Goal: Communication & Community: Answer question/provide support

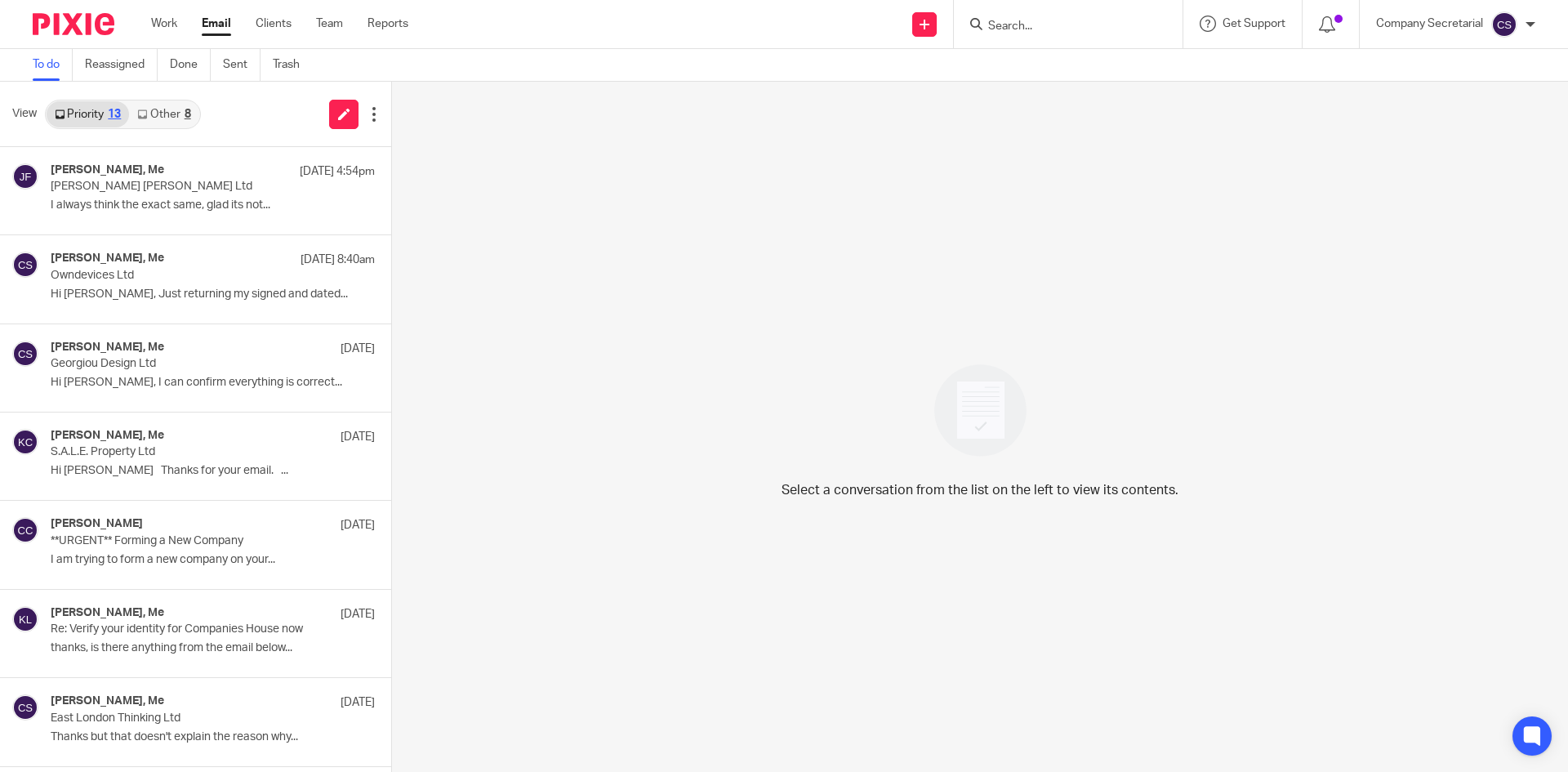
click at [101, 22] on img at bounding box center [74, 24] width 82 height 22
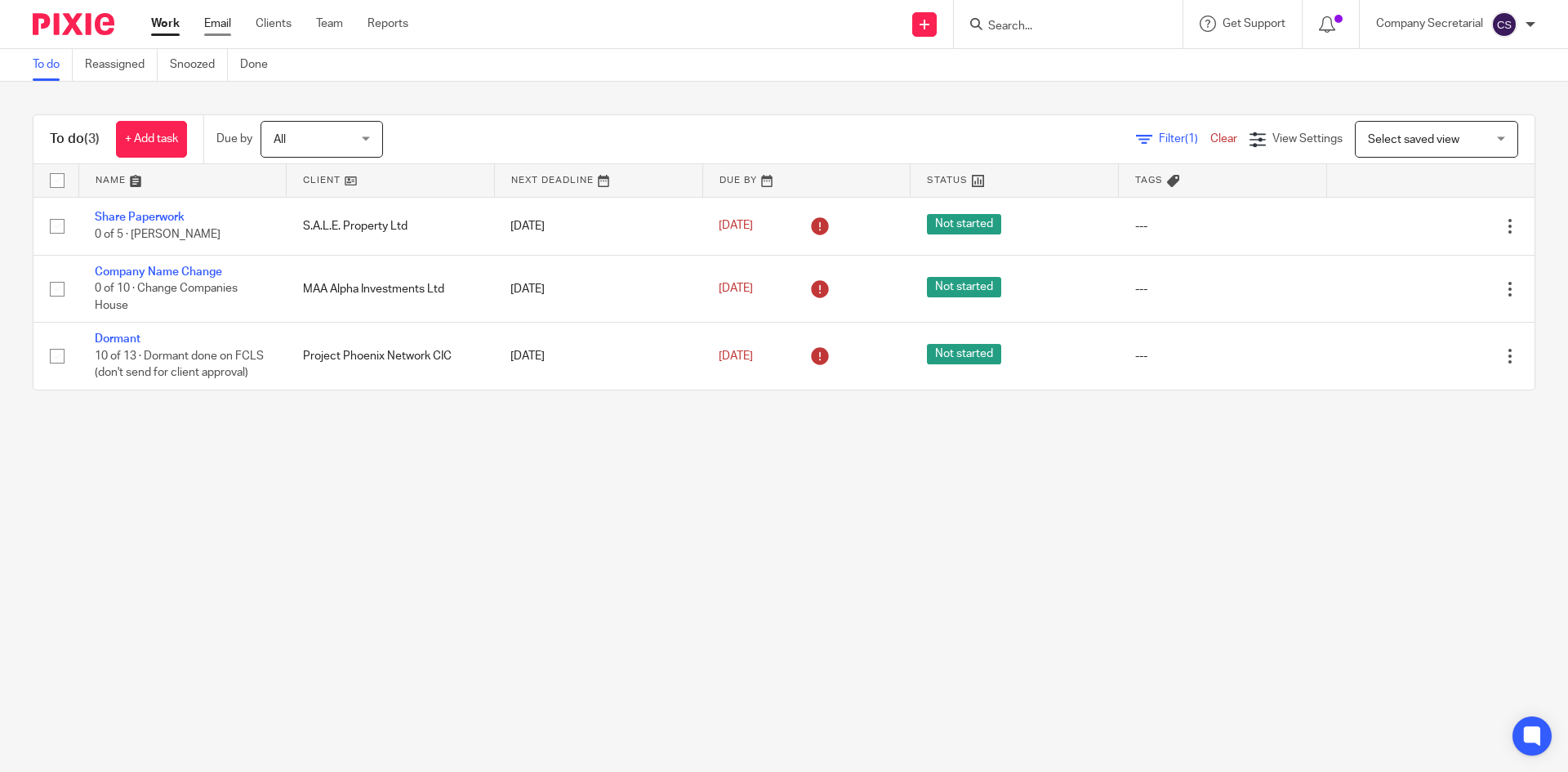
click at [220, 23] on link "Email" at bounding box center [217, 23] width 27 height 16
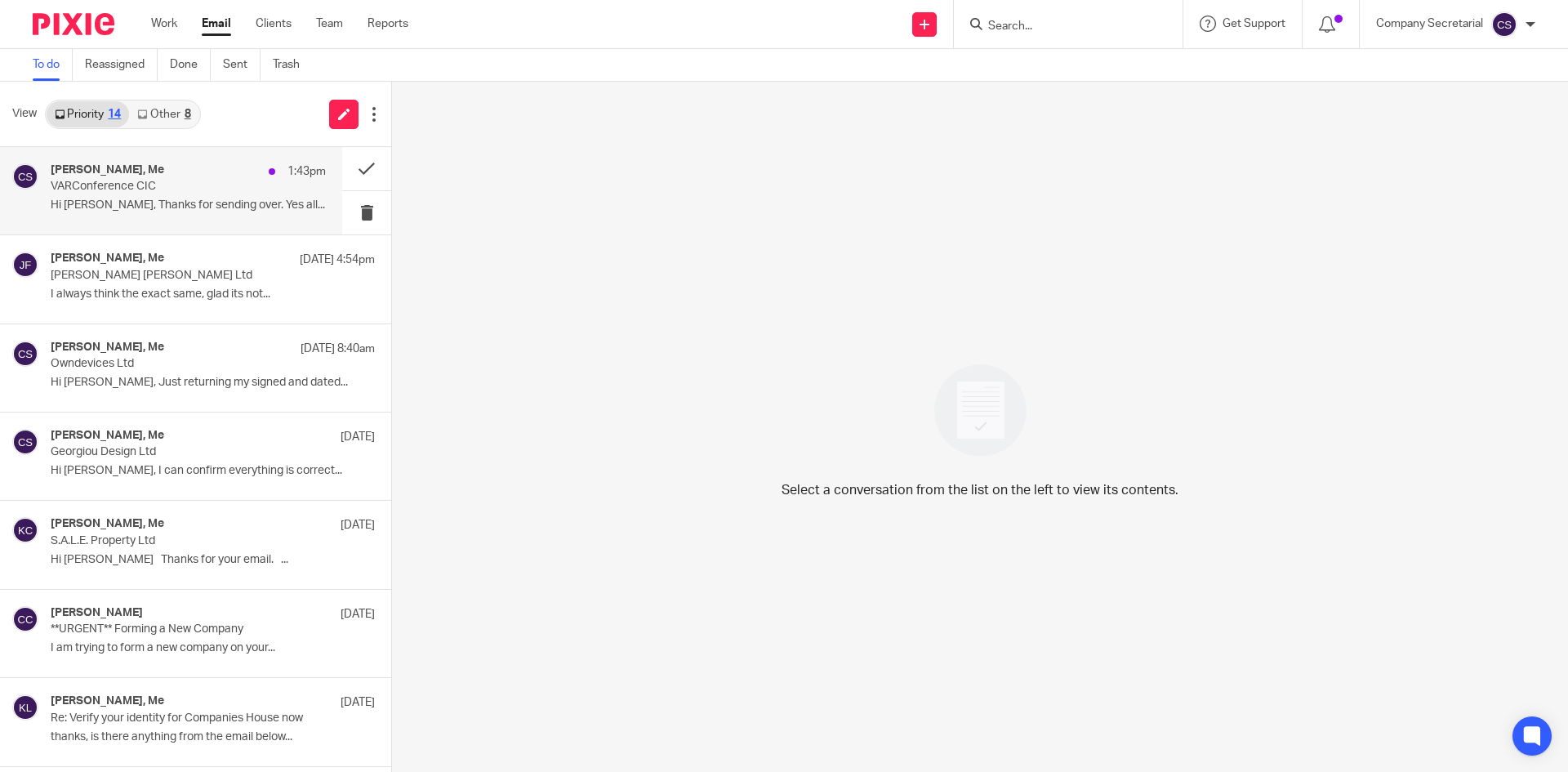
click at [243, 209] on p "Hi Sam, Thanks for sending over. Yes all..." at bounding box center [188, 206] width 275 height 14
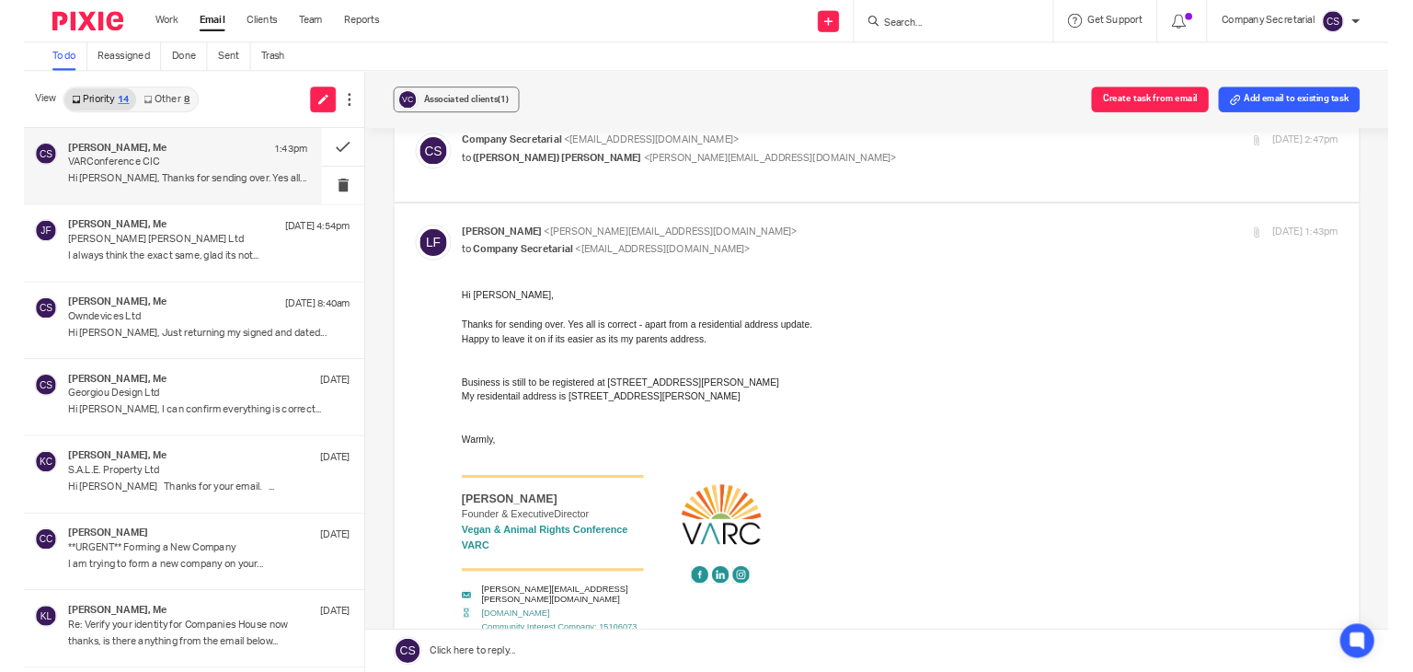
scroll to position [92, 0]
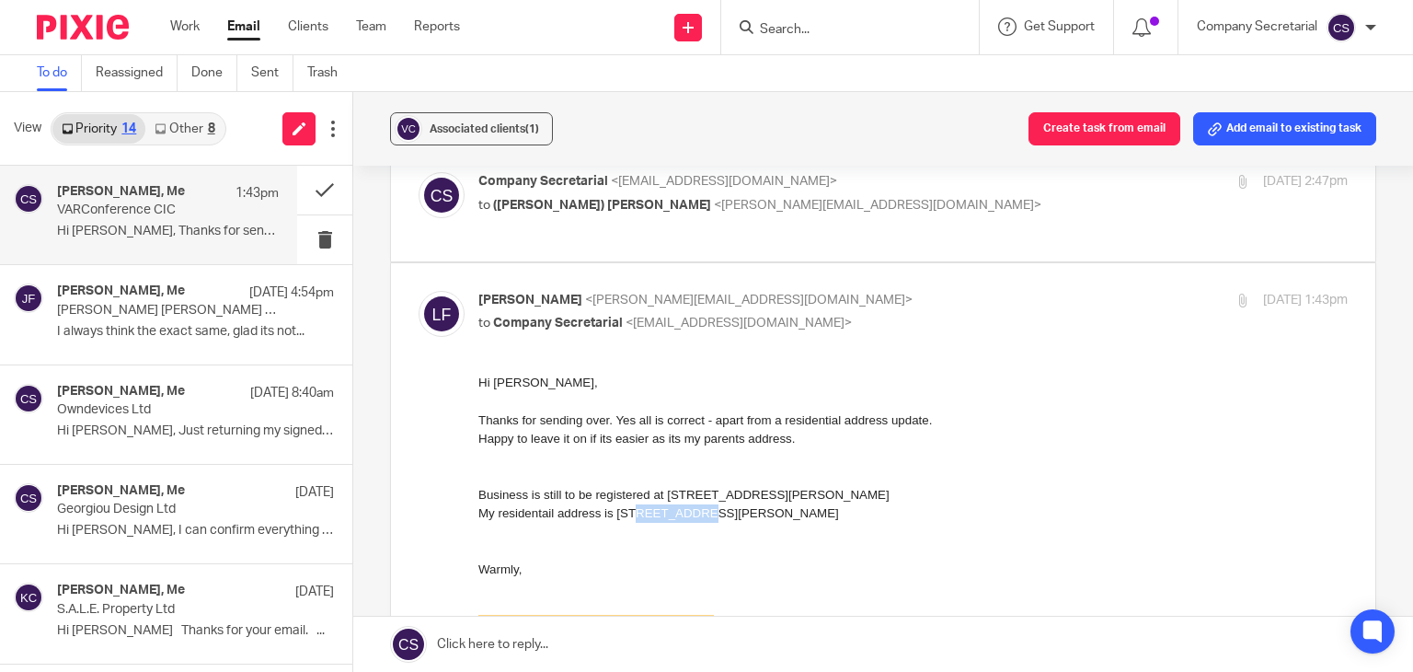
drag, startPoint x: 655, startPoint y: 509, endPoint x: 716, endPoint y: 511, distance: 60.8
click at [716, 511] on div "My residentail address is 64 Vale Close, Heaton Mersey, Sk4 3ds" at bounding box center [914, 512] width 870 height 18
copy div "Vale Close"
drag, startPoint x: 828, startPoint y: 513, endPoint x: 880, endPoint y: 516, distance: 51.6
click at [880, 516] on div "My residentail address is 64 Vale Close, Heaton Mersey, Sk4 3ds" at bounding box center [914, 512] width 870 height 18
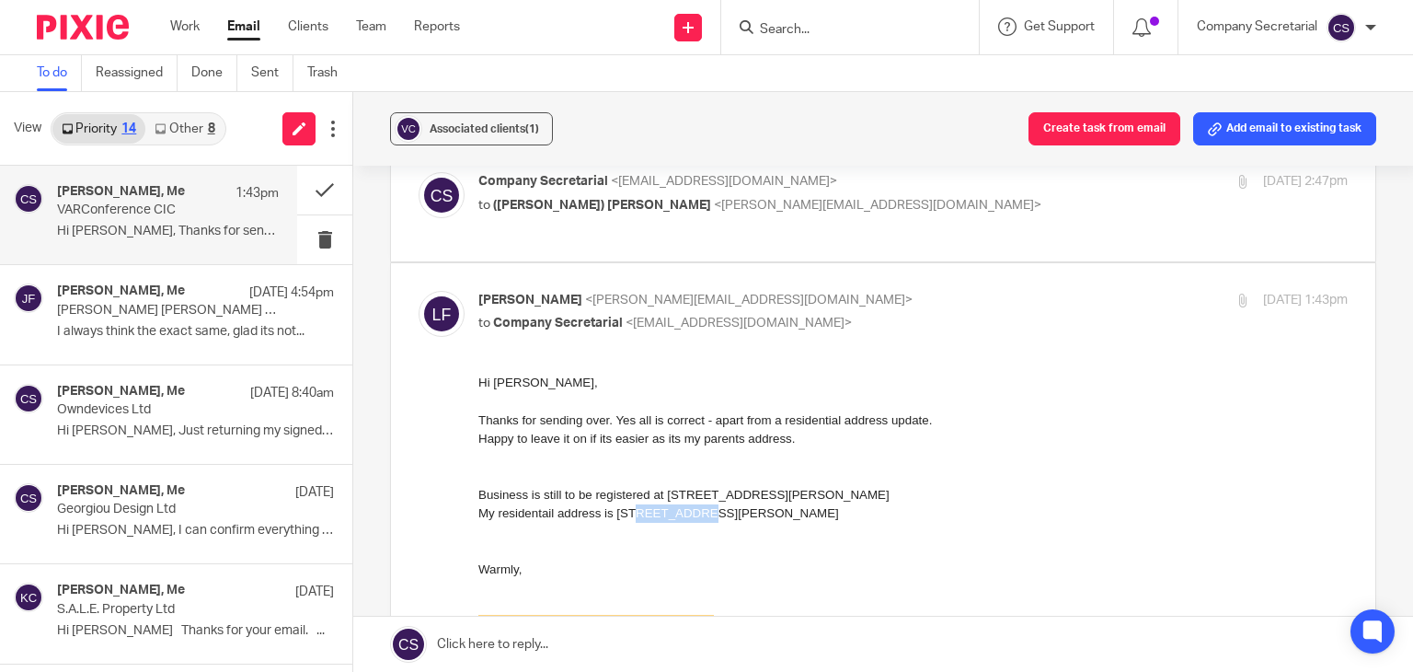
copy div "Sk4 3ds"
drag, startPoint x: 729, startPoint y: 510, endPoint x: 817, endPoint y: 511, distance: 88.3
click at [817, 511] on div "My residentail address is 64 Vale Close, Heaton Mersey, Sk4 3ds" at bounding box center [914, 512] width 870 height 18
copy div "Heaton Mersey"
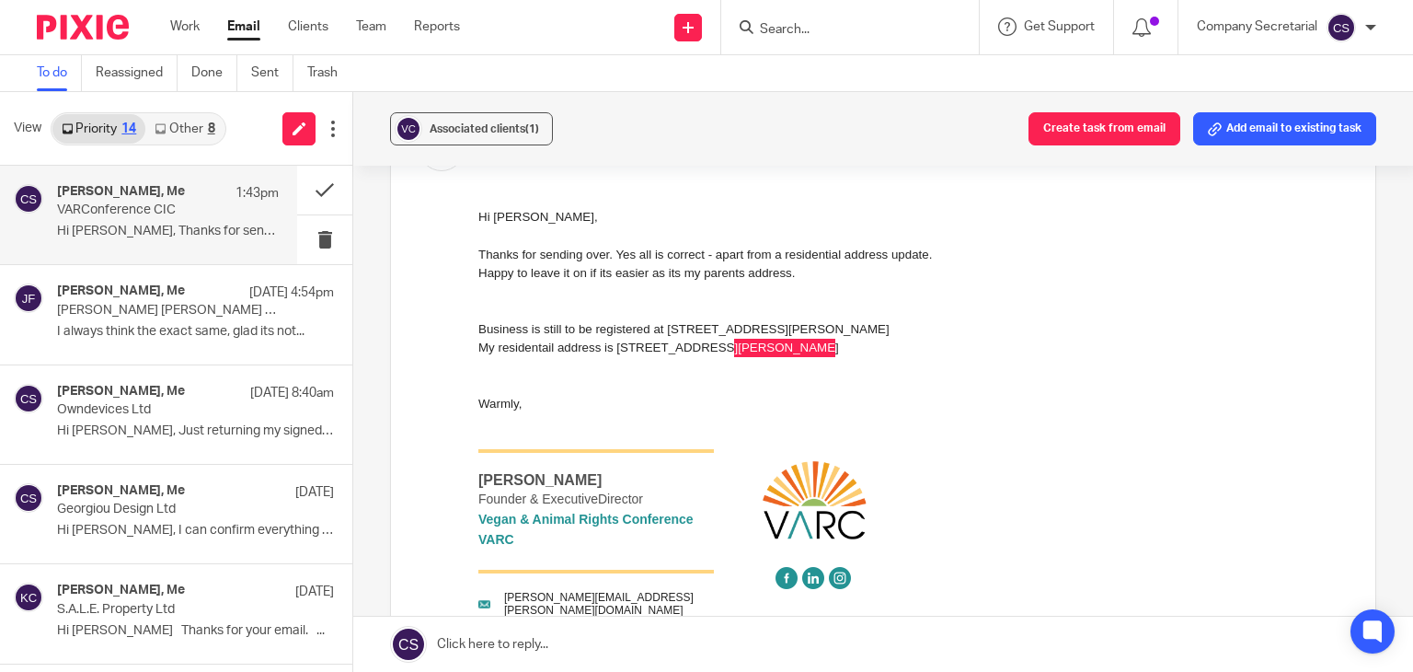
scroll to position [276, 0]
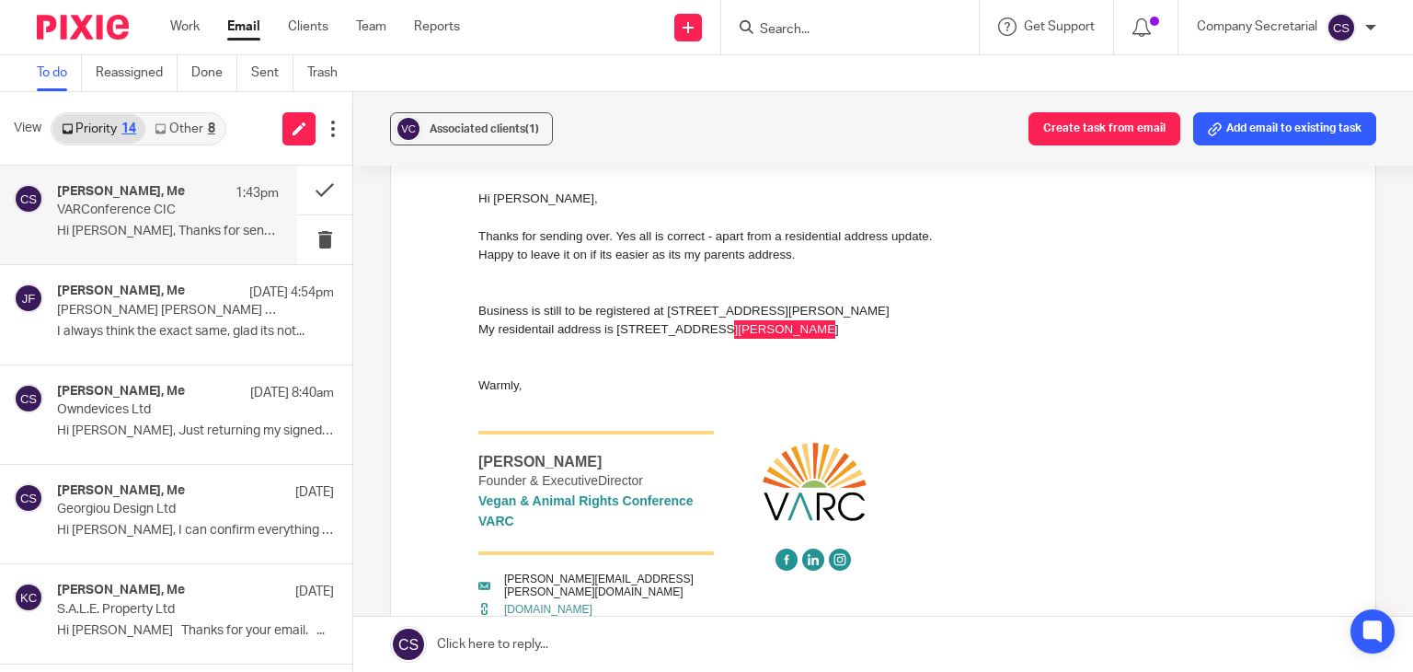
click at [618, 641] on link at bounding box center [883, 644] width 1060 height 55
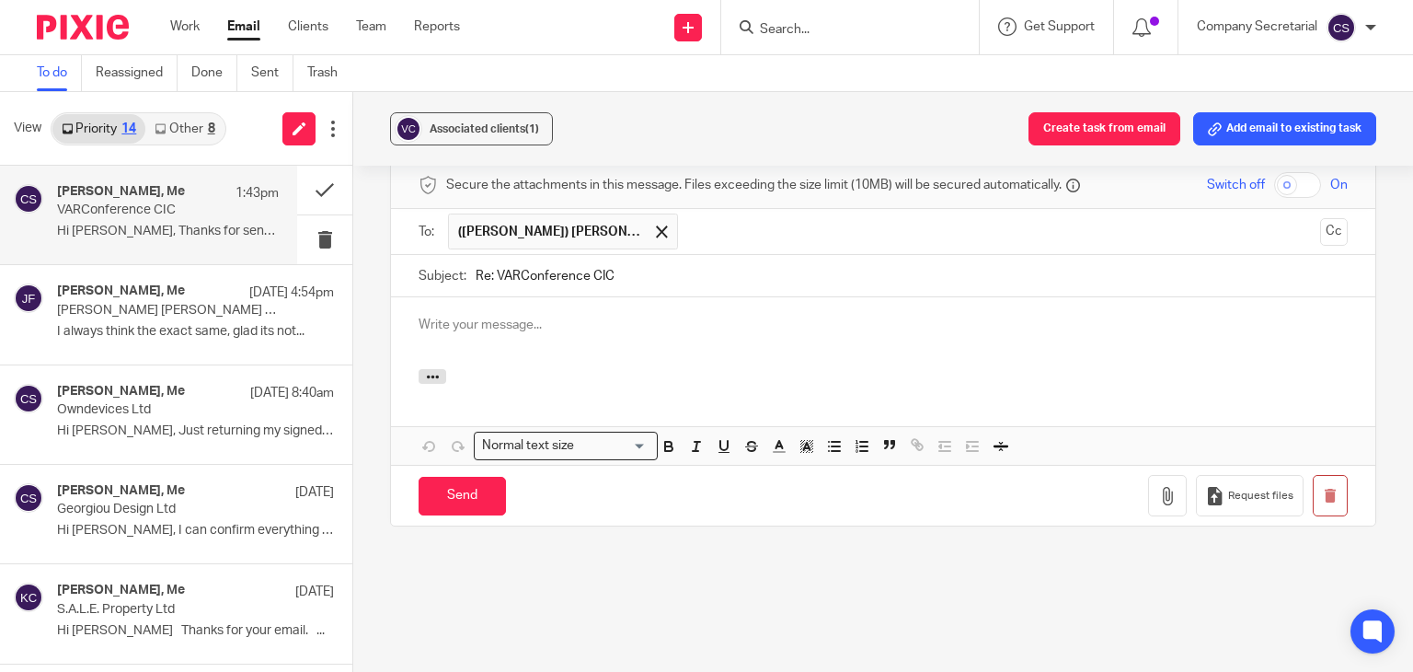
scroll to position [0, 0]
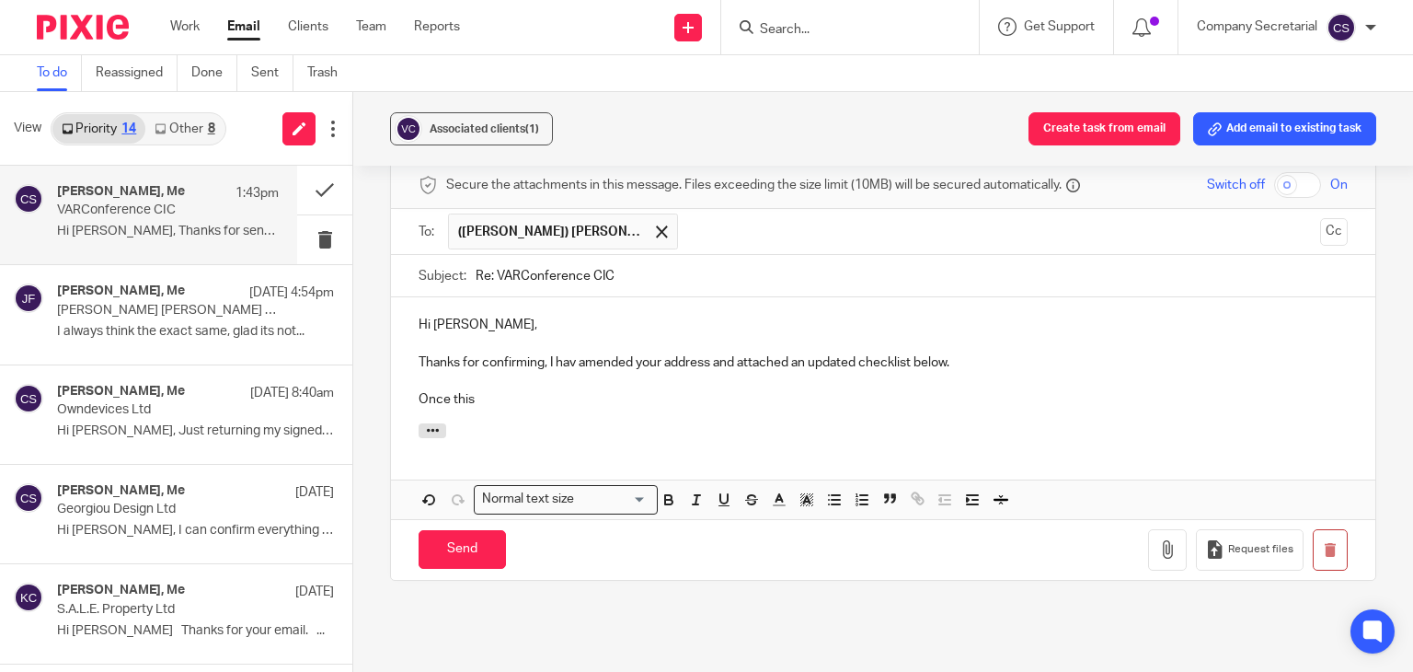
click at [571, 353] on p "Thanks for confirming, I hav amended your address and attached an updated check…" at bounding box center [883, 362] width 929 height 18
click at [547, 390] on p "Once this" at bounding box center [883, 399] width 929 height 18
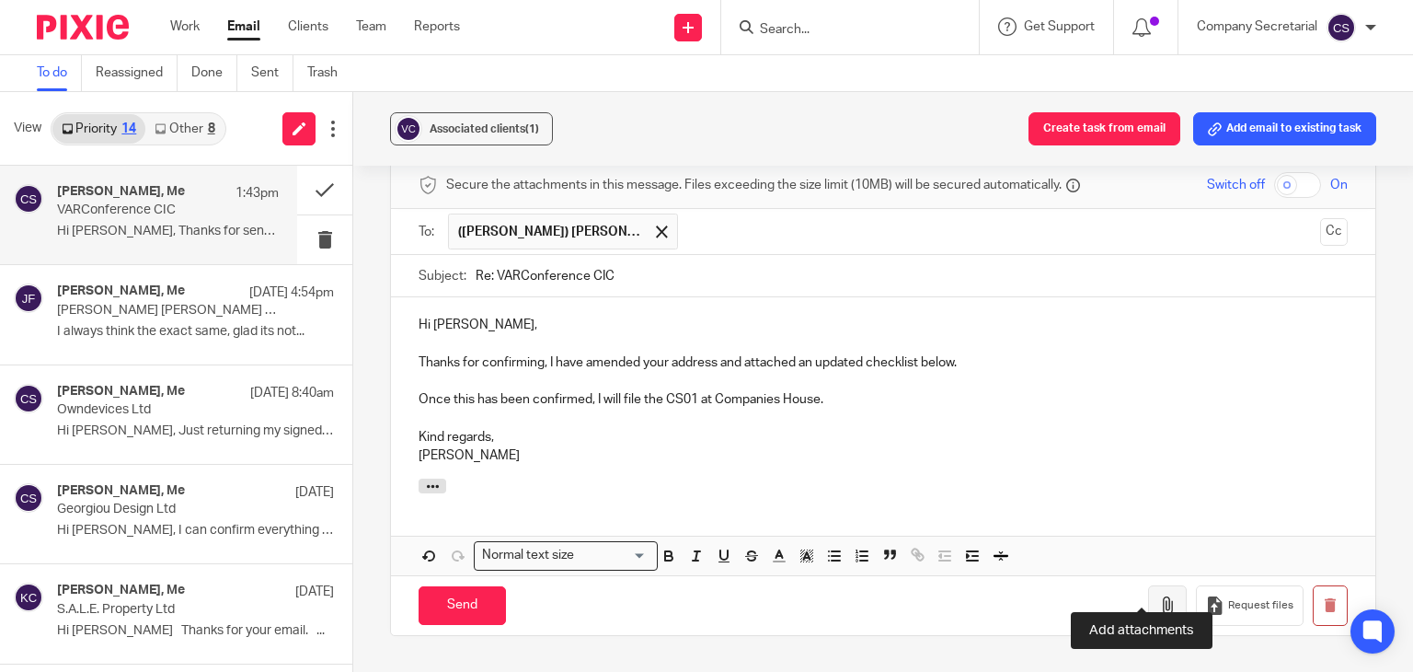
click at [1159, 596] on icon "button" at bounding box center [1168, 605] width 18 height 18
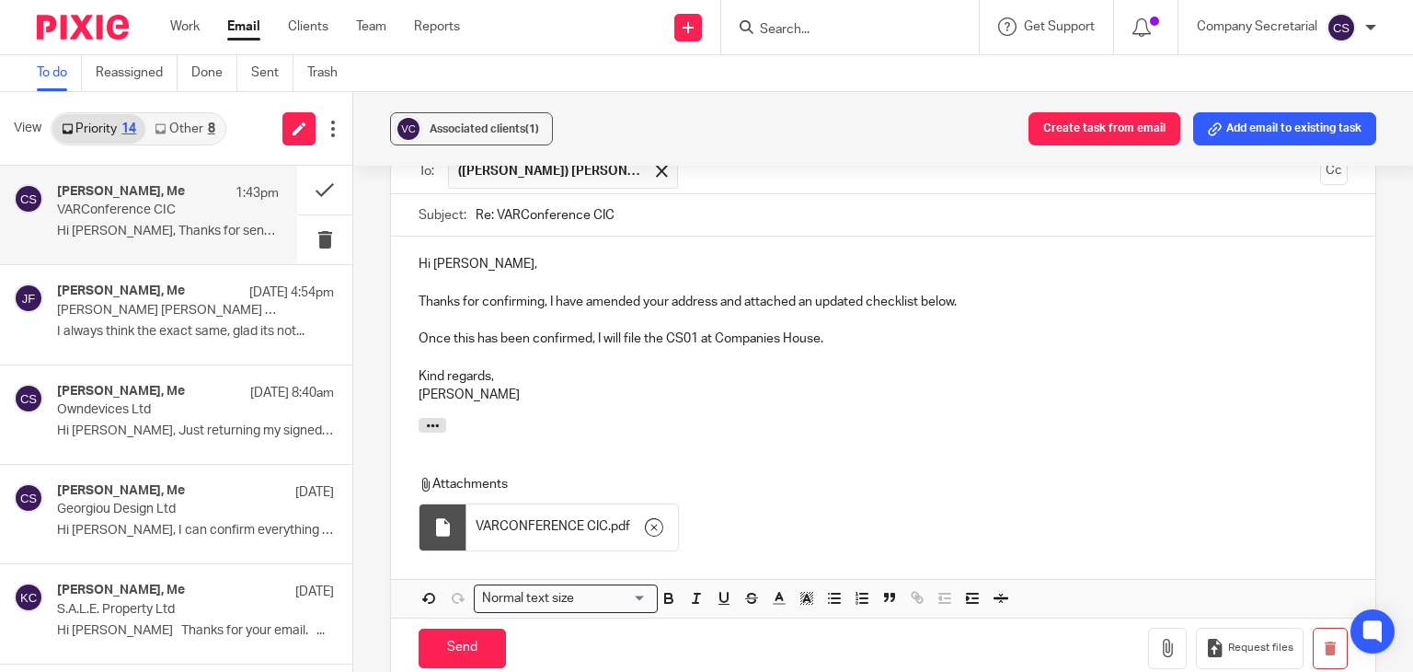
scroll to position [1448, 0]
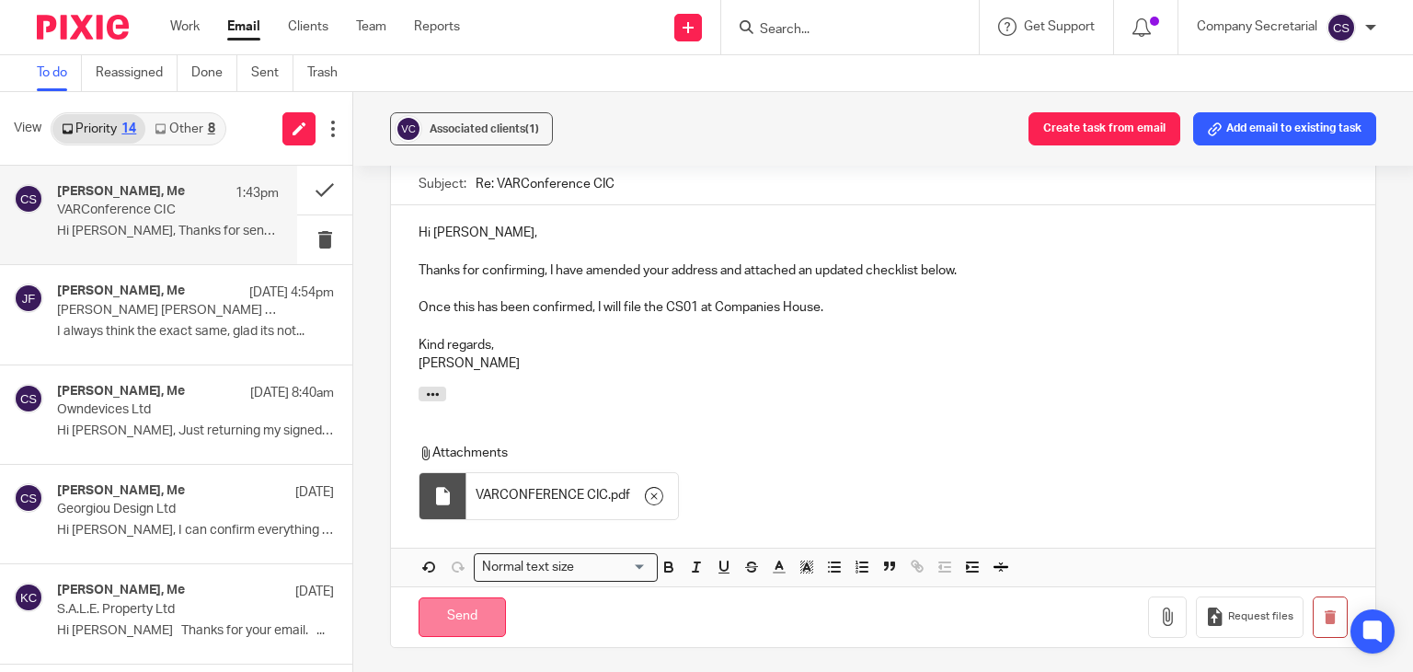
click at [493, 597] on input "Send" at bounding box center [462, 617] width 87 height 40
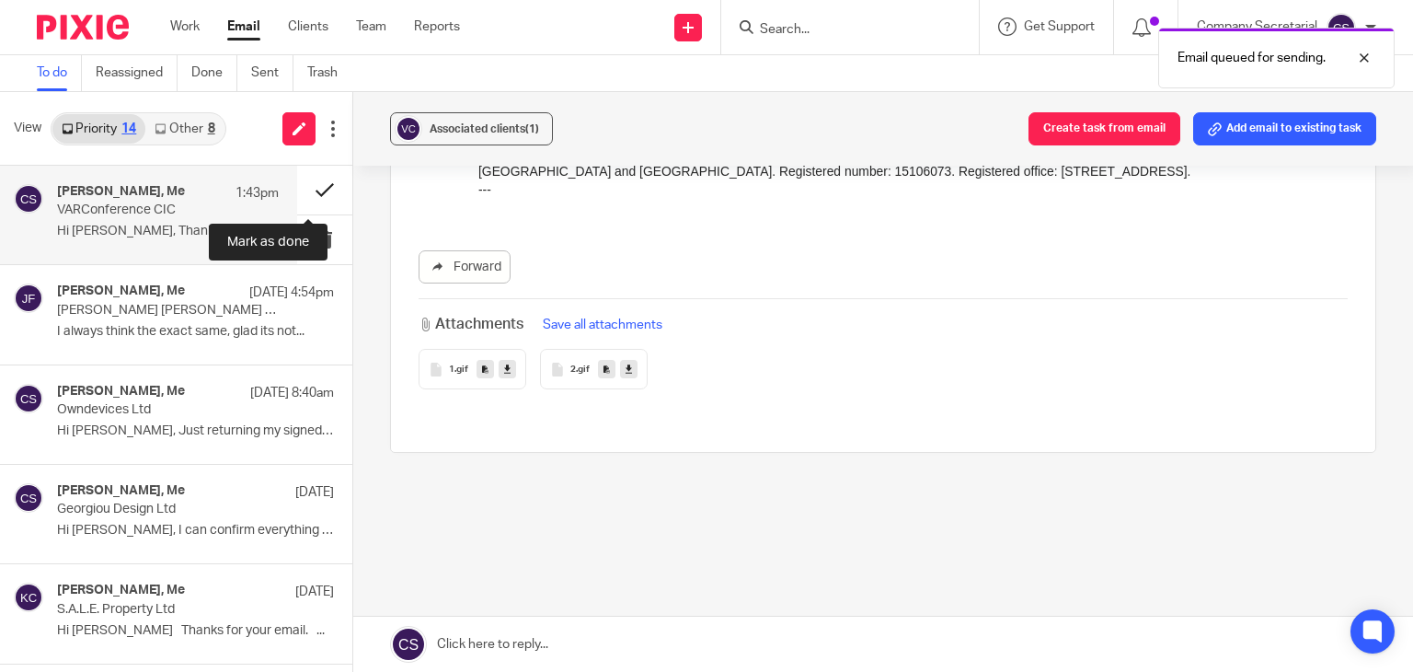
click at [306, 187] on button at bounding box center [324, 190] width 55 height 49
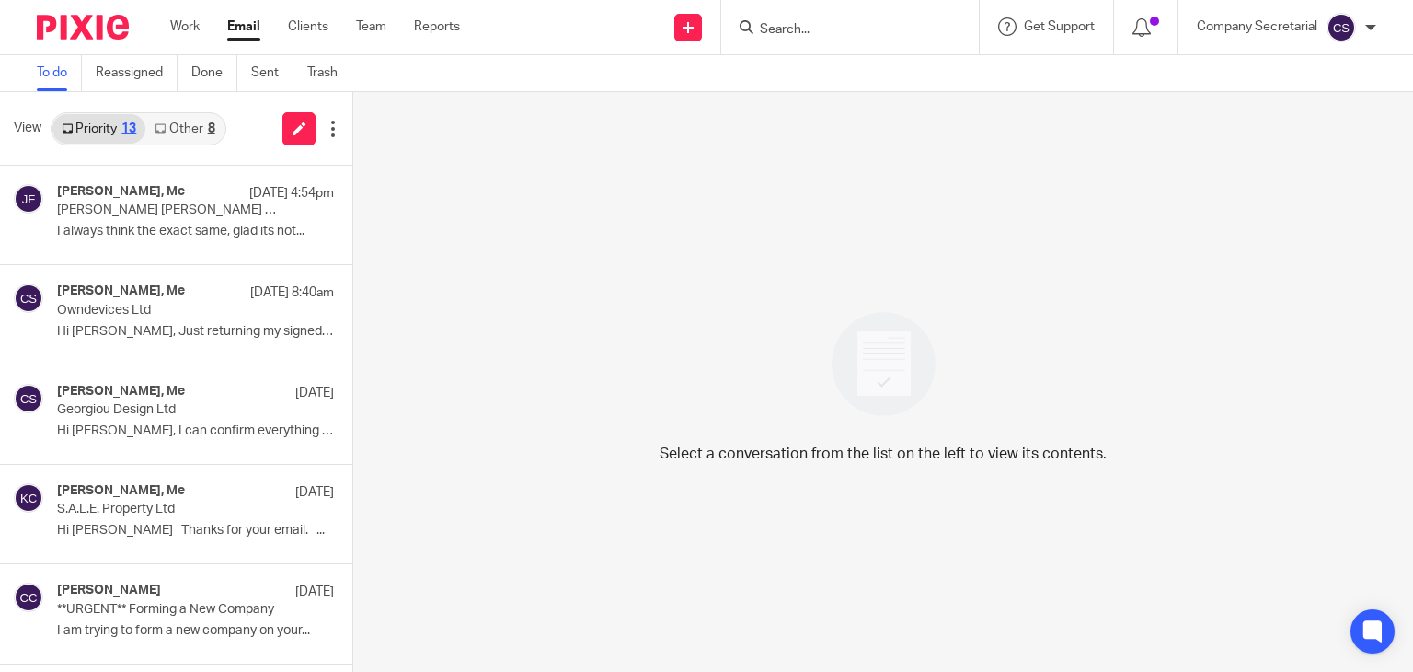
click at [107, 18] on img at bounding box center [83, 27] width 92 height 25
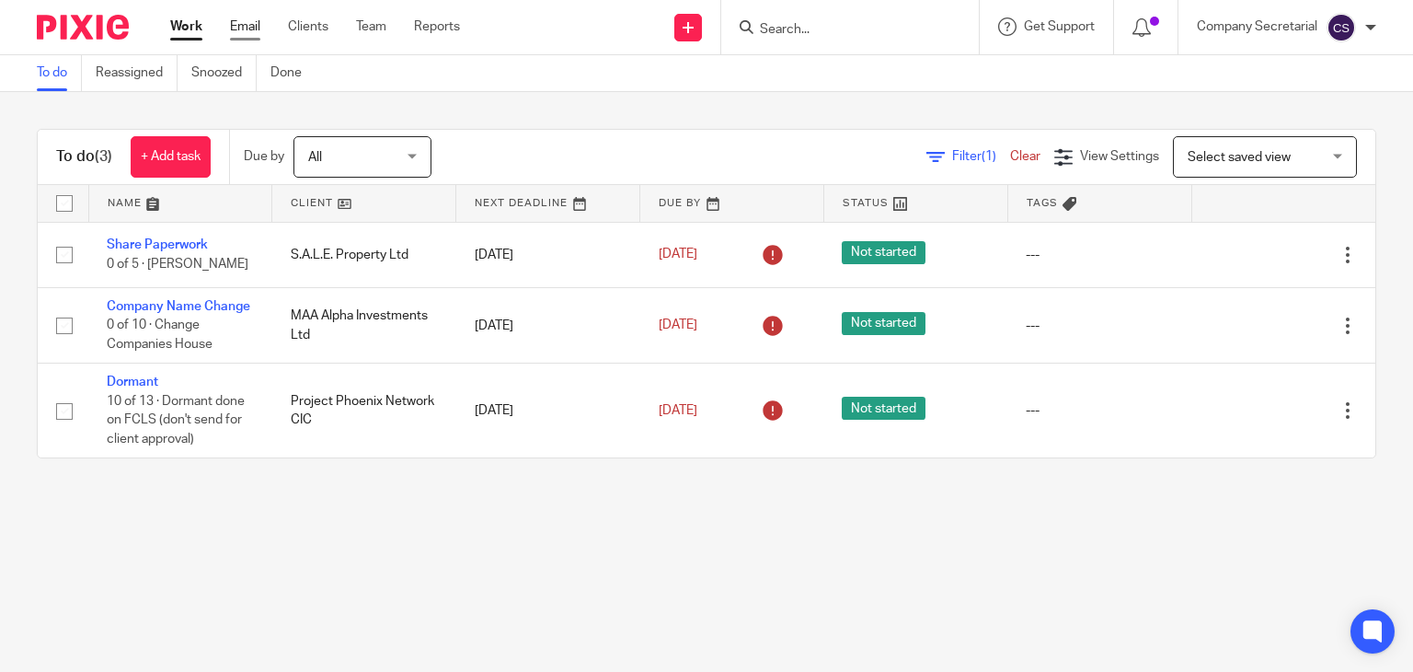
click at [254, 29] on link "Email" at bounding box center [245, 26] width 30 height 18
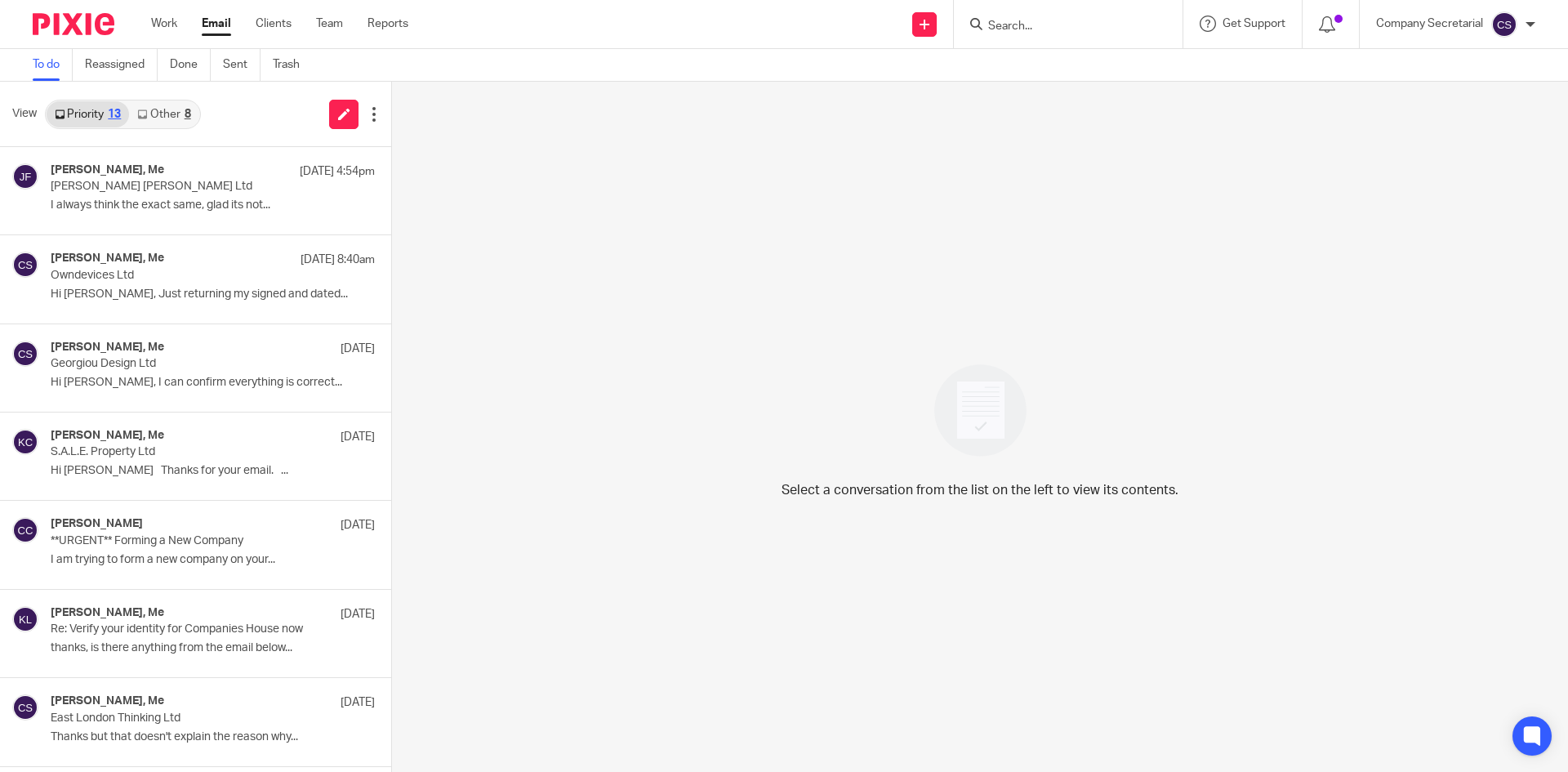
click at [87, 24] on img at bounding box center [74, 24] width 82 height 22
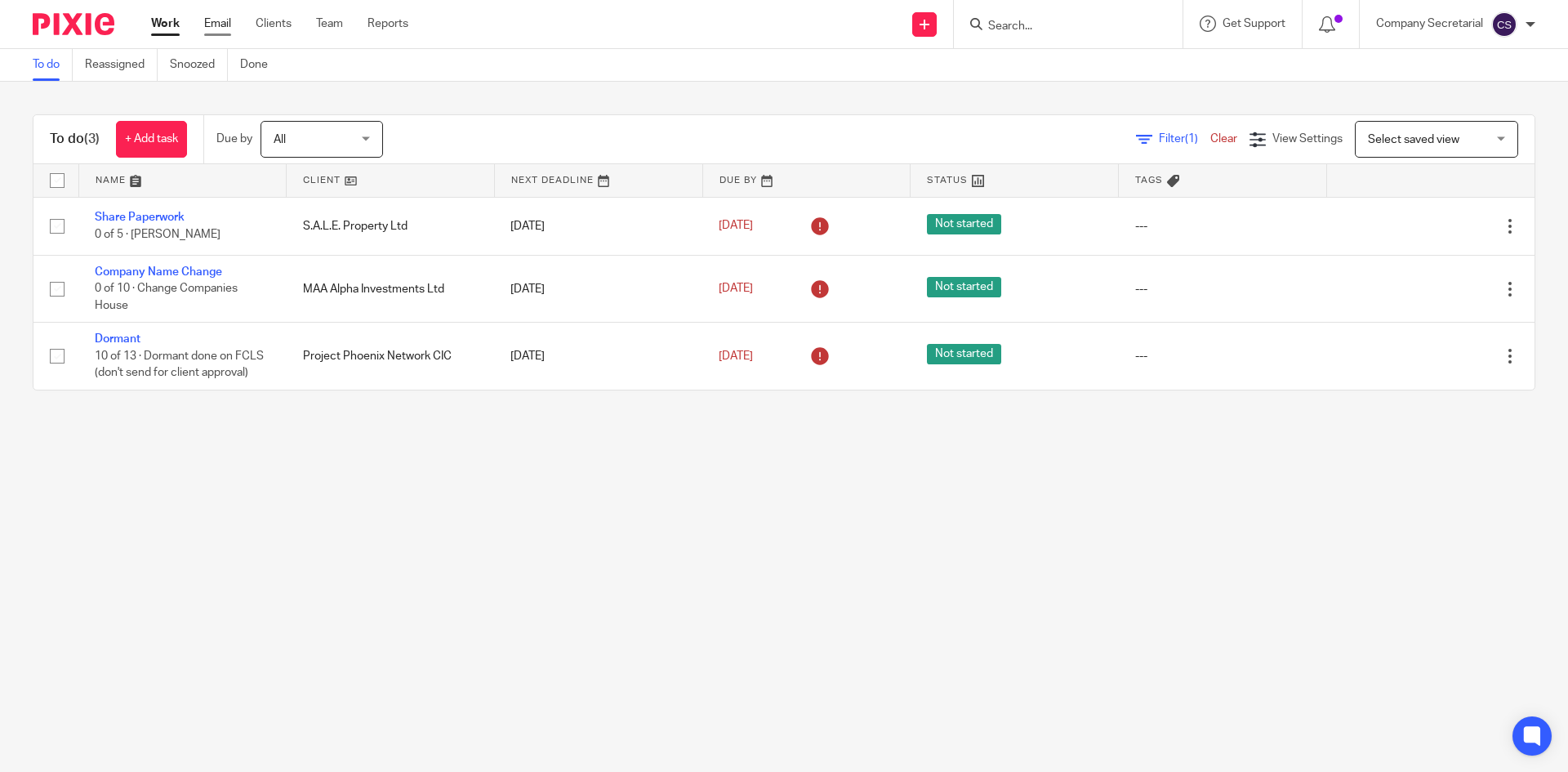
click at [220, 17] on link "Email" at bounding box center [217, 23] width 27 height 16
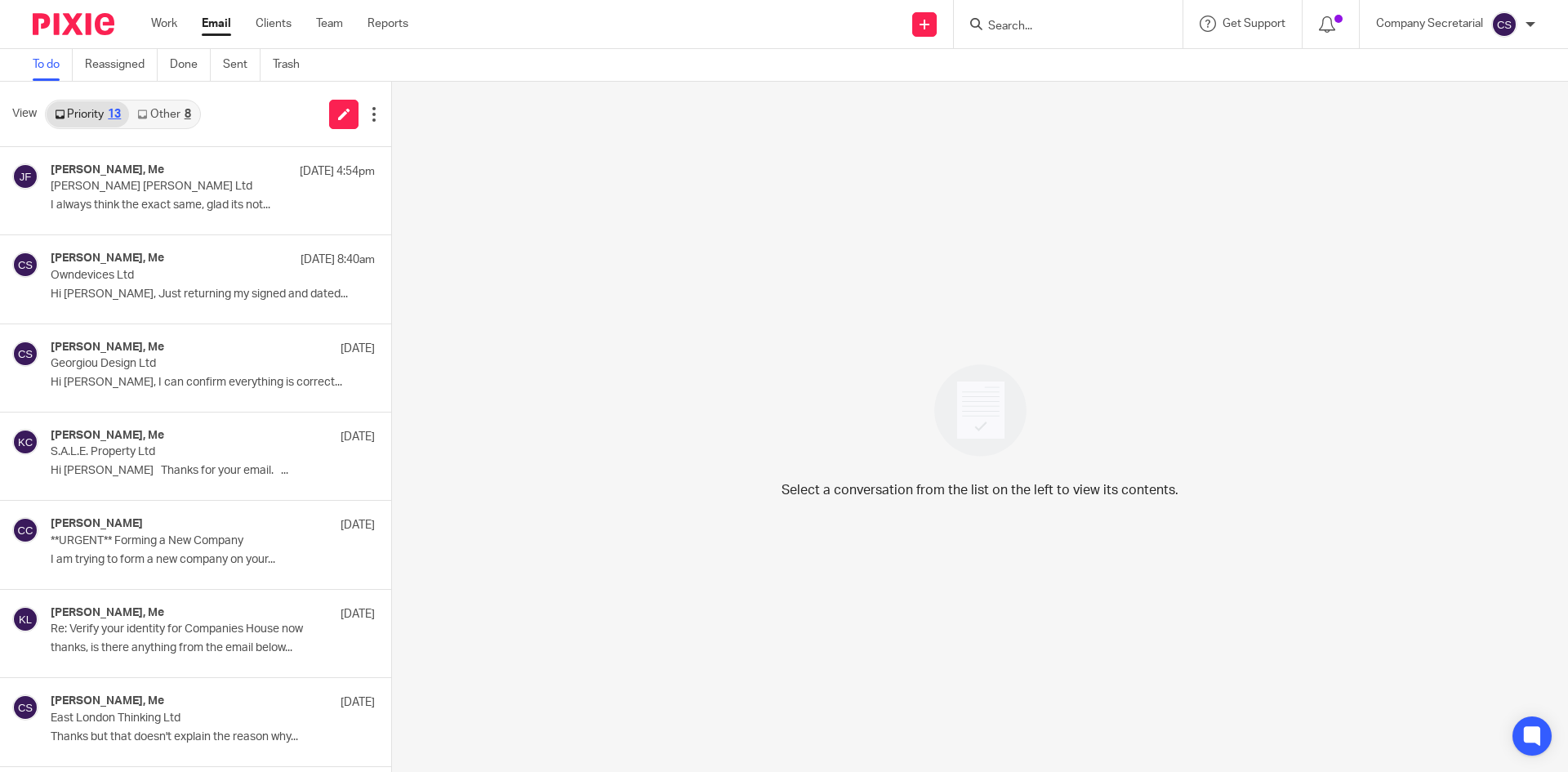
click at [70, 15] on img at bounding box center [74, 24] width 82 height 22
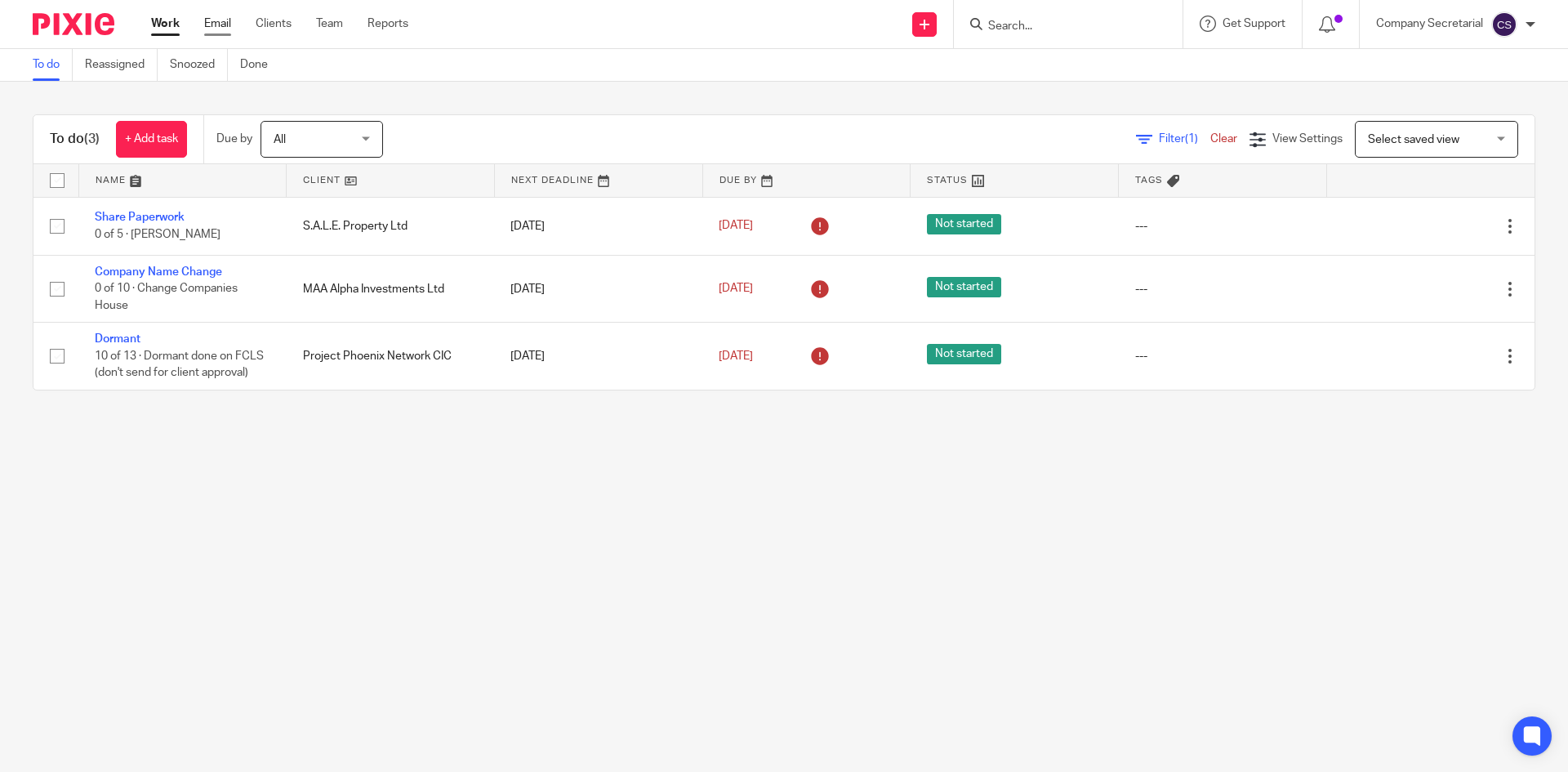
click at [214, 19] on link "Email" at bounding box center [217, 23] width 27 height 16
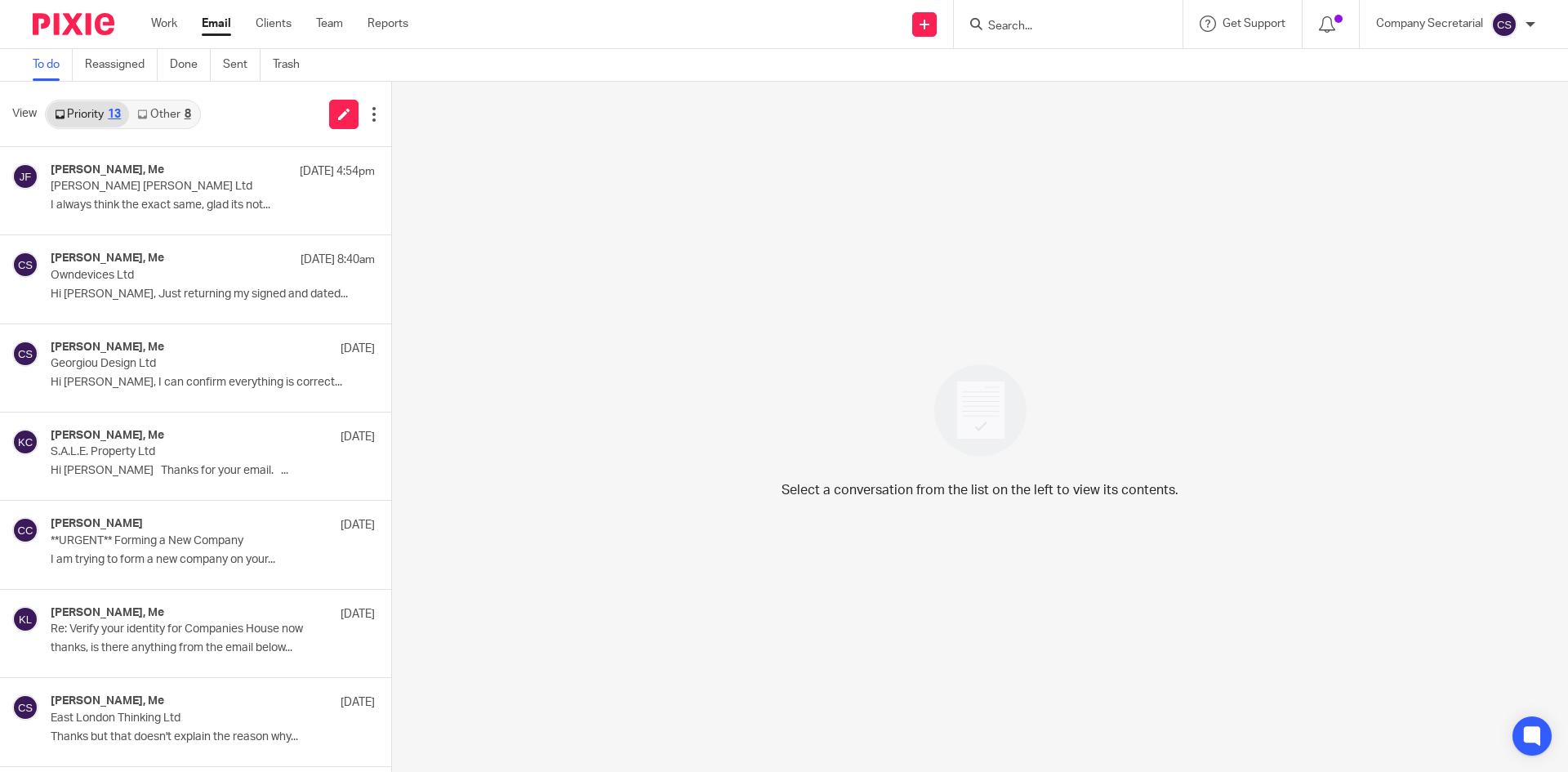
click at [1052, 22] on input "Search" at bounding box center [1060, 27] width 147 height 15
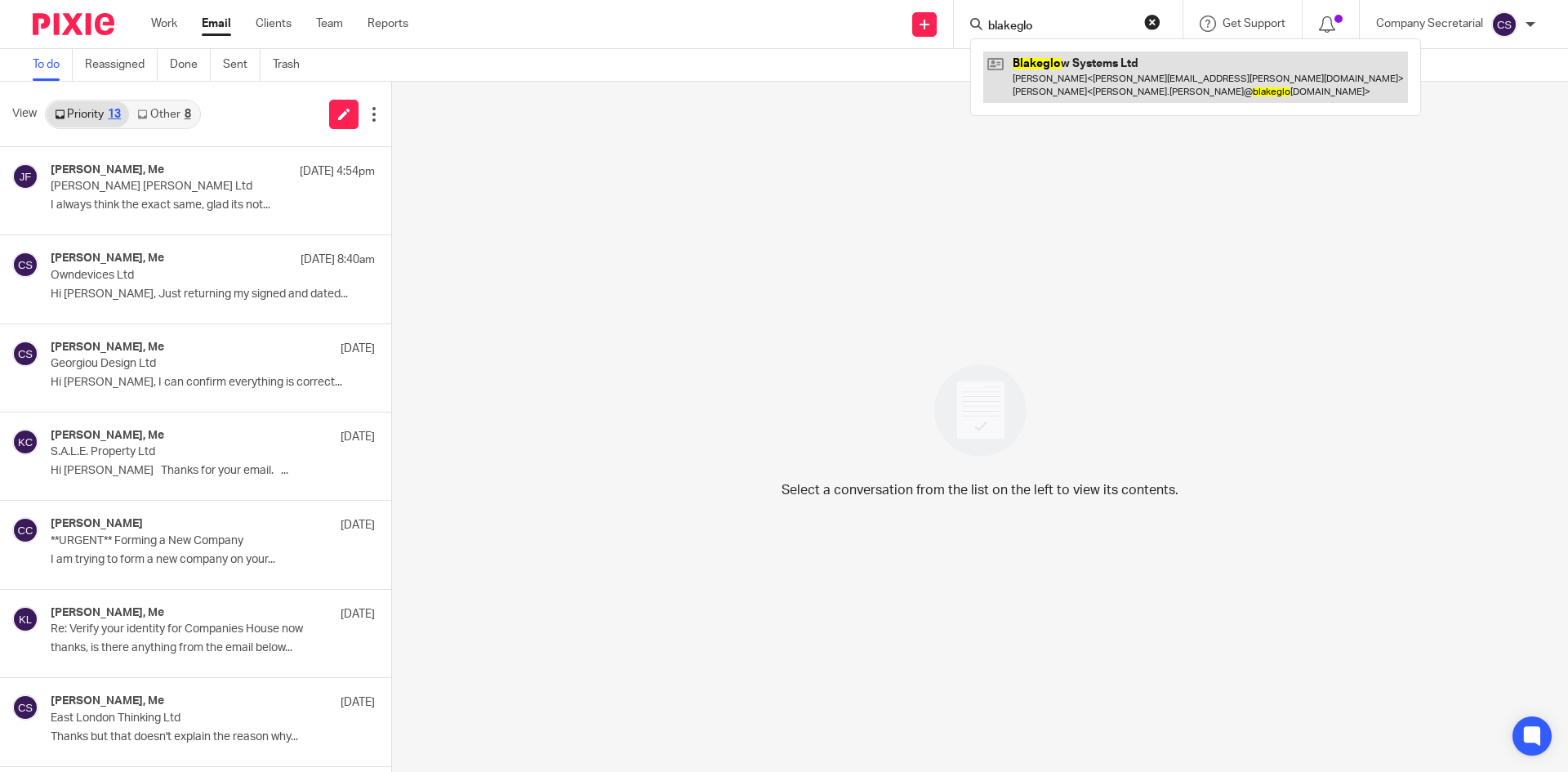
type input "blakeglo"
click at [1095, 67] on link at bounding box center [1195, 76] width 425 height 51
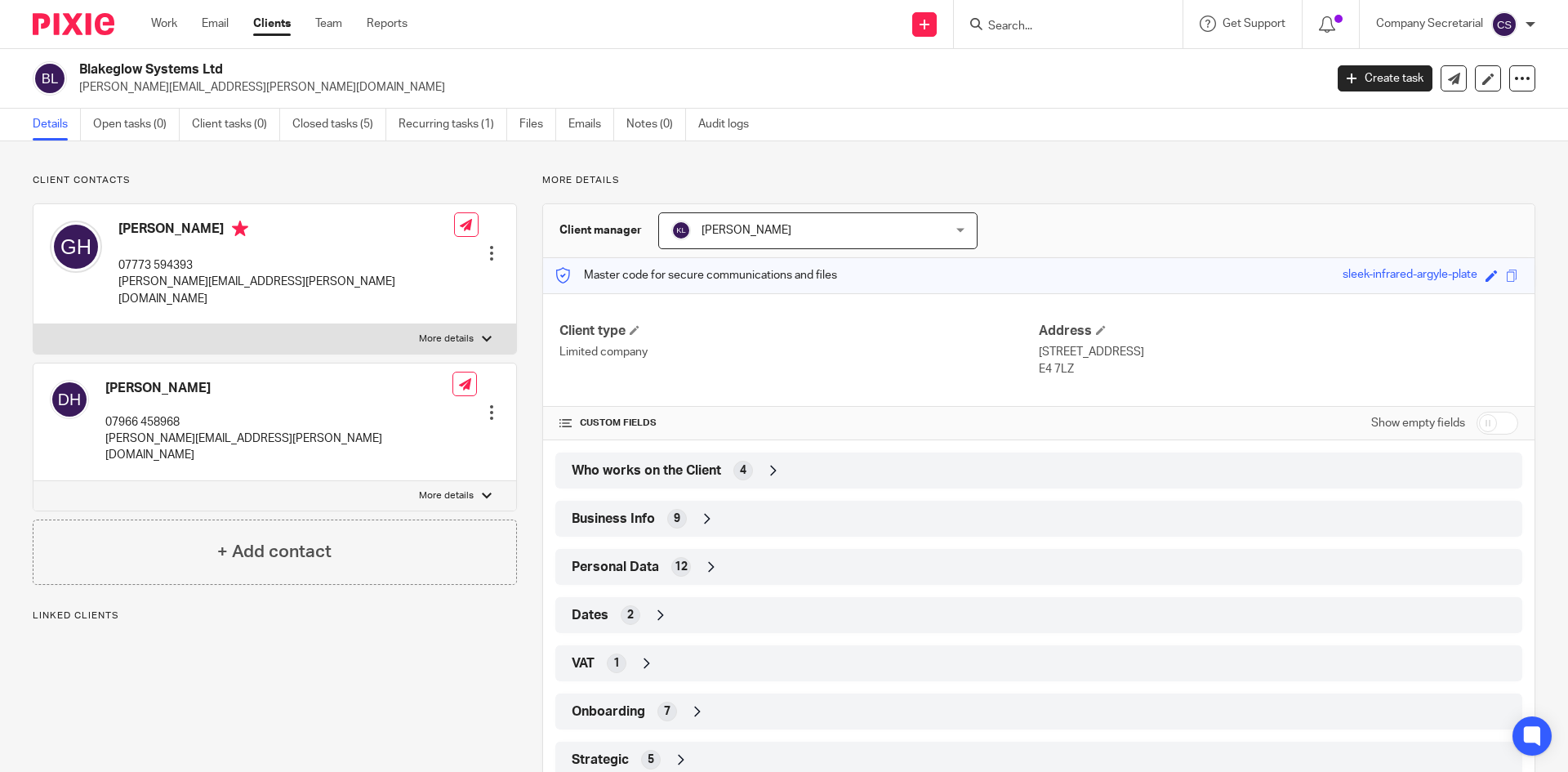
click at [105, 68] on h2 "Blakeglow Systems Ltd" at bounding box center [572, 69] width 988 height 17
copy div "Blakeglow Systems Ltd"
click at [1448, 75] on icon at bounding box center [1454, 79] width 12 height 12
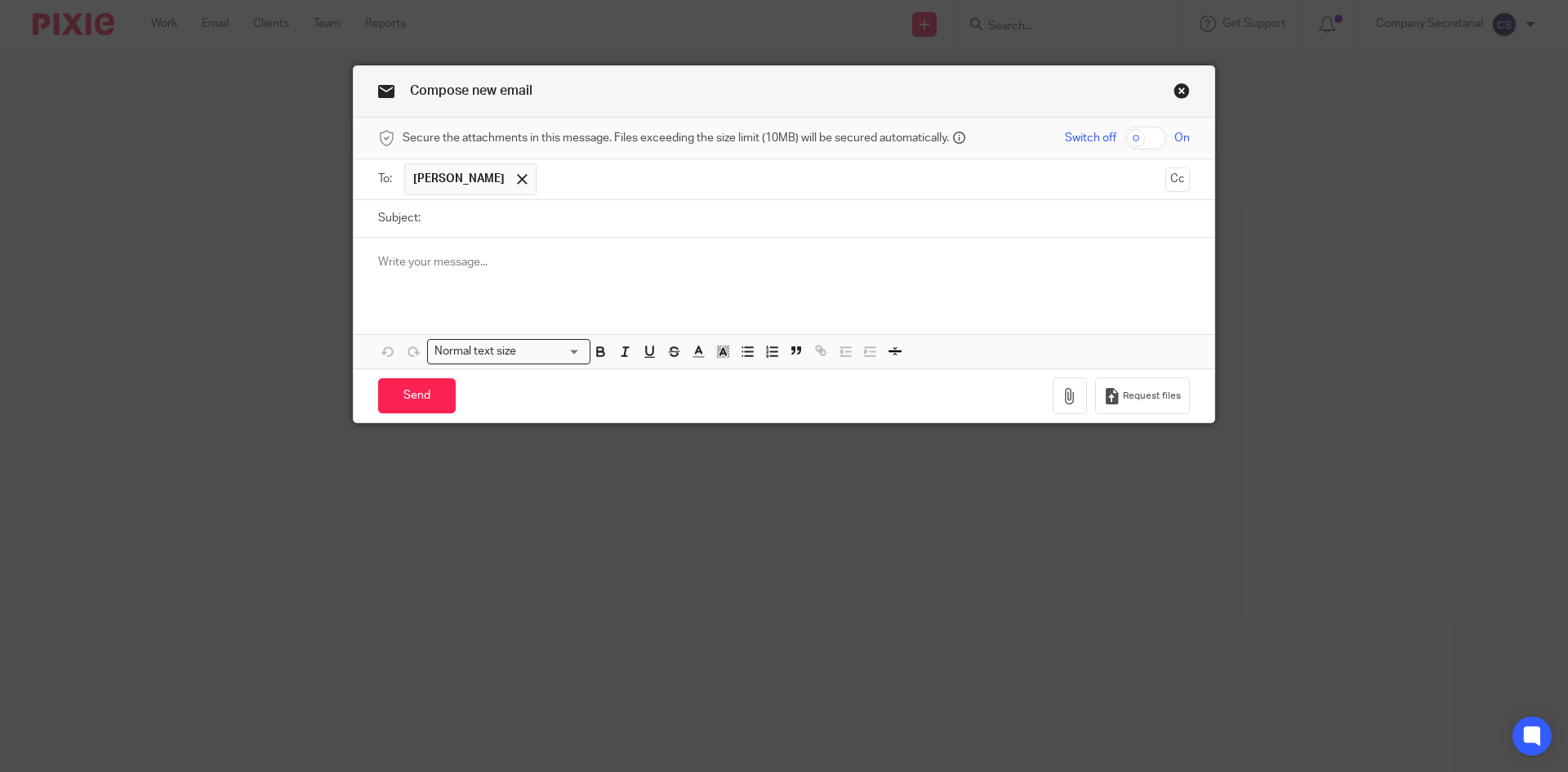
click at [582, 220] on input "Subject:" at bounding box center [809, 217] width 761 height 36
paste input "Blakeglow Systems Ltd"
type input "Blakeglow Systems Ltd"
click at [596, 256] on p at bounding box center [784, 262] width 812 height 16
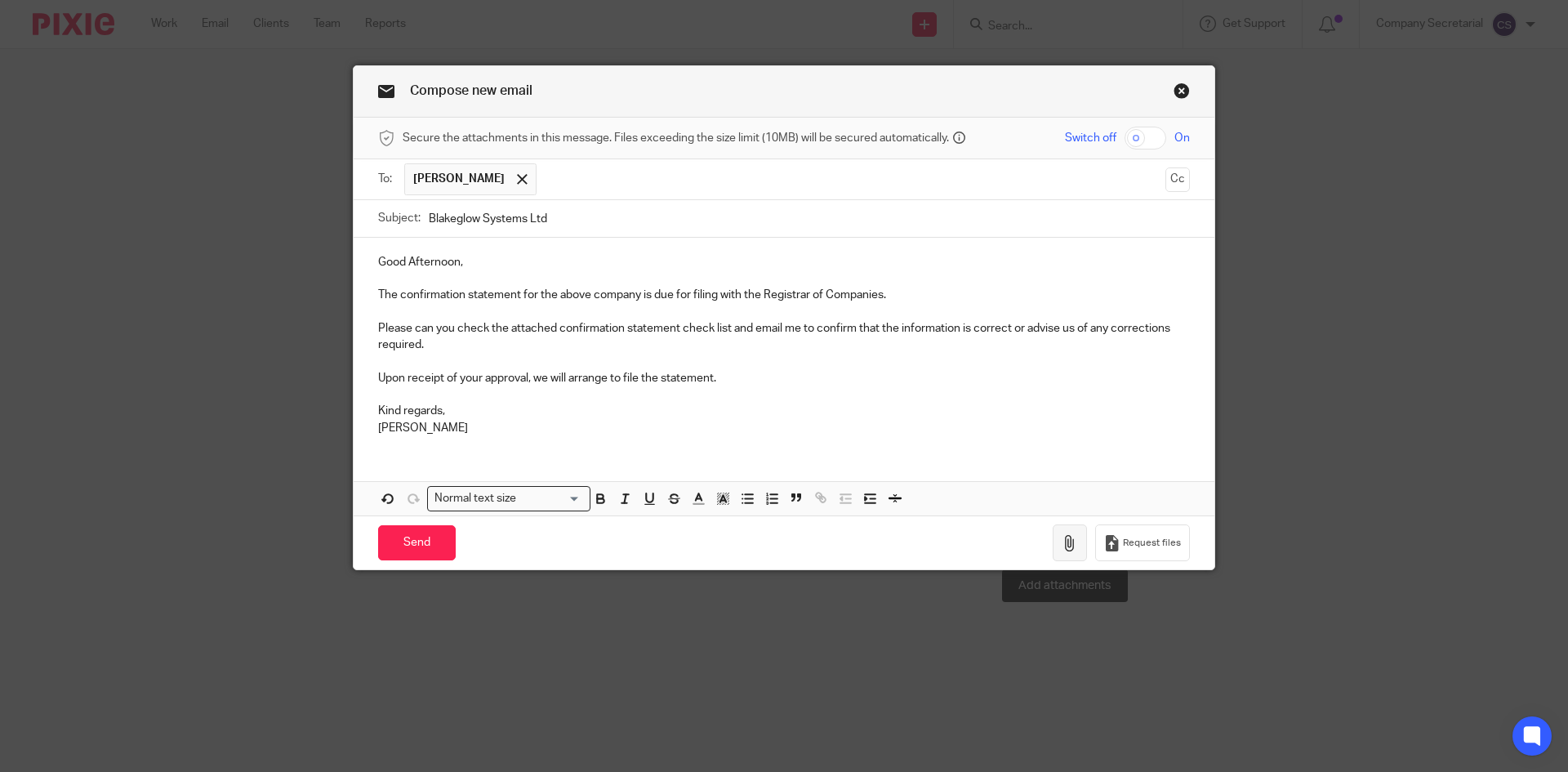
click at [1065, 537] on icon "button" at bounding box center [1069, 543] width 16 height 16
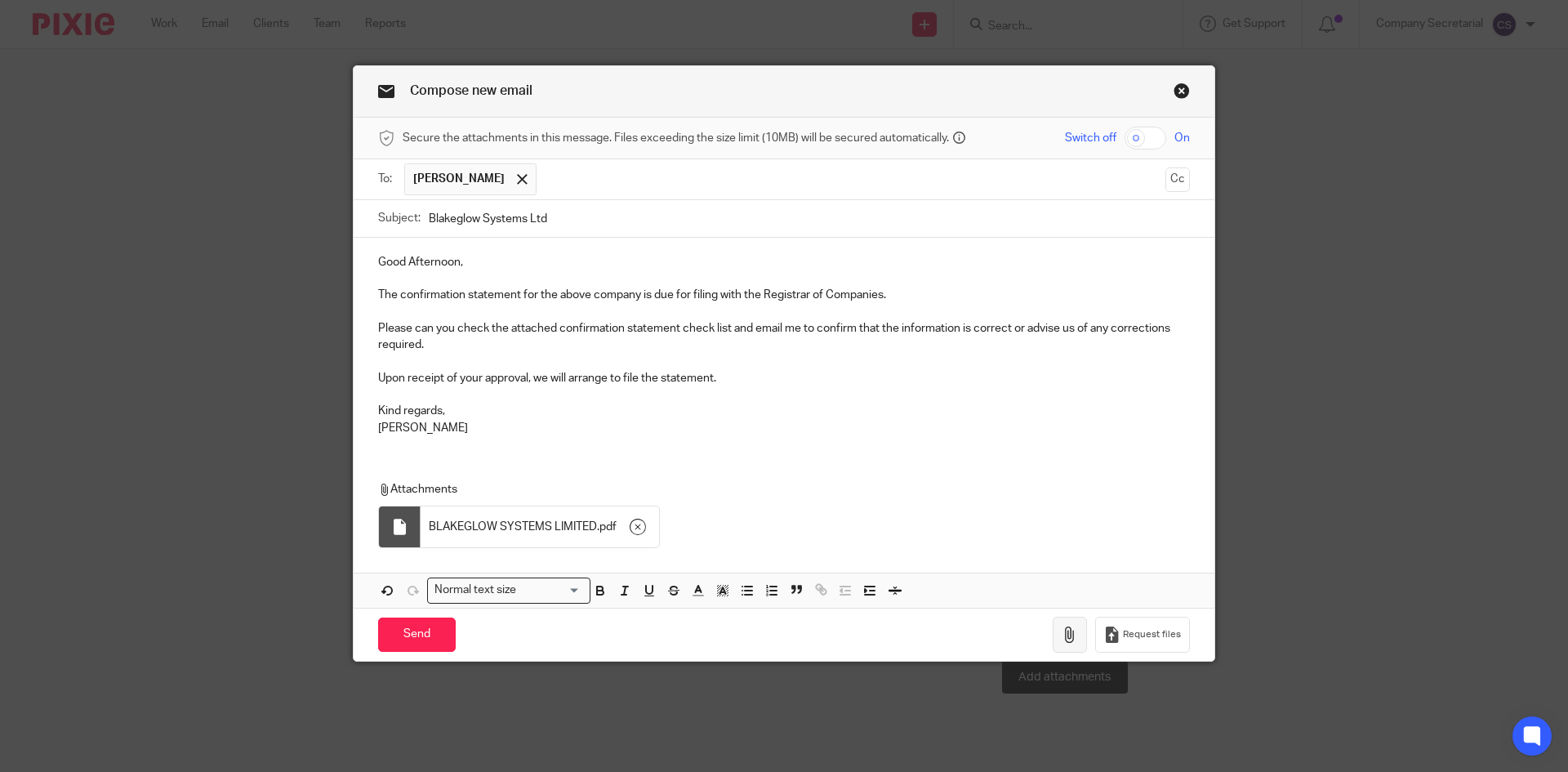
click at [1064, 626] on button "button" at bounding box center [1069, 634] width 35 height 36
click at [631, 527] on icon "button" at bounding box center [637, 526] width 16 height 16
click at [434, 630] on input "Send" at bounding box center [416, 635] width 77 height 35
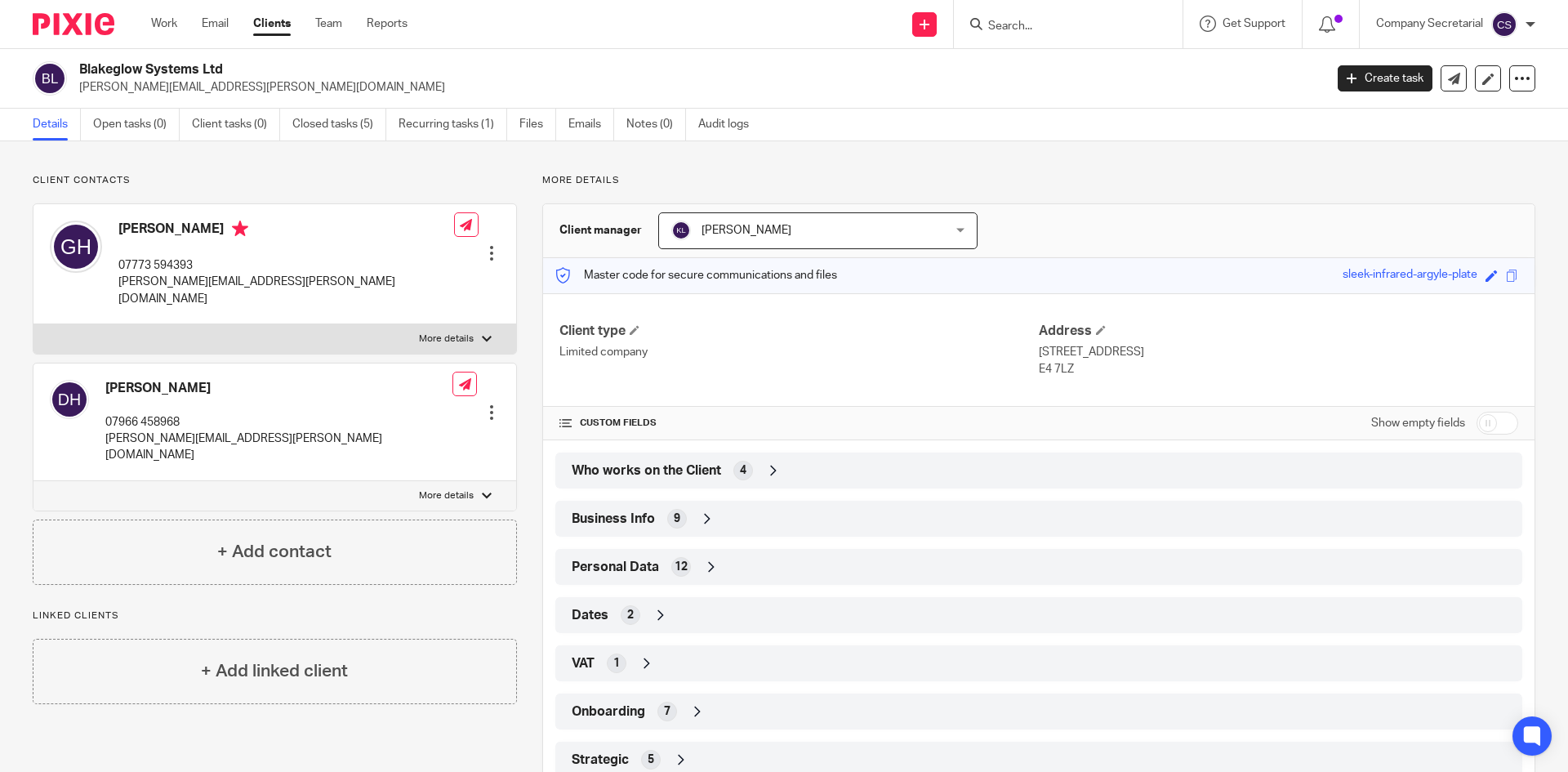
click at [1035, 26] on input "Search" at bounding box center [1060, 27] width 147 height 15
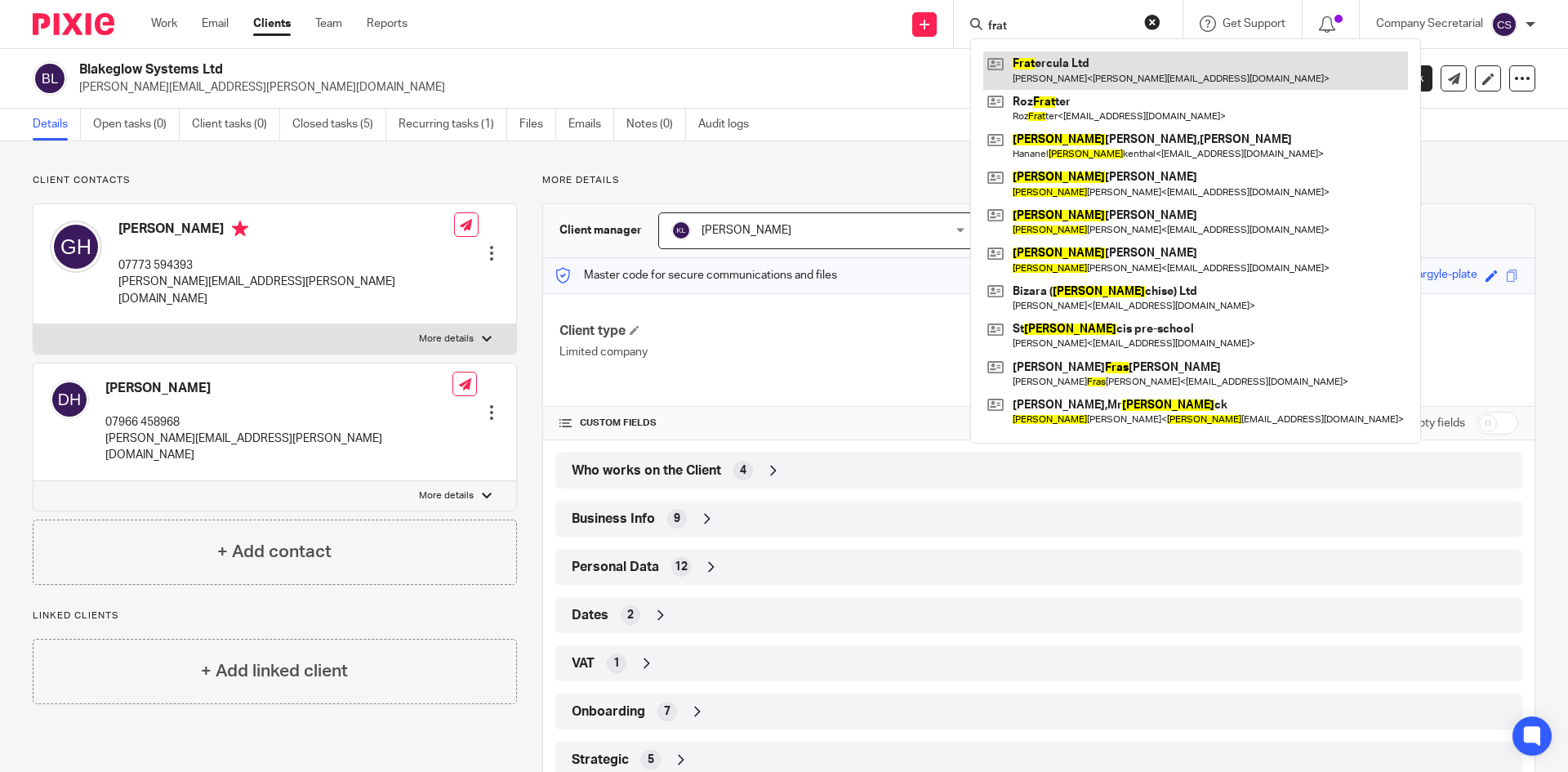
type input "frat"
click at [1080, 67] on link at bounding box center [1195, 70] width 425 height 37
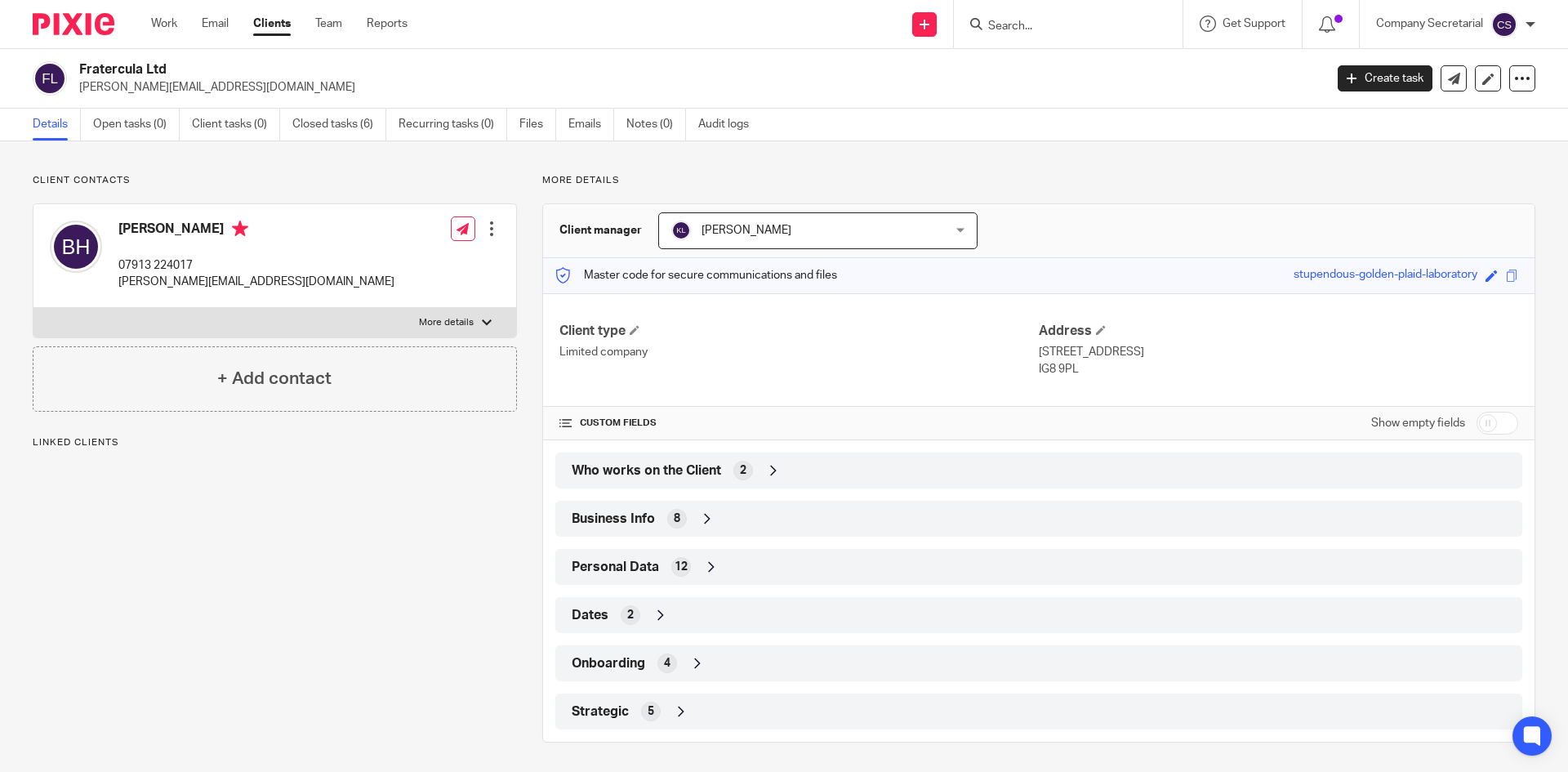
click at [144, 64] on h2 "Fratercula Ltd" at bounding box center [572, 69] width 988 height 17
copy div "Fratercula Ltd"
click at [1448, 75] on icon at bounding box center [1454, 79] width 12 height 12
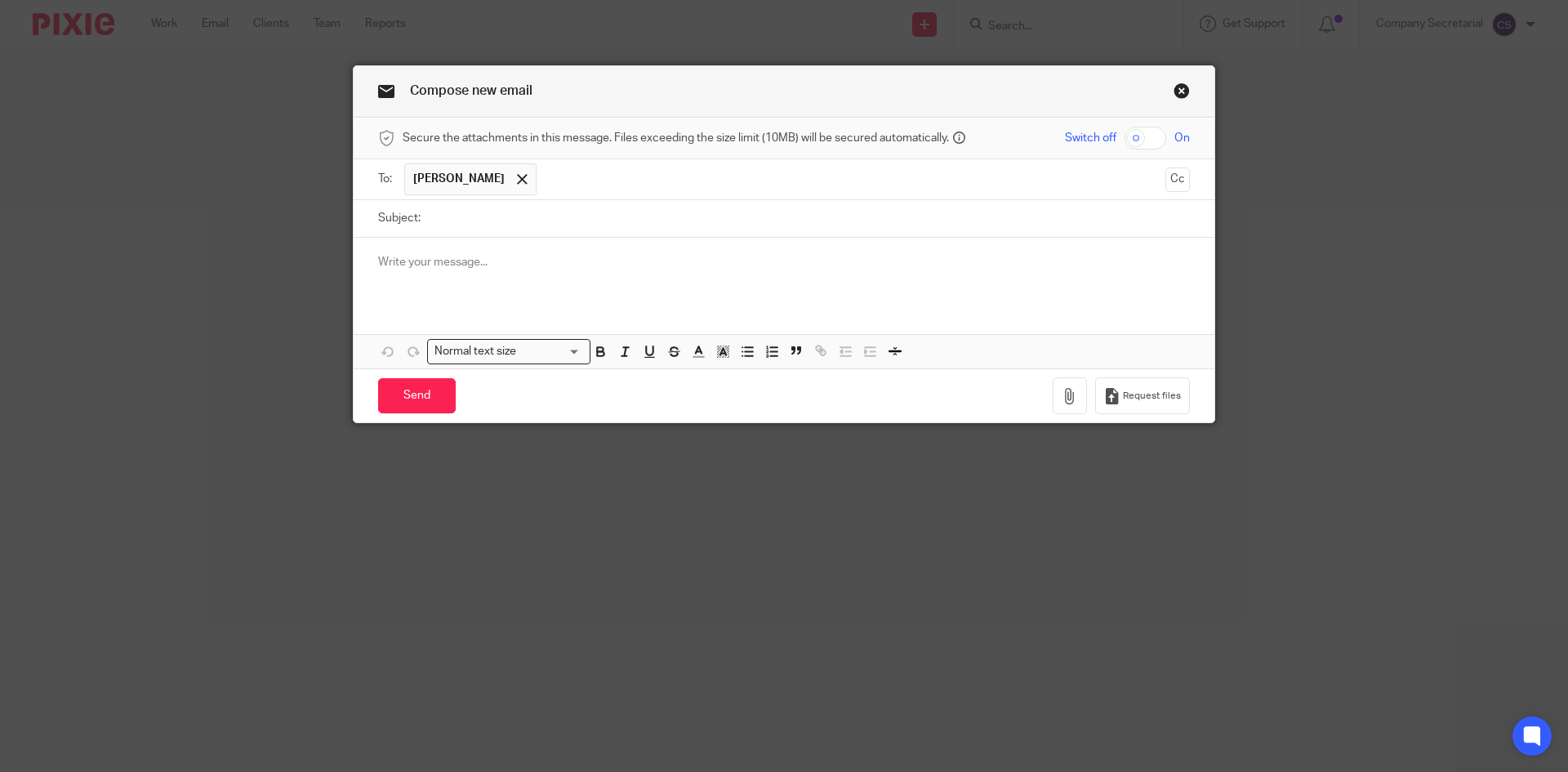
click at [586, 219] on input "Subject:" at bounding box center [809, 217] width 761 height 36
paste input "Fratercula Ltd"
type input "Fratercula Ltd"
click at [542, 275] on div at bounding box center [784, 270] width 861 height 64
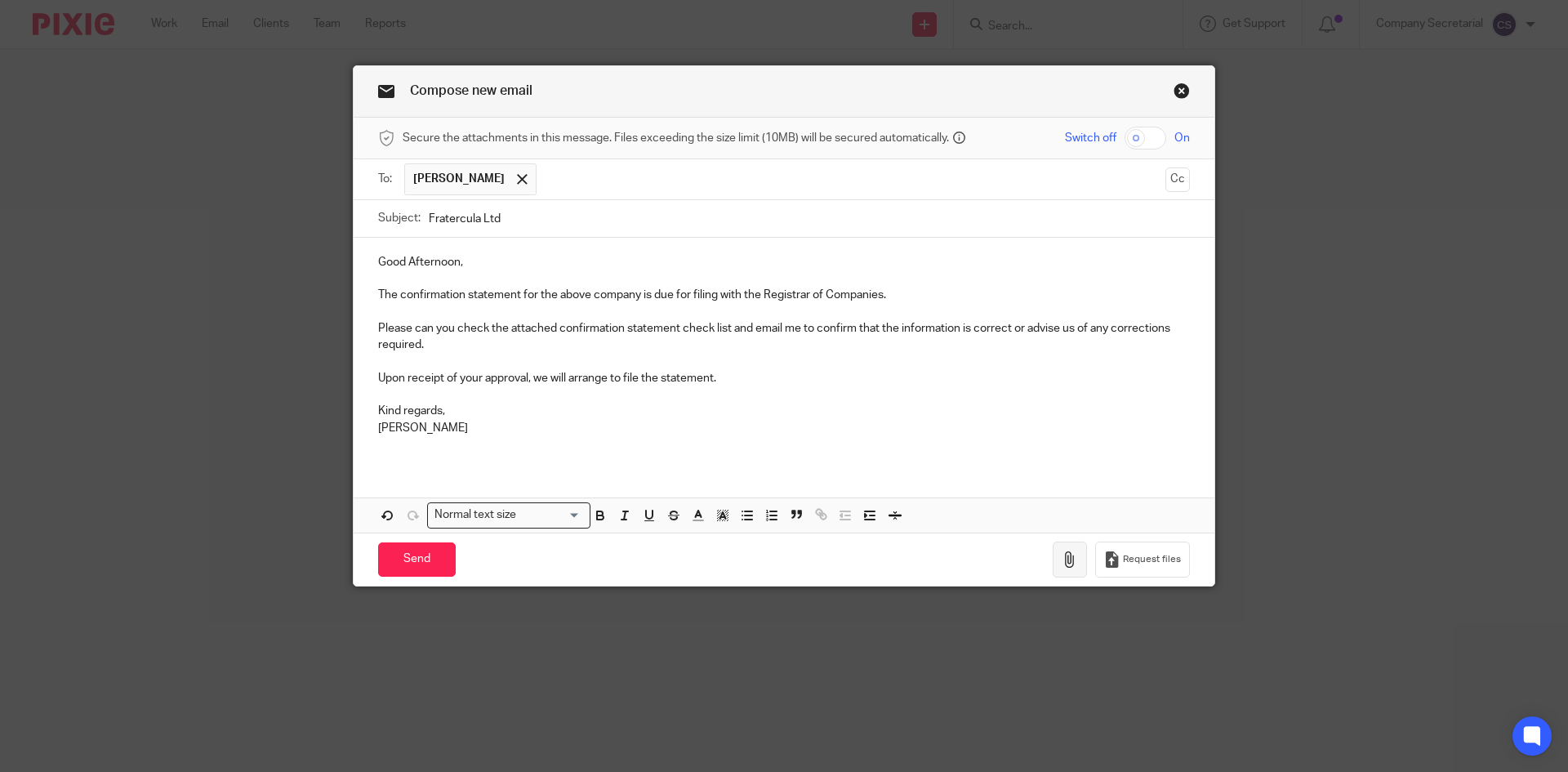
click at [1061, 552] on icon "button" at bounding box center [1069, 559] width 16 height 16
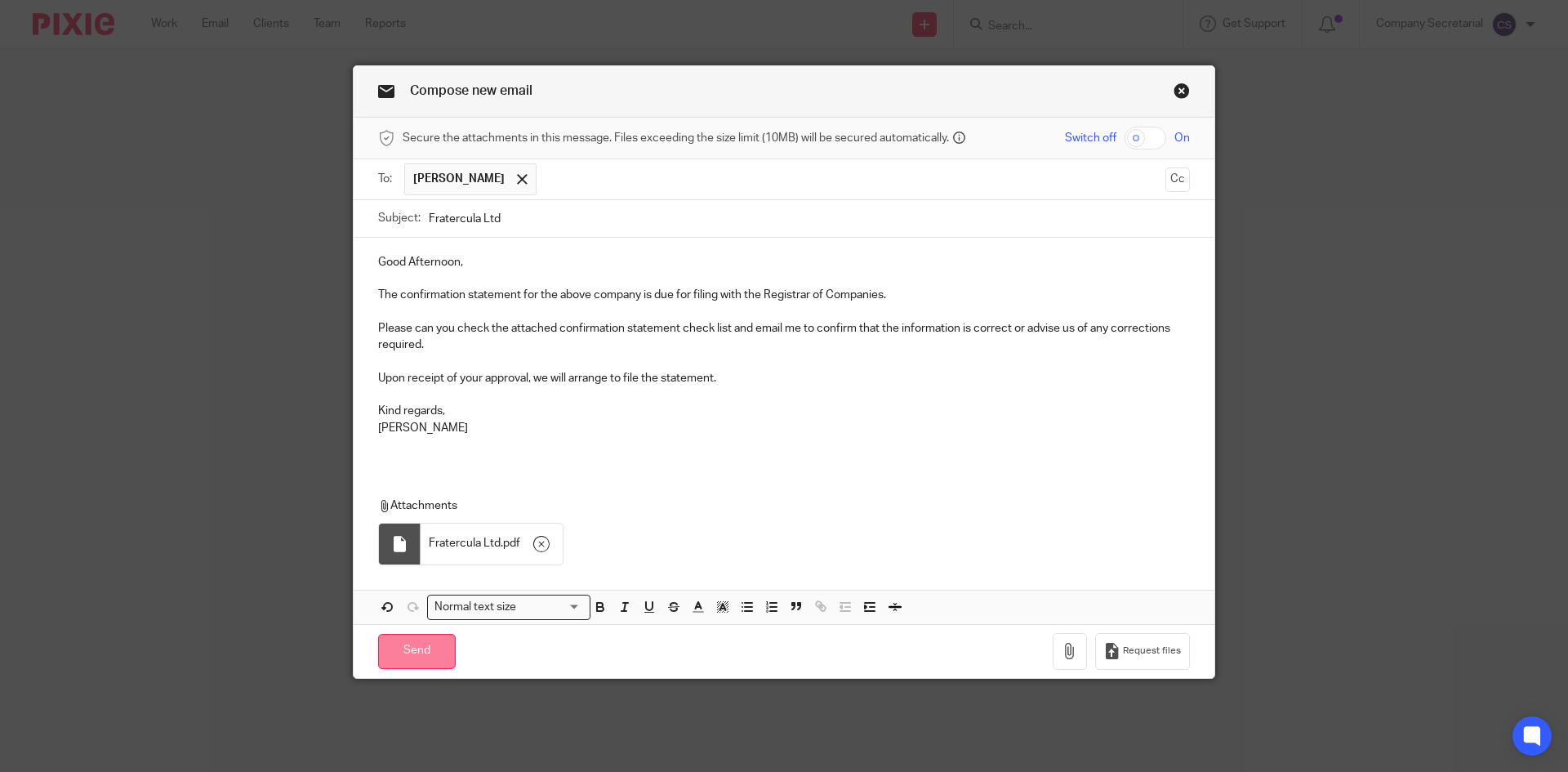
click at [437, 653] on input "Send" at bounding box center [416, 651] width 77 height 35
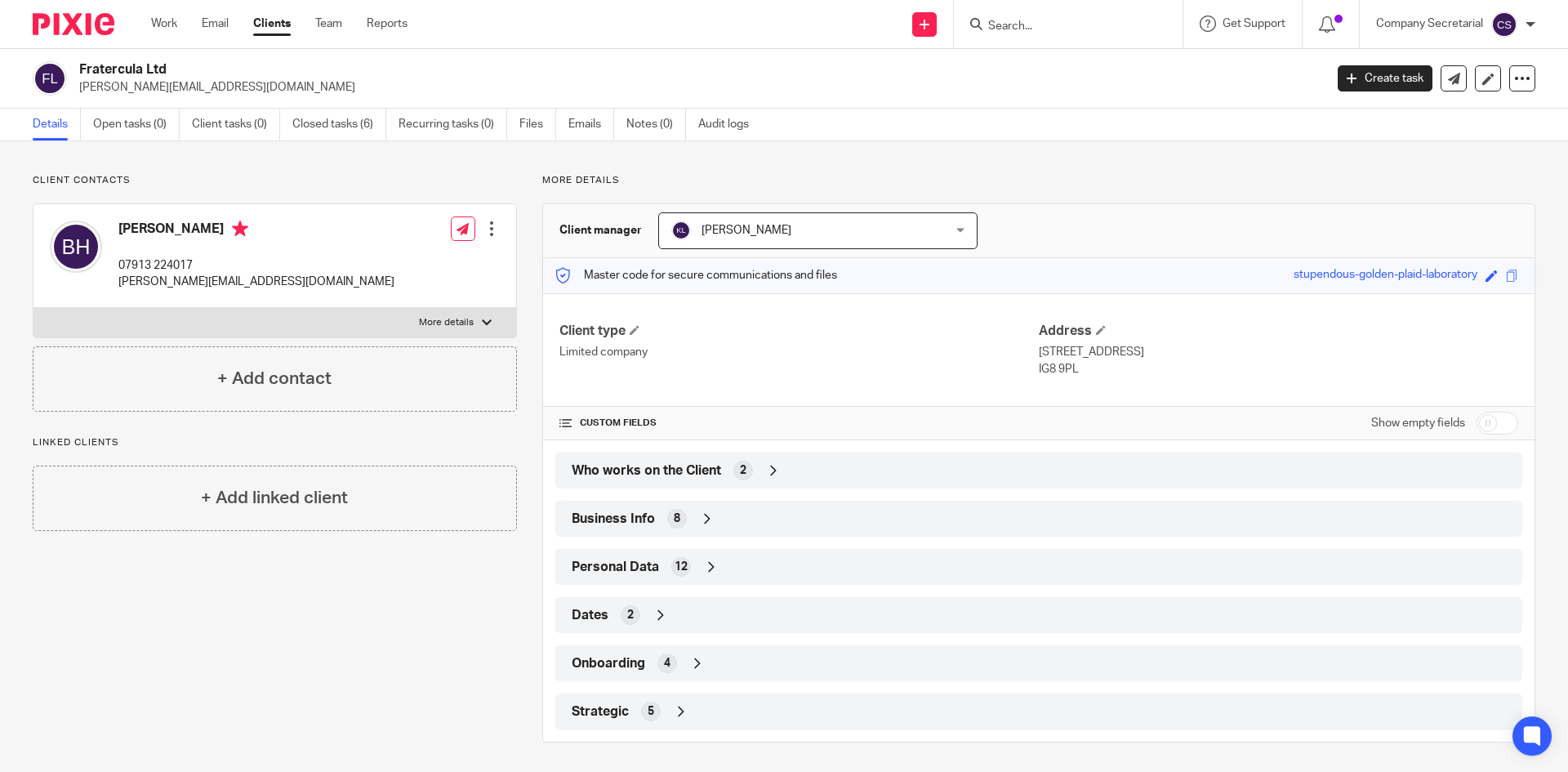
click at [1030, 20] on input "Search" at bounding box center [1060, 27] width 147 height 15
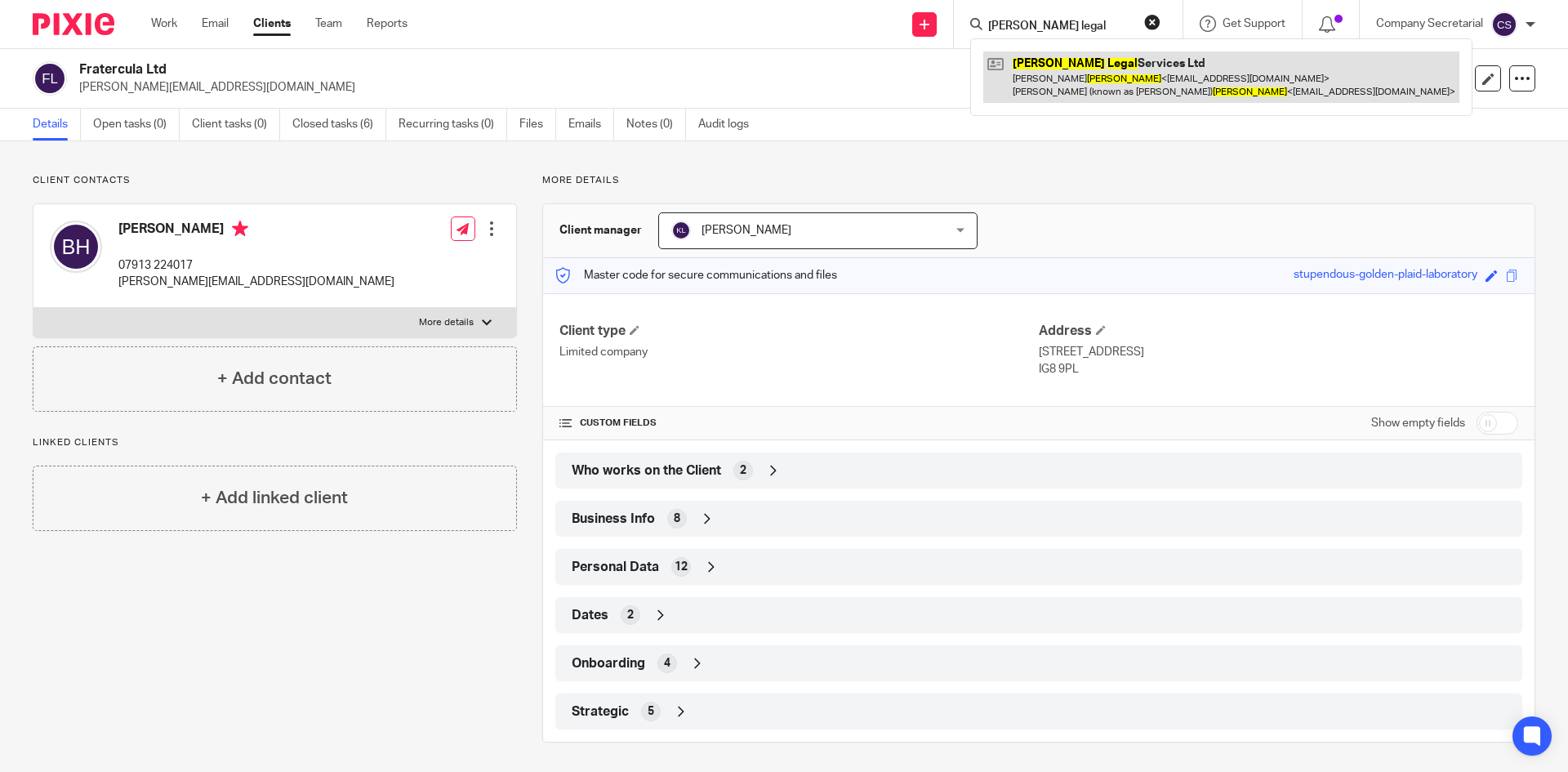
type input "lee legal"
click at [1049, 61] on link at bounding box center [1221, 76] width 476 height 51
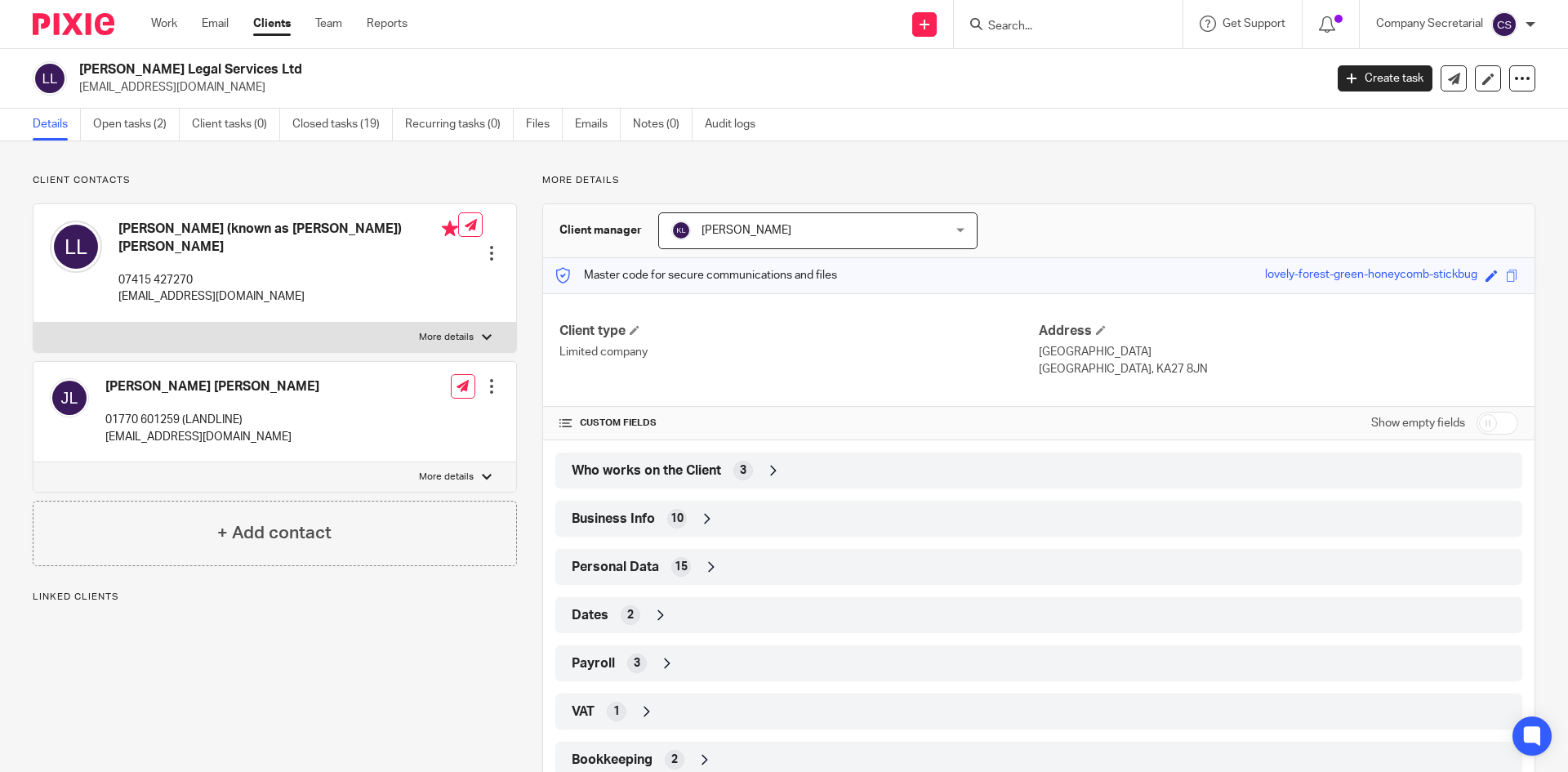
click at [129, 68] on h2 "Lee Legal Services Ltd" at bounding box center [572, 69] width 988 height 17
copy div "Lee Legal Services Ltd"
click at [1449, 77] on link at bounding box center [1453, 78] width 26 height 26
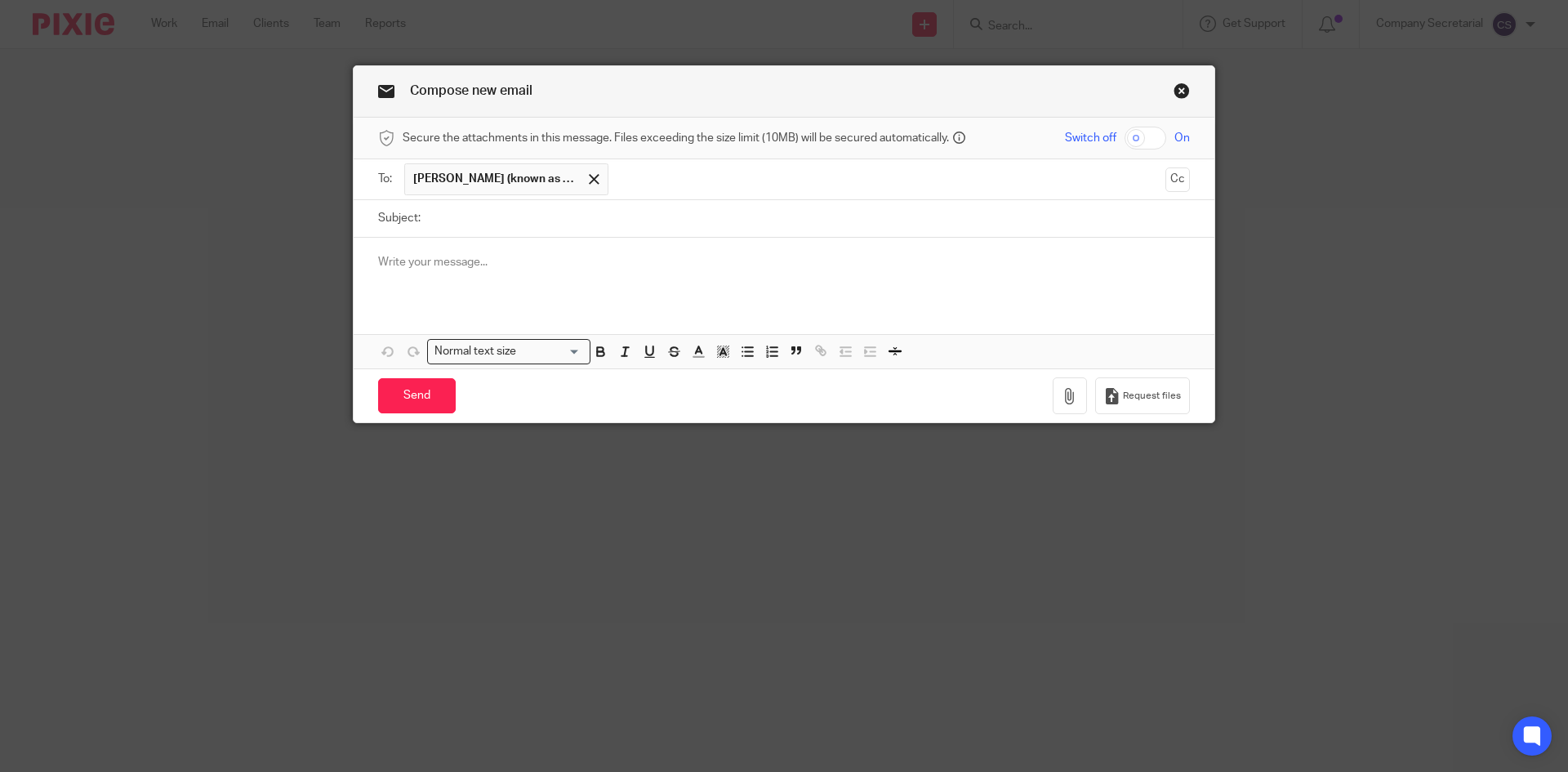
click at [527, 221] on input "Subject:" at bounding box center [809, 217] width 761 height 36
paste input "[PERSON_NAME] Legal Services Ltd"
type input "[PERSON_NAME] Legal Services Ltd"
click at [527, 277] on div at bounding box center [784, 270] width 861 height 64
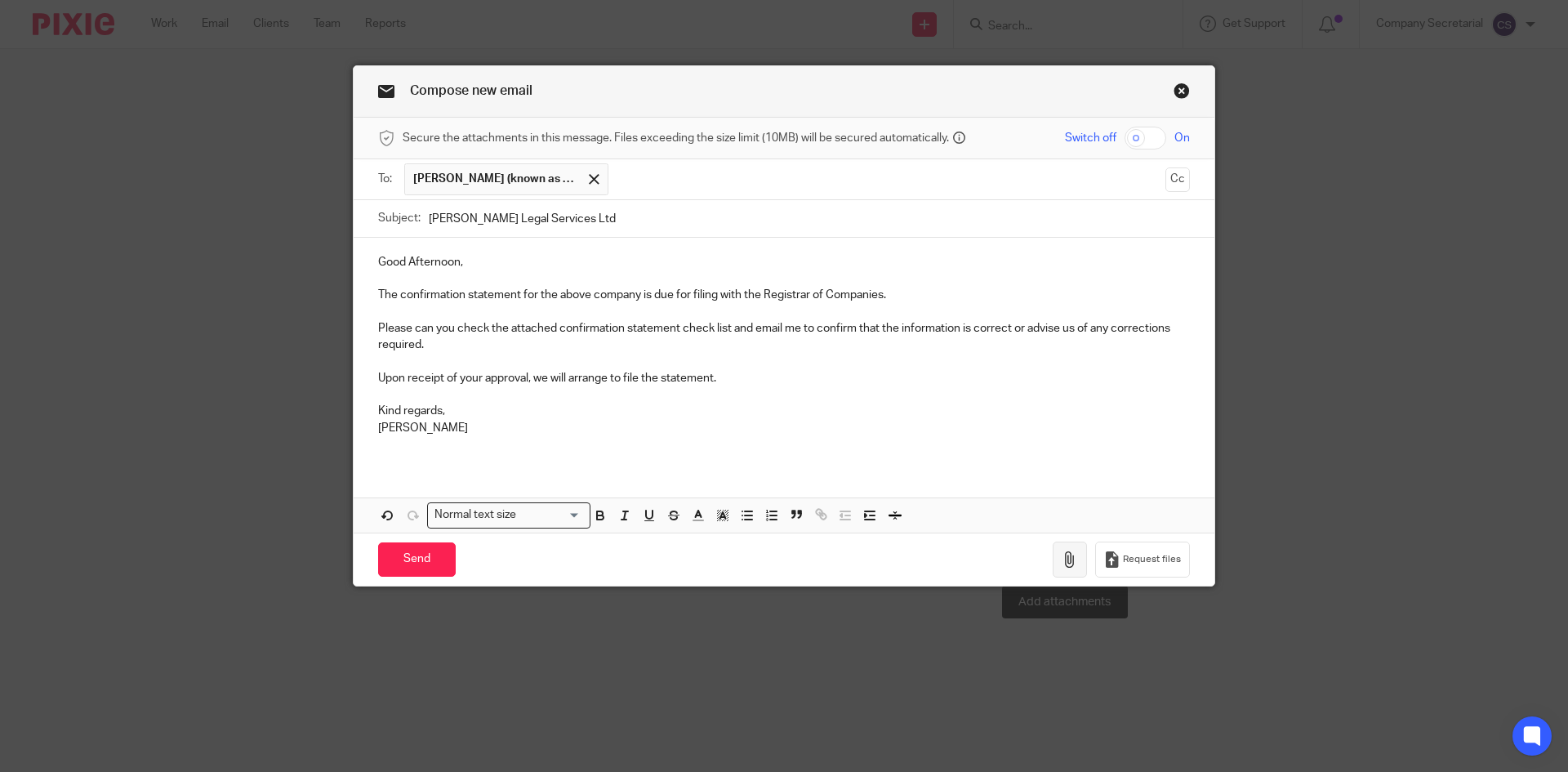
click at [1066, 563] on icon "button" at bounding box center [1069, 559] width 16 height 16
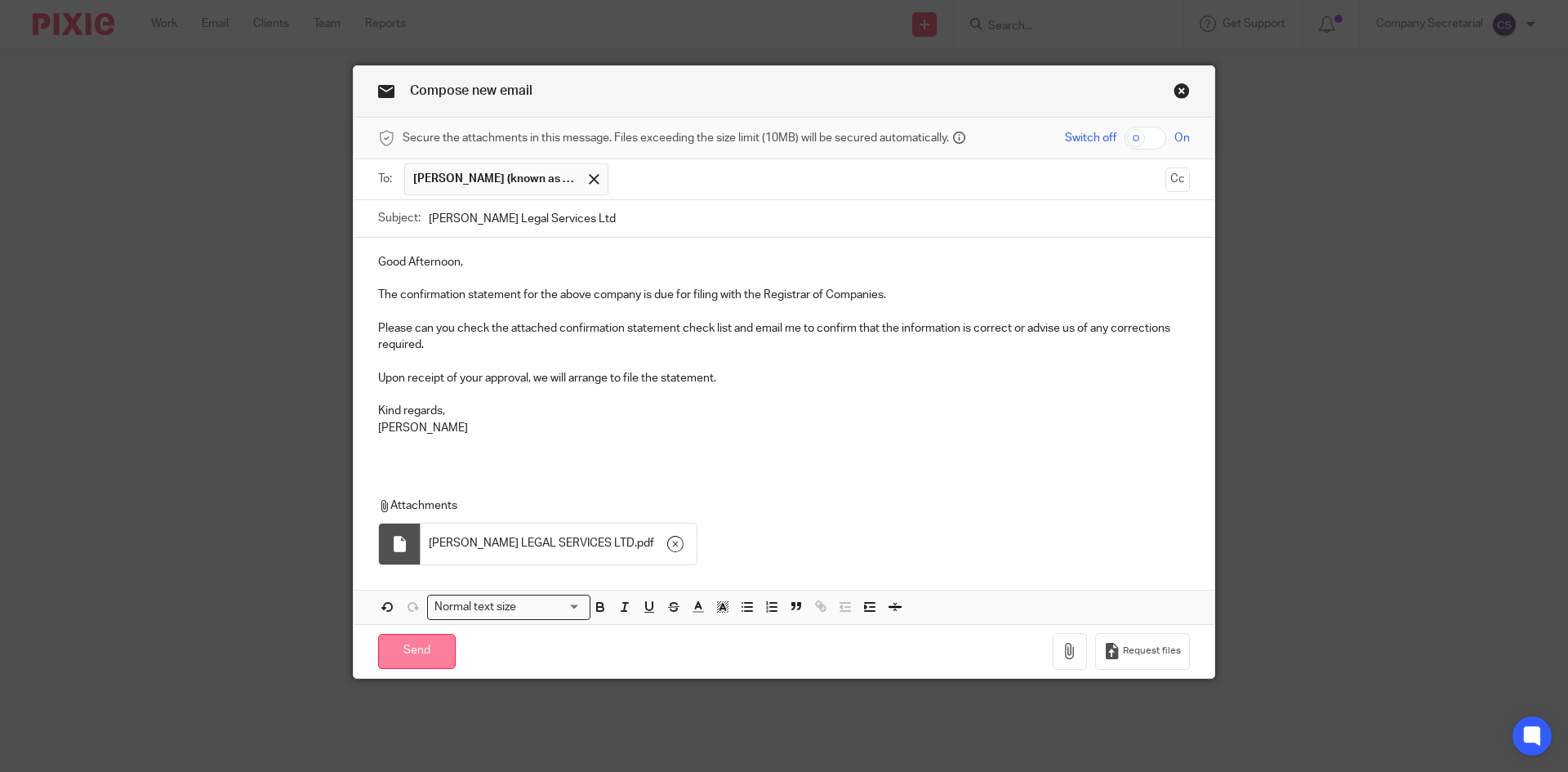
click at [438, 651] on input "Send" at bounding box center [416, 651] width 77 height 35
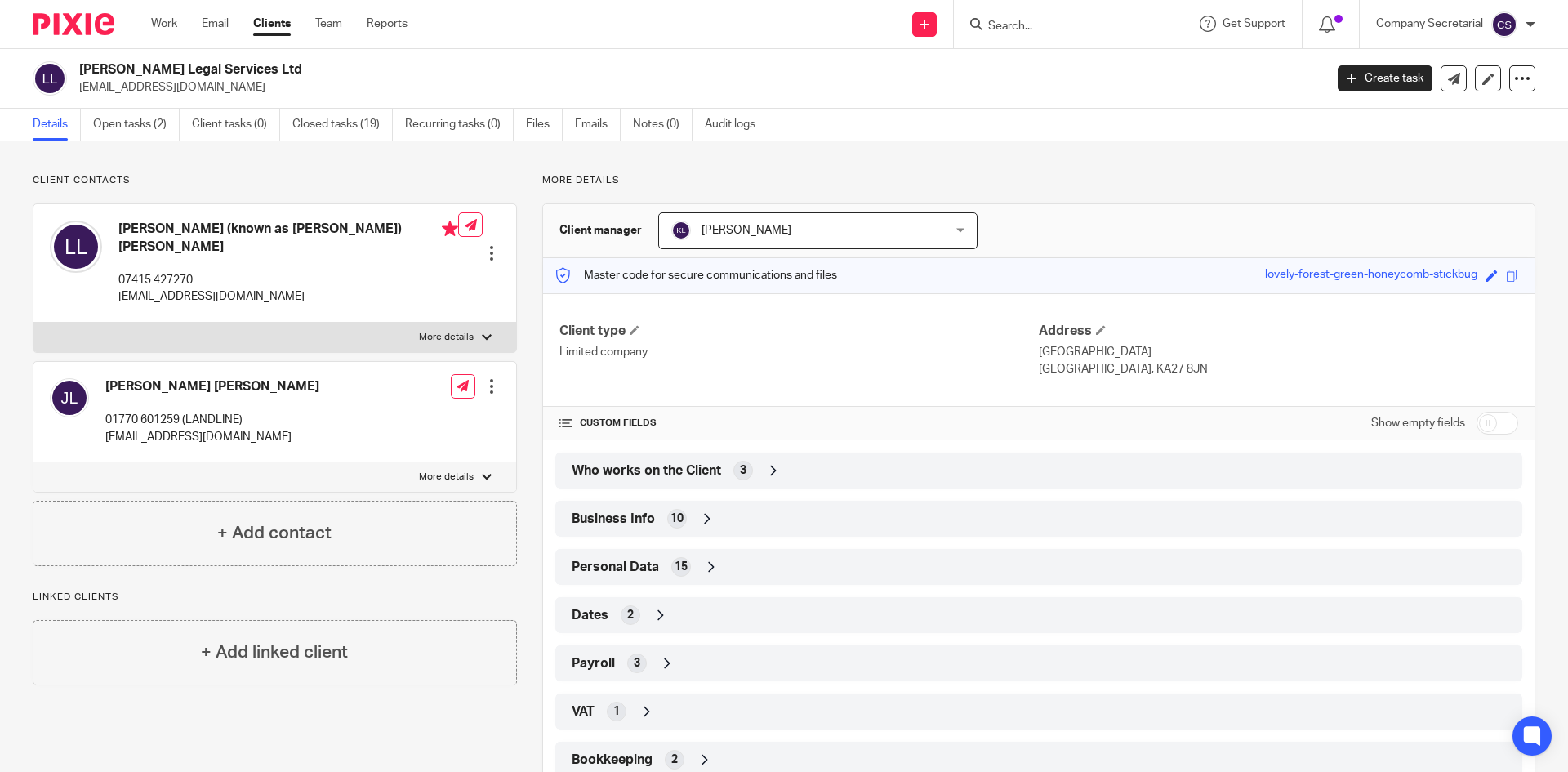
click at [179, 65] on h2 "[PERSON_NAME] Legal Services Ltd" at bounding box center [572, 69] width 988 height 17
copy div "[PERSON_NAME] Legal Services Ltd"
click at [1448, 74] on icon at bounding box center [1454, 79] width 12 height 12
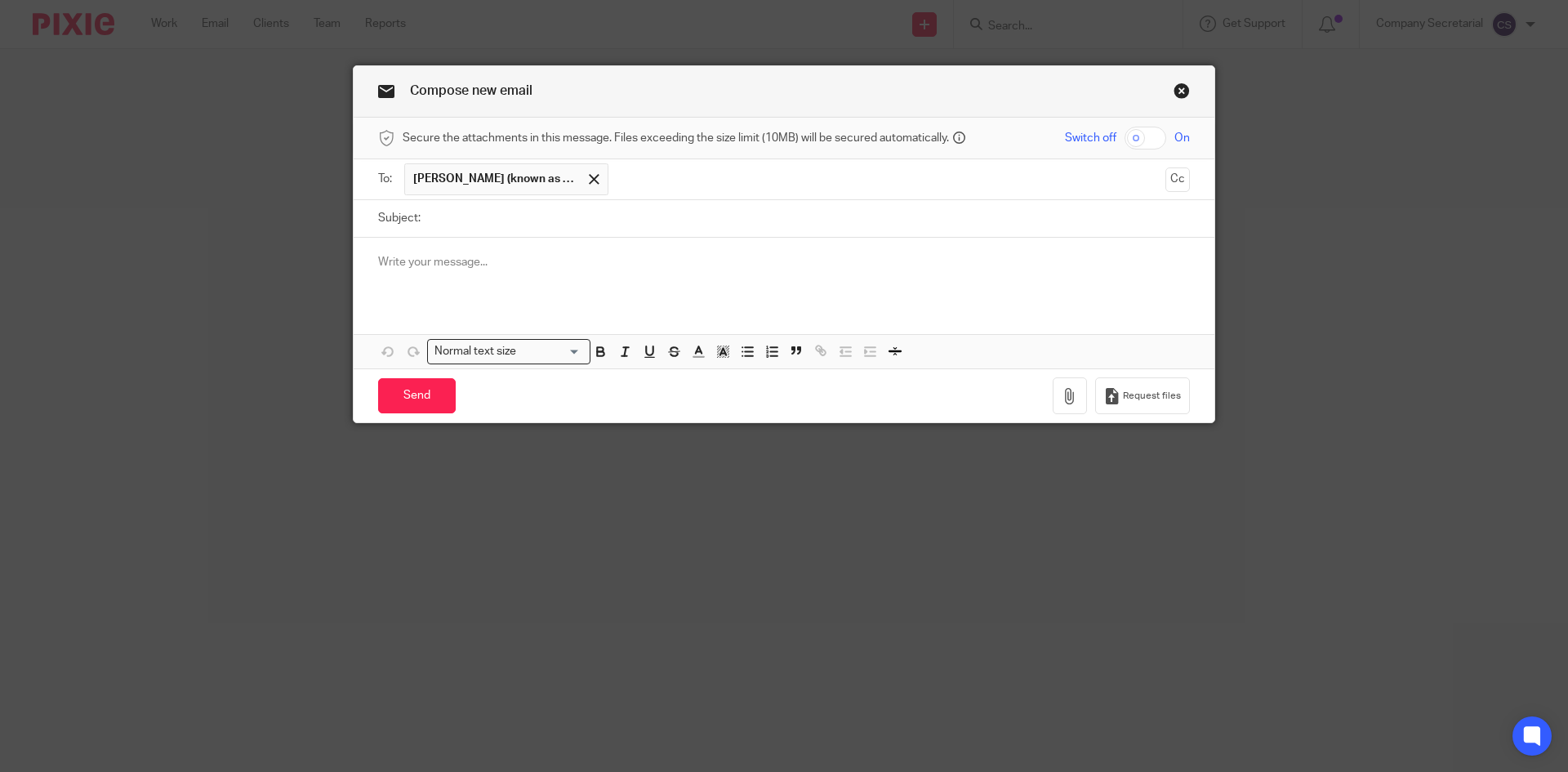
click at [477, 207] on input "Subject:" at bounding box center [809, 217] width 761 height 36
paste input "[PERSON_NAME] Legal Services Ltd"
type input "[PERSON_NAME] Legal Services Ltd"
click at [1175, 93] on link "Close this dialog window" at bounding box center [1181, 93] width 16 height 22
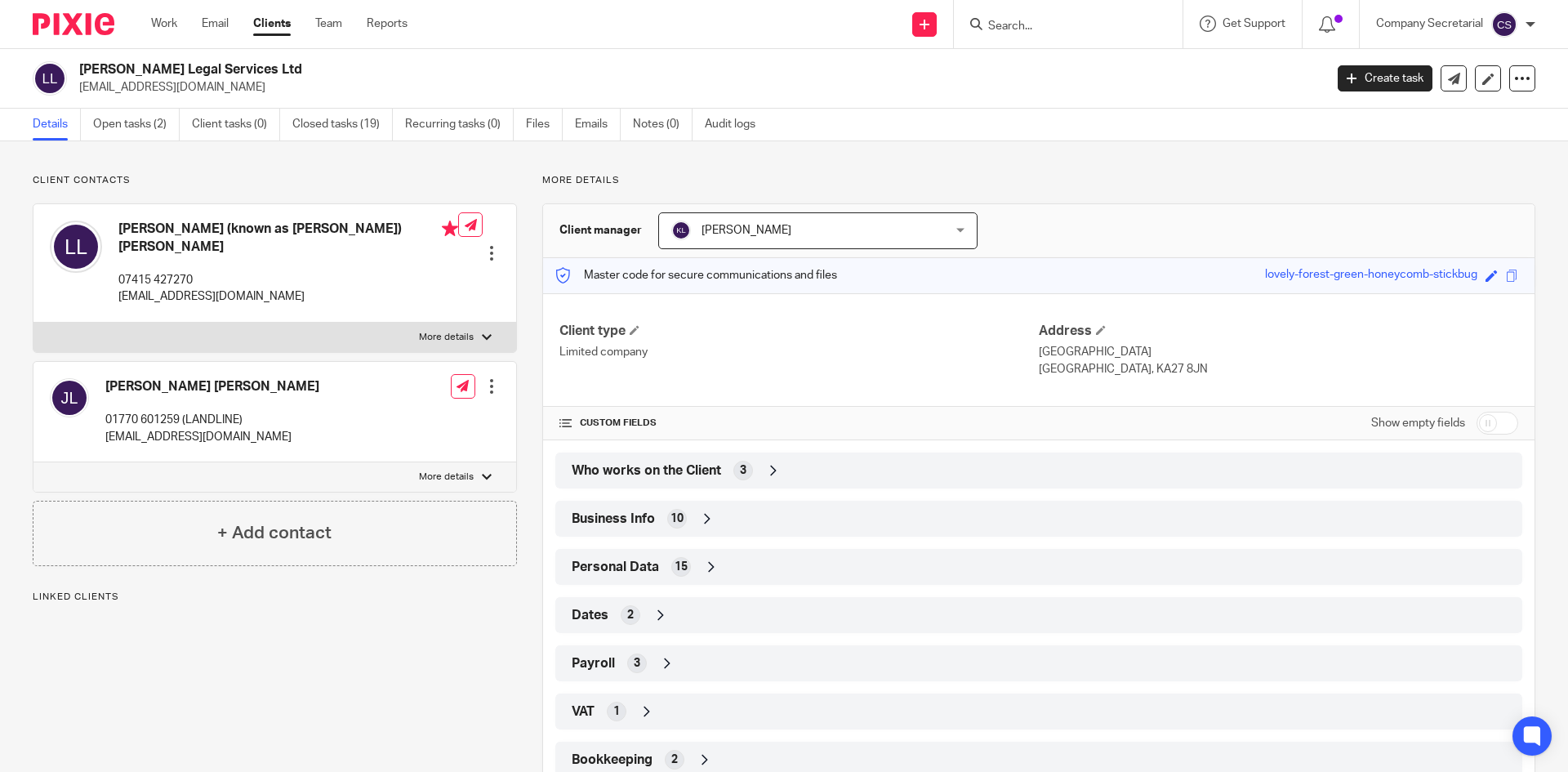
click at [1039, 27] on input "Search" at bounding box center [1060, 27] width 147 height 15
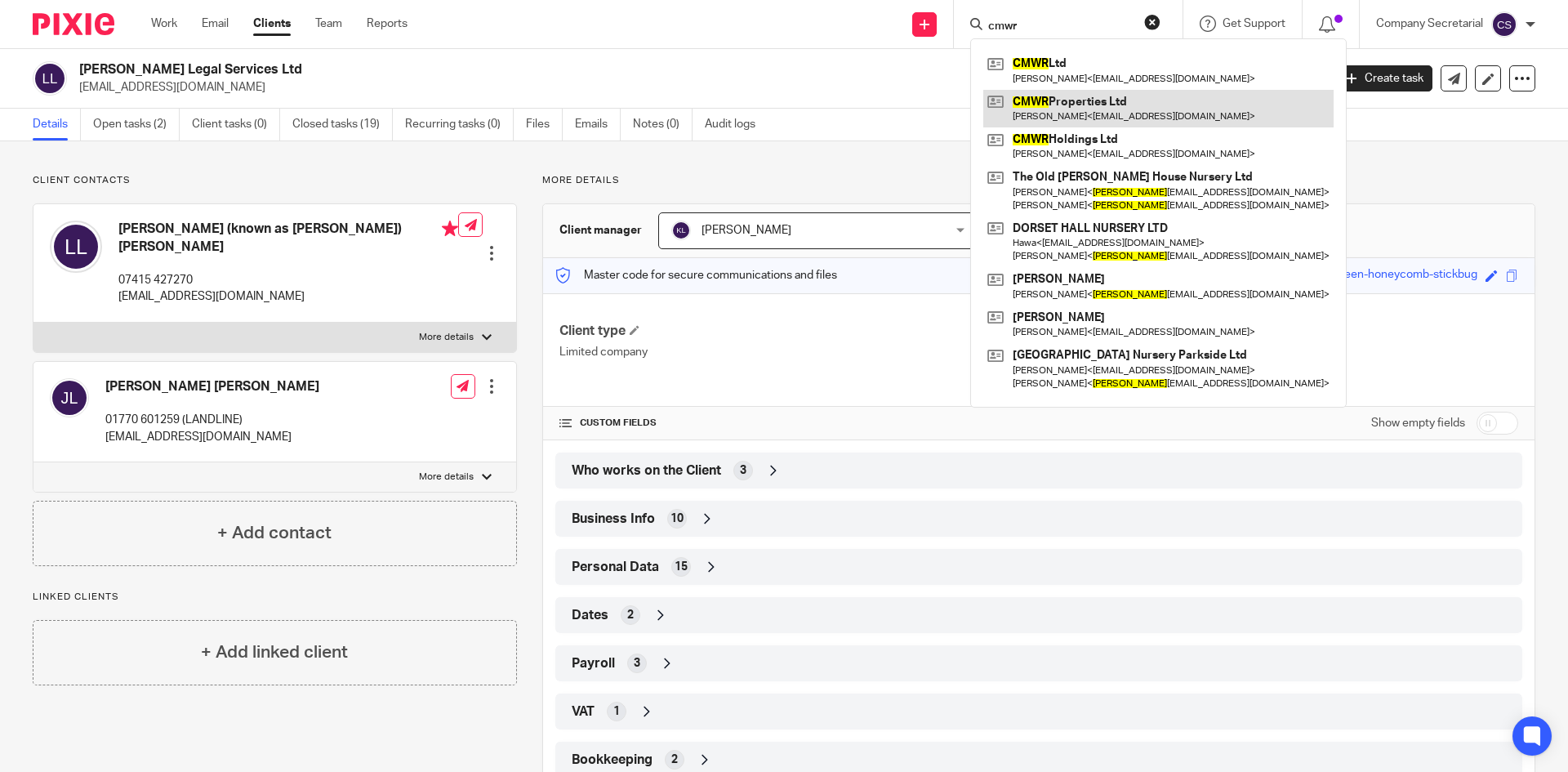
type input "cmwr"
click at [1081, 99] on link at bounding box center [1158, 108] width 351 height 37
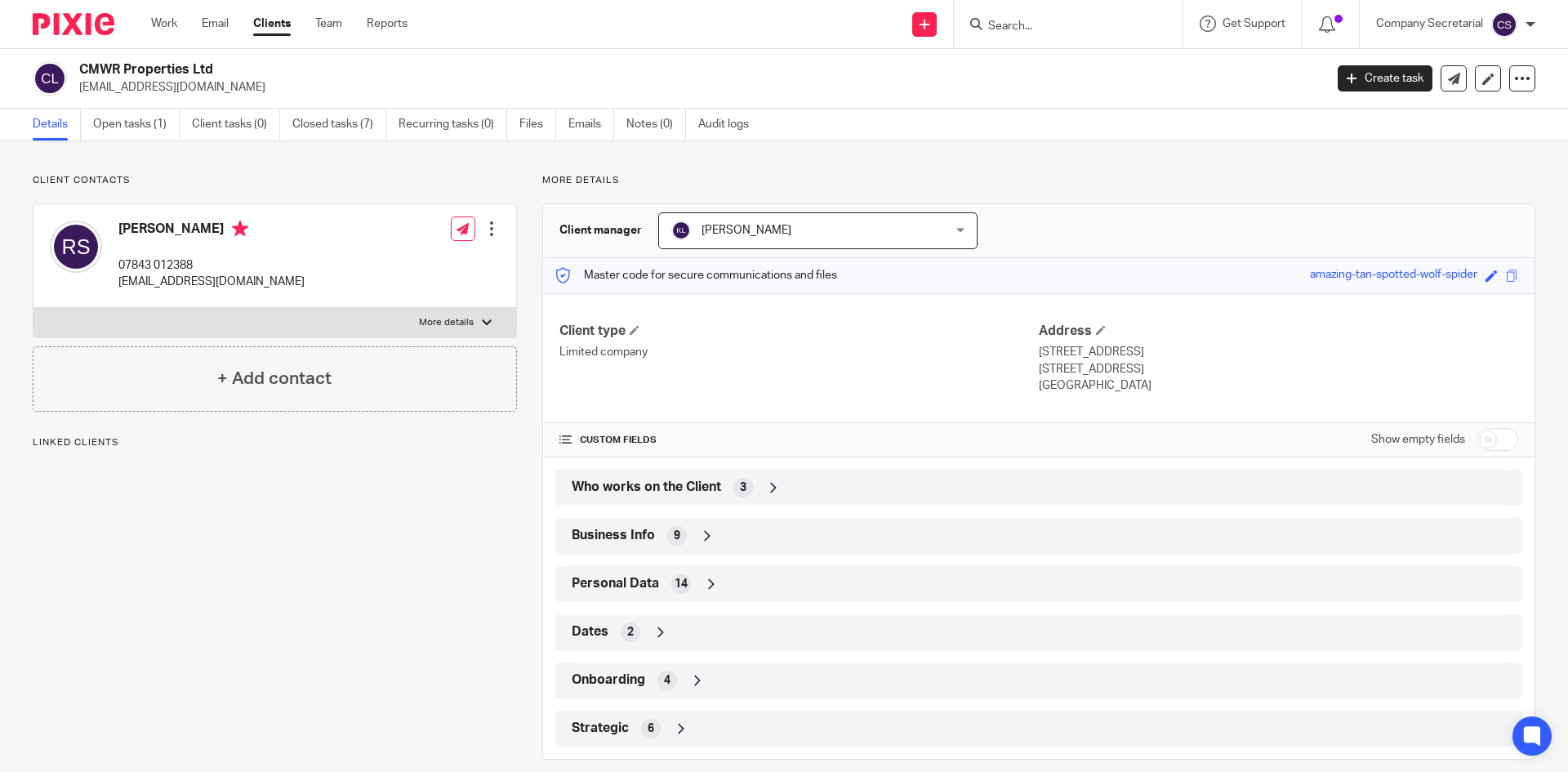
click at [146, 64] on h2 "CMWR Properties Ltd" at bounding box center [572, 69] width 988 height 17
copy div "CMWR Properties Ltd"
click at [1448, 75] on icon at bounding box center [1454, 79] width 12 height 12
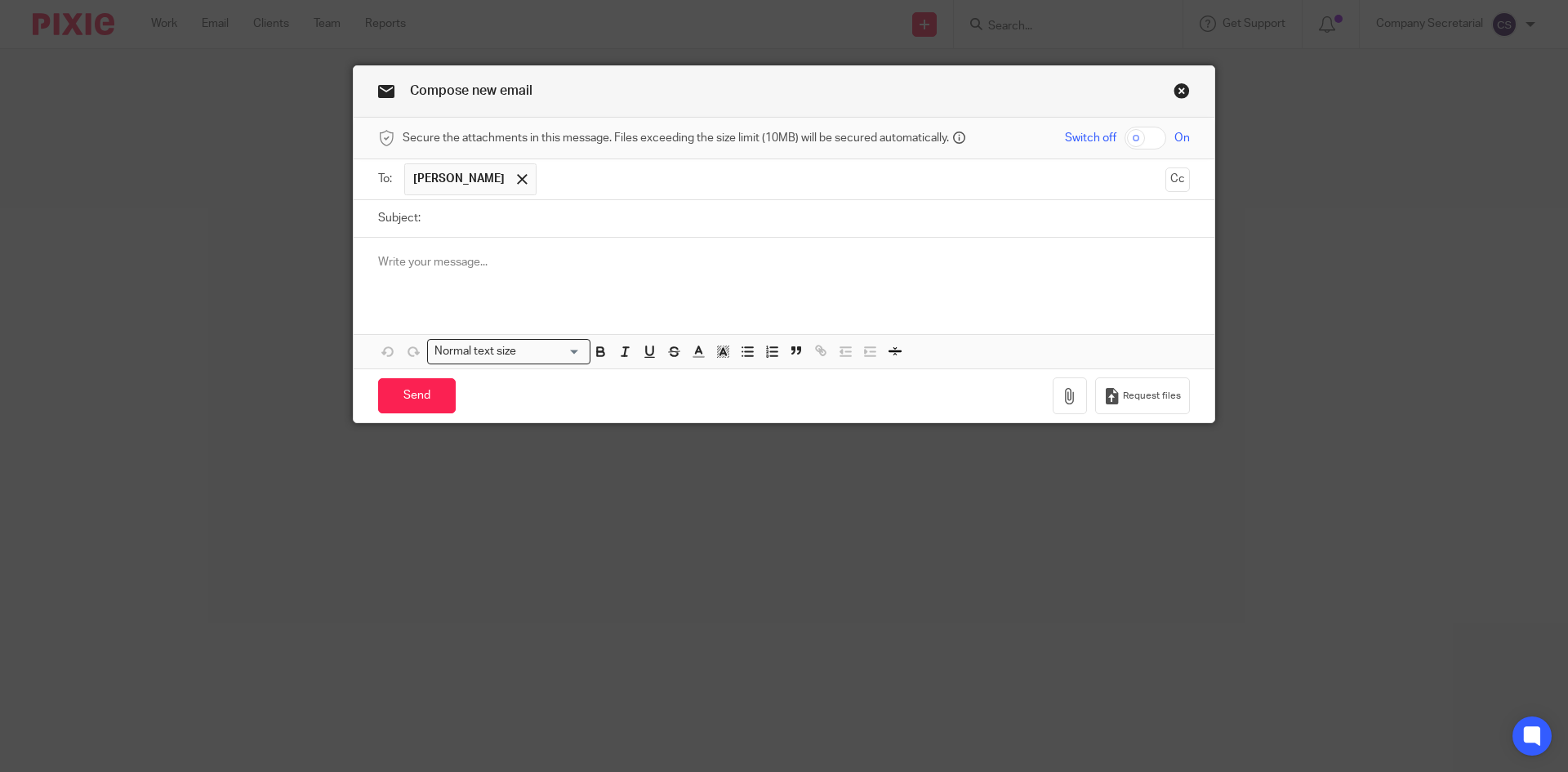
click at [543, 219] on input "Subject:" at bounding box center [809, 217] width 761 height 36
paste input "CMWR Properties Ltd"
type input "CMWR Properties Ltd"
click at [571, 291] on div at bounding box center [784, 270] width 861 height 64
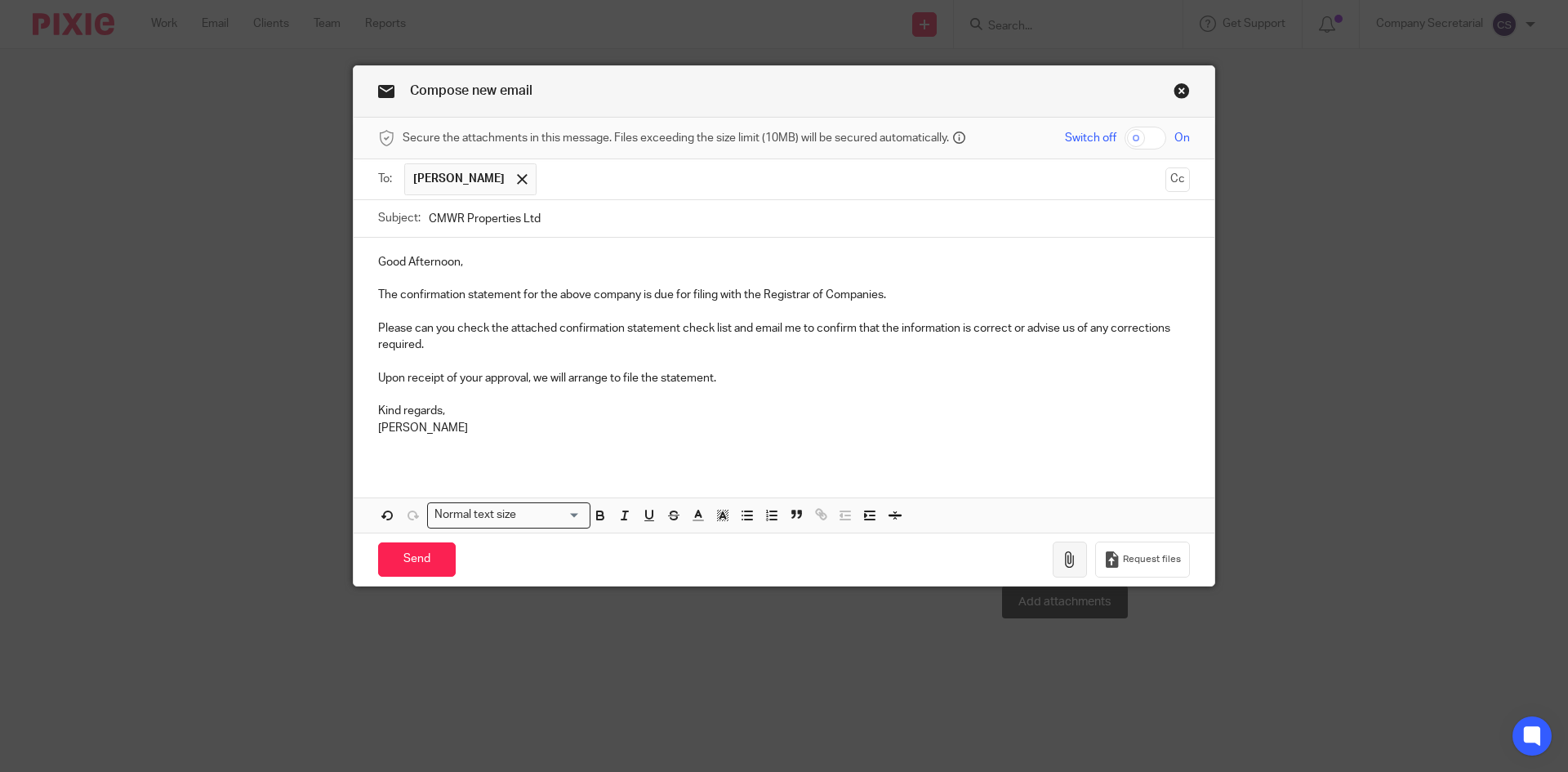
click at [1061, 554] on icon "button" at bounding box center [1069, 559] width 16 height 16
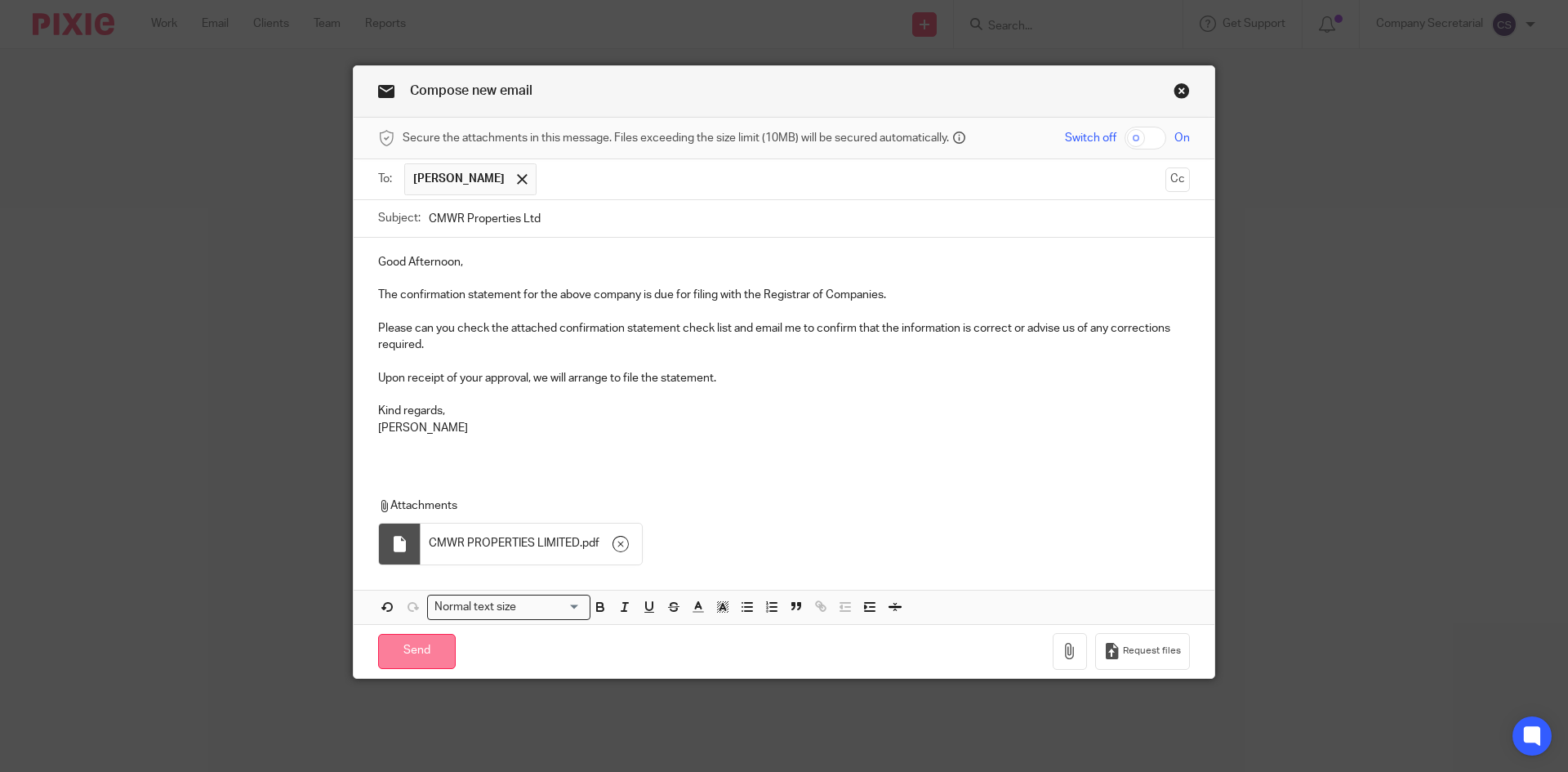
click at [444, 650] on input "Send" at bounding box center [416, 651] width 77 height 35
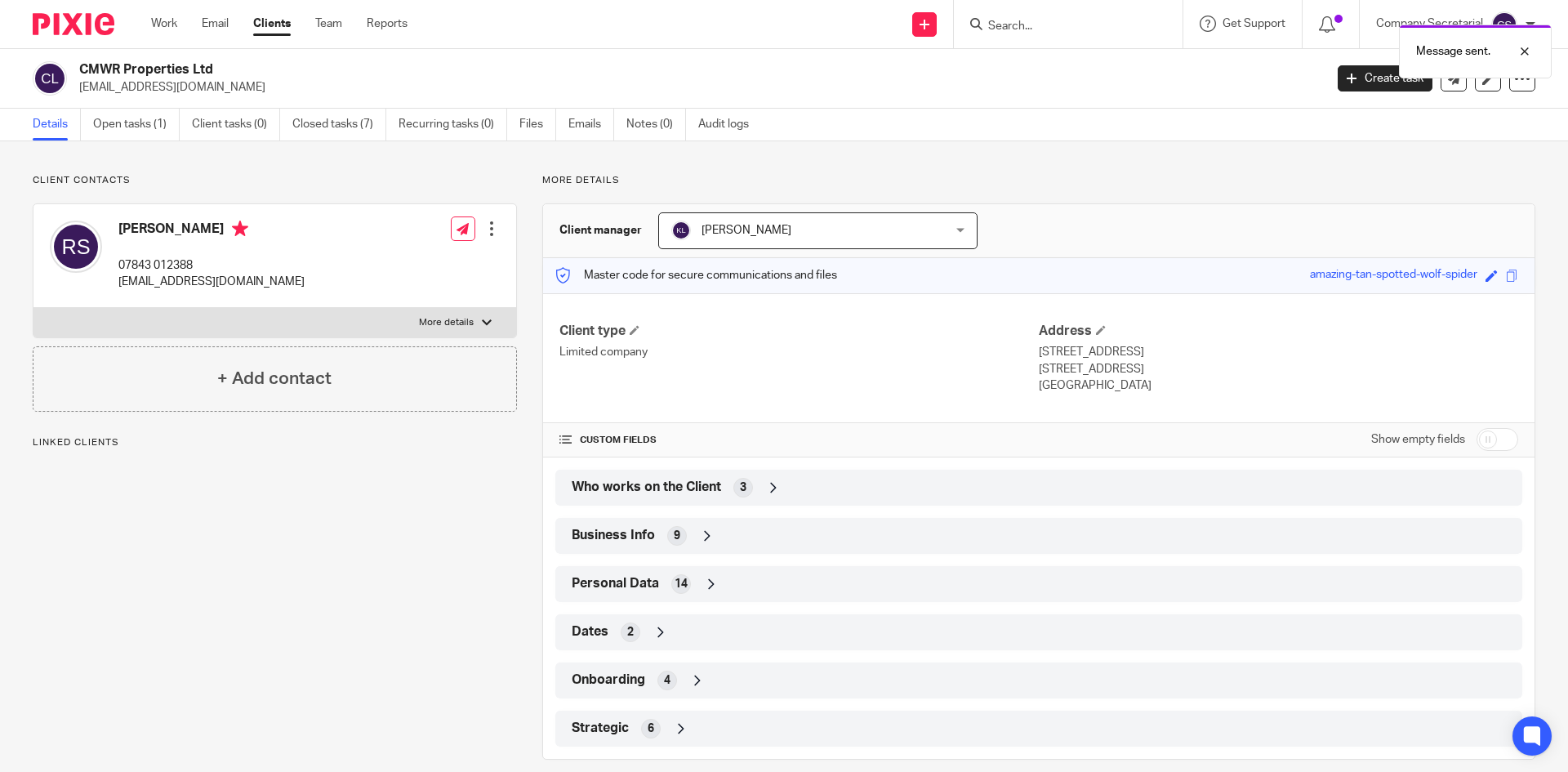
click at [1052, 14] on form at bounding box center [1074, 24] width 174 height 20
click at [1069, 22] on div "Message sent." at bounding box center [1167, 47] width 768 height 62
click at [1527, 44] on div at bounding box center [1512, 51] width 44 height 20
click at [1036, 16] on form at bounding box center [1074, 24] width 174 height 20
click at [1036, 25] on input "Search" at bounding box center [1060, 27] width 147 height 15
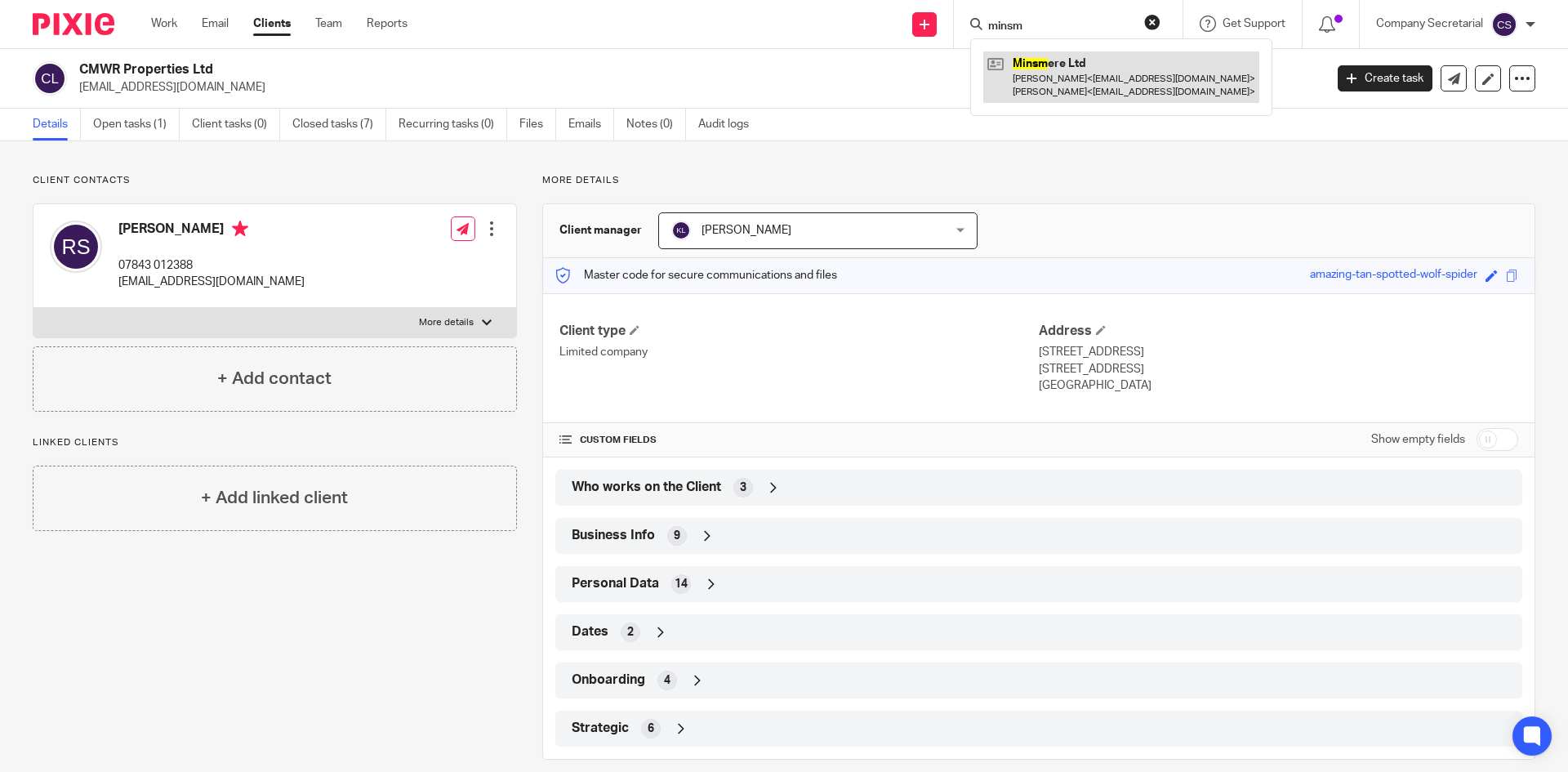
type input "minsm"
click at [1071, 66] on link at bounding box center [1121, 76] width 276 height 51
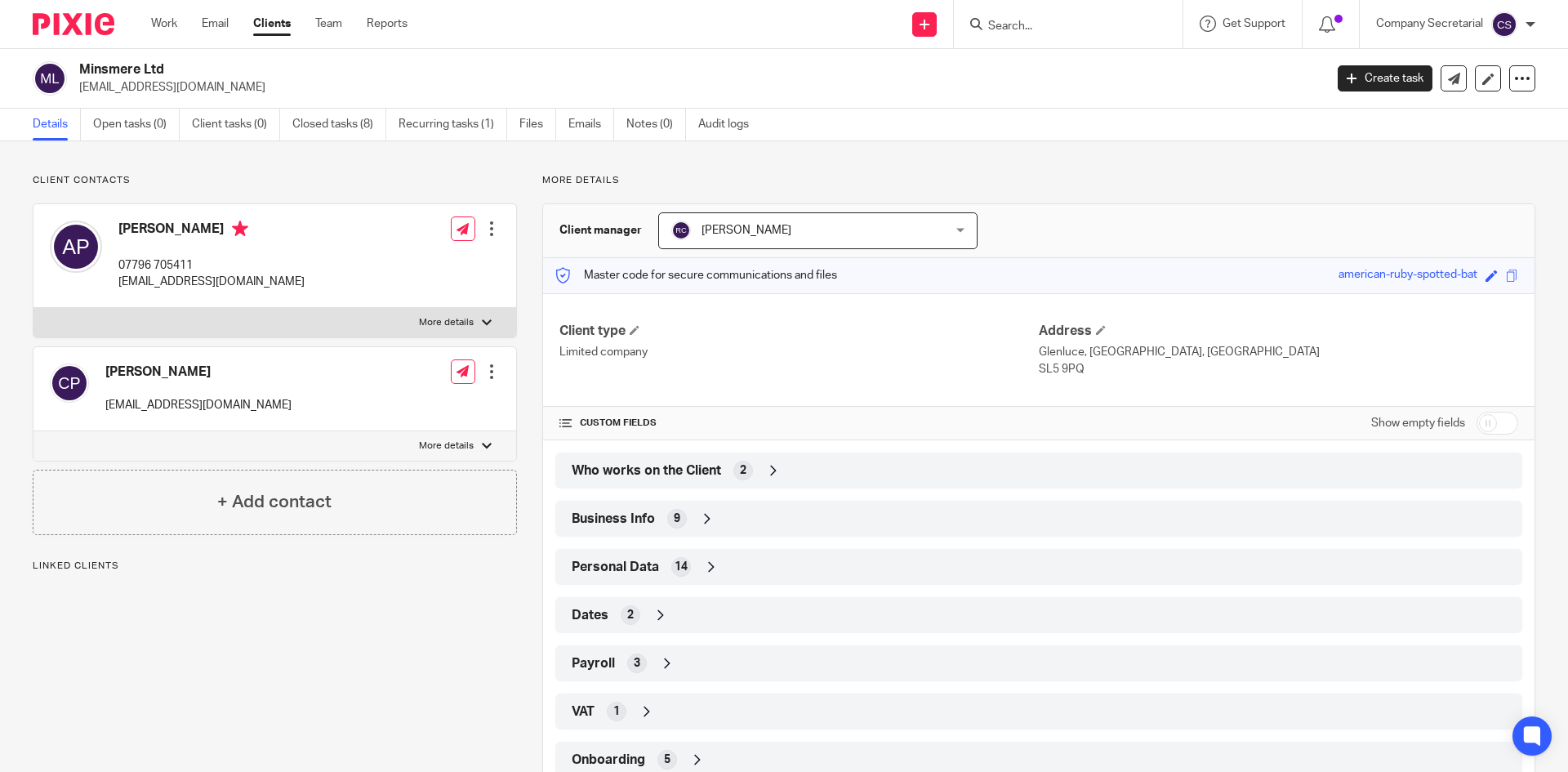
click at [122, 65] on h2 "Minsmere Ltd" at bounding box center [572, 69] width 988 height 17
copy div "Minsmere Ltd"
click at [1443, 71] on link at bounding box center [1453, 78] width 26 height 26
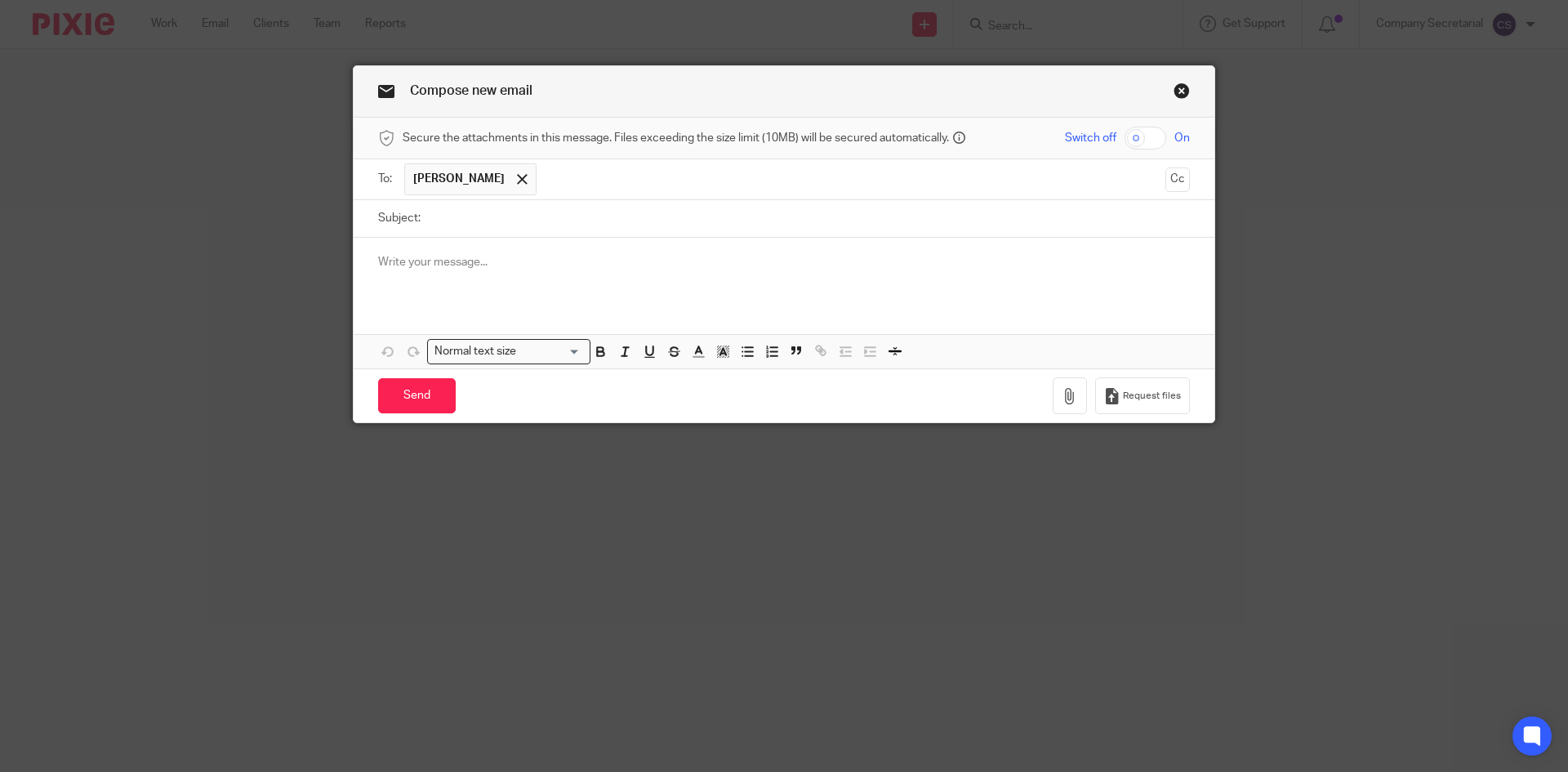
click at [587, 221] on input "Subject:" at bounding box center [809, 217] width 761 height 36
paste input "Minsmere Ltd"
type input "Minsmere Ltd"
click at [582, 271] on p at bounding box center [784, 262] width 812 height 16
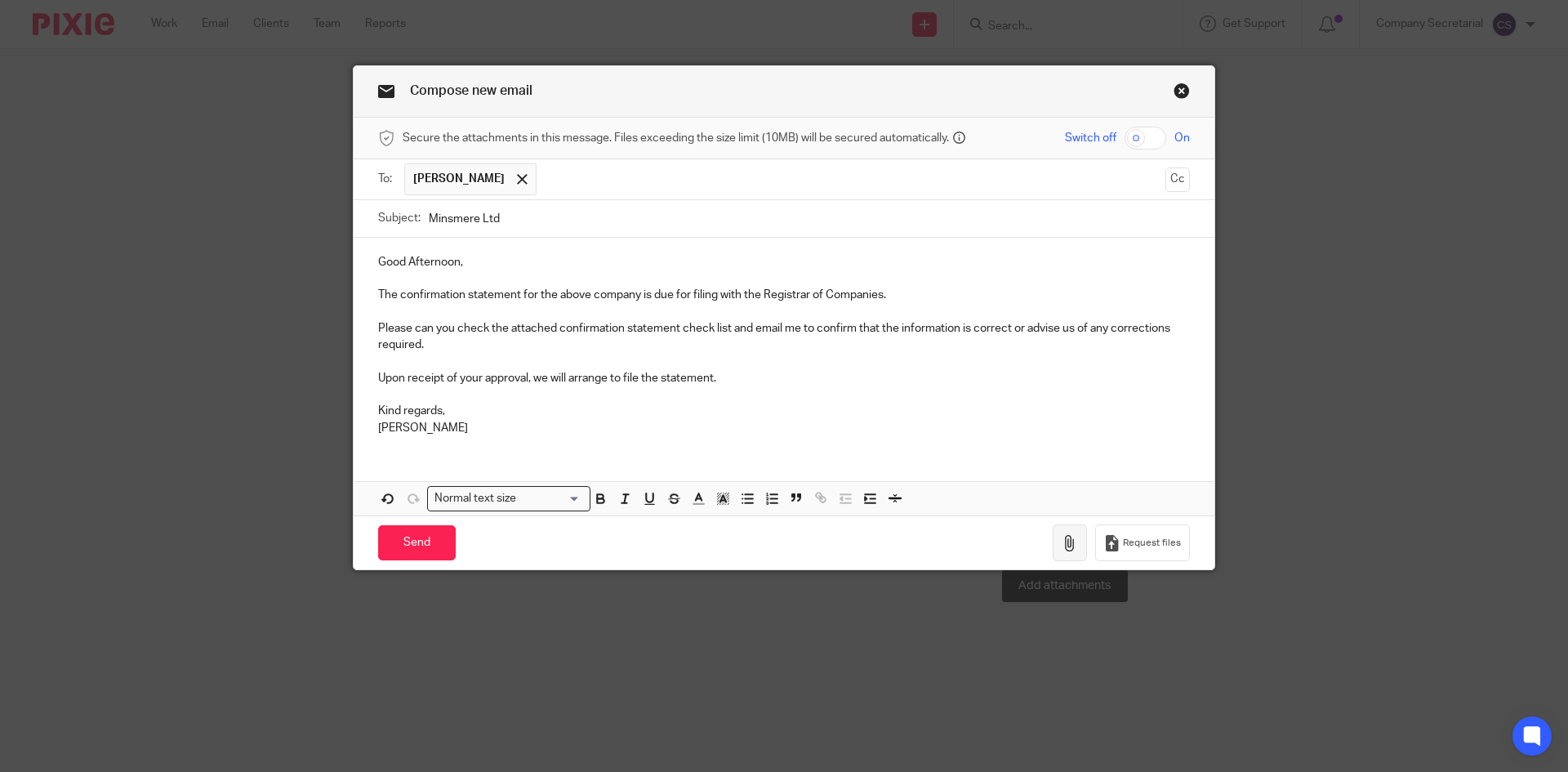
click at [1057, 537] on button "button" at bounding box center [1069, 542] width 35 height 36
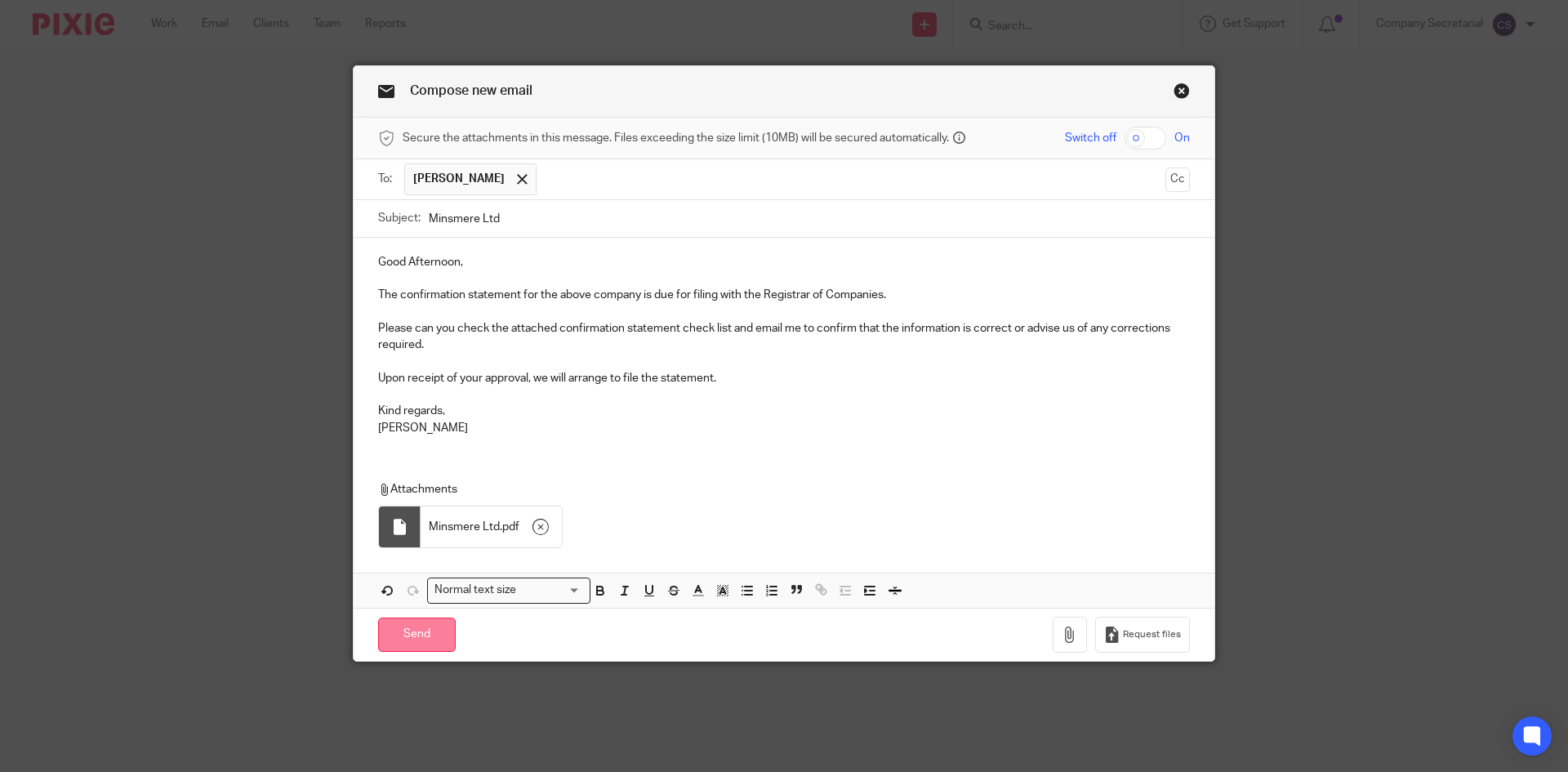
click at [442, 636] on input "Send" at bounding box center [416, 635] width 77 height 35
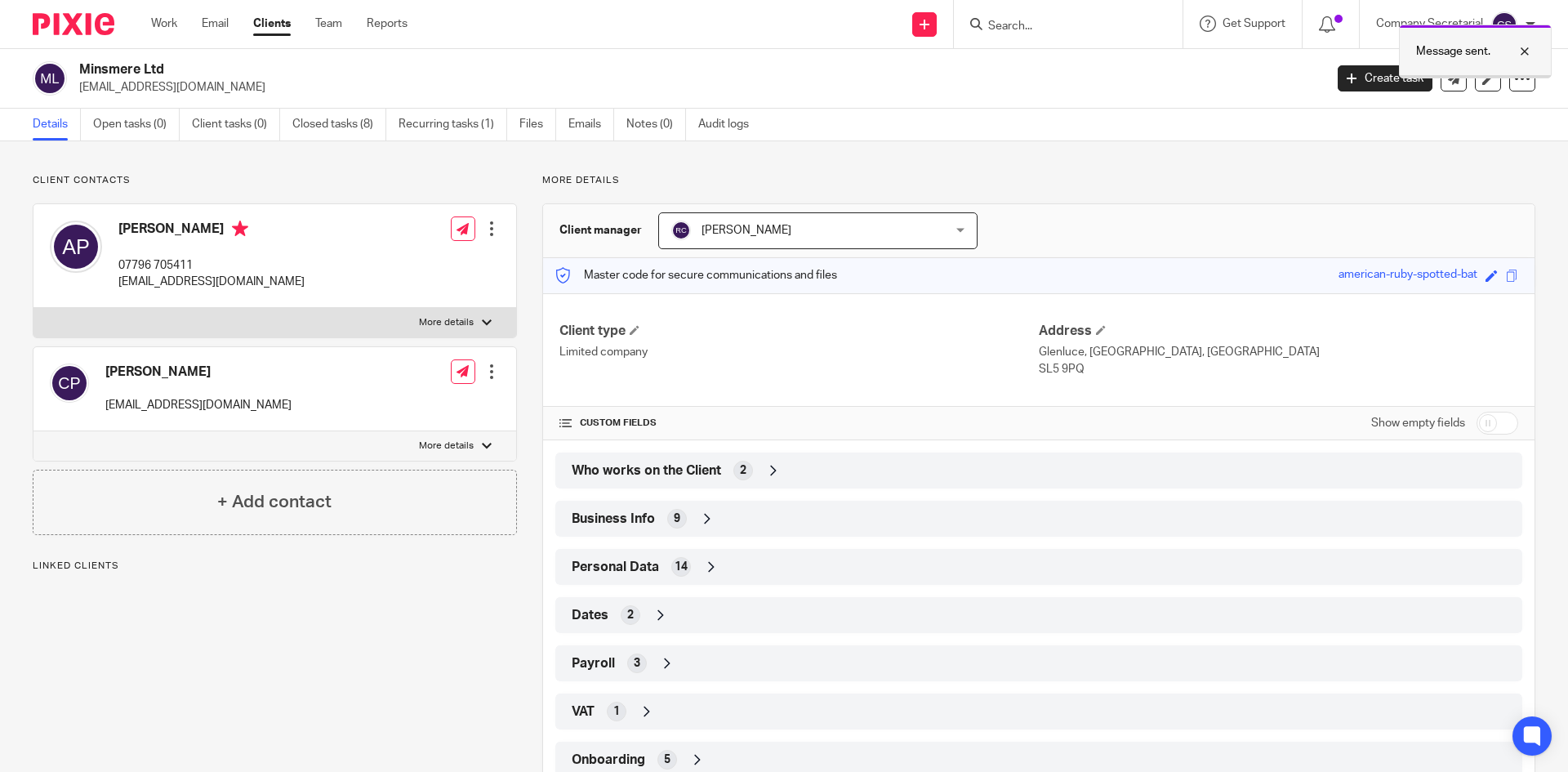
click at [1526, 51] on div at bounding box center [1512, 51] width 44 height 20
click at [1039, 24] on input "Search" at bounding box center [1060, 27] width 147 height 15
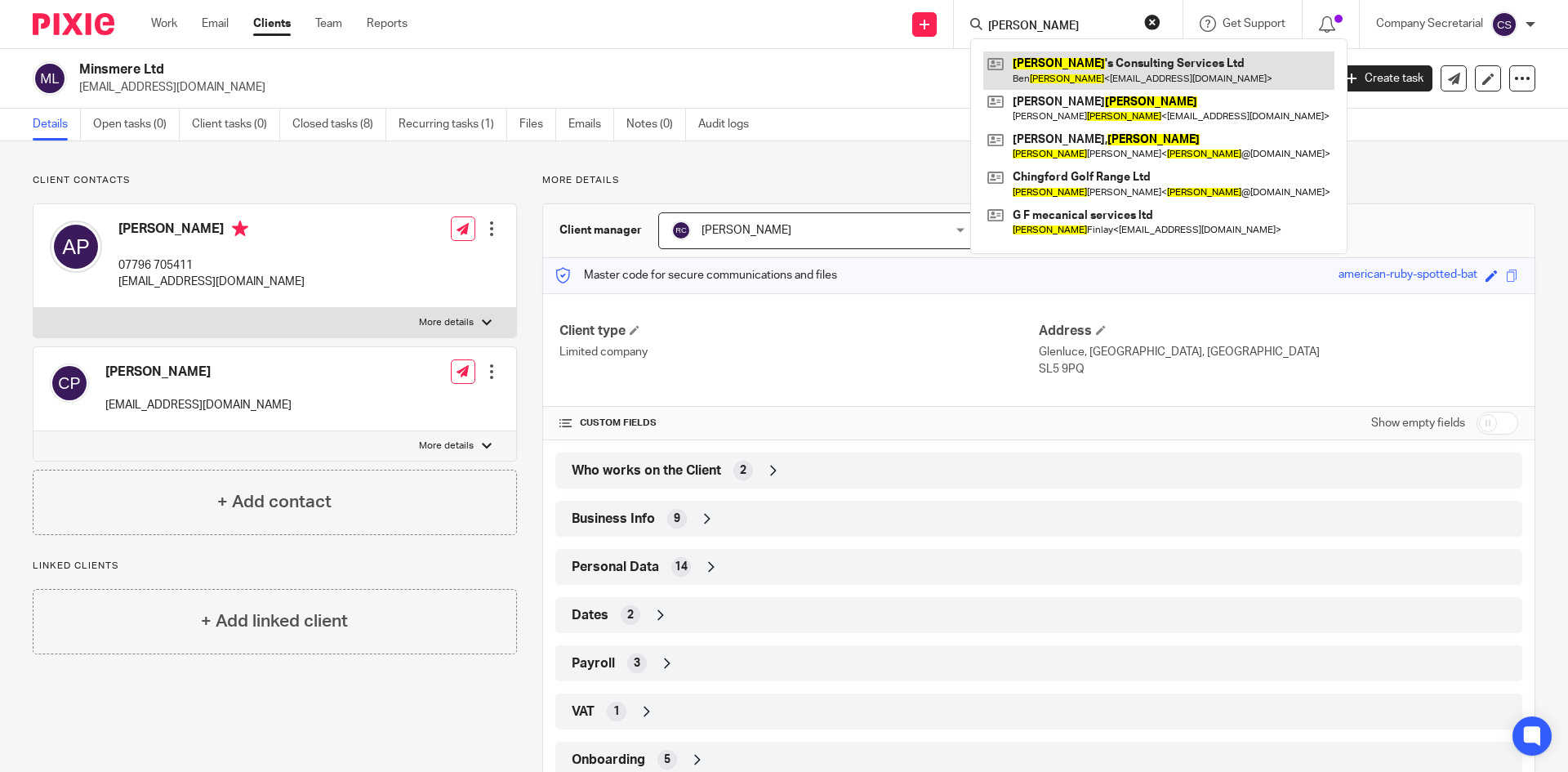
type input "gordon"
click at [1105, 67] on link at bounding box center [1159, 70] width 351 height 37
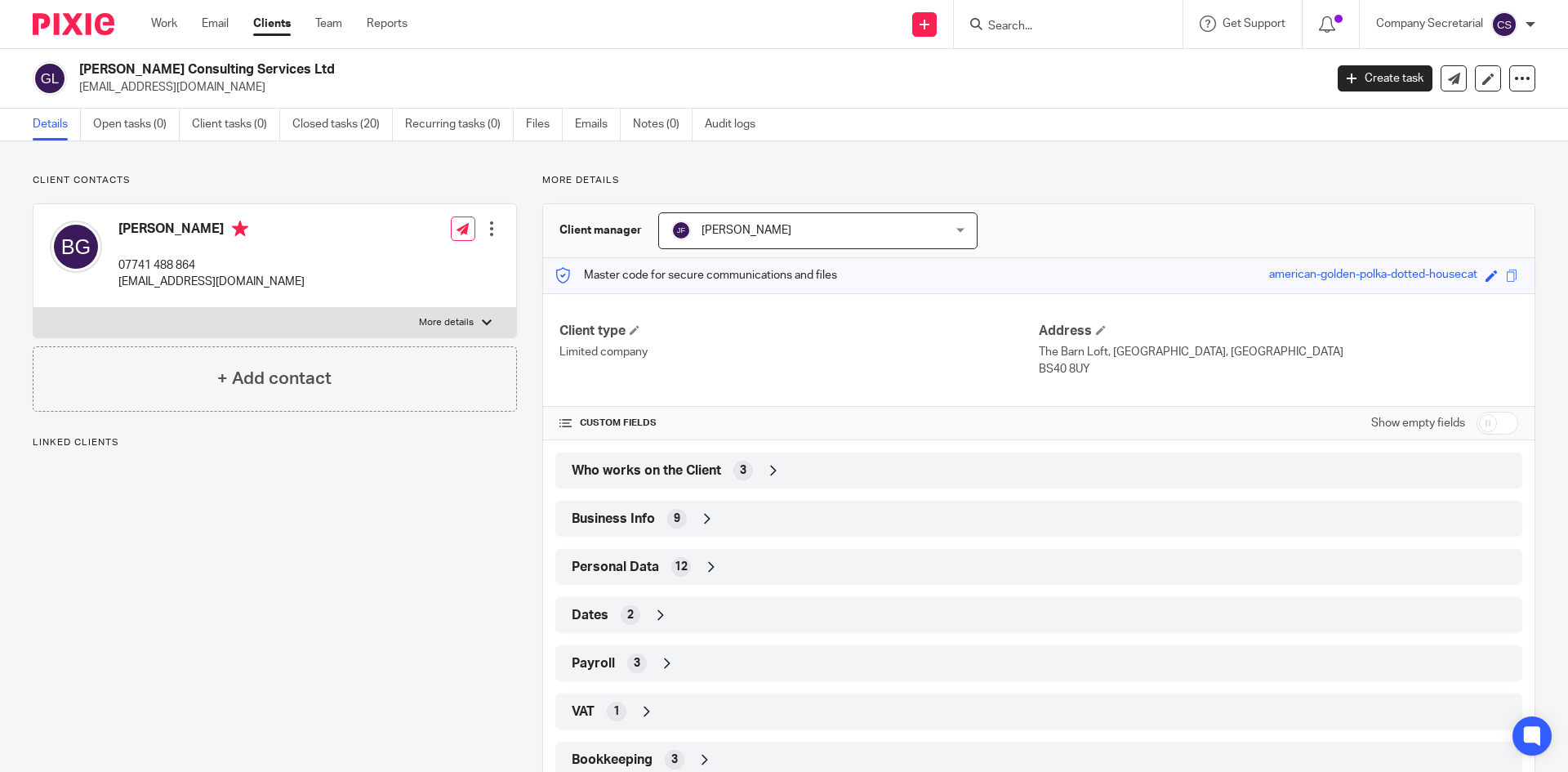
click at [199, 68] on h2 "[PERSON_NAME] Consulting Services Ltd" at bounding box center [572, 69] width 988 height 17
click at [199, 68] on h2 "Gordon's Consulting Services Ltd" at bounding box center [572, 69] width 988 height 17
copy div "Gordon's Consulting Services Ltd"
click at [1453, 80] on link at bounding box center [1453, 78] width 26 height 26
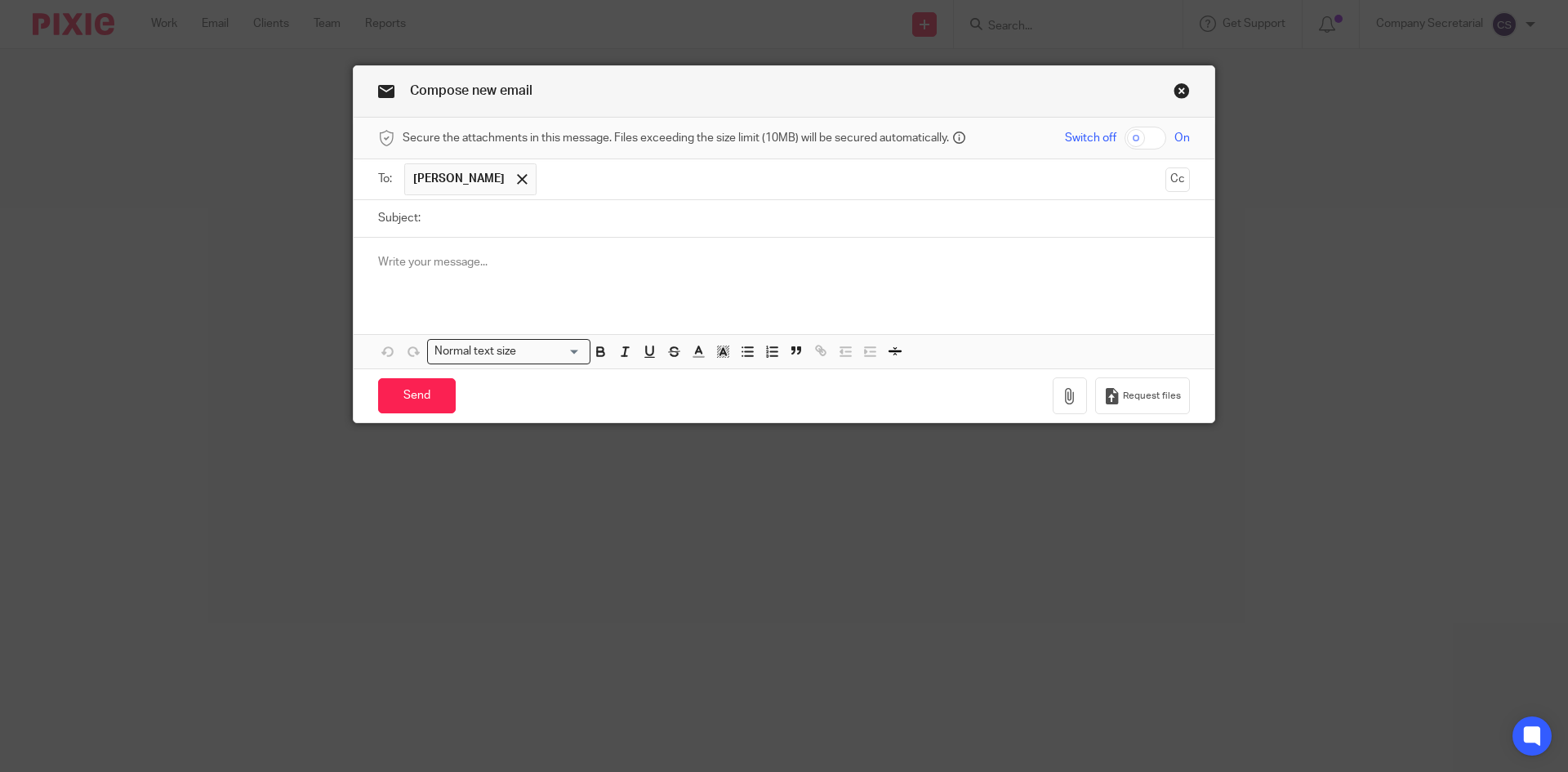
click at [548, 217] on input "Subject:" at bounding box center [809, 217] width 761 height 36
paste input "[PERSON_NAME] Consulting Services Ltd"
type input "[PERSON_NAME] Consulting Services Ltd"
click at [539, 278] on div at bounding box center [784, 270] width 861 height 64
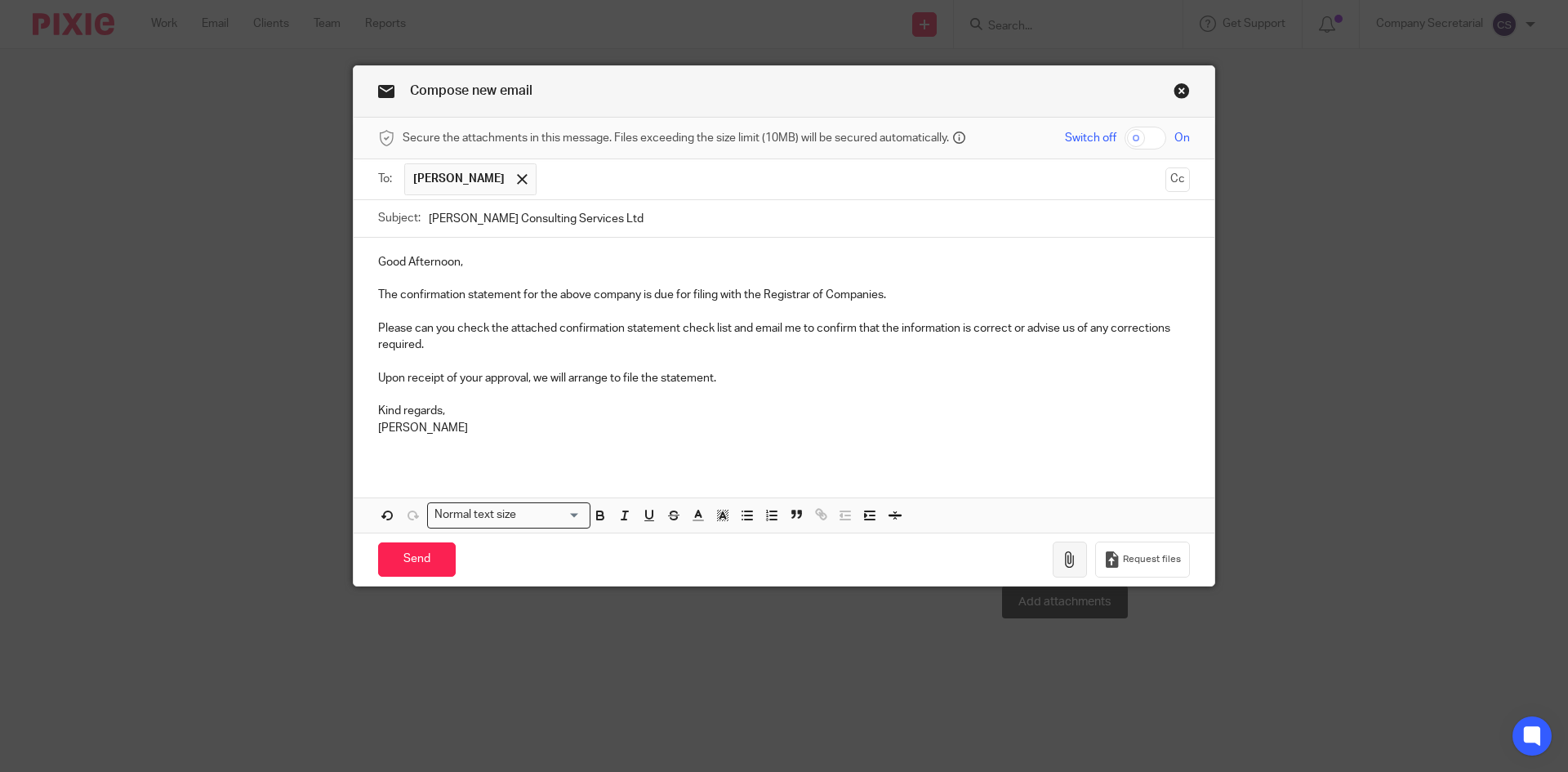
click at [1061, 558] on icon "button" at bounding box center [1069, 559] width 16 height 16
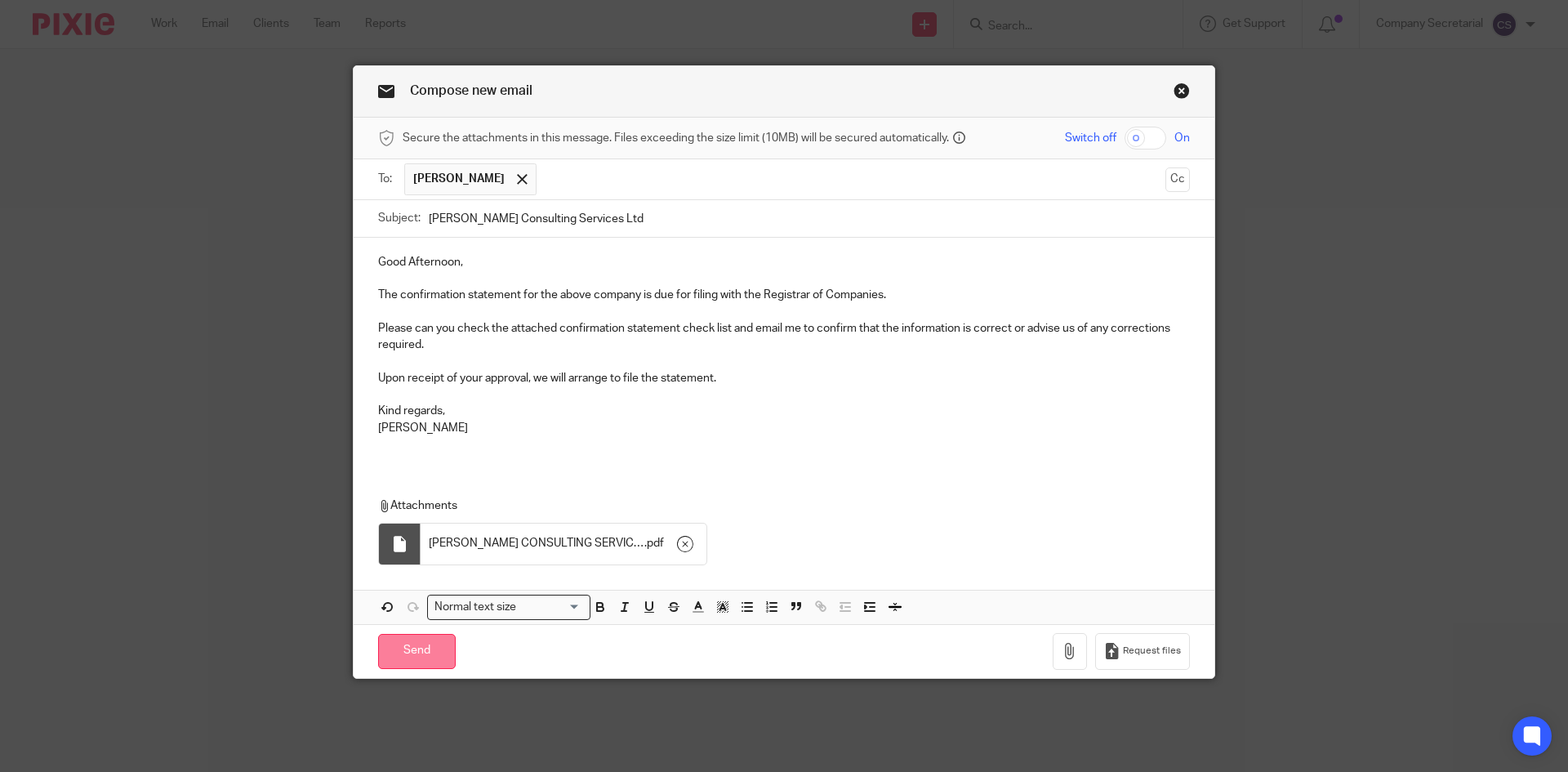
click at [415, 650] on input "Send" at bounding box center [416, 651] width 77 height 35
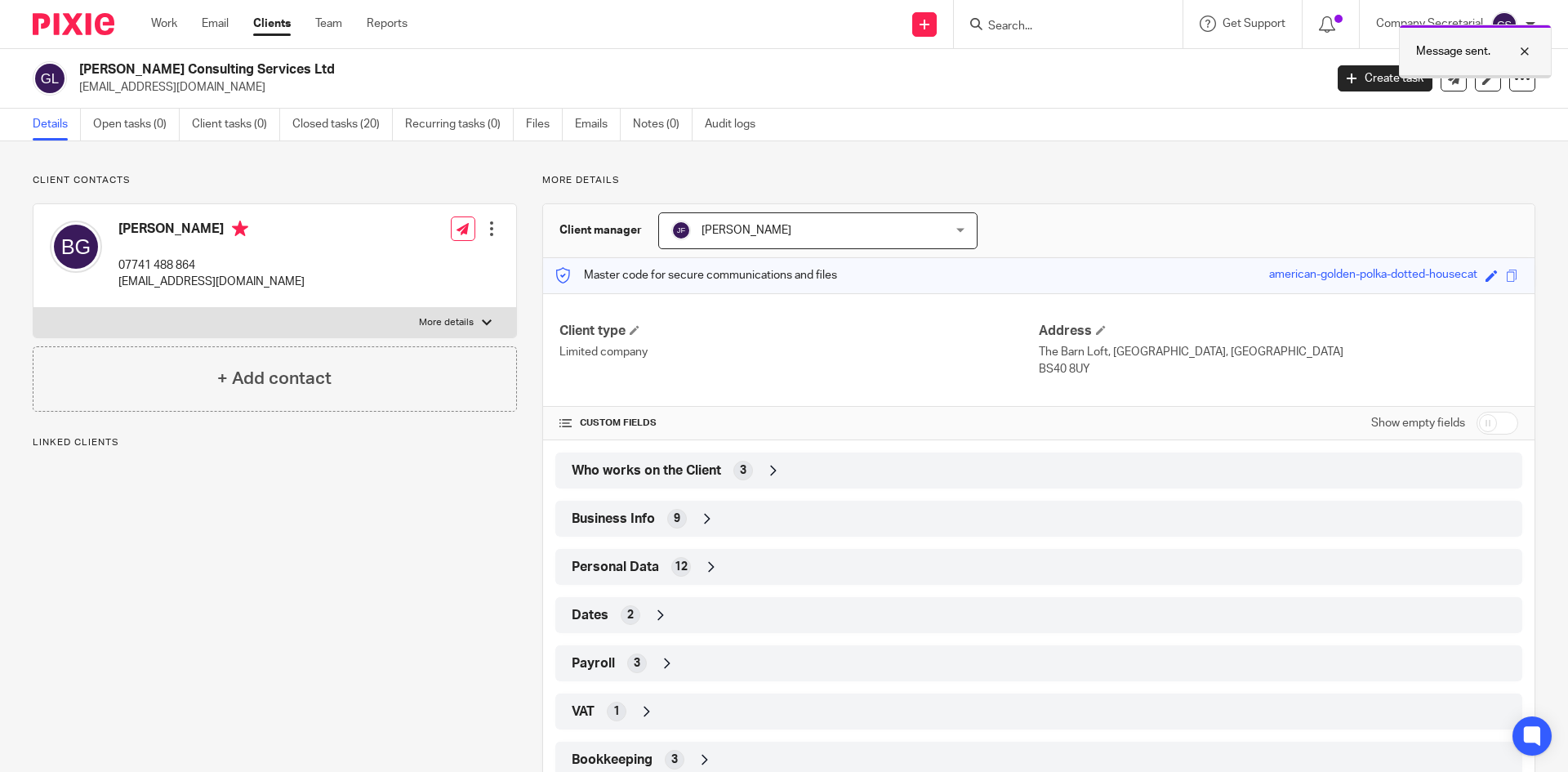
click at [1517, 50] on div at bounding box center [1512, 51] width 44 height 20
click at [1033, 22] on input "Search" at bounding box center [1060, 27] width 147 height 15
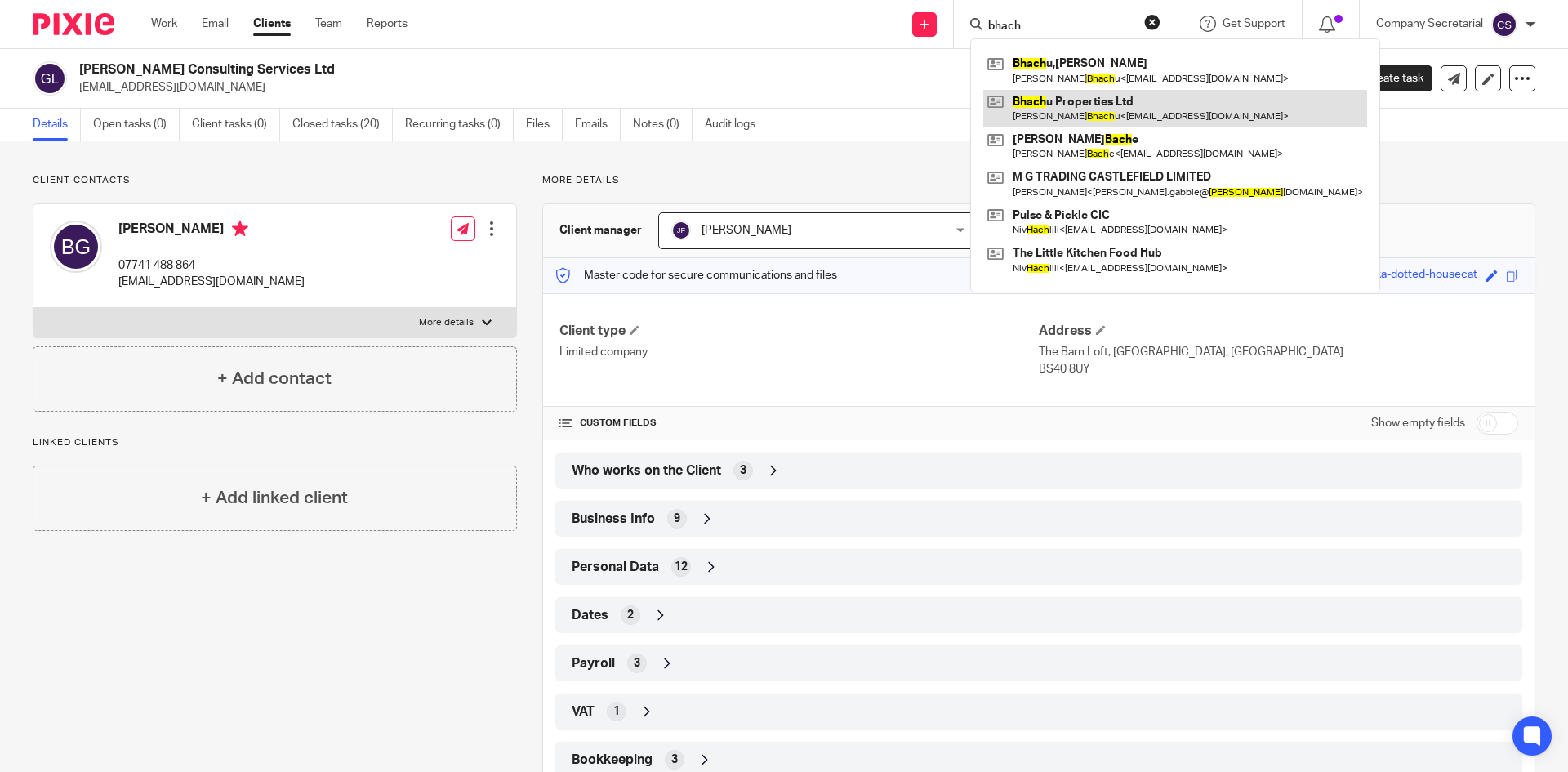
type input "bhach"
click at [1115, 99] on link at bounding box center [1175, 108] width 383 height 37
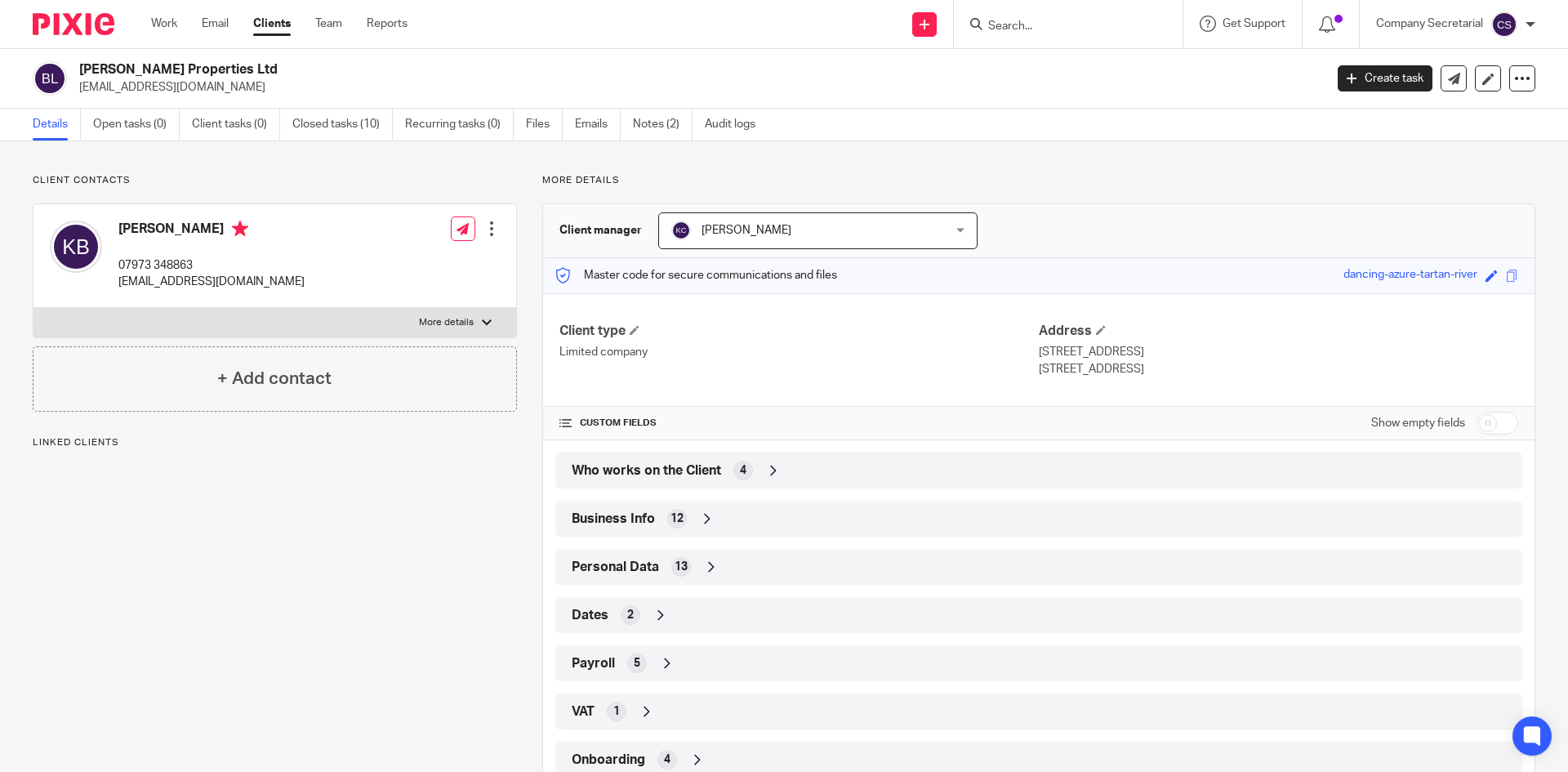
click at [192, 70] on h2 "[PERSON_NAME] Properties Ltd" at bounding box center [572, 69] width 988 height 17
click at [191, 70] on h2 "[PERSON_NAME] Properties Ltd" at bounding box center [572, 69] width 988 height 17
copy div "[PERSON_NAME] Properties Ltd"
click at [1446, 86] on link at bounding box center [1453, 78] width 26 height 26
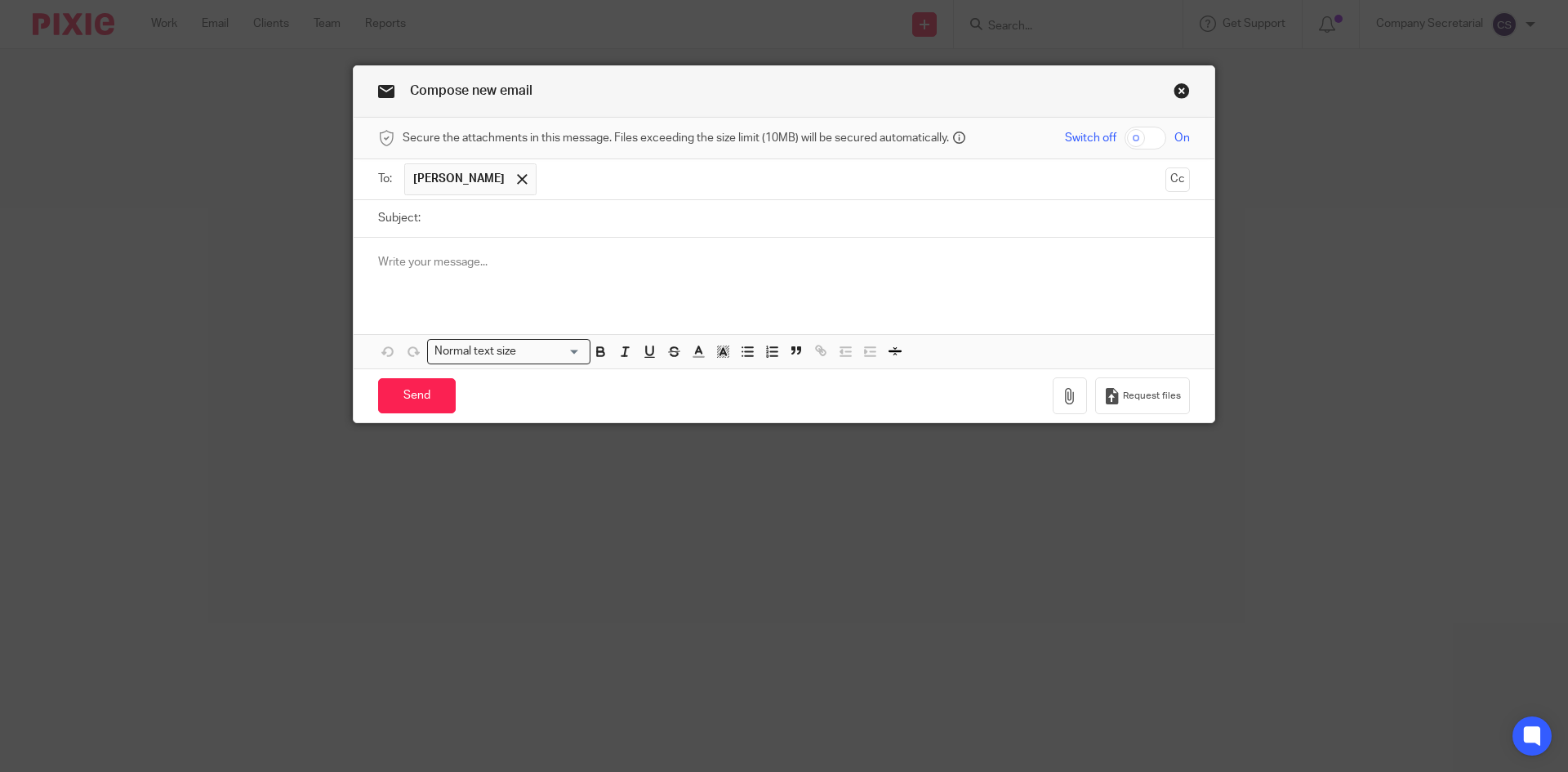
click at [560, 226] on input "Subject:" at bounding box center [809, 217] width 761 height 36
paste input "[PERSON_NAME] Properties Ltd"
type input "[PERSON_NAME] Properties Ltd"
click at [540, 272] on div at bounding box center [784, 270] width 861 height 64
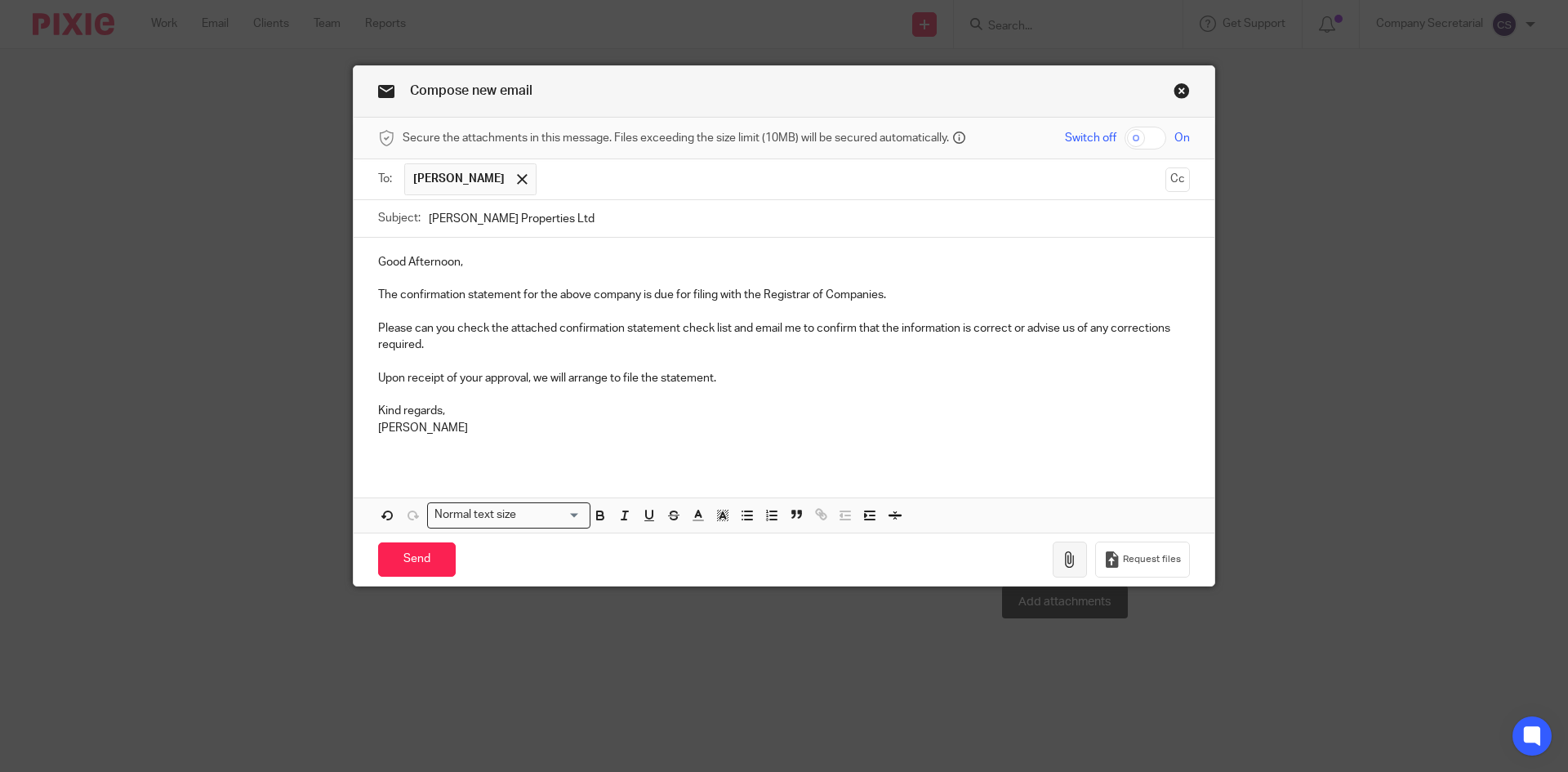
click at [1069, 556] on icon "button" at bounding box center [1069, 559] width 16 height 16
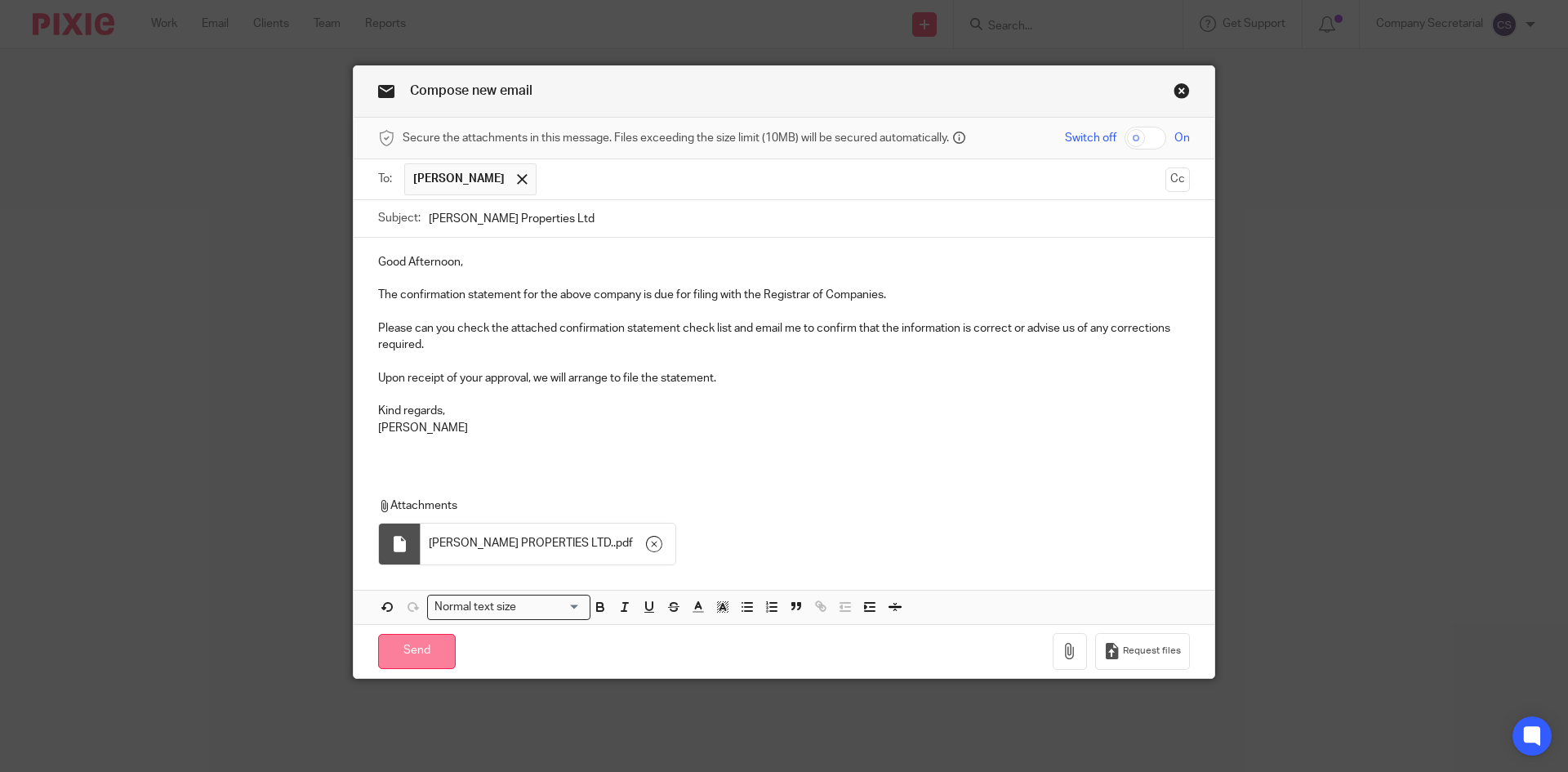
click at [439, 646] on input "Send" at bounding box center [416, 651] width 77 height 35
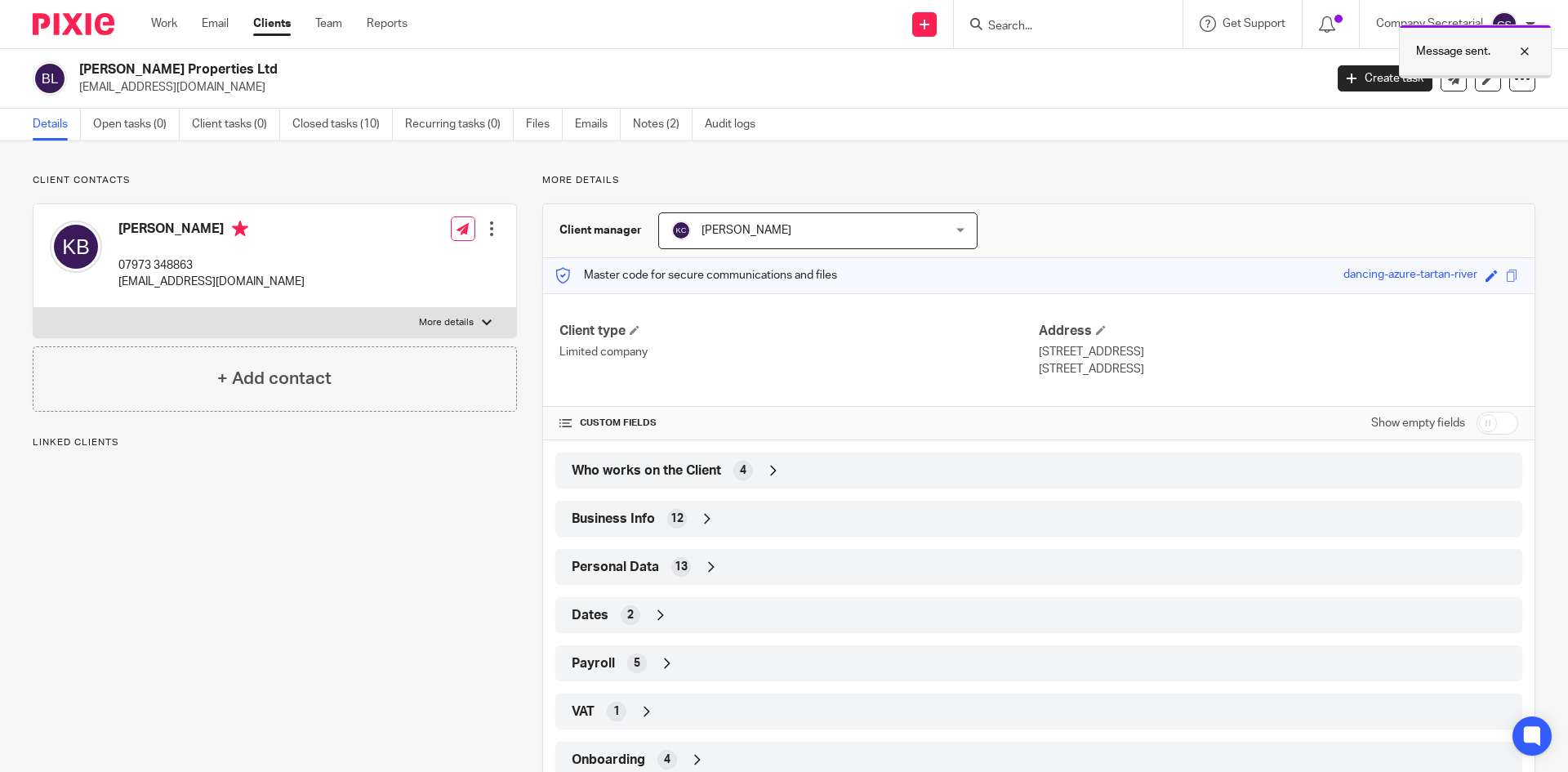
click at [1520, 47] on div at bounding box center [1512, 51] width 44 height 20
click at [1034, 24] on input "Search" at bounding box center [1060, 27] width 147 height 15
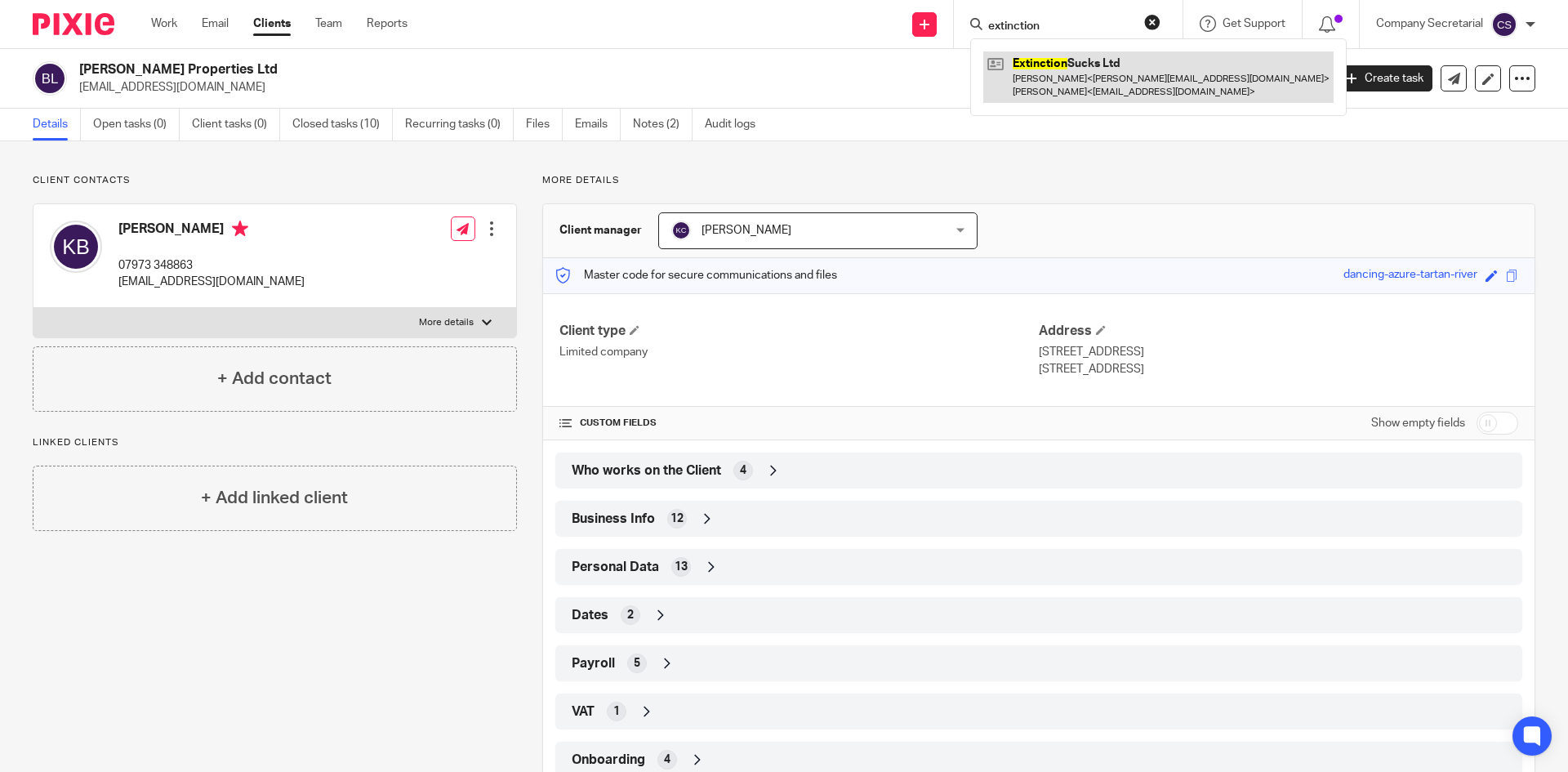
type input "extinction"
click at [1084, 68] on link at bounding box center [1158, 76] width 351 height 51
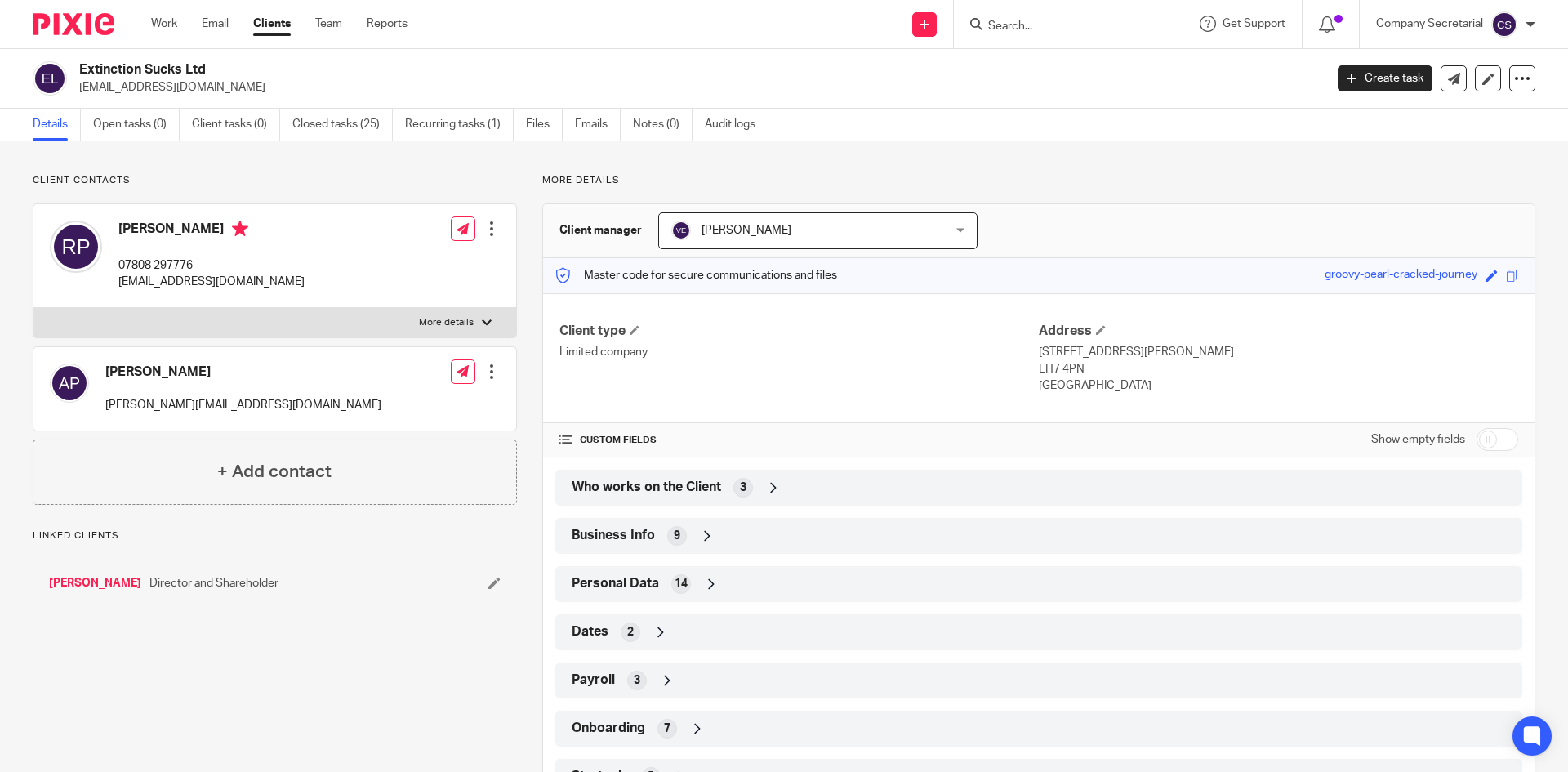
click at [154, 68] on h2 "Extinction Sucks Ltd" at bounding box center [572, 69] width 988 height 17
copy div "Extinction Sucks Ltd"
click at [1448, 83] on icon at bounding box center [1454, 79] width 12 height 12
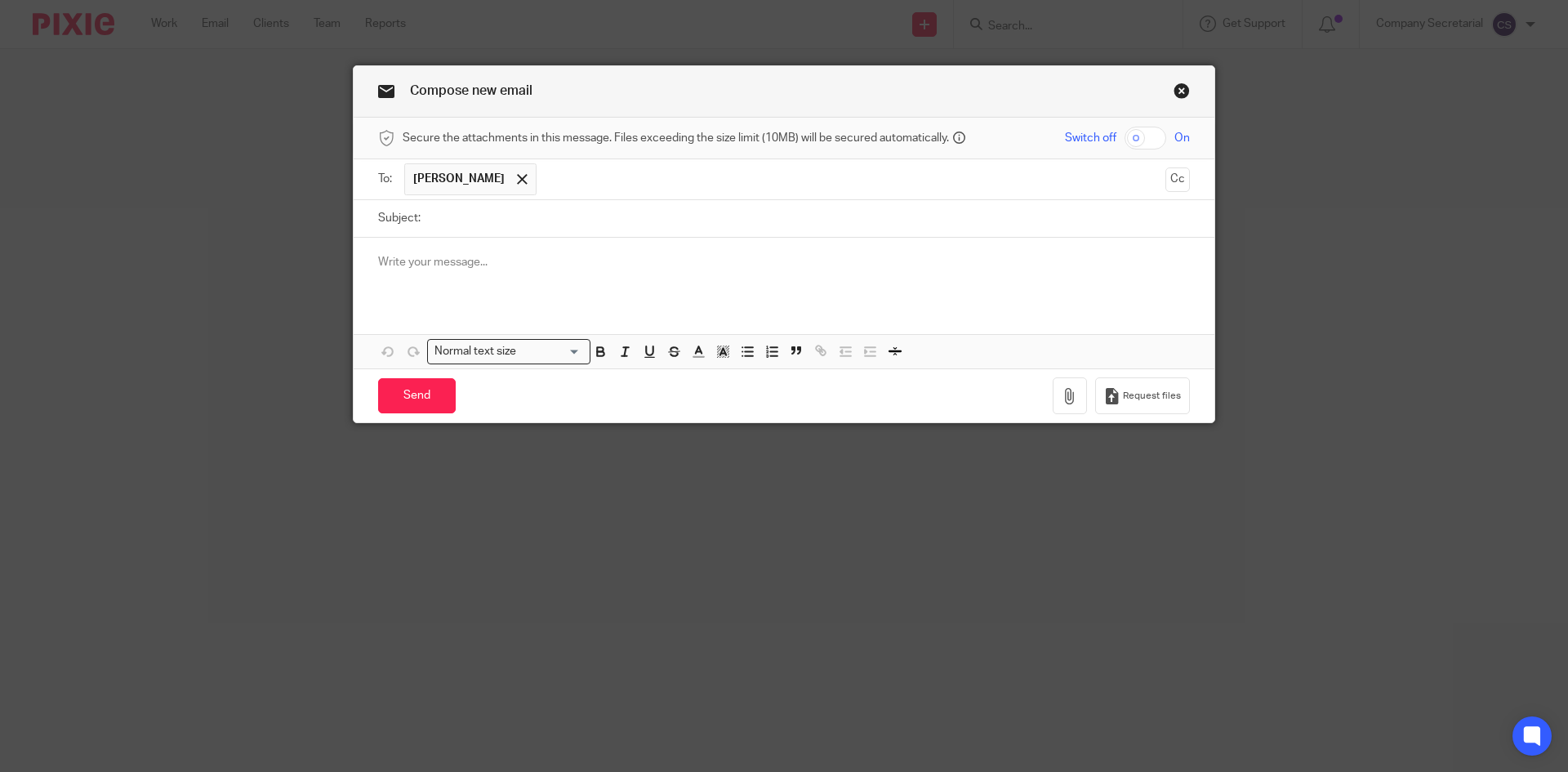
click at [563, 218] on input "Subject:" at bounding box center [809, 217] width 761 height 36
paste input "Extinction Sucks Ltd"
type input "Extinction Sucks Ltd"
click at [555, 263] on p at bounding box center [784, 262] width 812 height 16
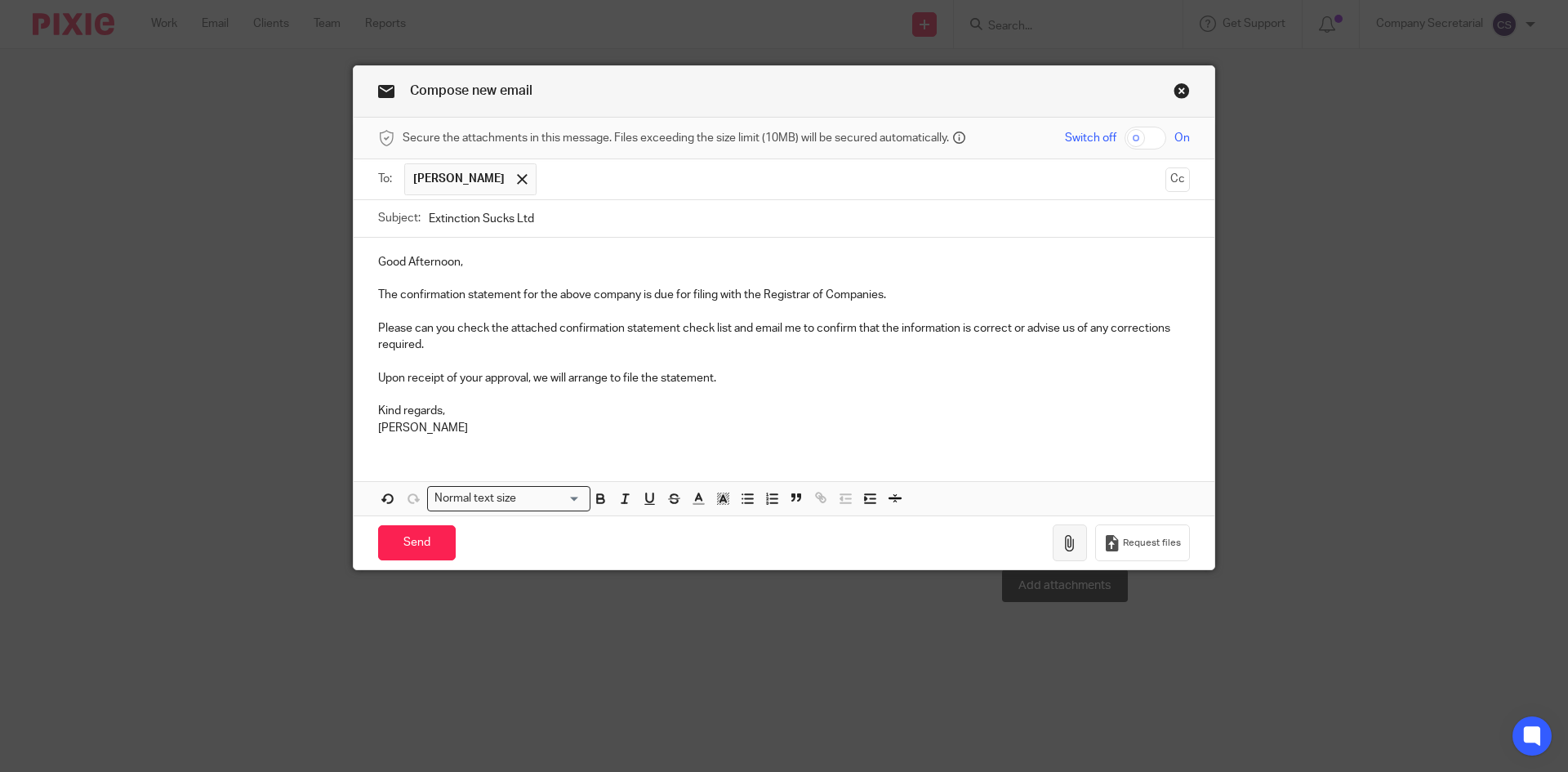
click at [1077, 541] on button "button" at bounding box center [1069, 542] width 35 height 36
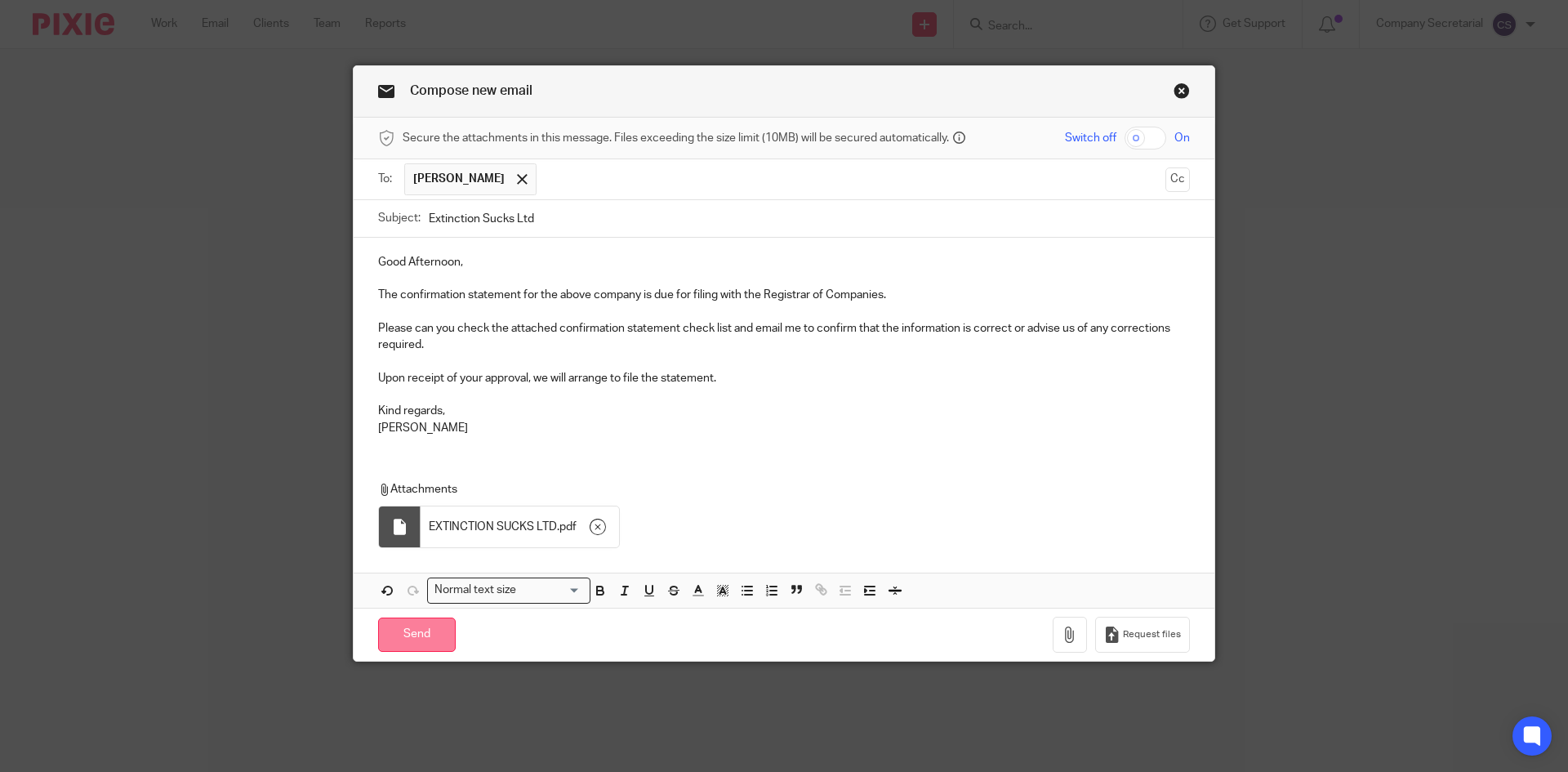
click at [434, 634] on input "Send" at bounding box center [416, 635] width 77 height 35
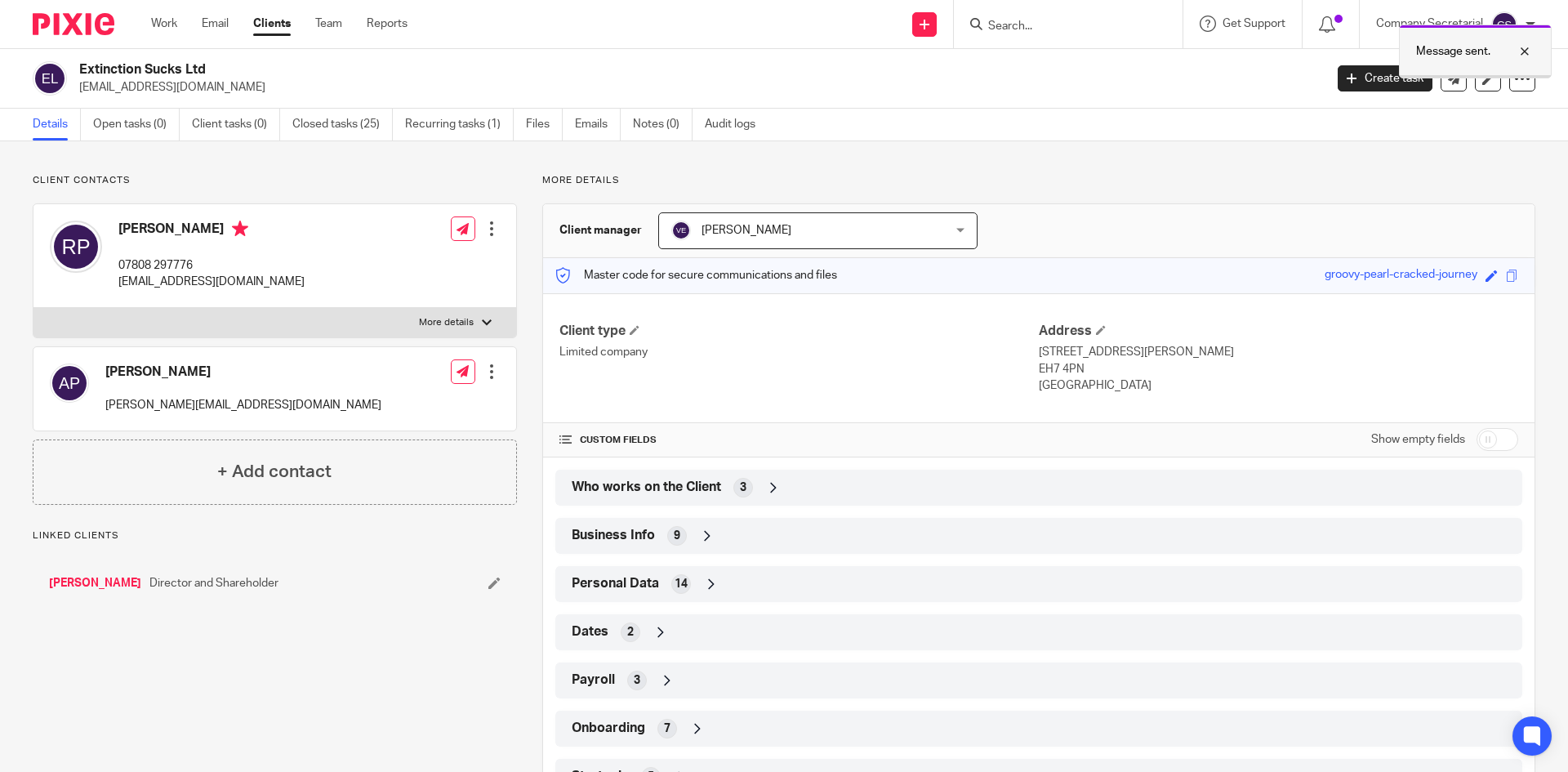
click at [1516, 51] on div at bounding box center [1512, 51] width 44 height 20
click at [1021, 21] on input "Search" at bounding box center [1060, 27] width 147 height 15
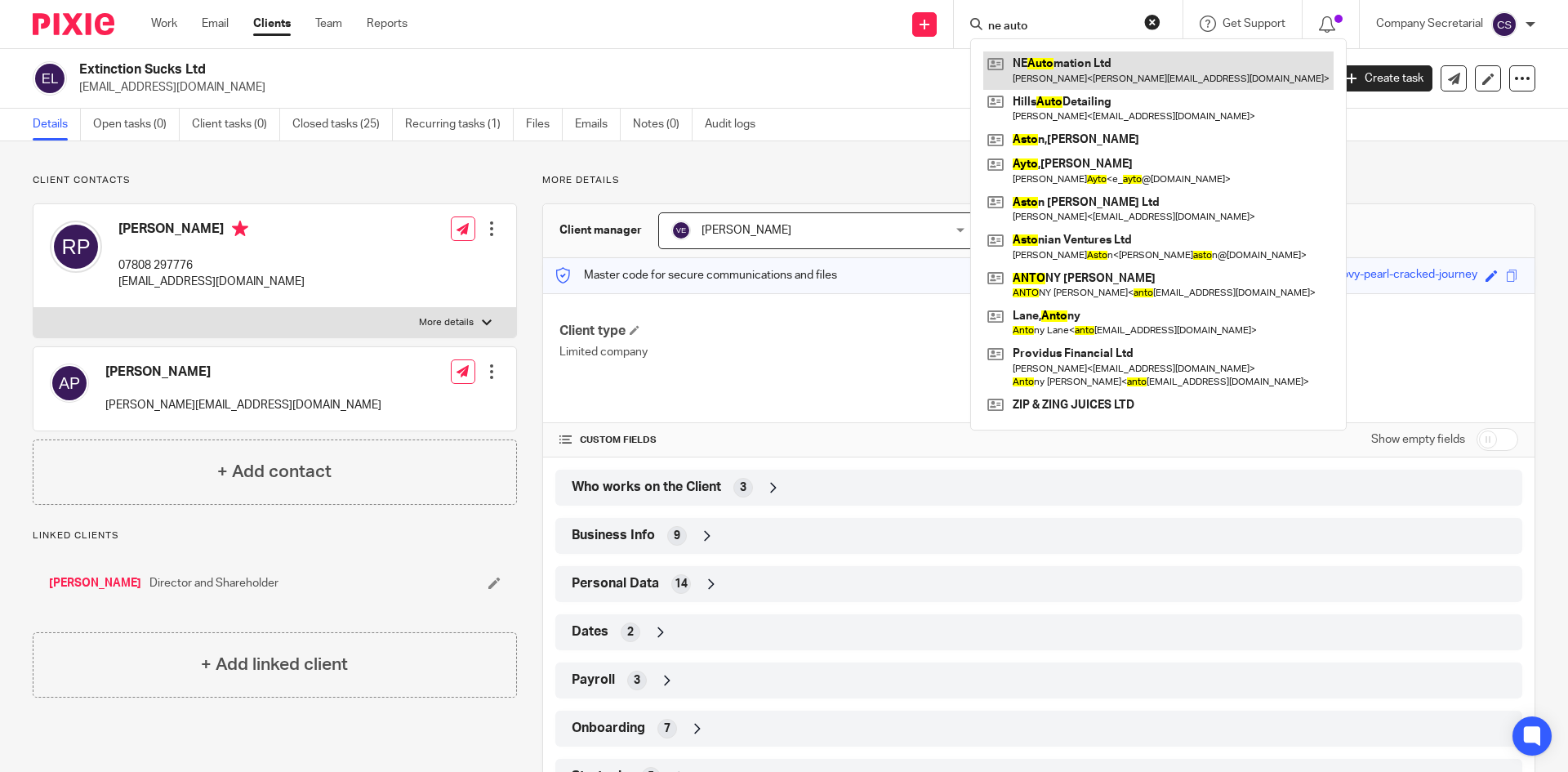
type input "ne auto"
click at [1088, 70] on link at bounding box center [1158, 70] width 351 height 37
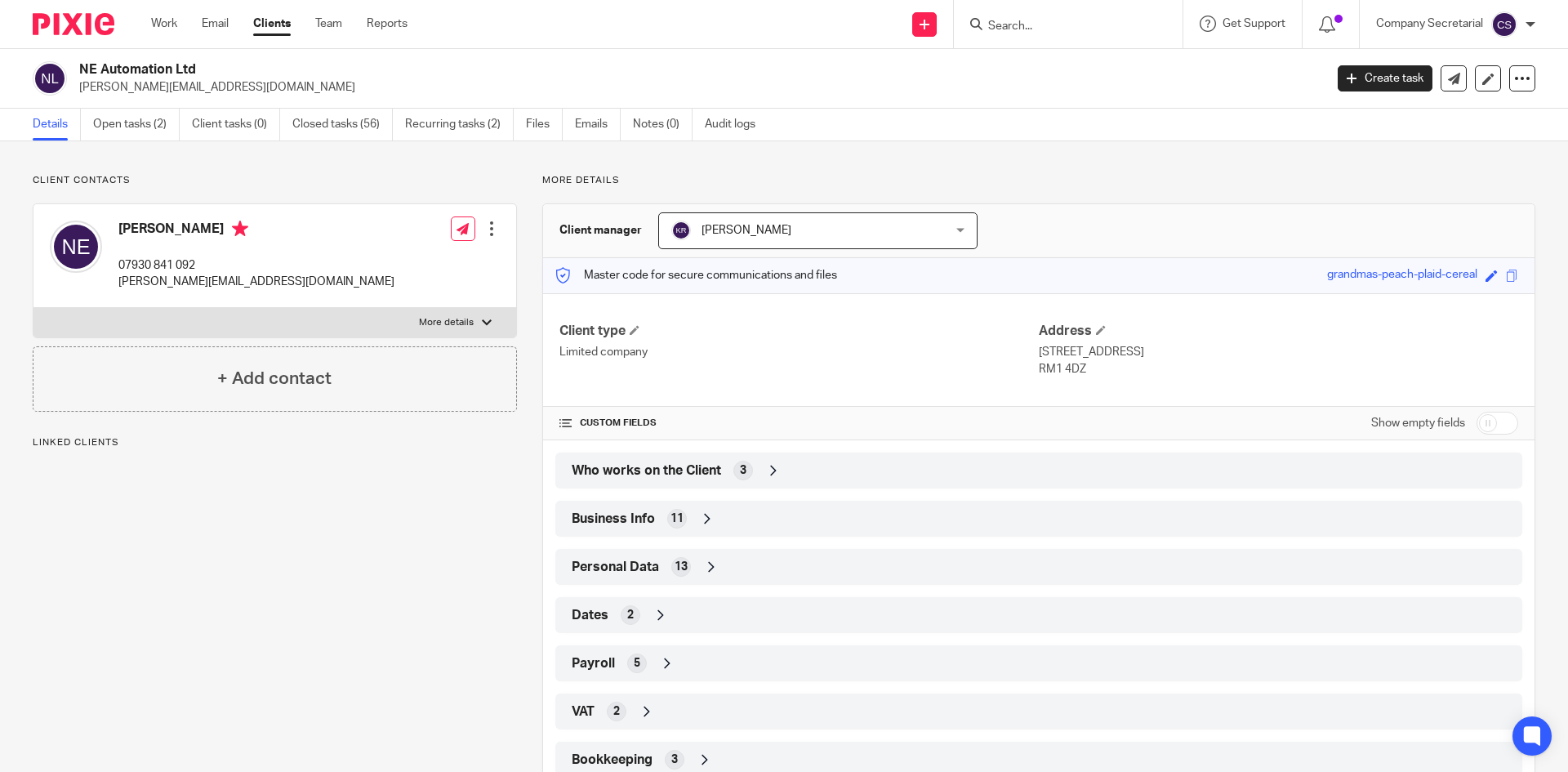
click at [131, 67] on h2 "NE Automation Ltd" at bounding box center [572, 69] width 988 height 17
click at [131, 66] on h2 "NE Automation Ltd" at bounding box center [572, 69] width 988 height 17
copy div "NE Automation Ltd"
click at [1448, 75] on icon at bounding box center [1454, 79] width 12 height 12
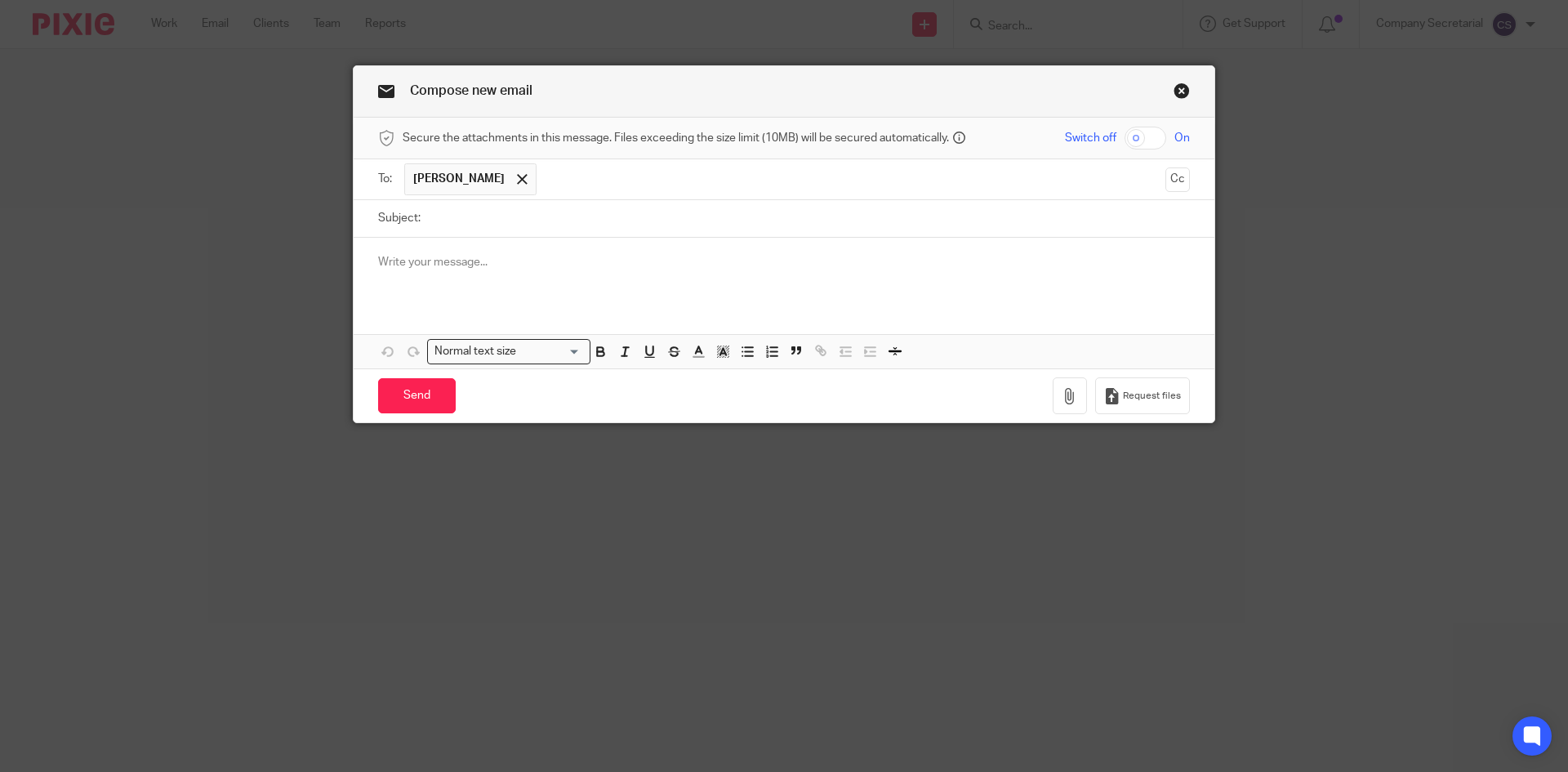
click at [650, 220] on input "Subject:" at bounding box center [809, 217] width 761 height 36
paste input "NE Automation Ltd"
type input "NE Automation Ltd"
click at [566, 286] on div at bounding box center [784, 270] width 861 height 64
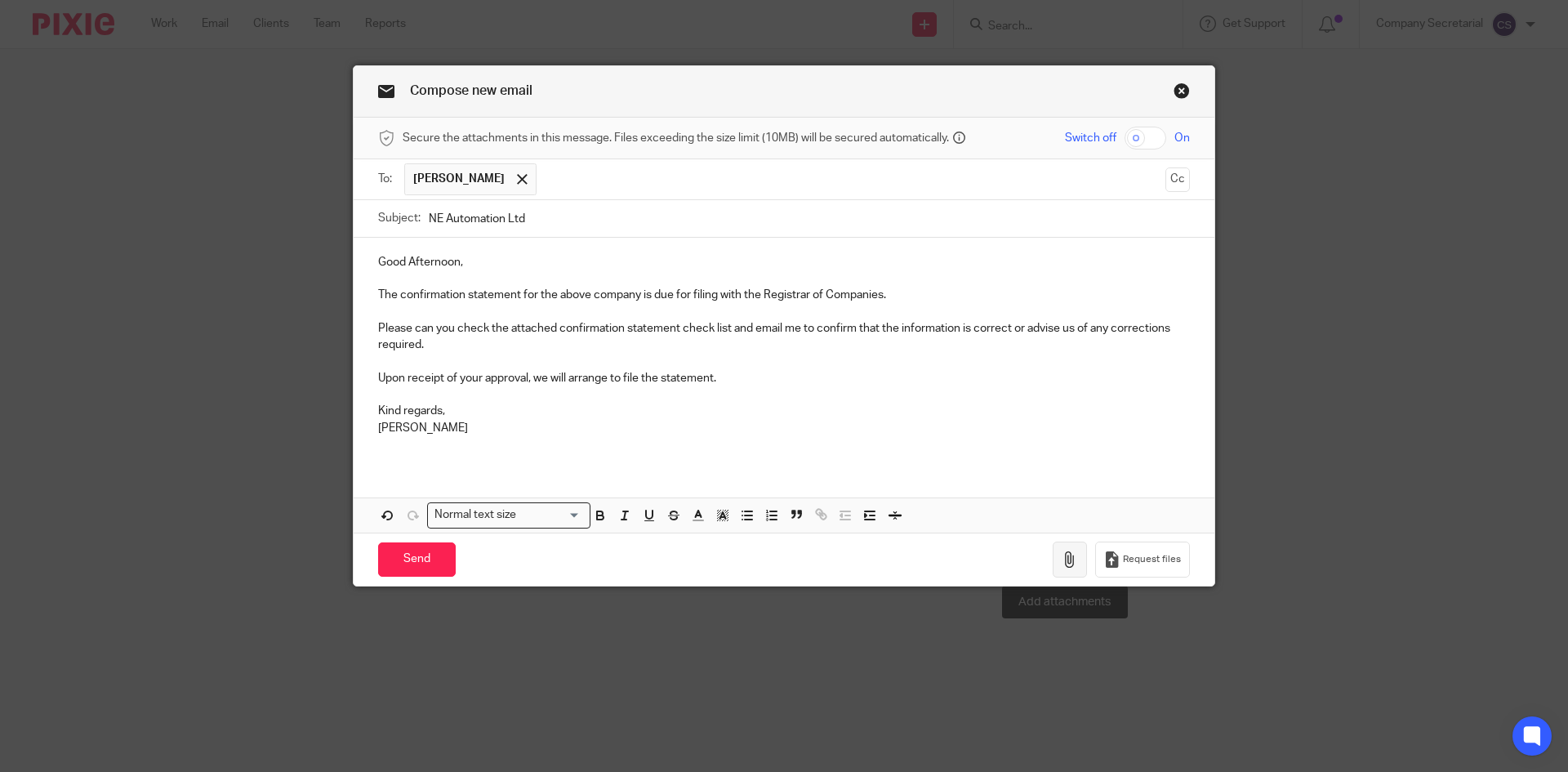
click at [1065, 551] on icon "button" at bounding box center [1069, 559] width 16 height 16
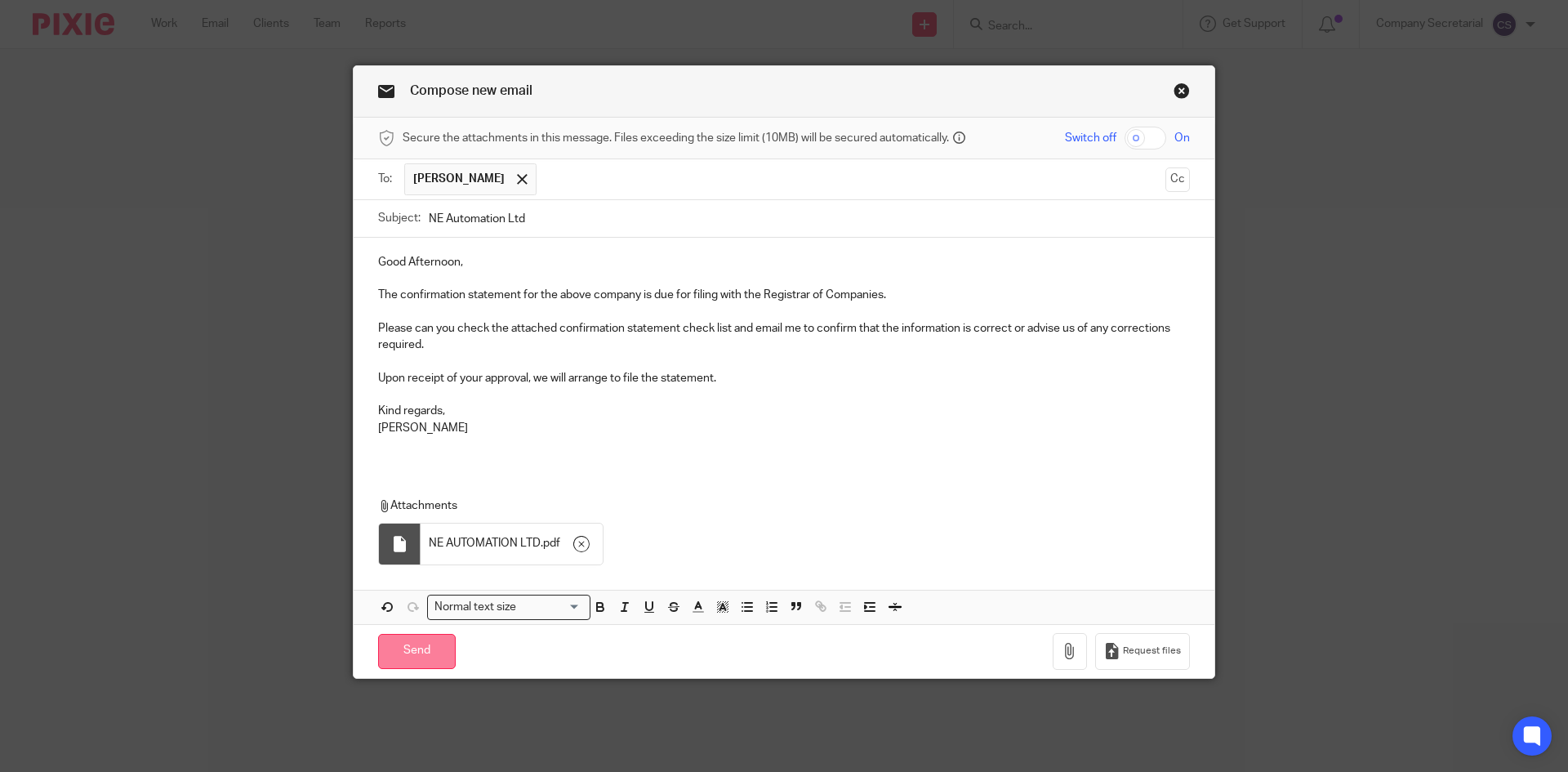
click at [435, 642] on input "Send" at bounding box center [416, 651] width 77 height 35
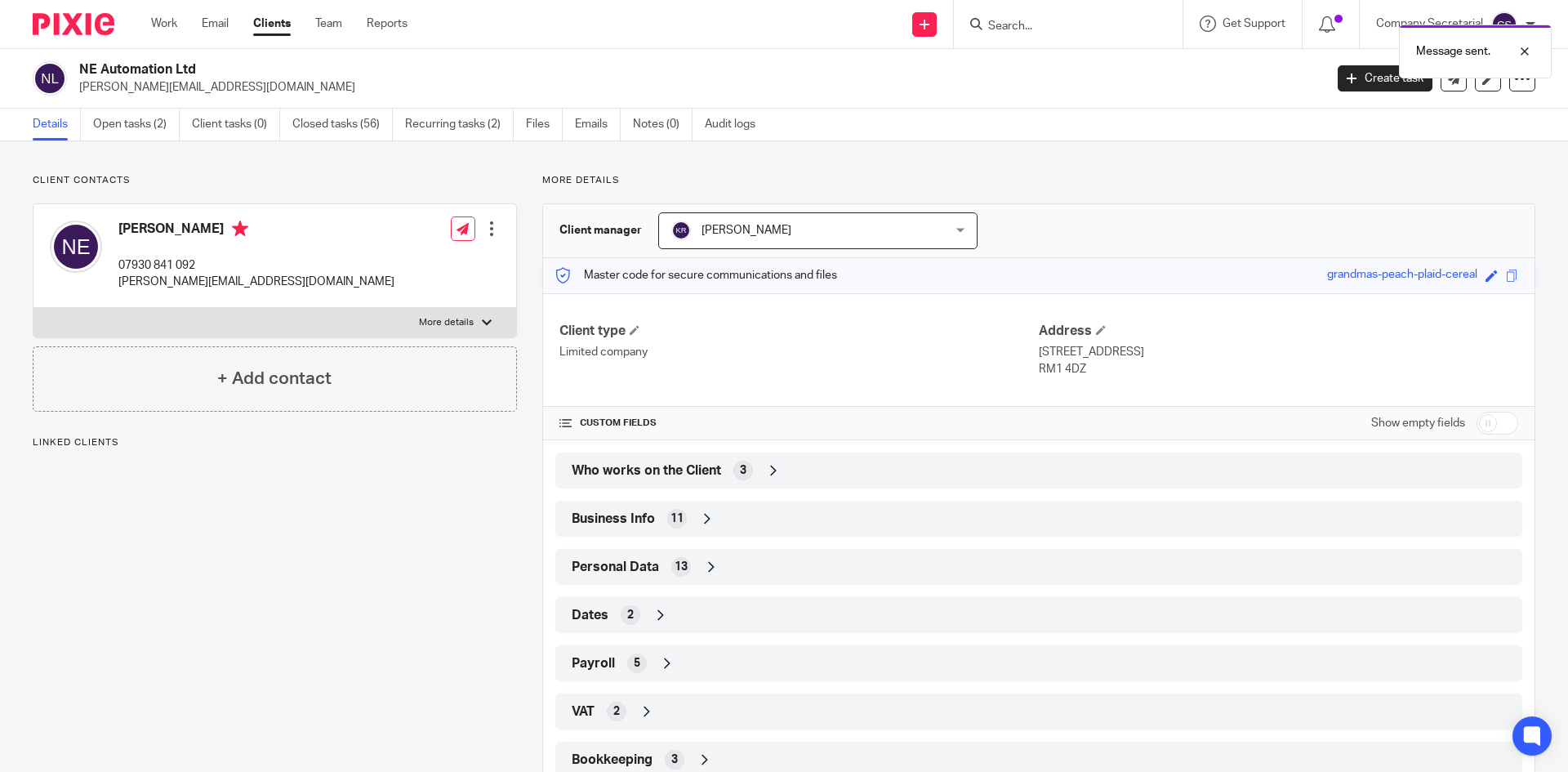
click at [102, 26] on img at bounding box center [74, 24] width 82 height 22
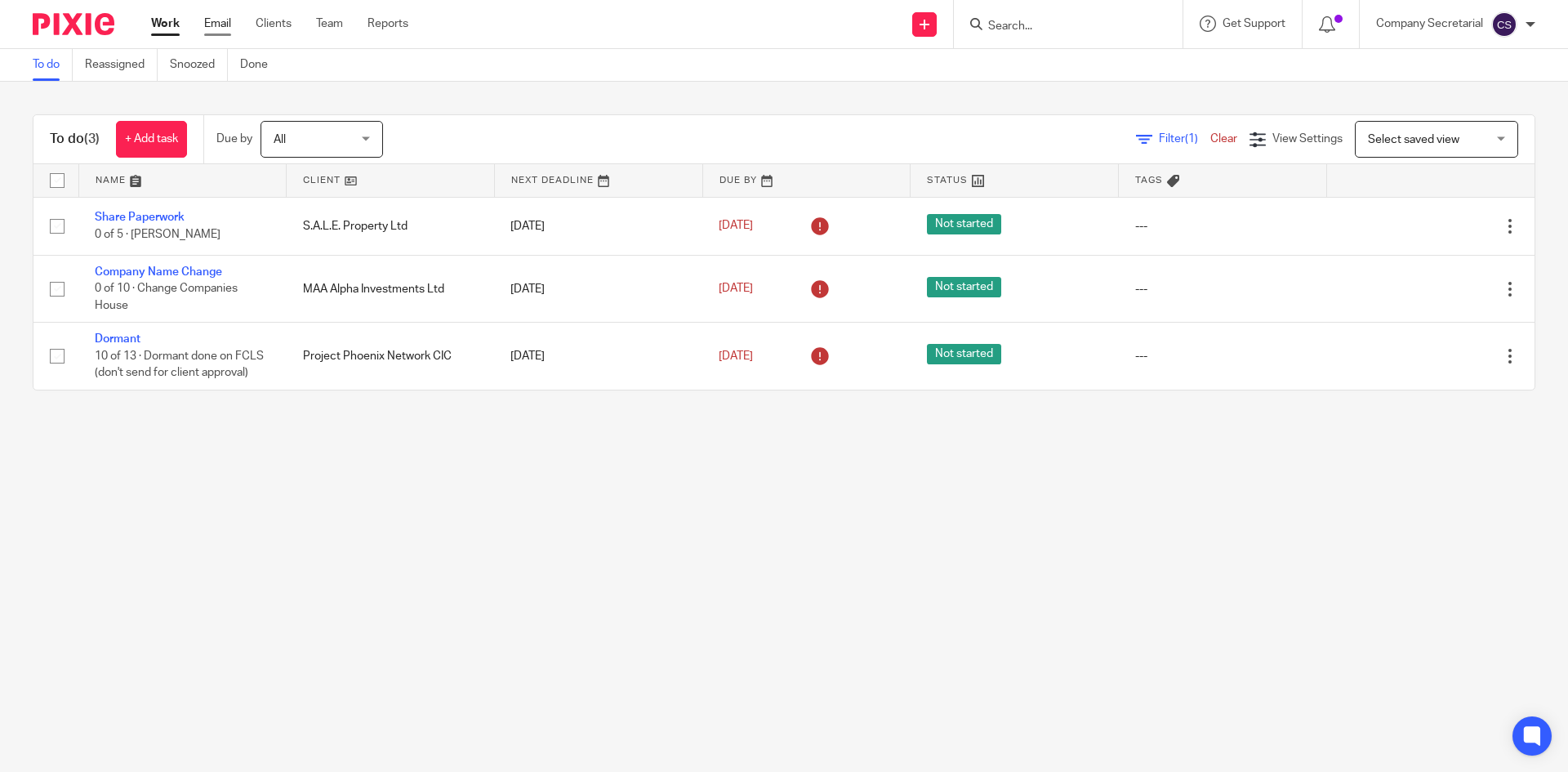
click at [227, 26] on link "Email" at bounding box center [217, 23] width 27 height 16
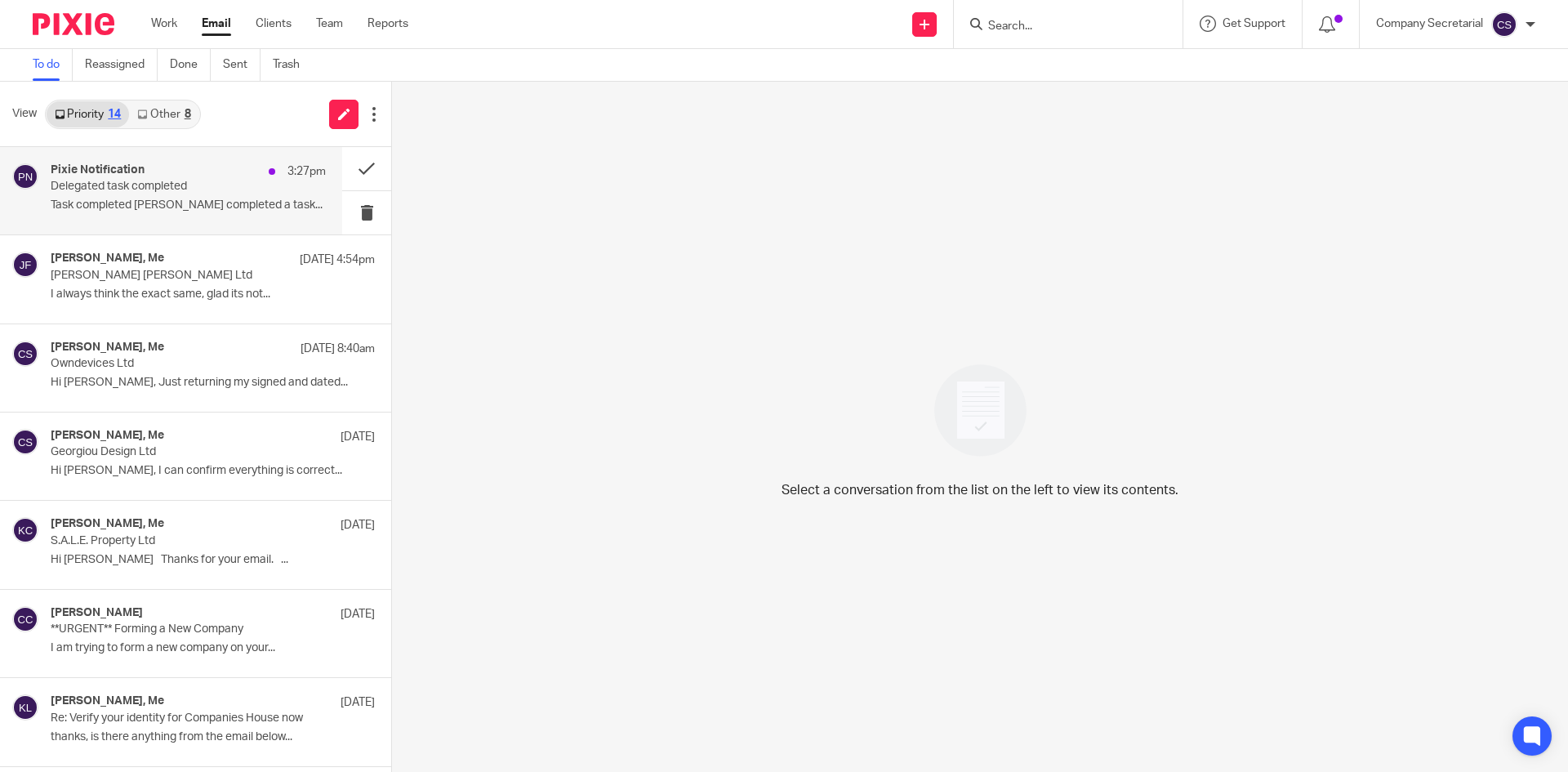
click at [210, 192] on p "Delegated task completed" at bounding box center [161, 186] width 220 height 14
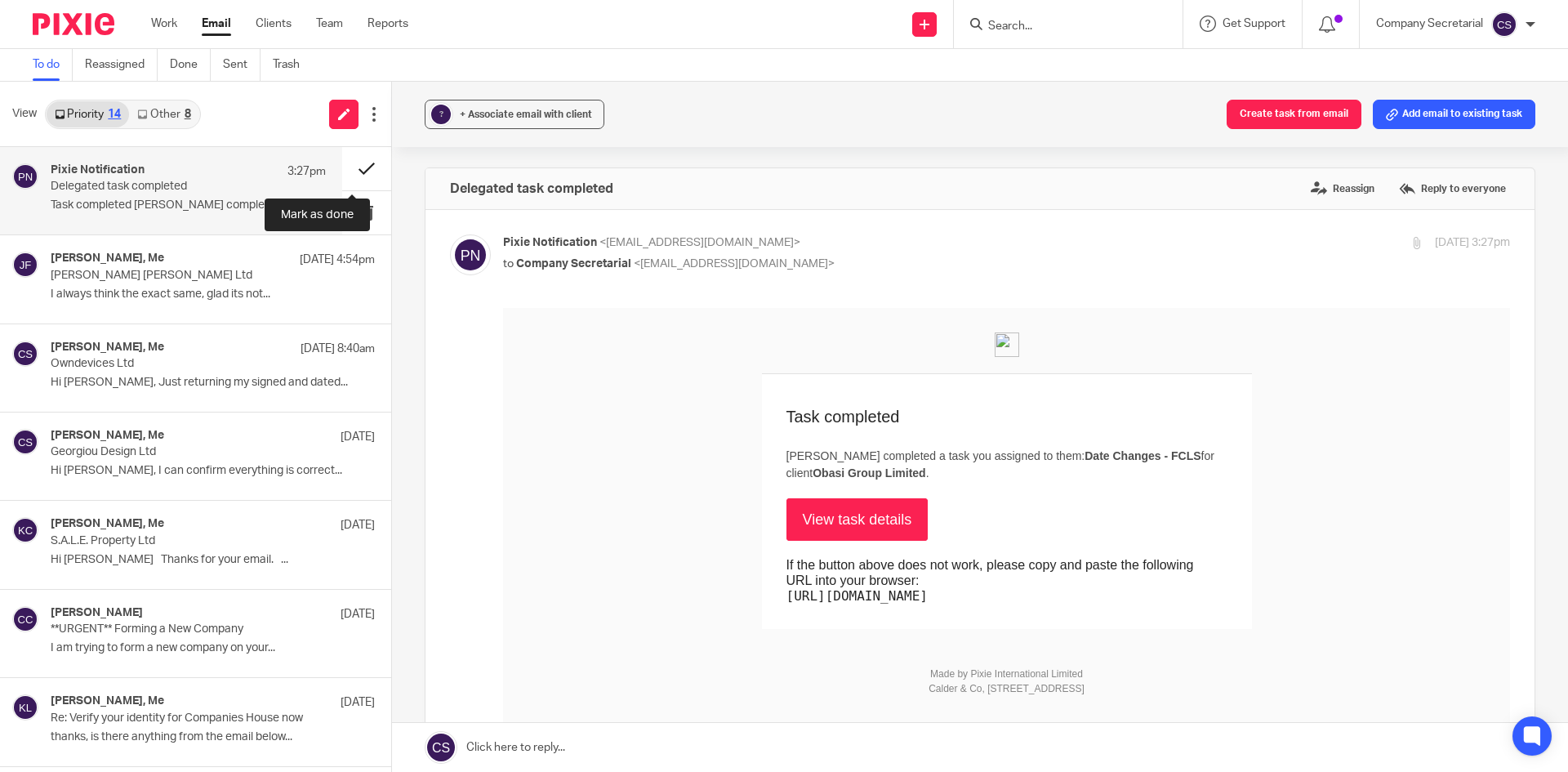
click at [353, 164] on button at bounding box center [366, 169] width 49 height 43
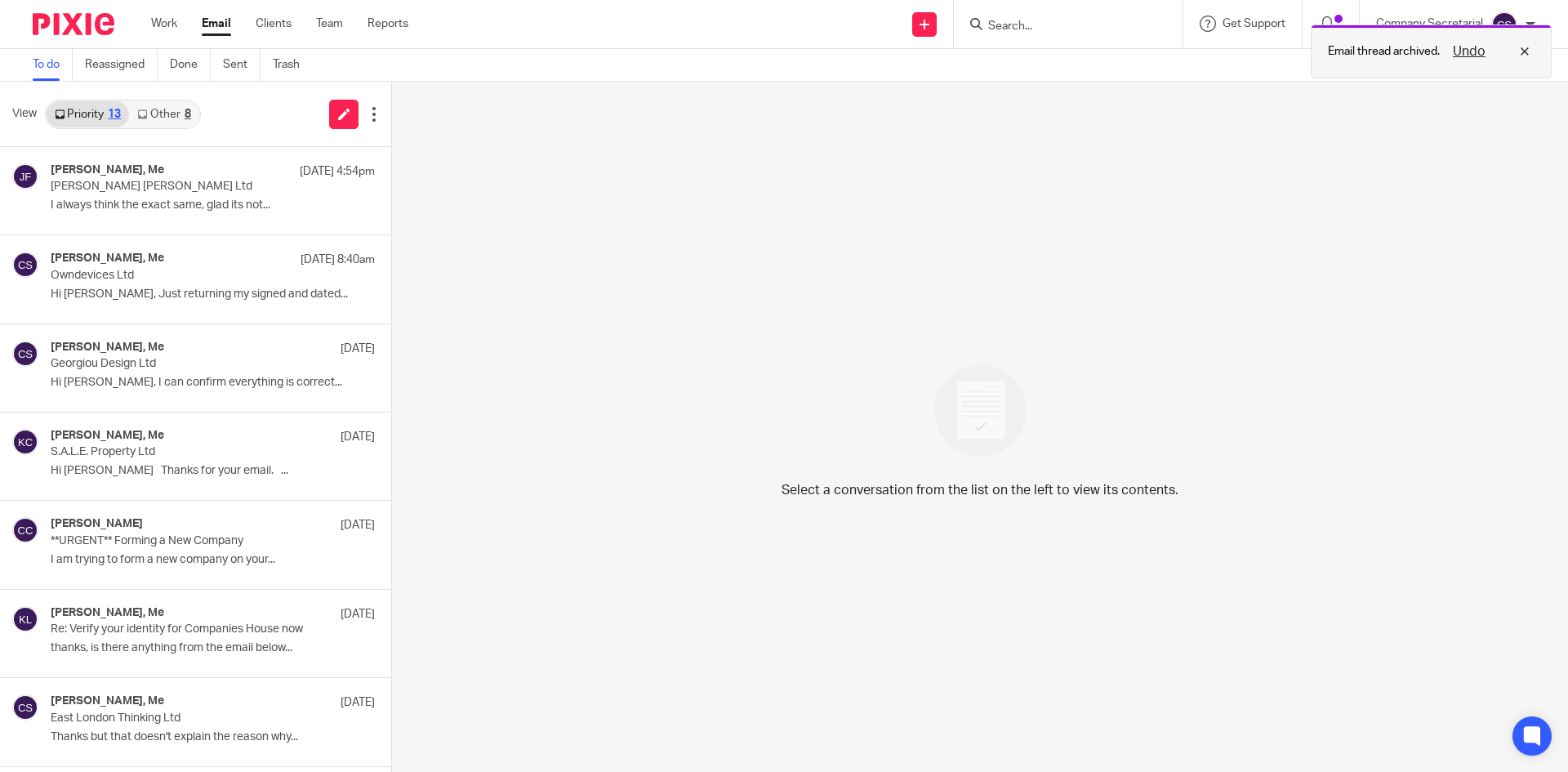
click at [1520, 50] on div "Undo" at bounding box center [1486, 51] width 95 height 20
click at [93, 20] on img at bounding box center [74, 24] width 82 height 22
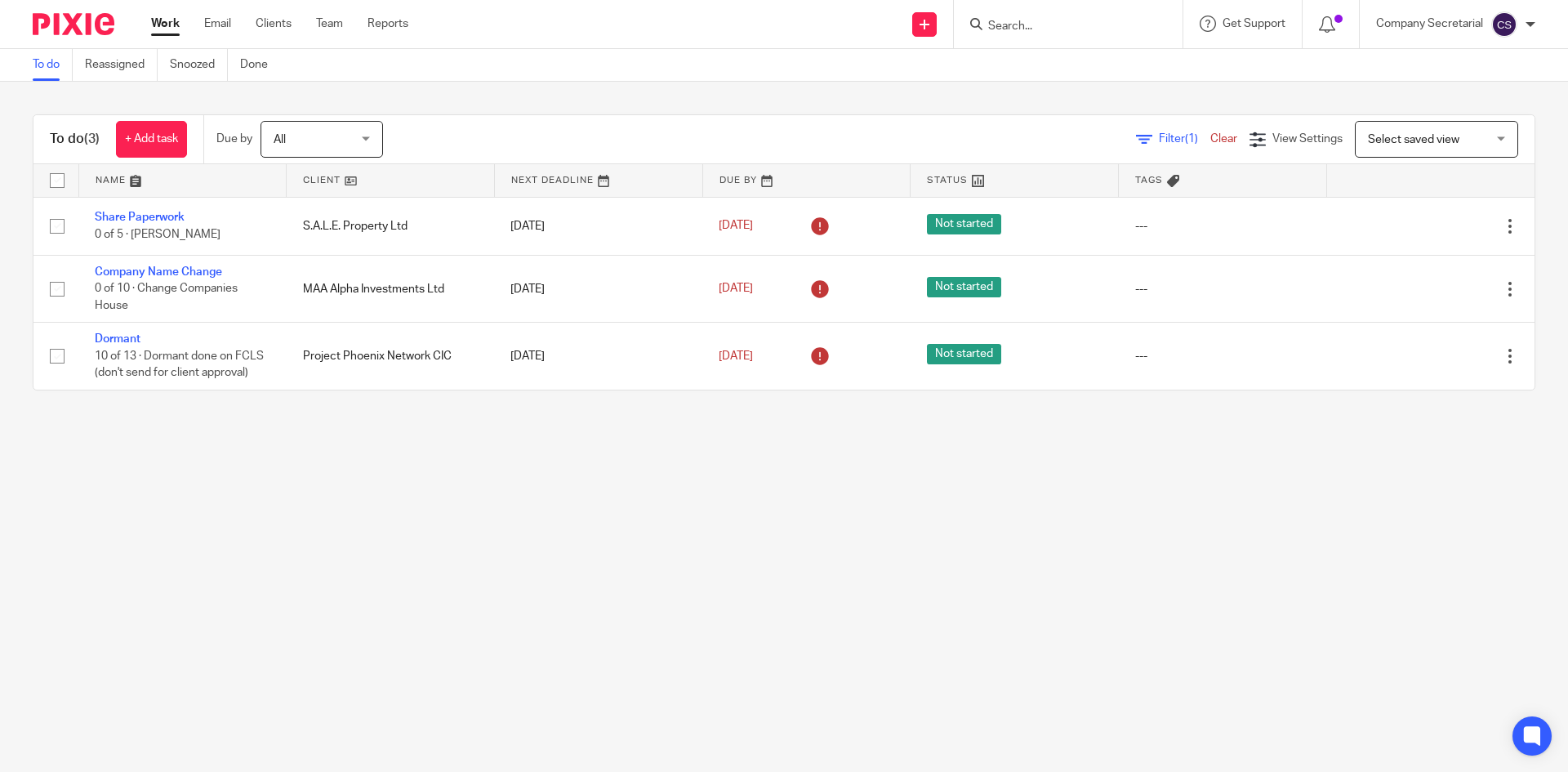
click at [202, 20] on ul "Work Email Clients Team Reports" at bounding box center [291, 23] width 281 height 16
click at [215, 21] on link "Email" at bounding box center [217, 23] width 27 height 16
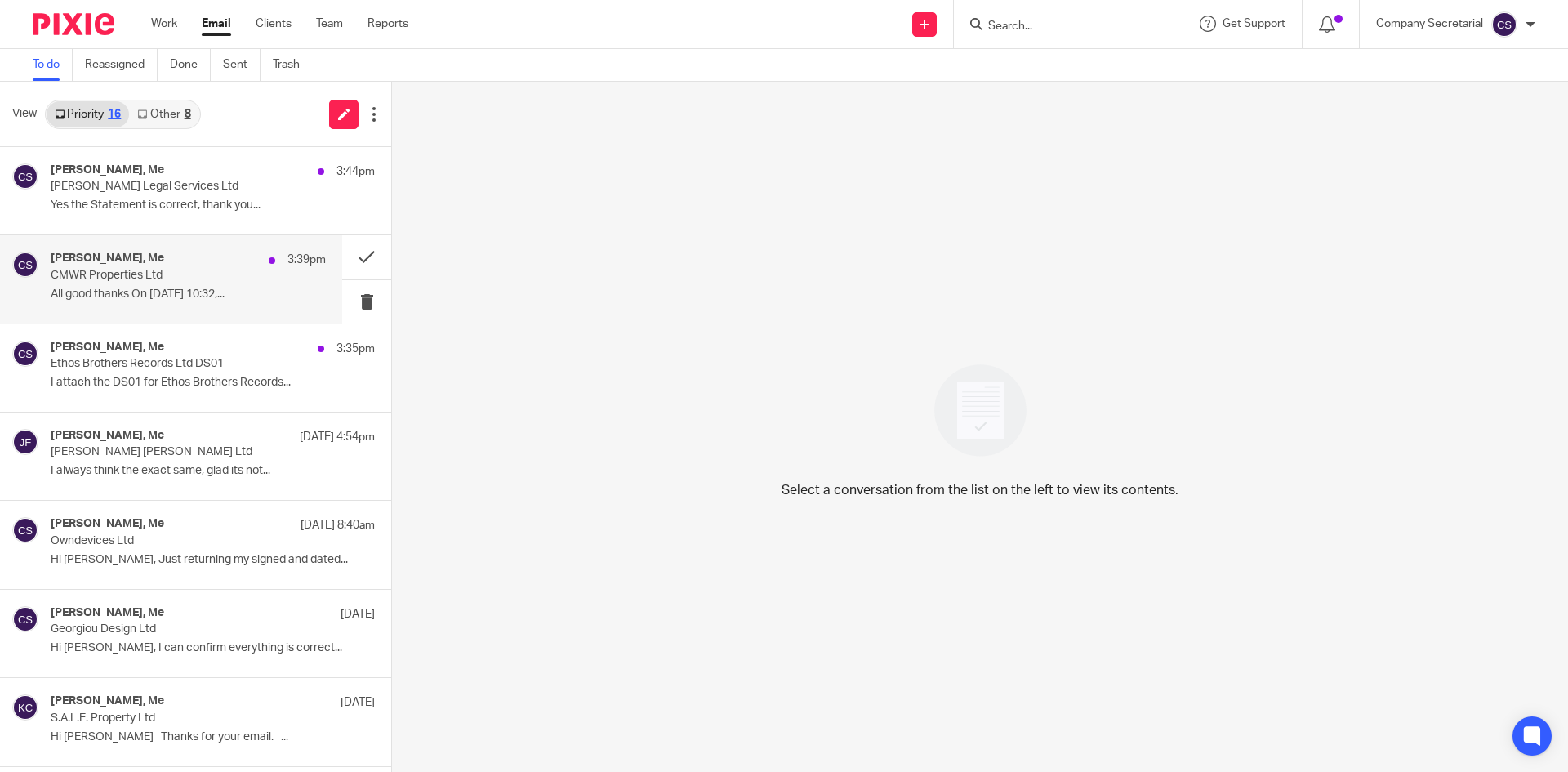
click at [208, 281] on p "CMWR Properties Ltd" at bounding box center [161, 276] width 220 height 14
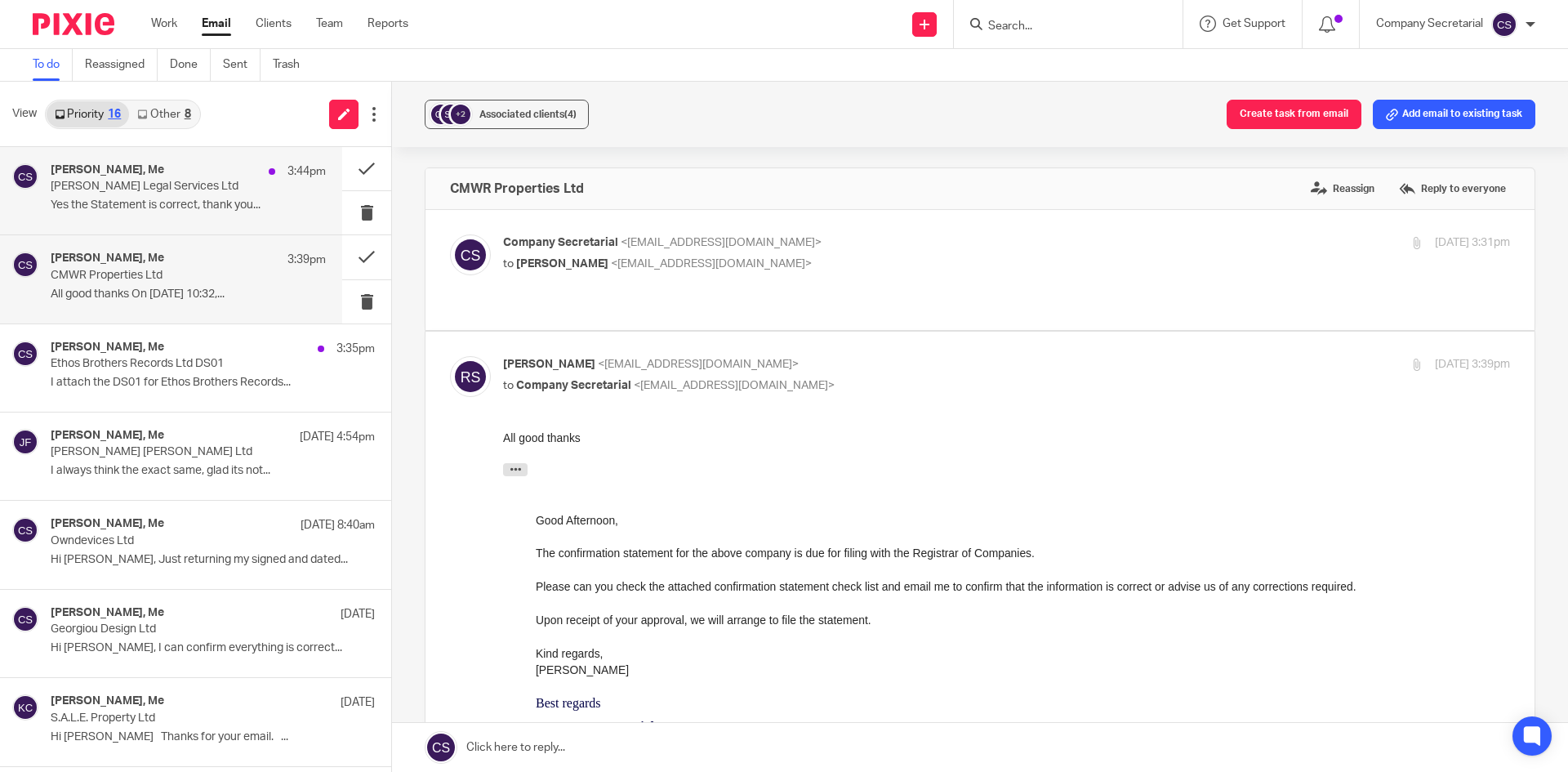
click at [209, 201] on p "Yes the Statement is correct, thank you..." at bounding box center [188, 206] width 275 height 14
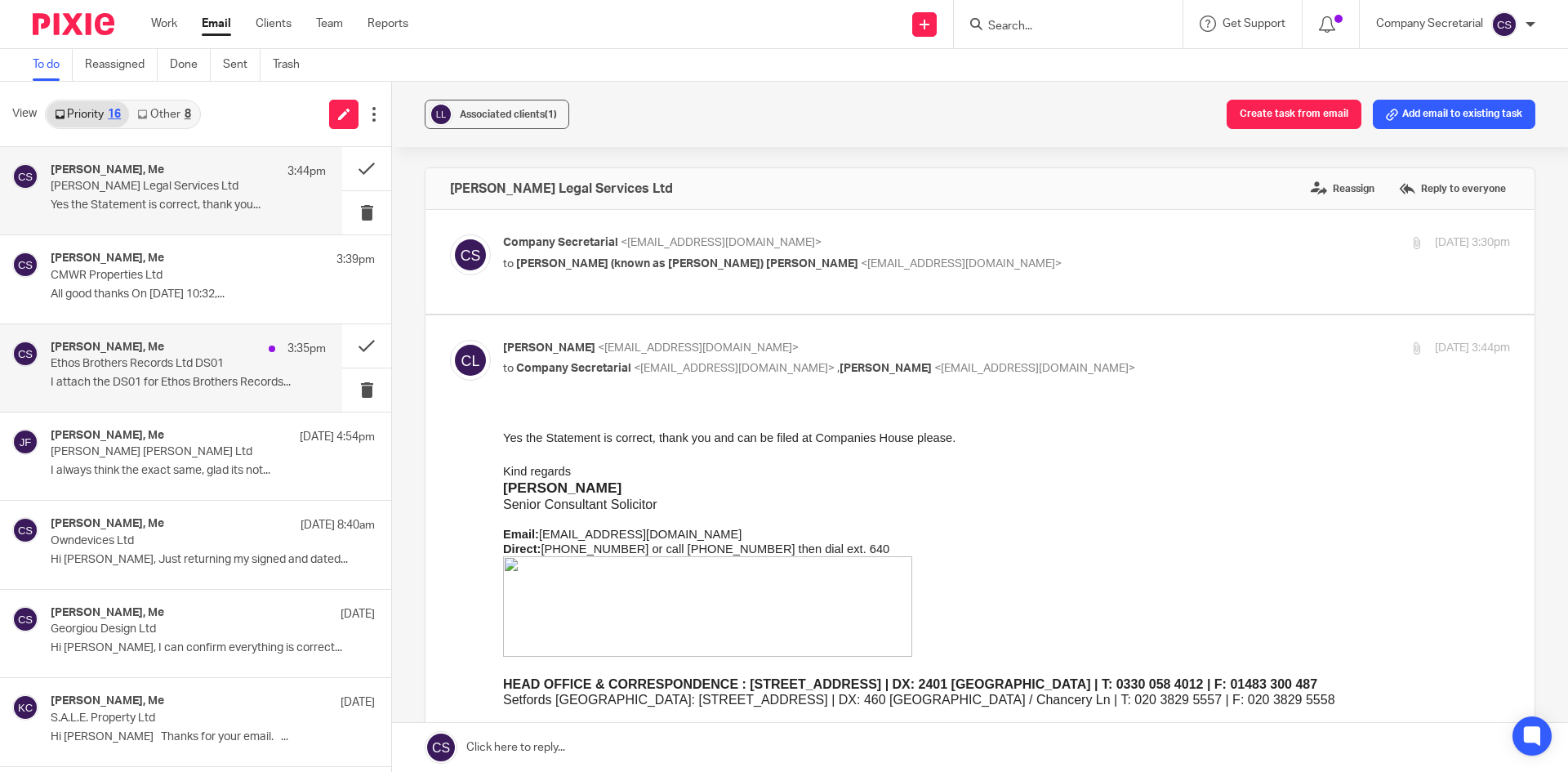
click at [195, 389] on p "I attach the DS01 for Ethos Brothers Records..." at bounding box center [188, 382] width 275 height 14
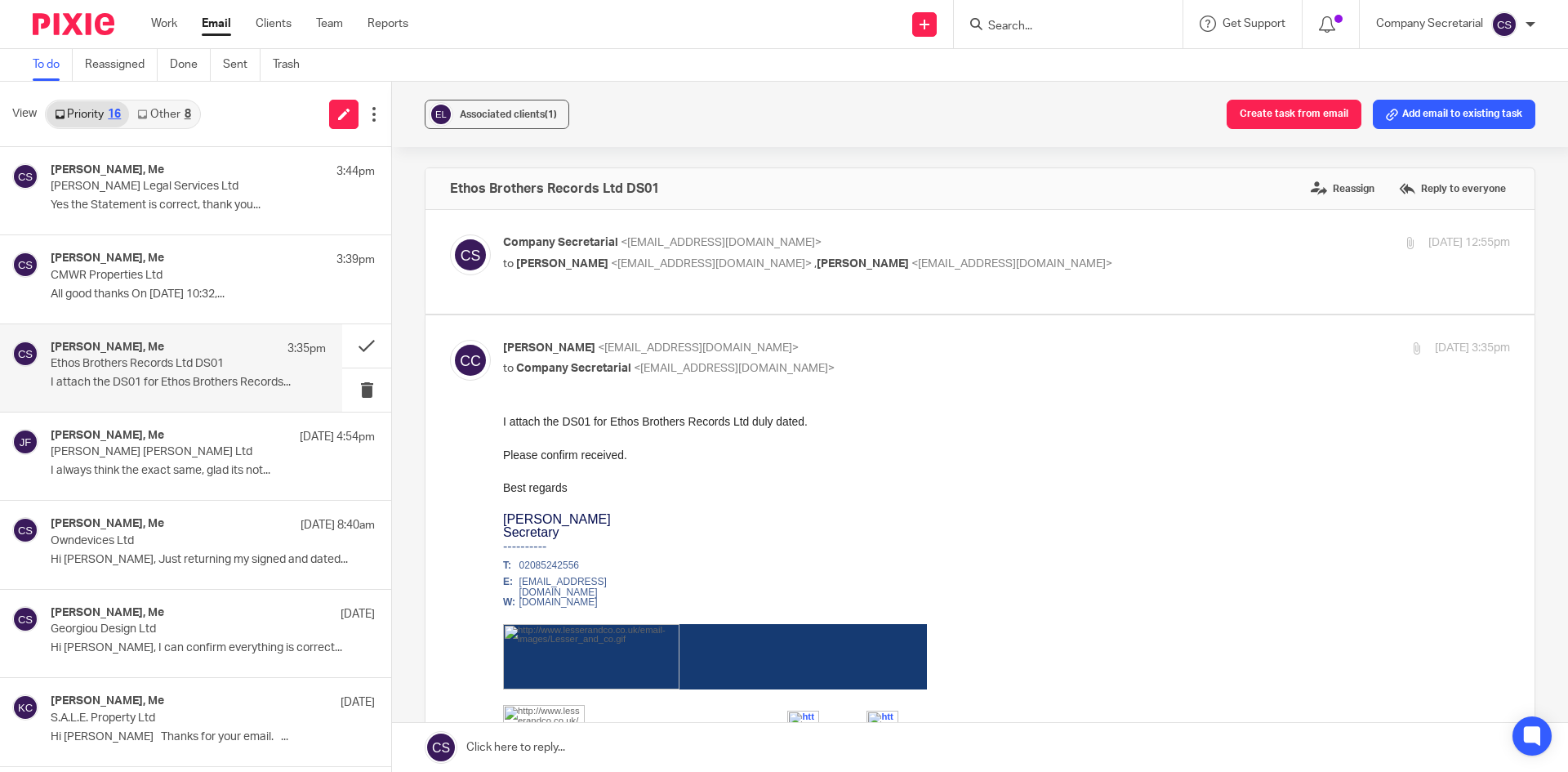
click at [981, 246] on p "Company Secretarial <company.secretarial@lesserandco.com>" at bounding box center [839, 242] width 671 height 17
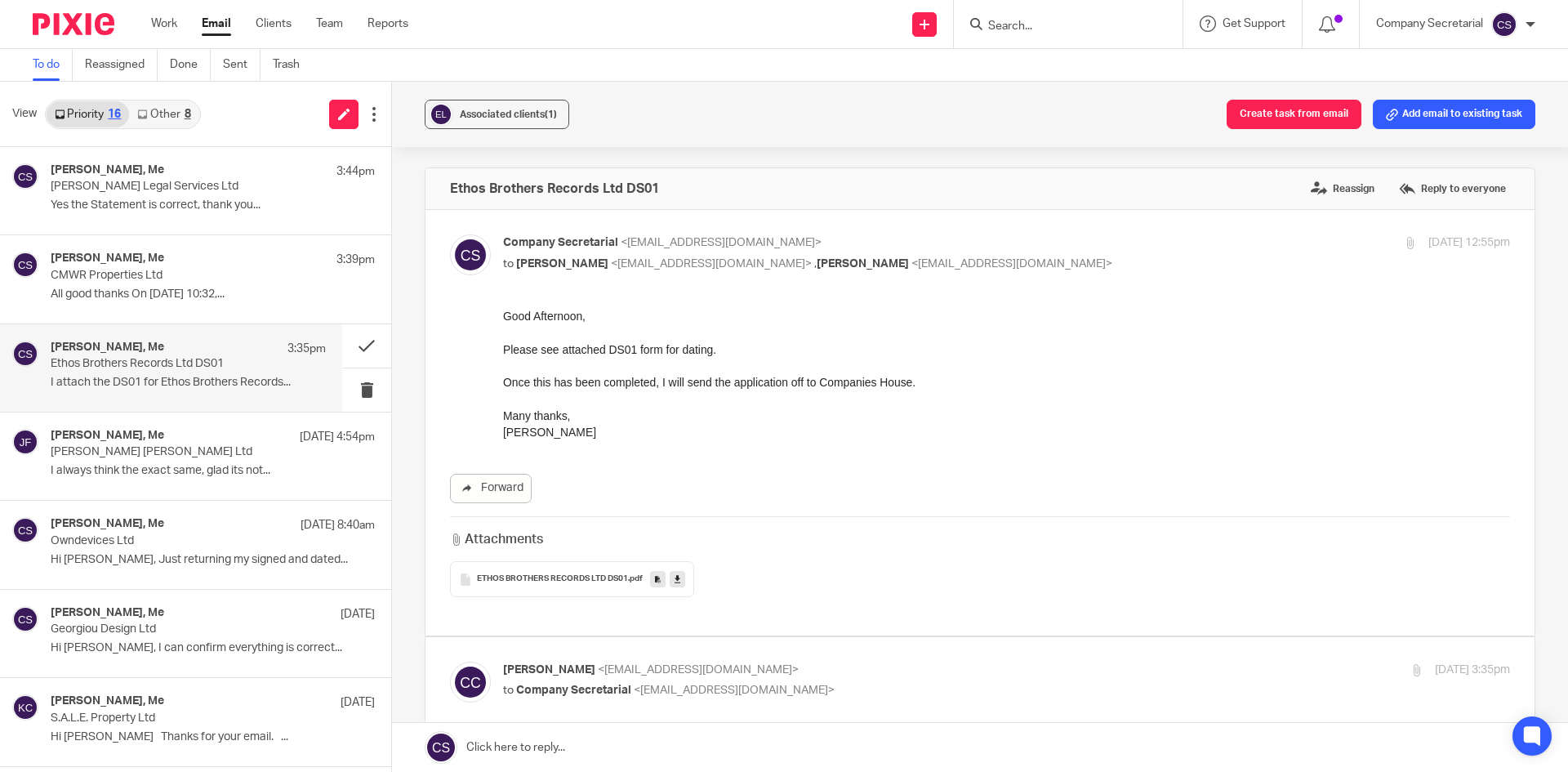
click at [984, 253] on div "Company Secretarial <company.secretarial@lesserandco.com> to NICOLA Gonnella <i…" at bounding box center [839, 253] width 671 height 37
checkbox input "false"
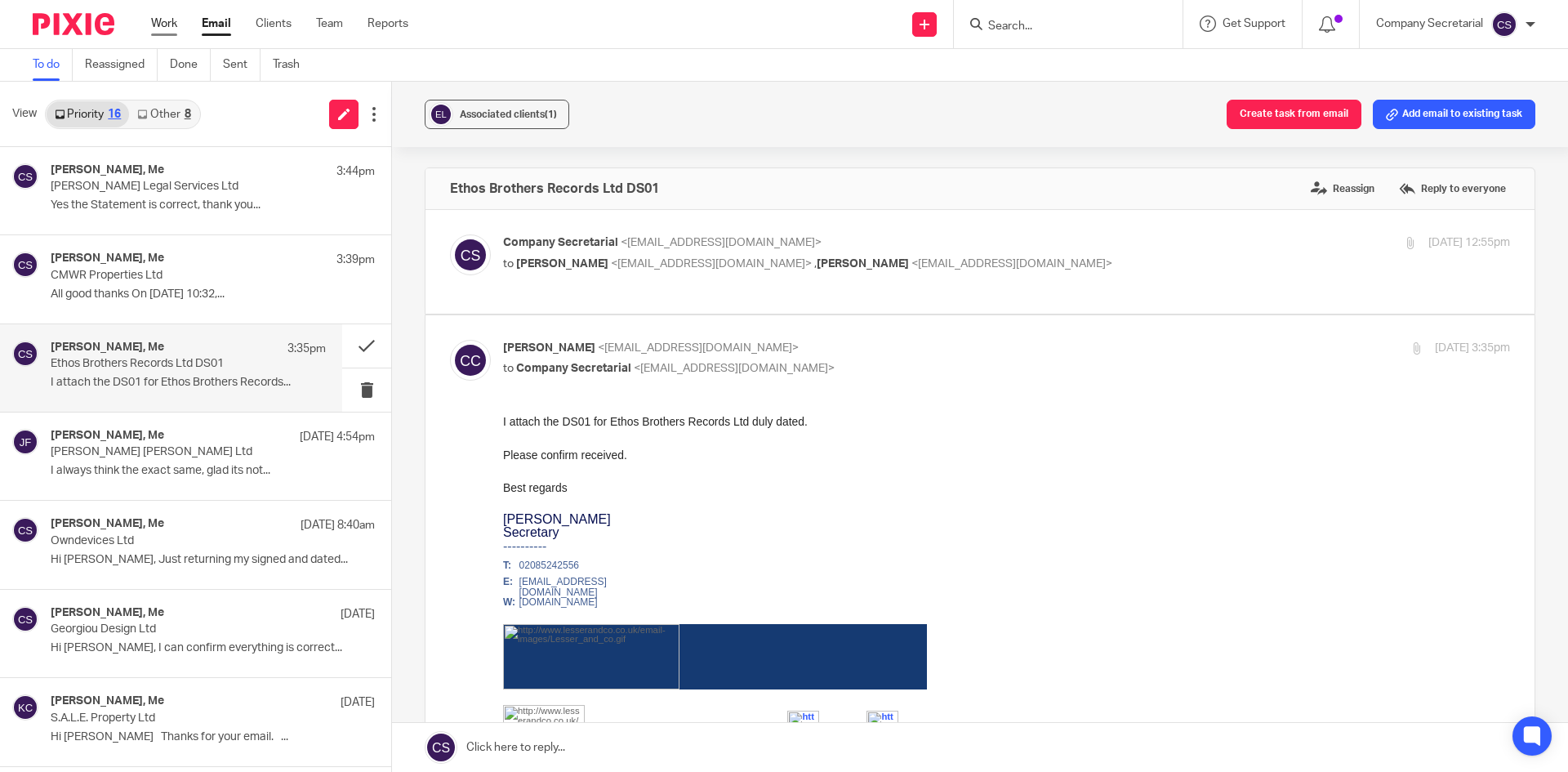
click at [166, 24] on link "Work" at bounding box center [163, 23] width 26 height 16
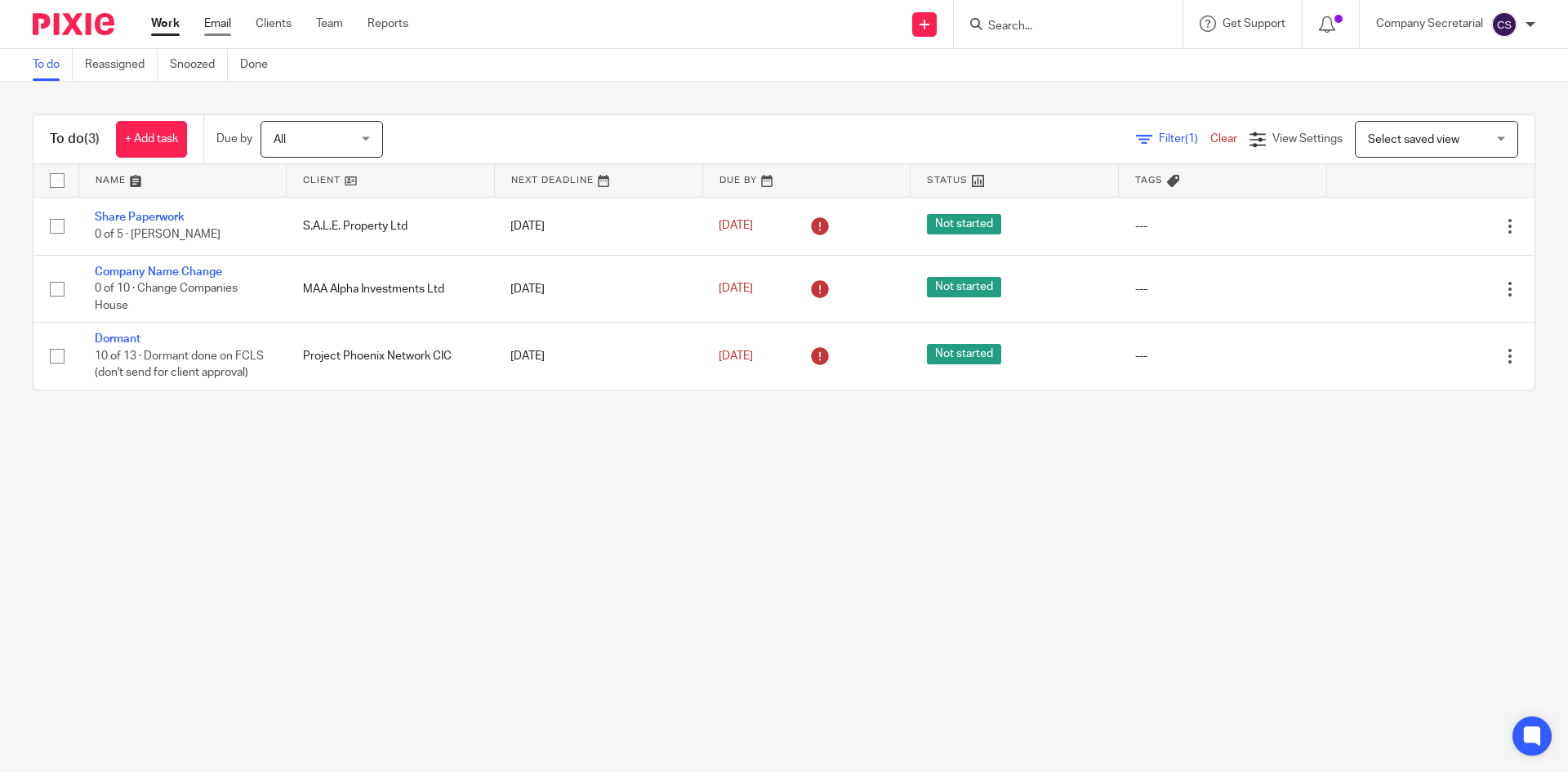
click at [220, 25] on link "Email" at bounding box center [217, 23] width 27 height 16
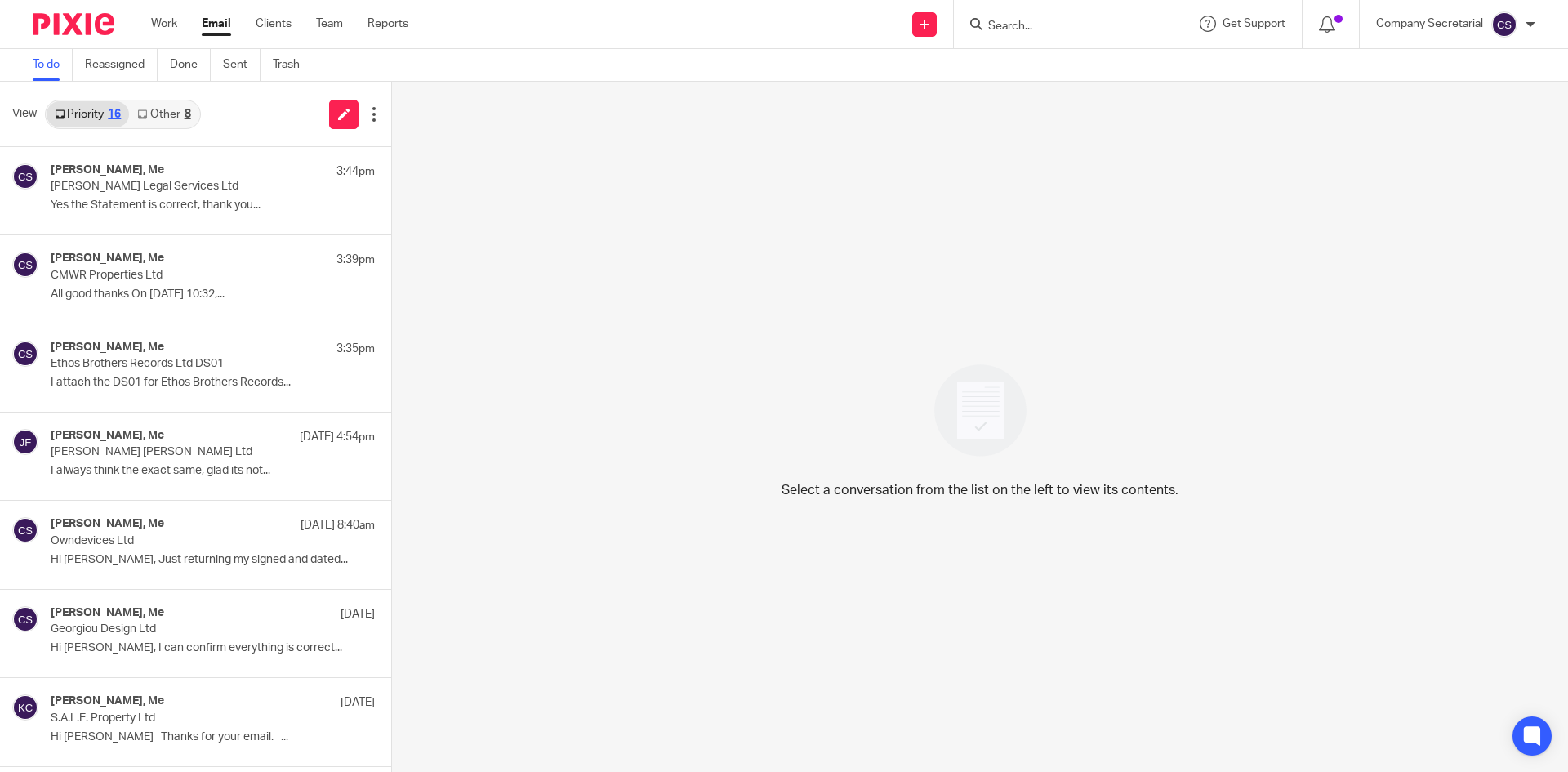
click at [89, 20] on img at bounding box center [74, 24] width 82 height 22
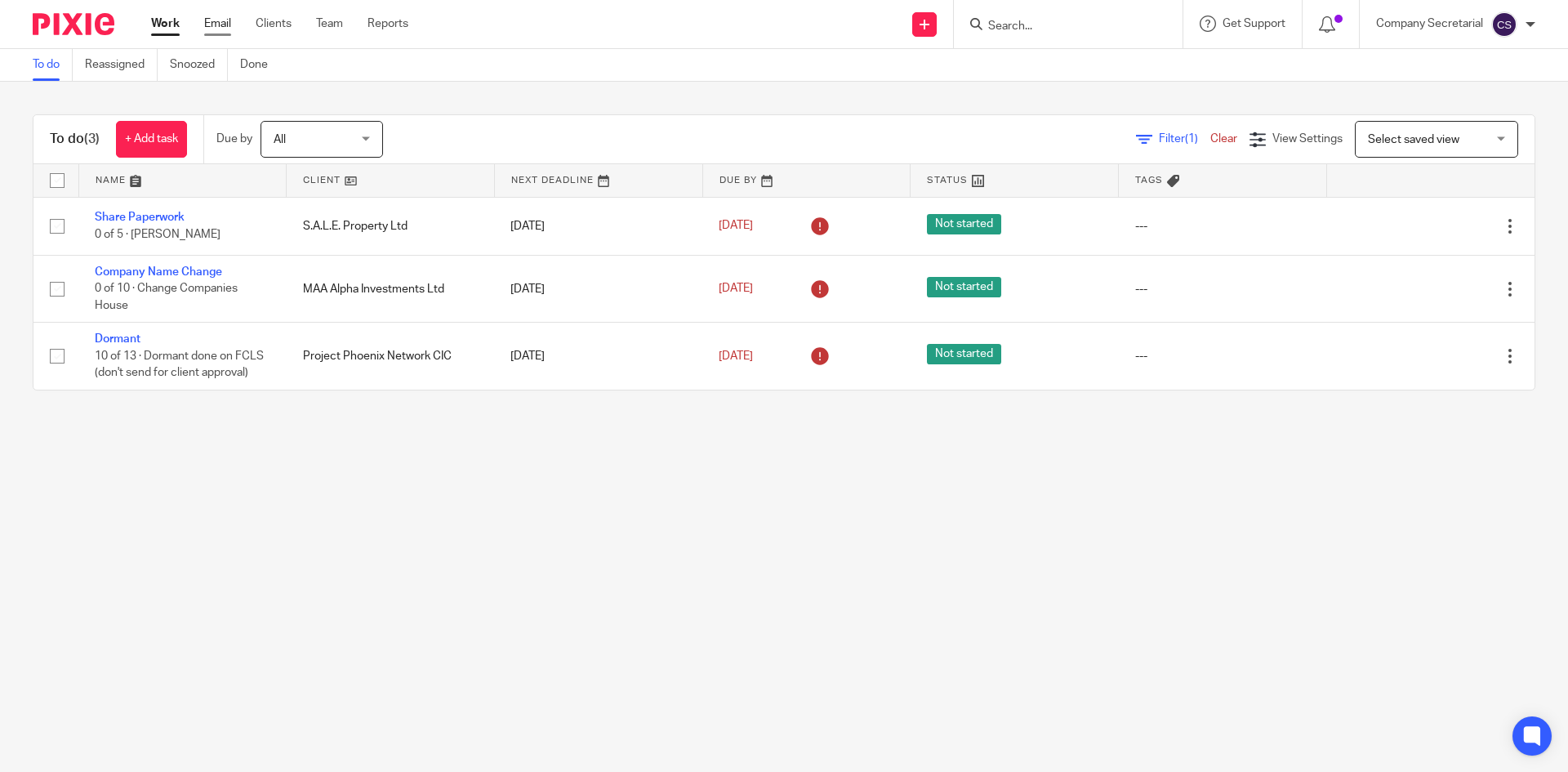
click at [215, 23] on link "Email" at bounding box center [217, 23] width 27 height 16
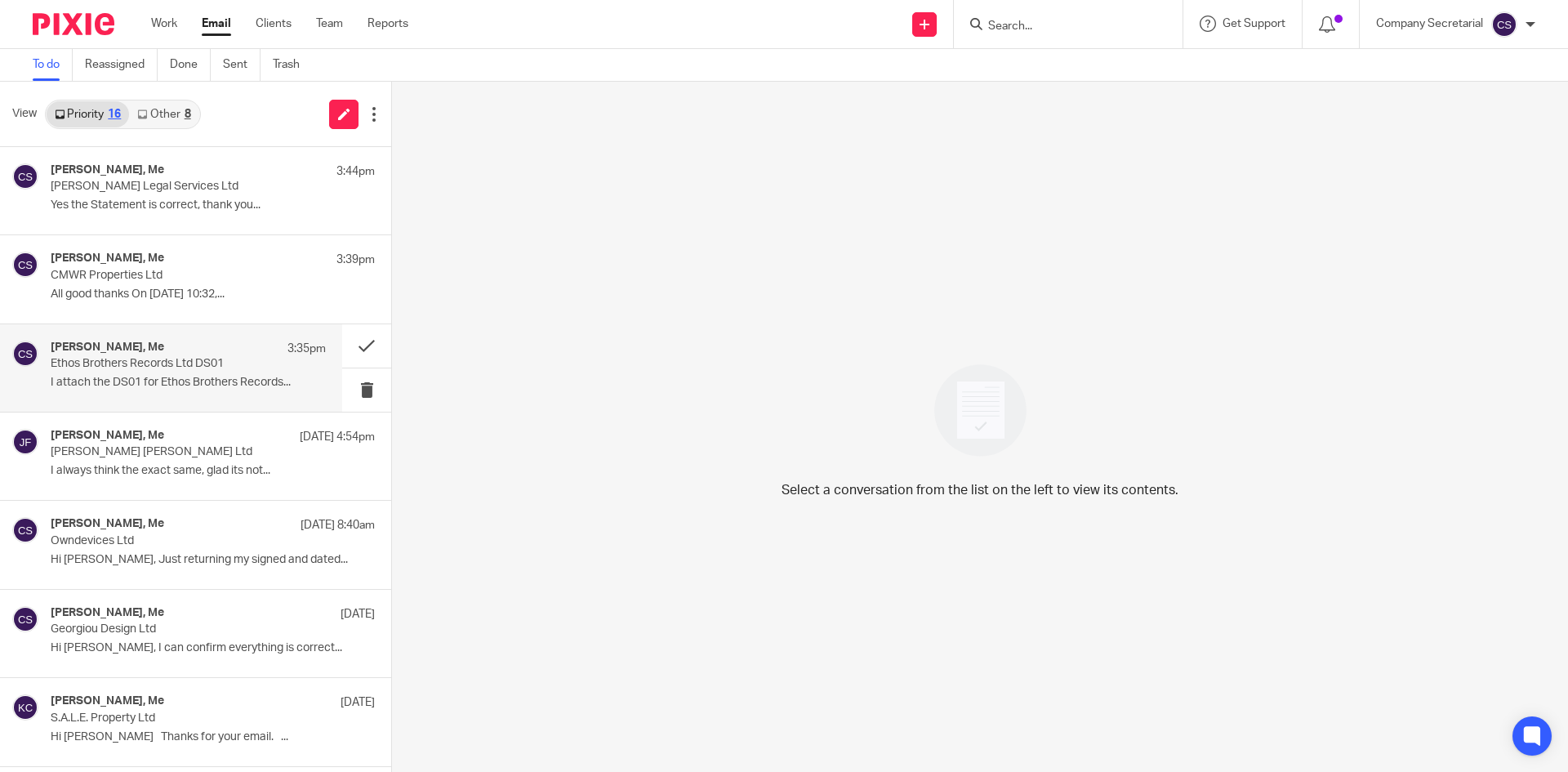
click at [209, 388] on p "I attach the DS01 for Ethos Brothers Records..." at bounding box center [188, 382] width 275 height 14
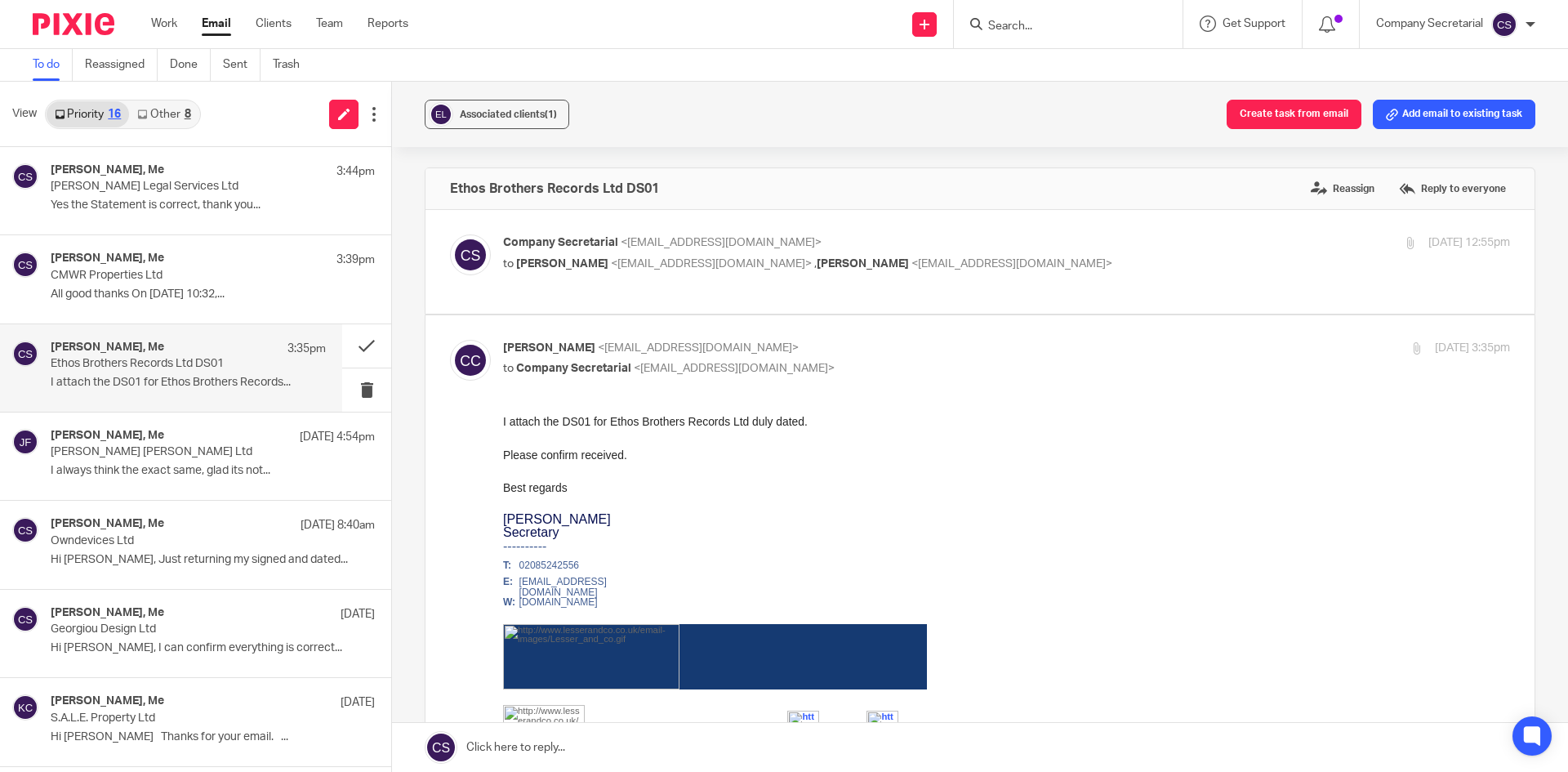
click at [949, 232] on label at bounding box center [980, 261] width 1109 height 104
click at [450, 233] on input "checkbox" at bounding box center [449, 233] width 1 height 1
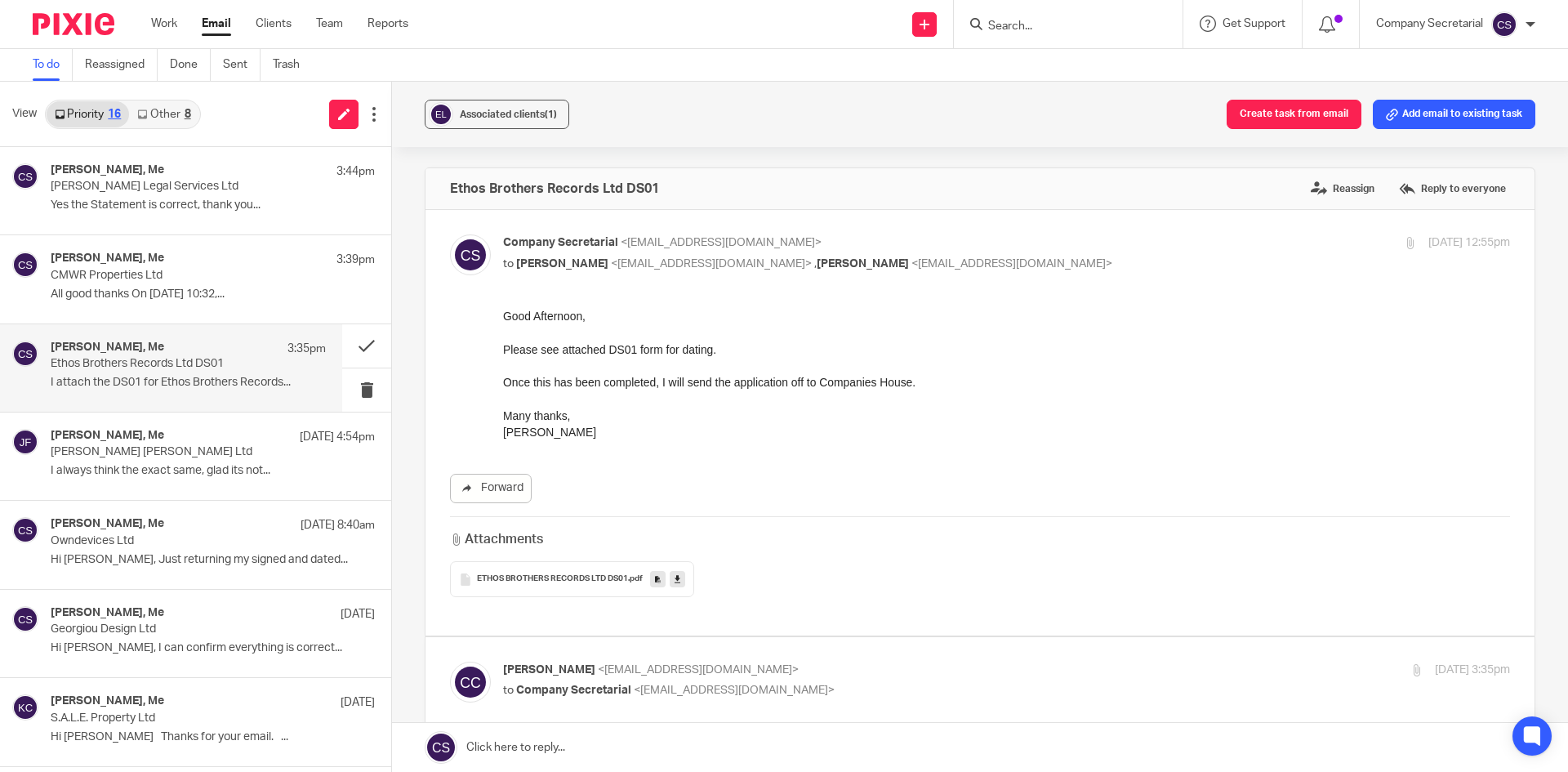
click at [1075, 247] on p "Company Secretarial <company.secretarial@lesserandco.com>" at bounding box center [839, 242] width 671 height 17
checkbox input "false"
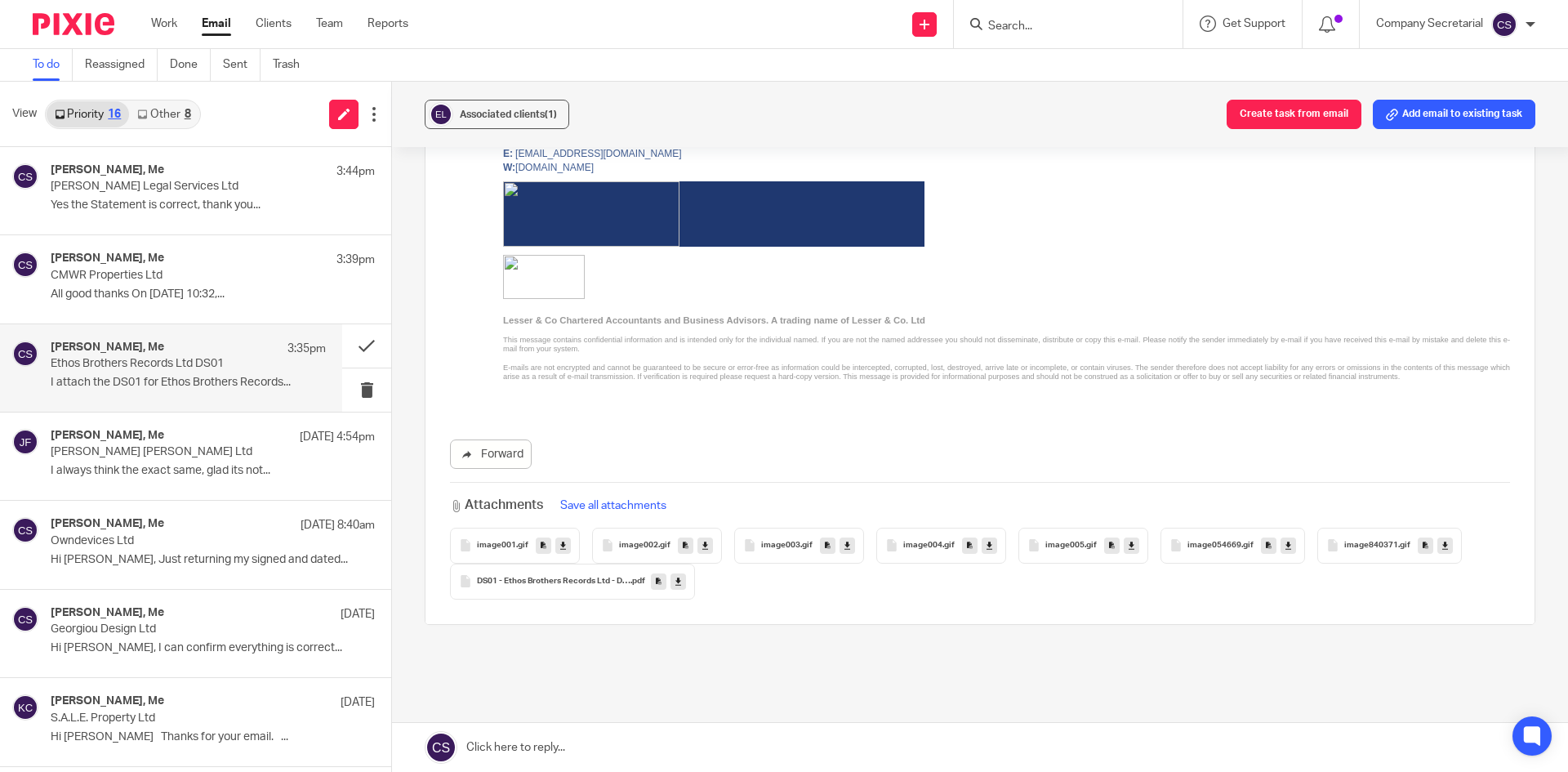
scroll to position [1391, 0]
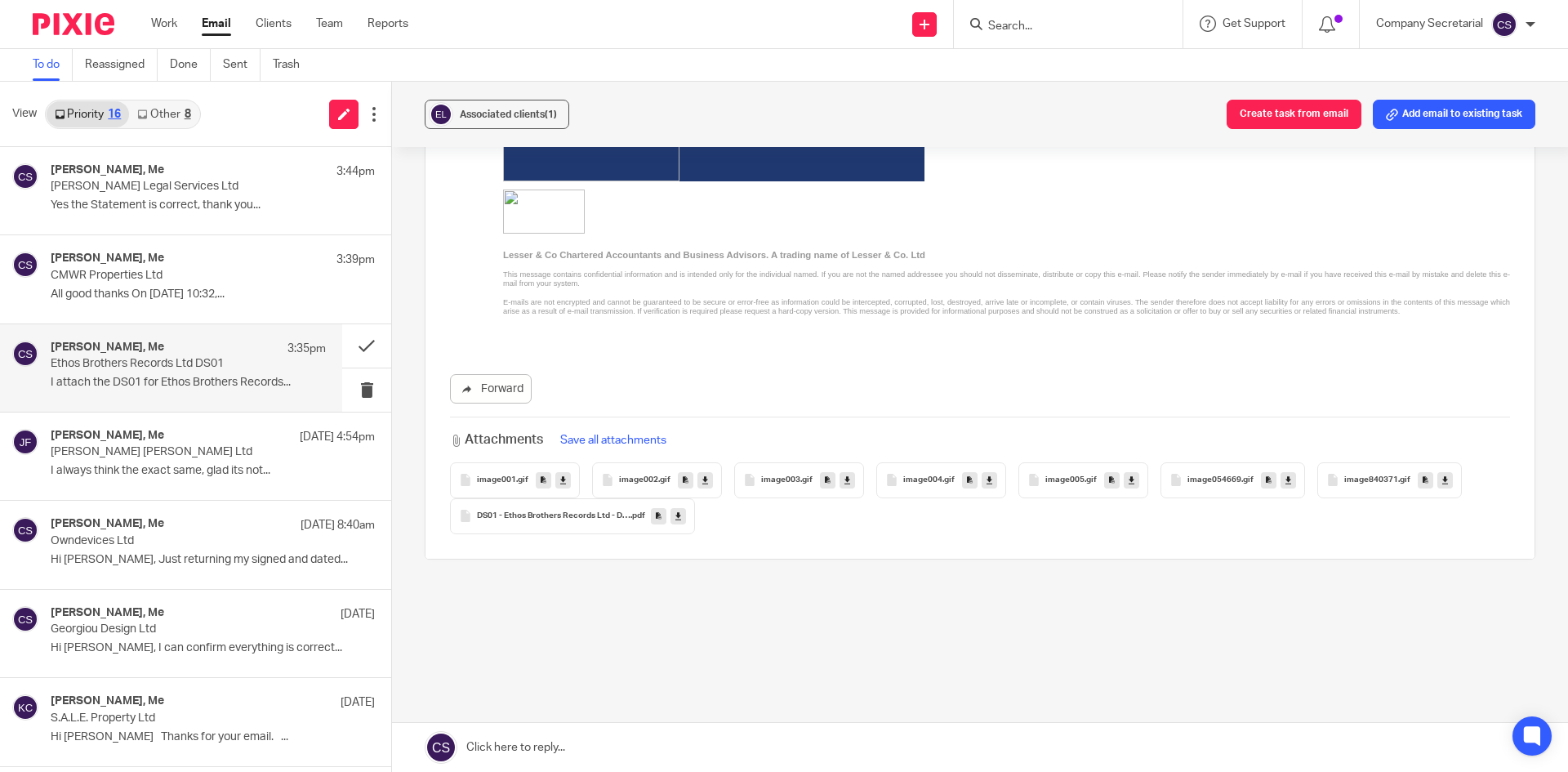
click at [675, 519] on icon at bounding box center [678, 516] width 5 height 12
click at [762, 58] on div "To do Reassigned Done Sent Trash" at bounding box center [784, 65] width 1568 height 33
click at [71, 27] on img at bounding box center [74, 24] width 82 height 22
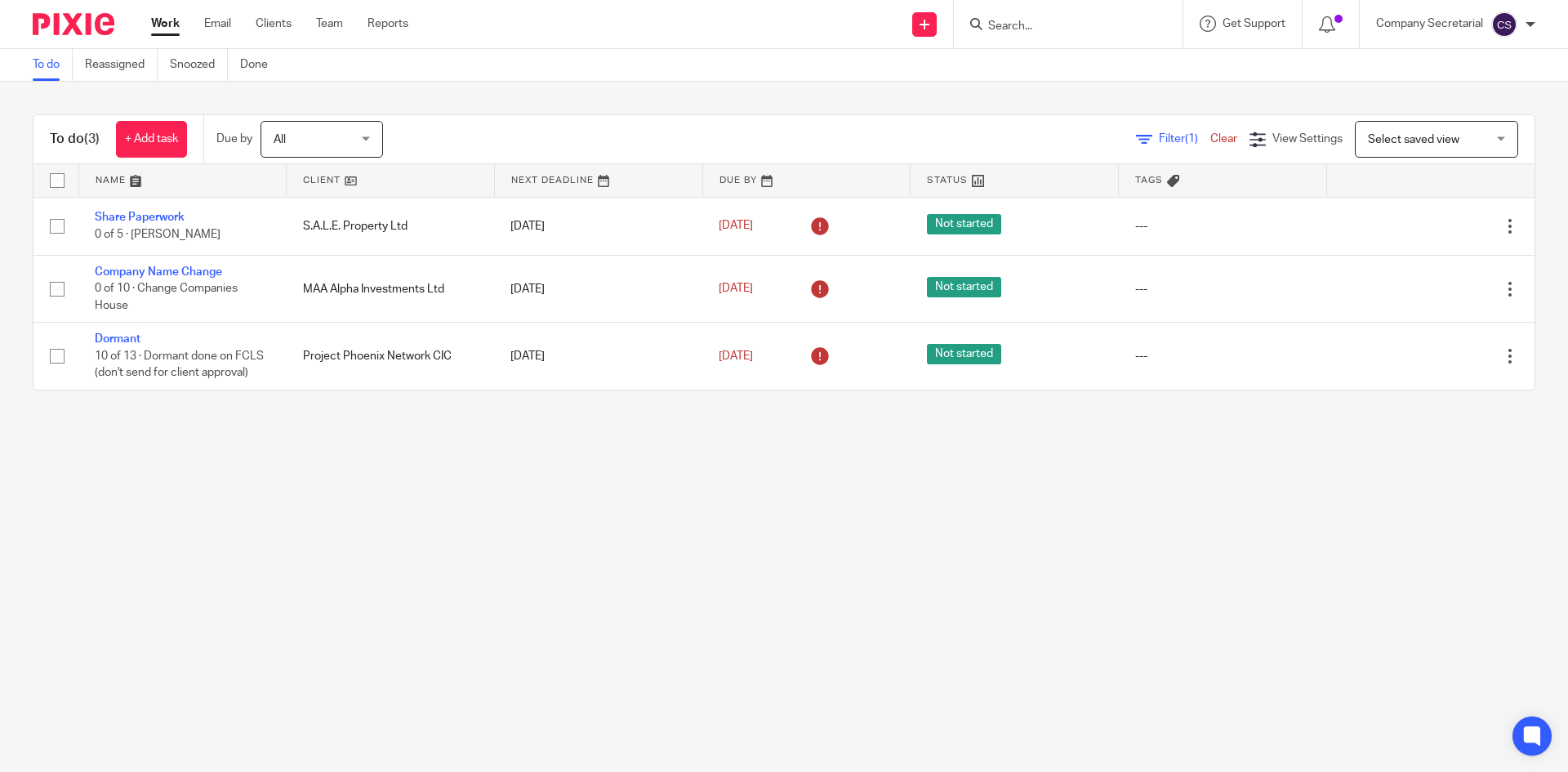
click at [1159, 138] on span "Filter (1)" at bounding box center [1185, 138] width 51 height 12
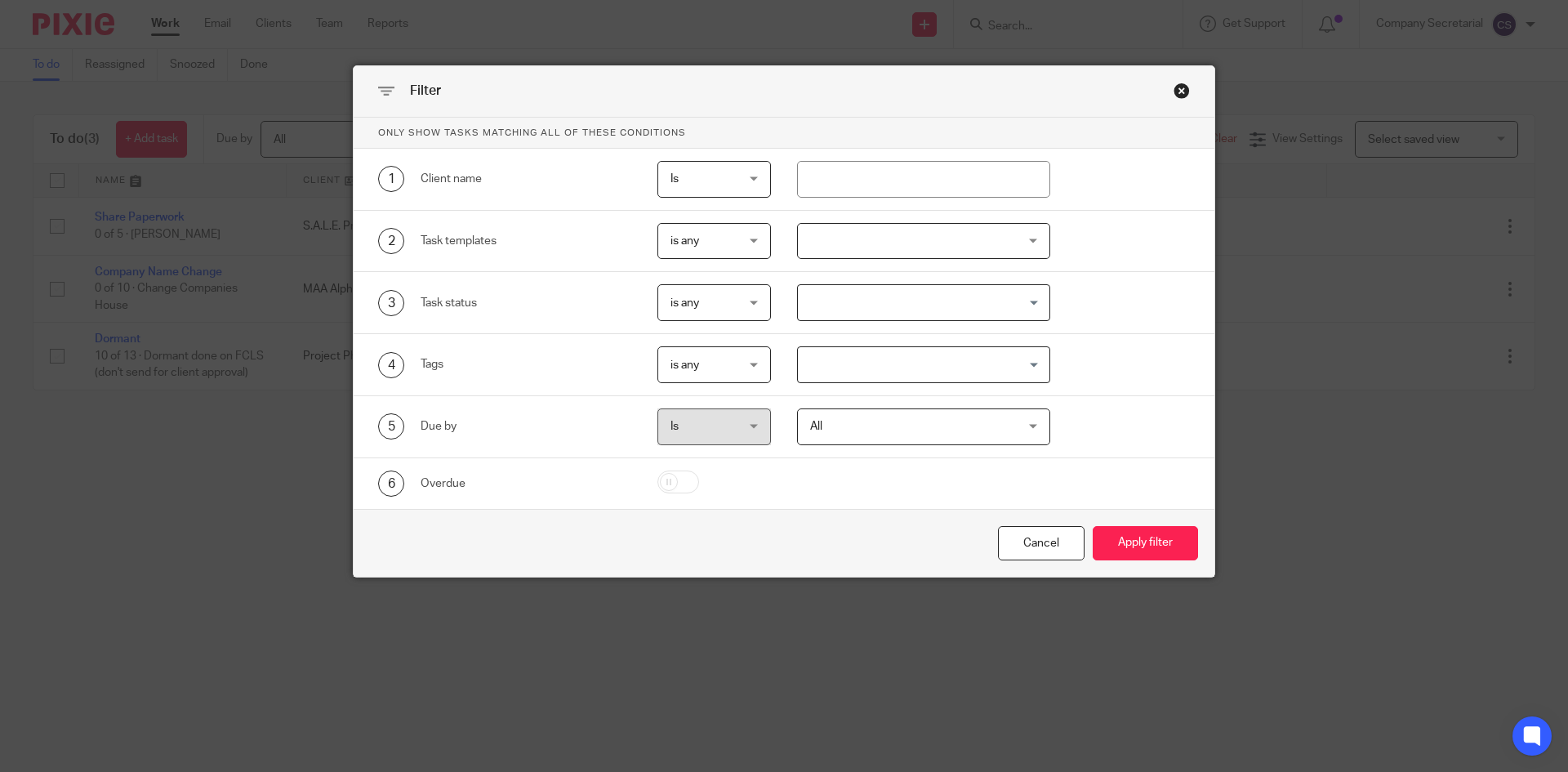
click at [762, 432] on div "Is Is" at bounding box center [714, 426] width 114 height 36
click at [753, 421] on div "Is Is" at bounding box center [714, 426] width 114 height 36
click at [748, 428] on div "Is Is" at bounding box center [714, 426] width 114 height 36
click at [1173, 91] on div "Close this dialog window" at bounding box center [1181, 91] width 16 height 16
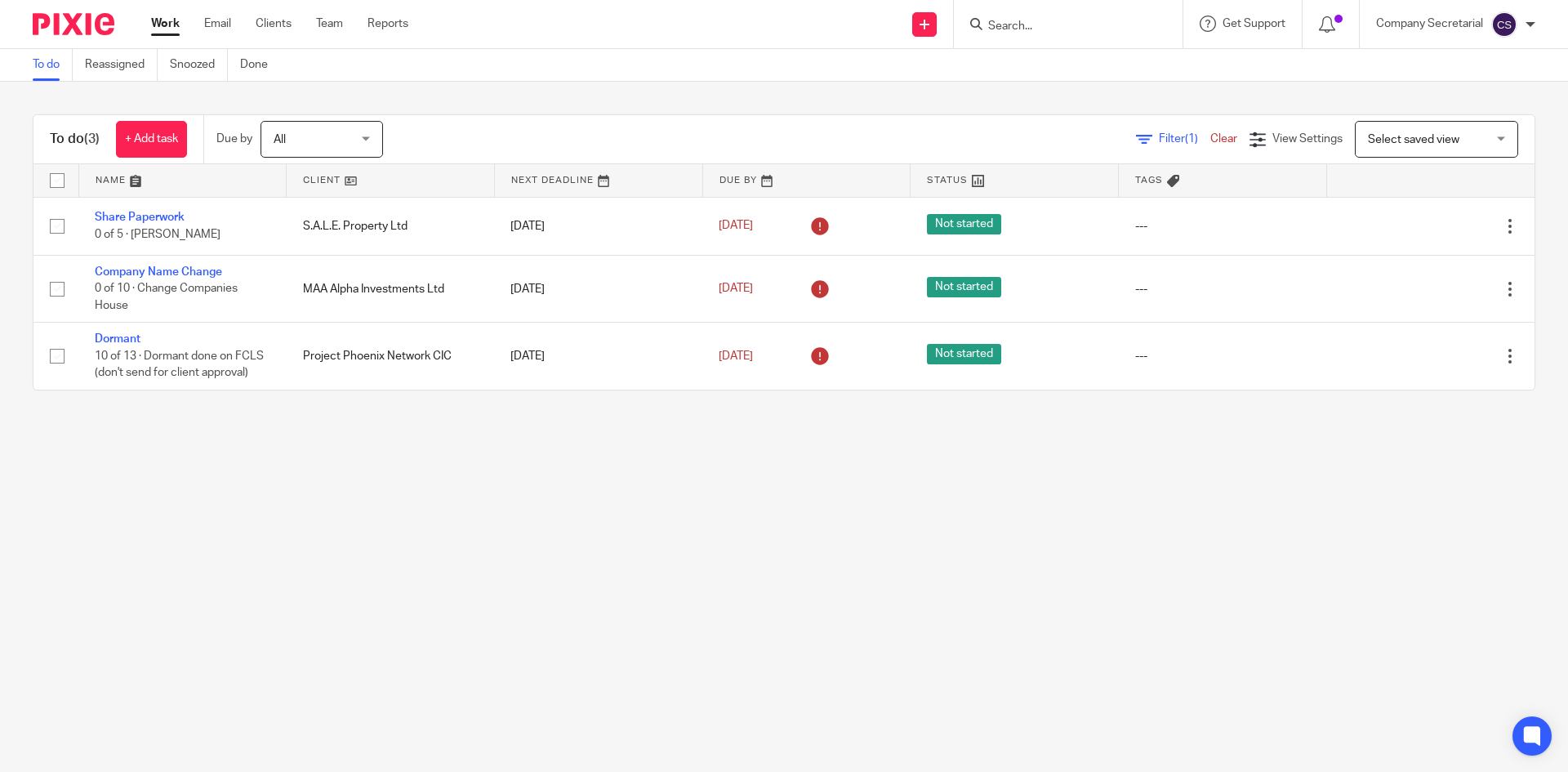
click at [312, 138] on span "All" at bounding box center [317, 138] width 87 height 35
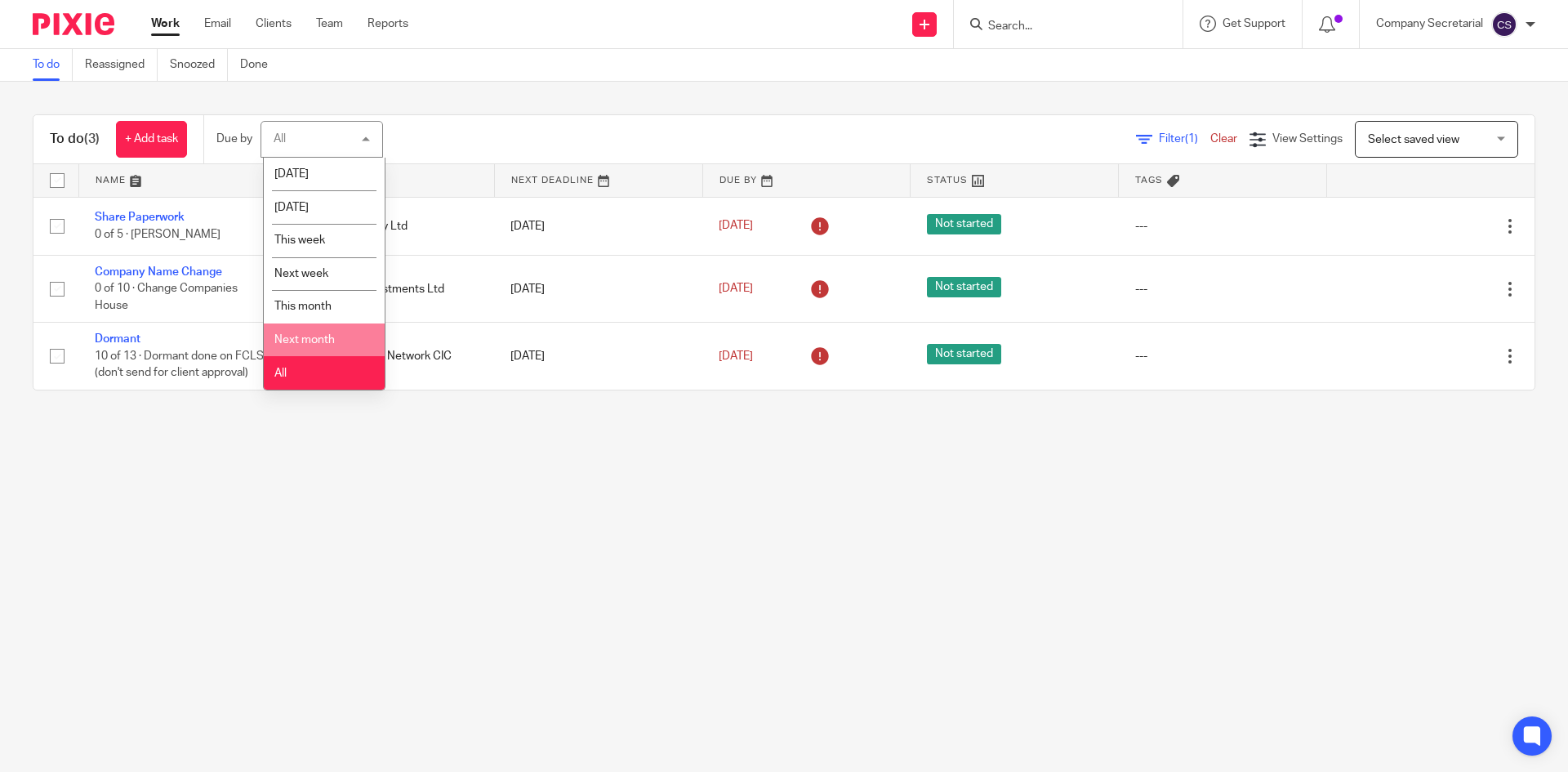
click at [320, 354] on li "Next month" at bounding box center [324, 340] width 121 height 34
click at [342, 374] on li "All" at bounding box center [324, 373] width 121 height 34
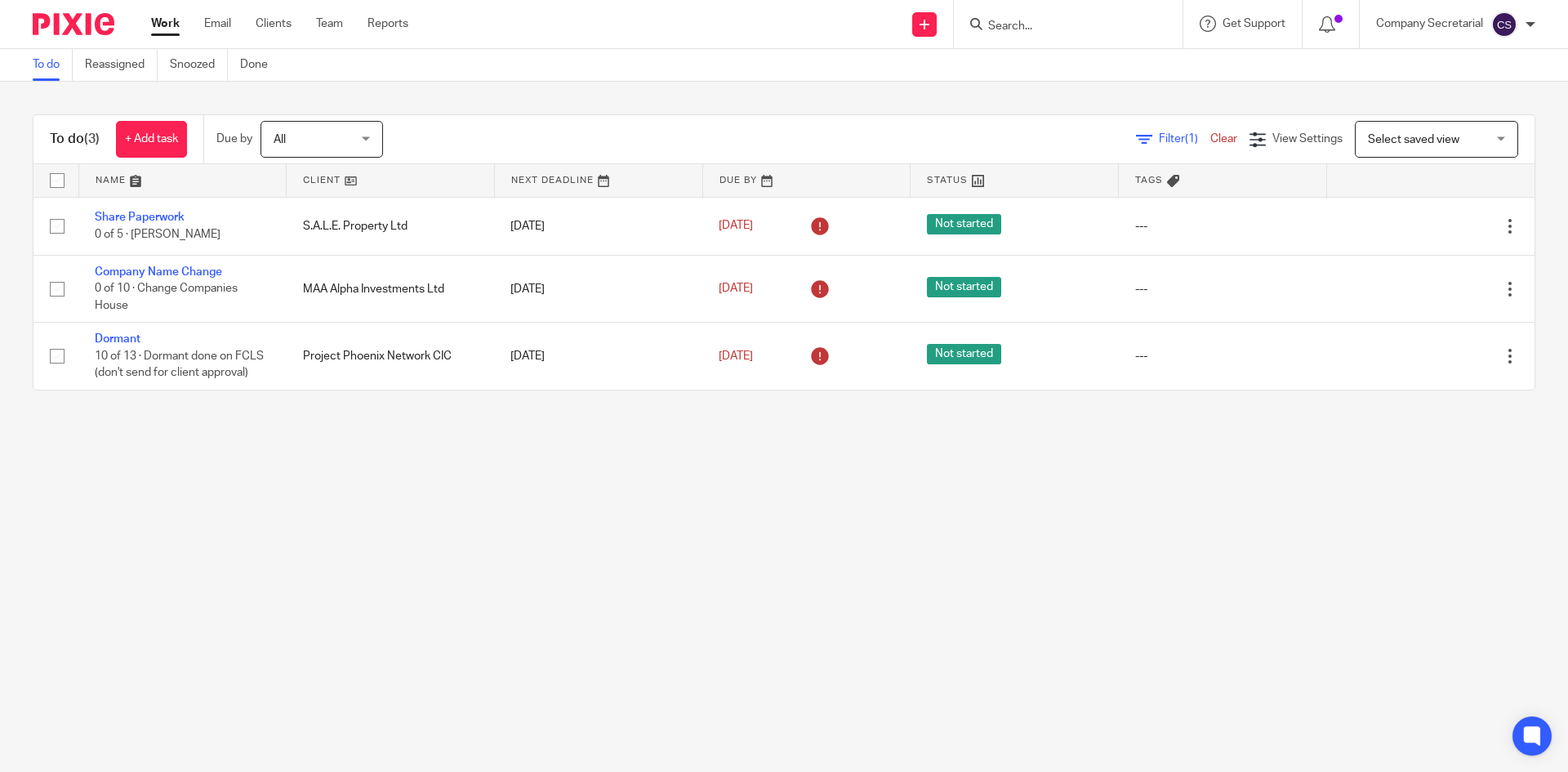
click at [1210, 142] on link "Clear" at bounding box center [1224, 138] width 27 height 12
click at [1441, 137] on span "Select saved view" at bounding box center [1427, 138] width 119 height 35
click at [1449, 131] on div "Select saved view Select saved view" at bounding box center [1437, 138] width 163 height 36
click at [349, 146] on span "[DATE]" at bounding box center [317, 138] width 87 height 35
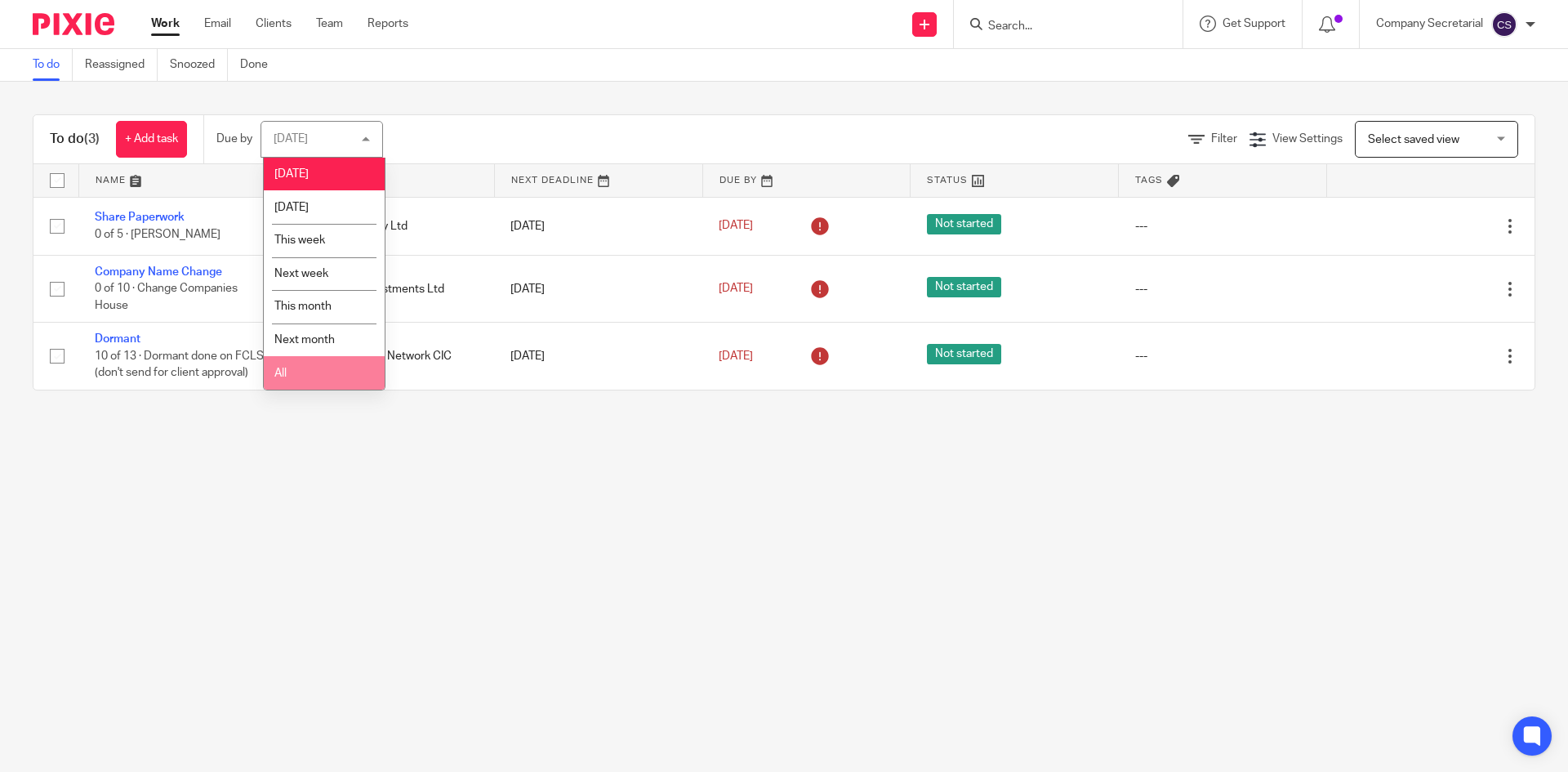
click at [335, 369] on li "All" at bounding box center [324, 373] width 121 height 34
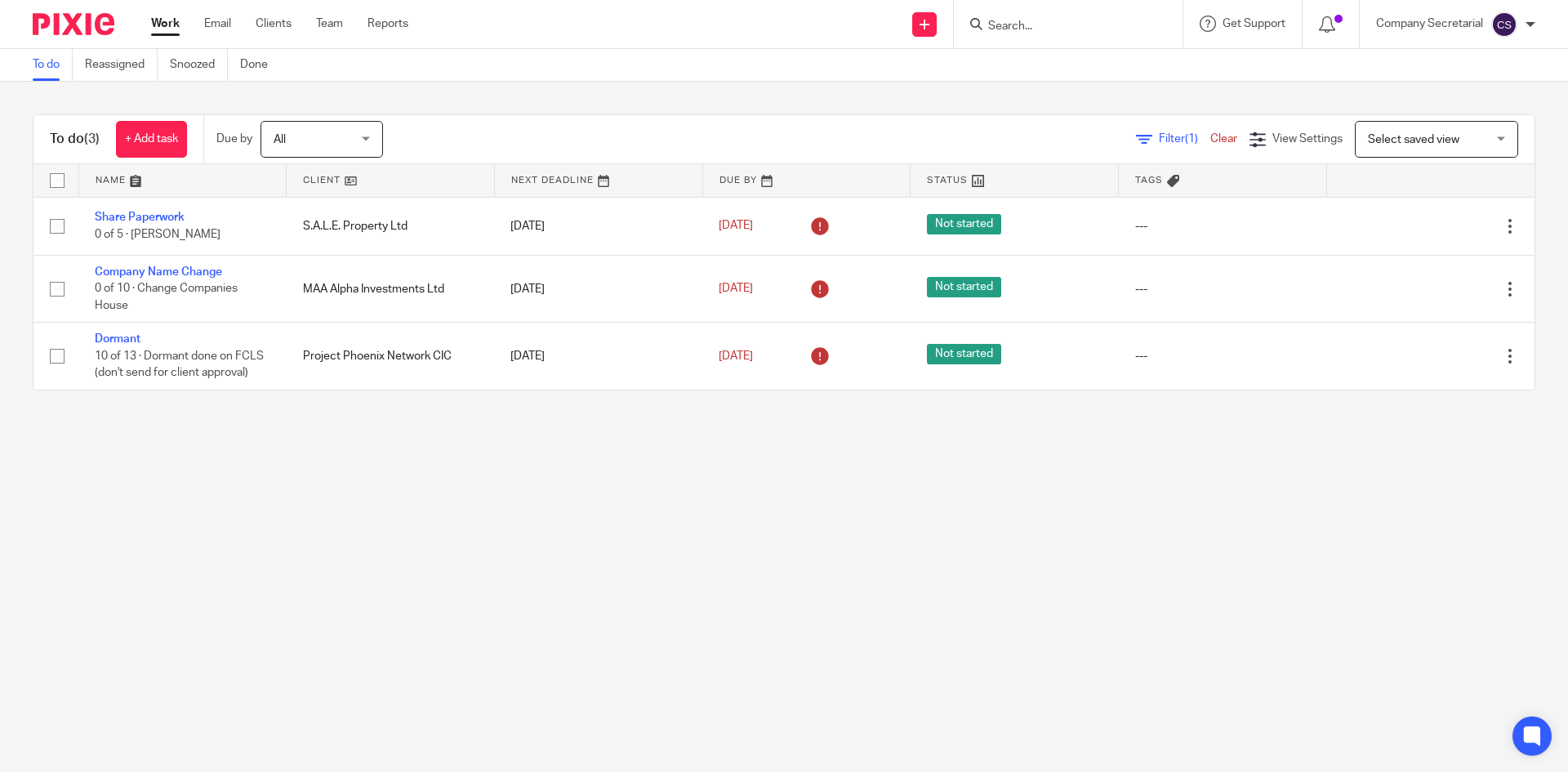
click at [1036, 26] on input "Search" at bounding box center [1060, 27] width 147 height 15
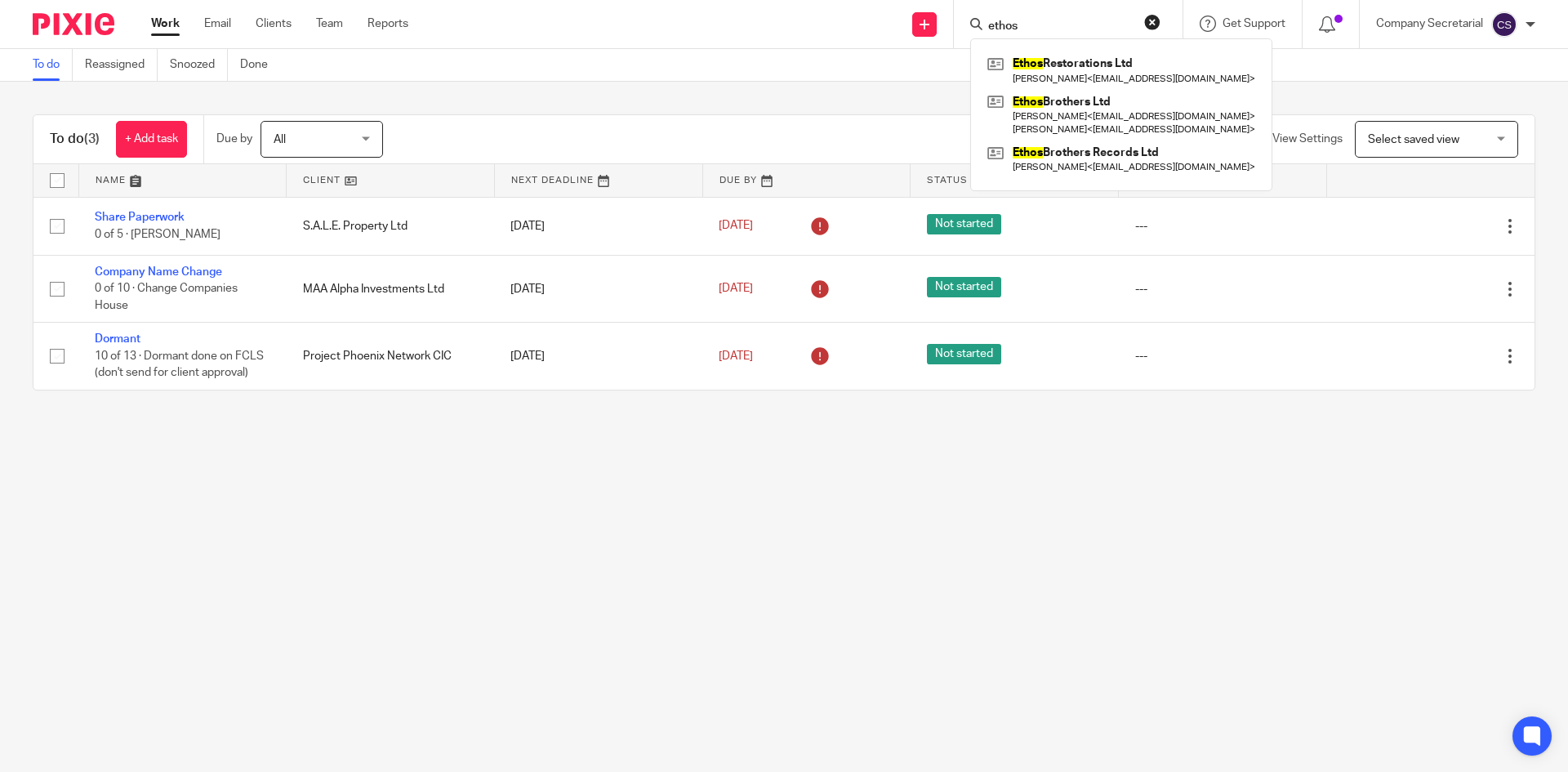
type input "ethos"
click at [709, 577] on main "To do Reassigned Snoozed Done To do (3) + Add task Due by All All Today Tomorro…" at bounding box center [784, 386] width 1568 height 772
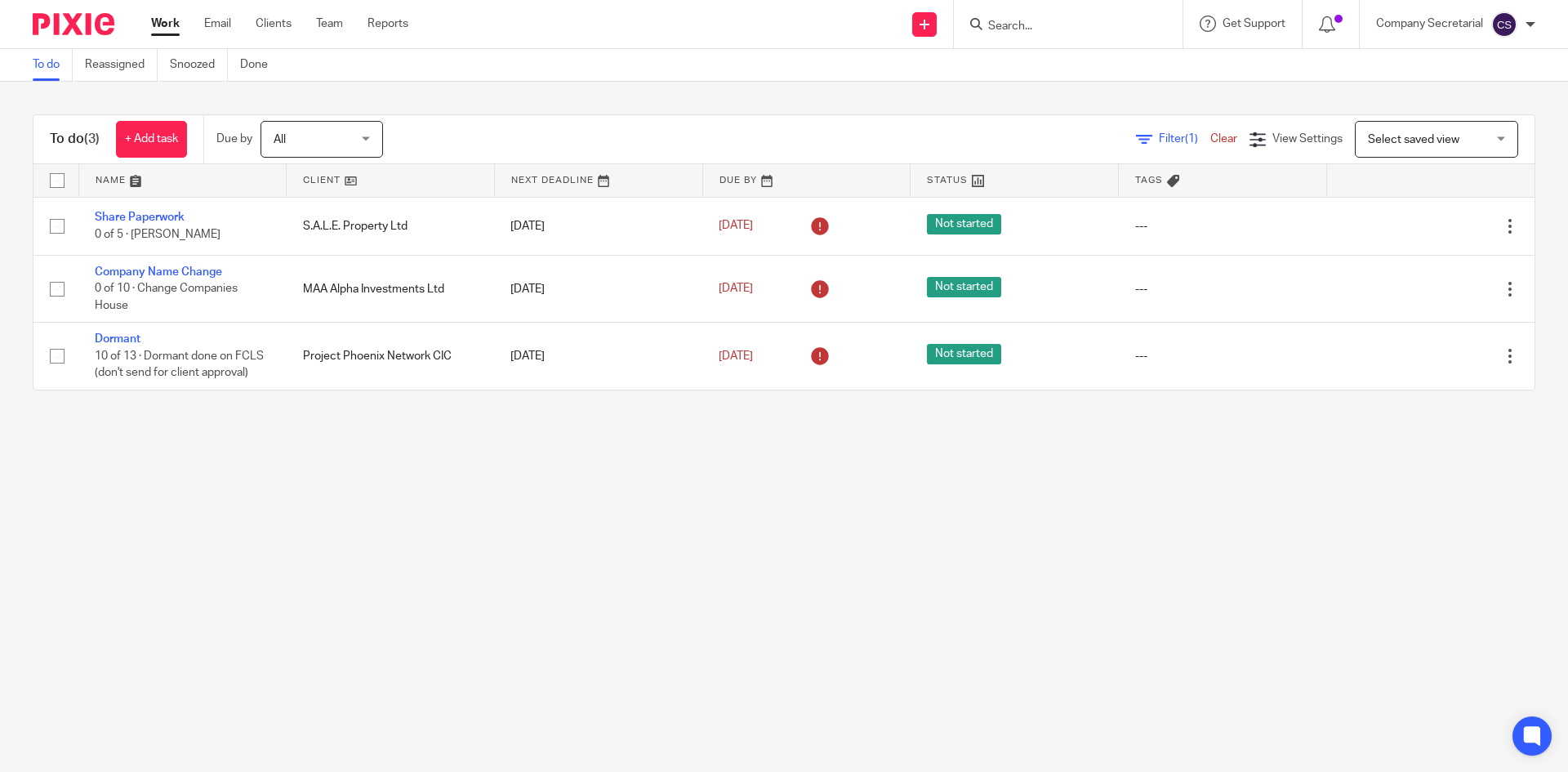
click at [1005, 20] on form at bounding box center [1074, 24] width 174 height 20
click at [1028, 32] on input "Search" at bounding box center [1060, 27] width 147 height 15
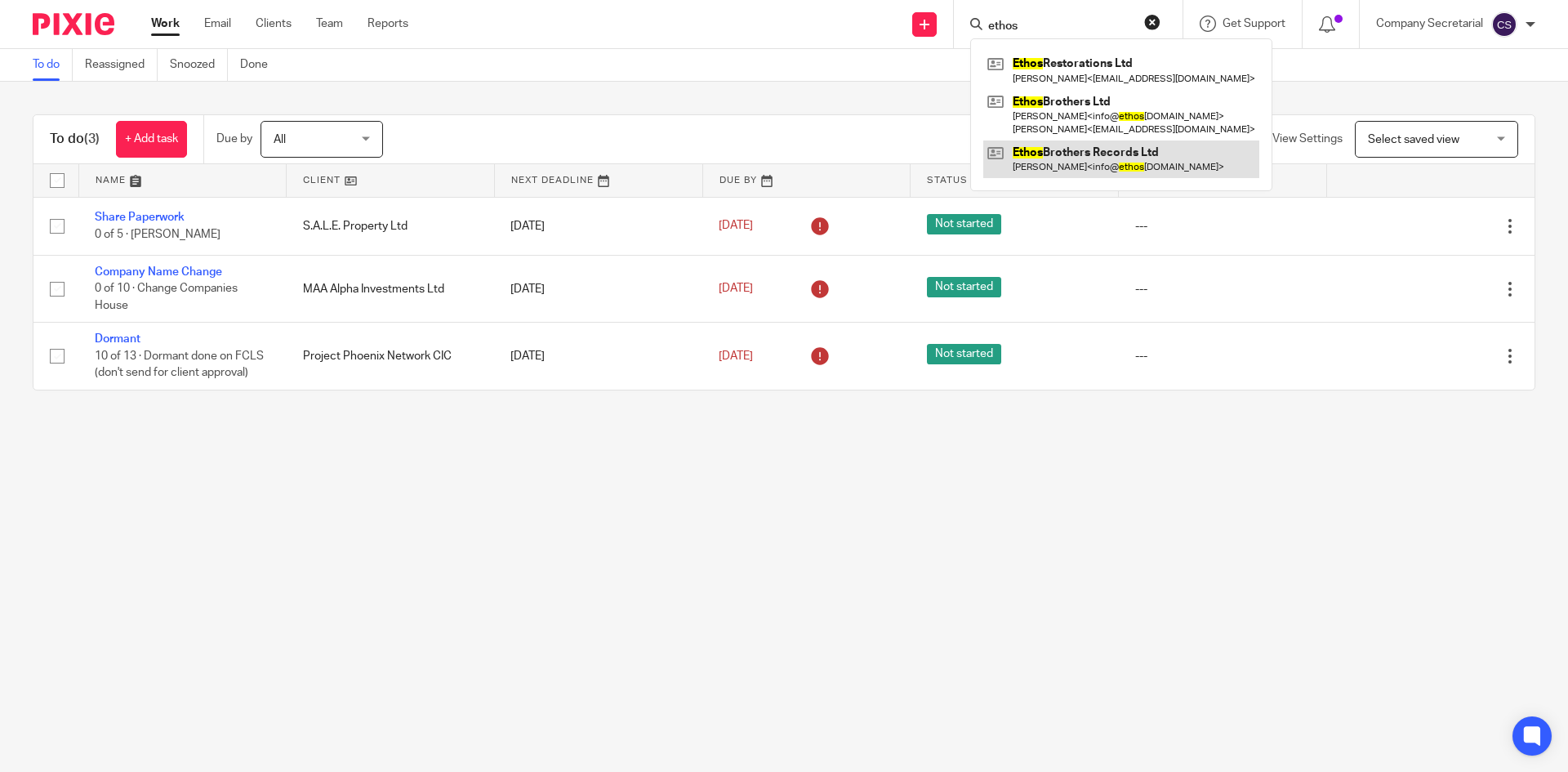
type input "ethos"
click at [1107, 148] on link at bounding box center [1121, 159] width 276 height 37
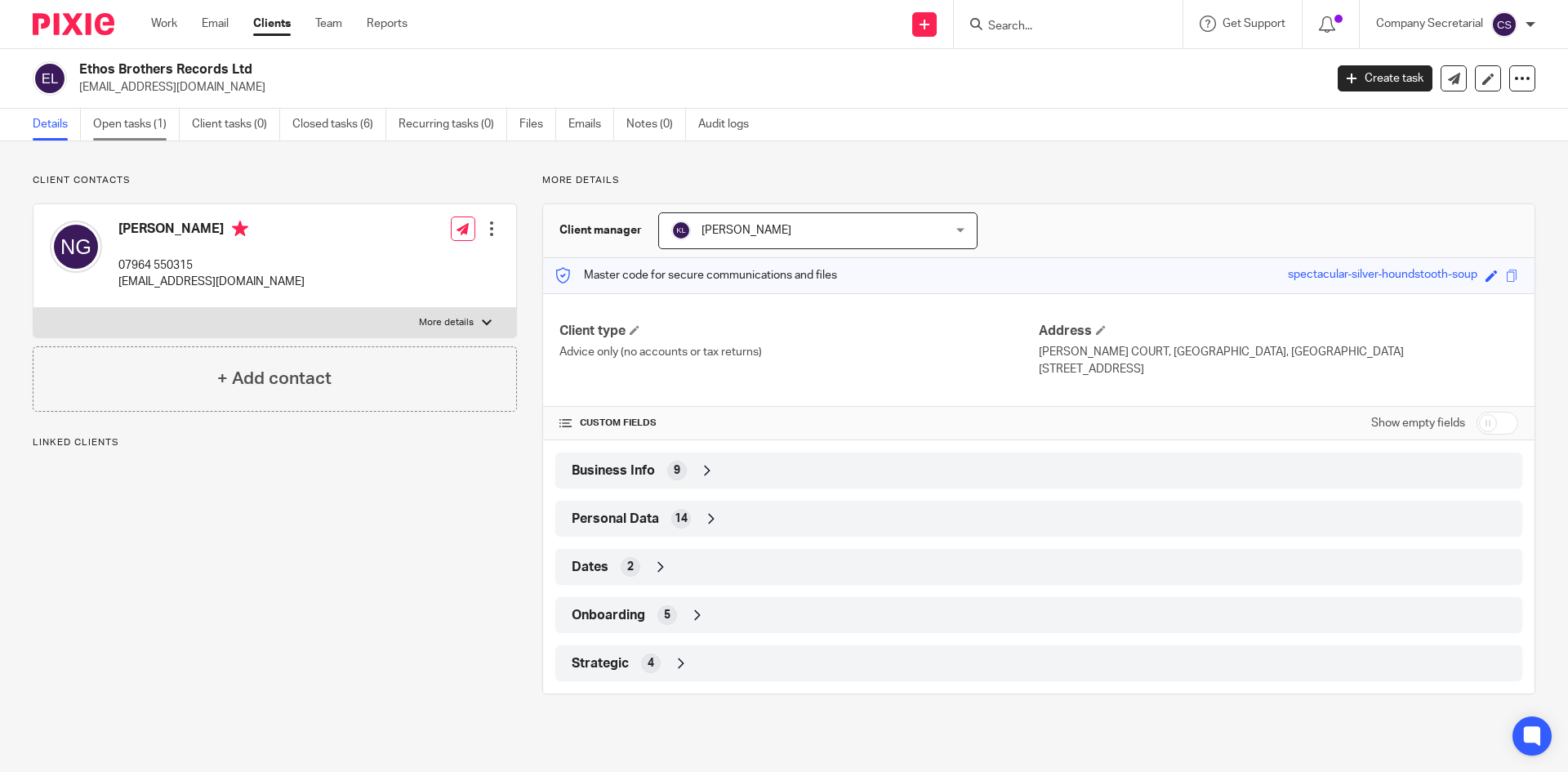
click at [149, 128] on link "Open tasks (1)" at bounding box center [137, 124] width 87 height 32
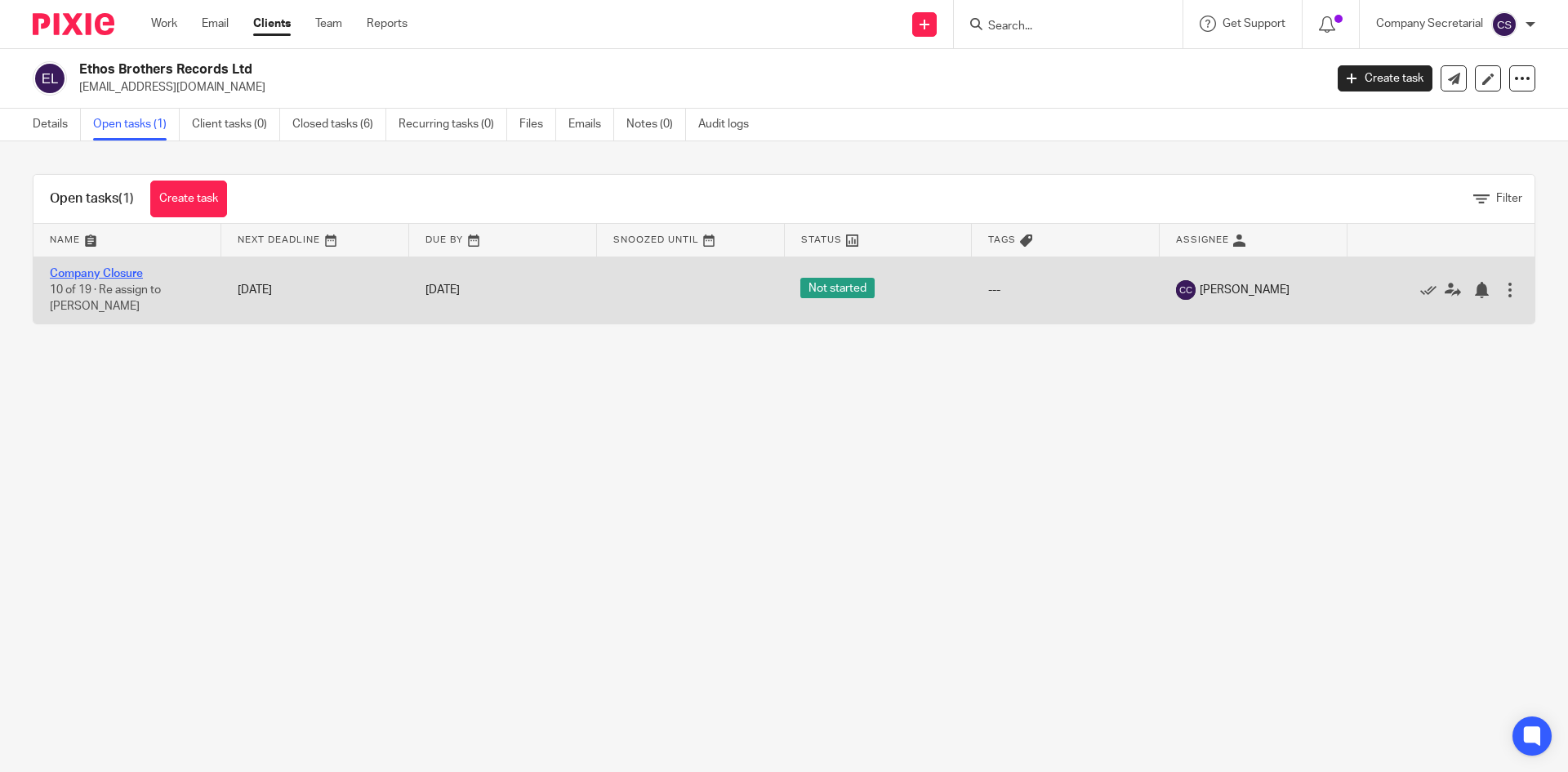
click at [121, 274] on link "Company Closure" at bounding box center [96, 273] width 93 height 12
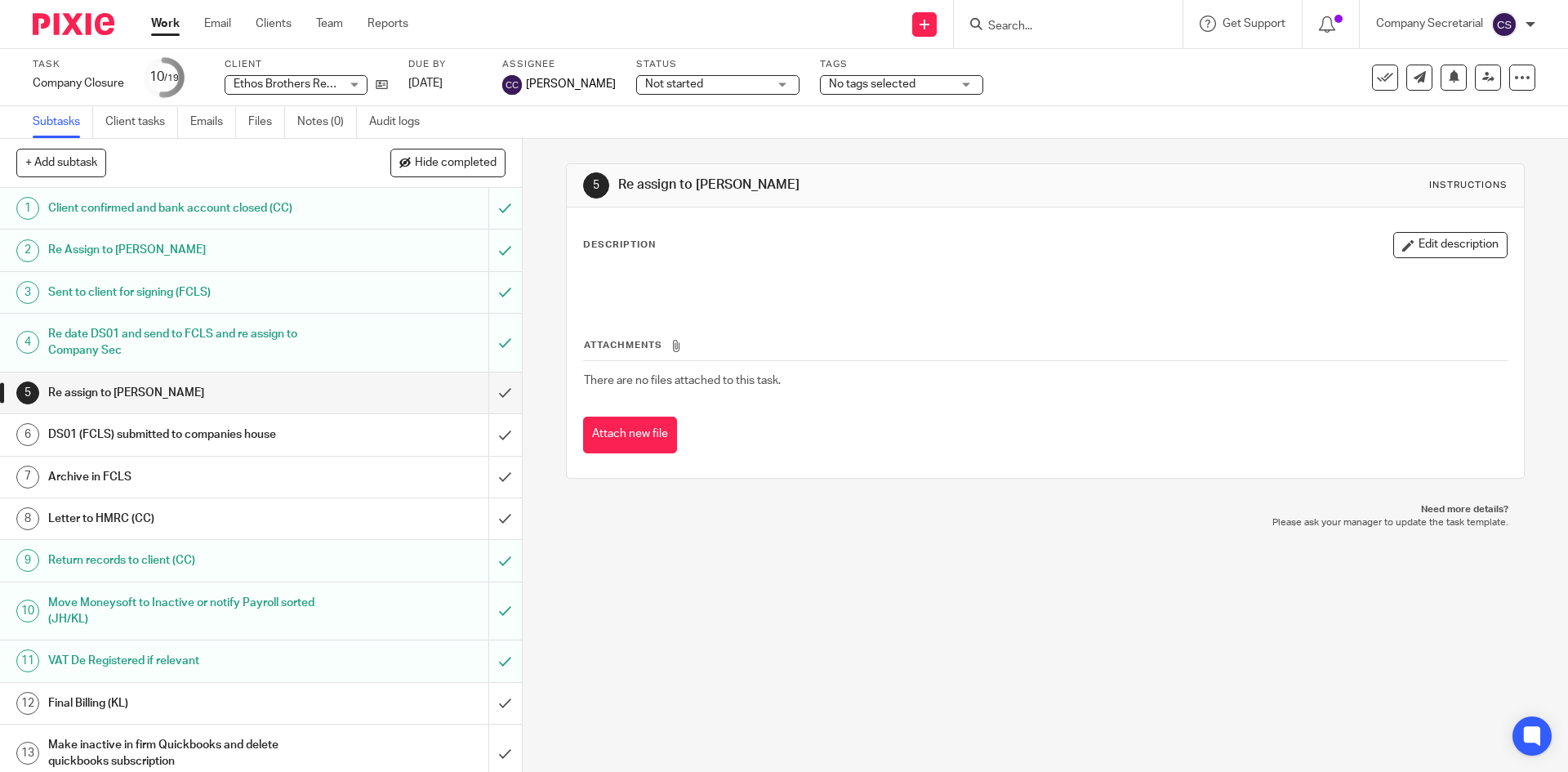
click at [79, 20] on img at bounding box center [74, 24] width 82 height 22
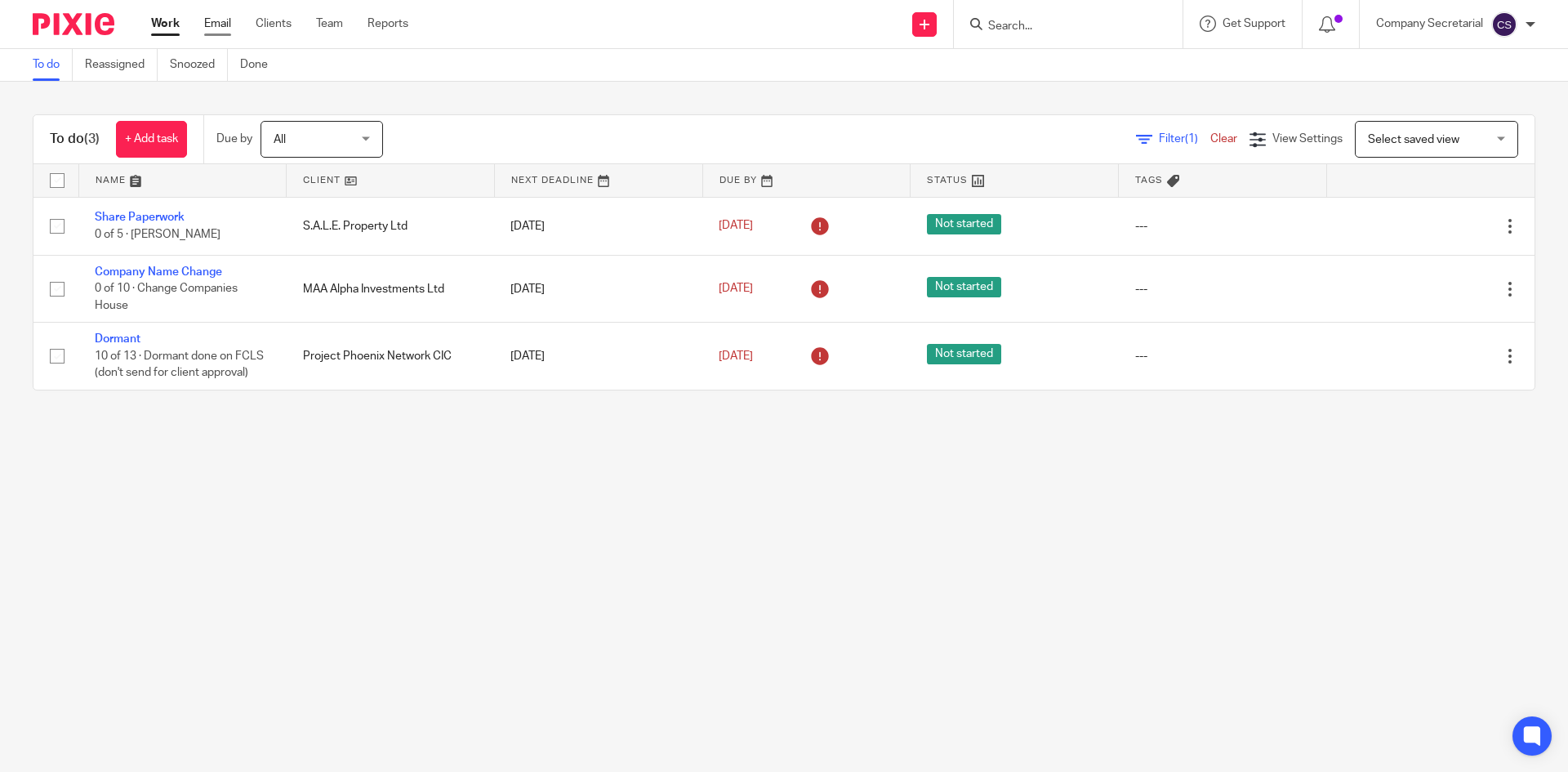
click at [213, 23] on link "Email" at bounding box center [217, 23] width 27 height 16
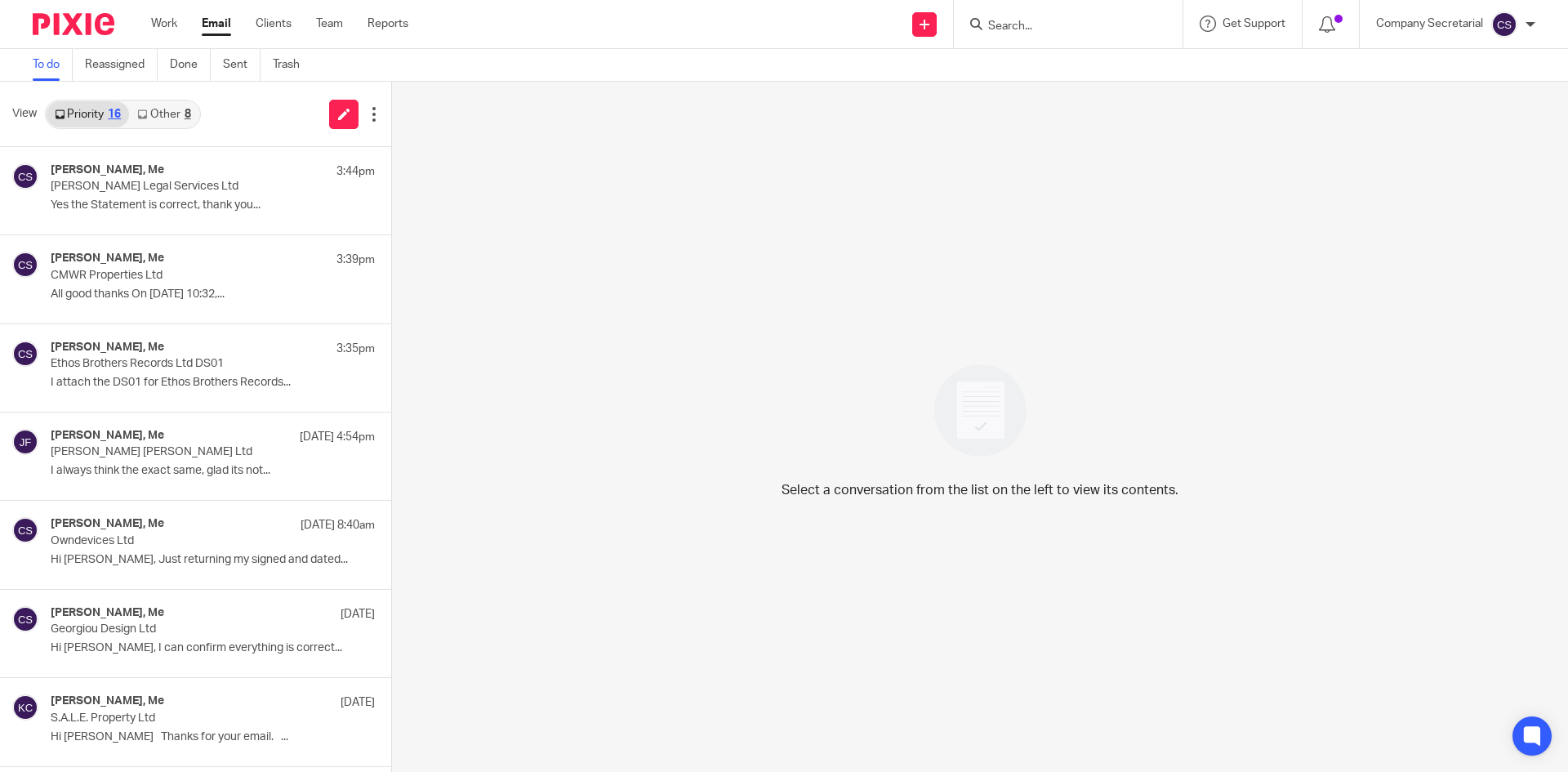
click at [87, 17] on img at bounding box center [74, 24] width 82 height 22
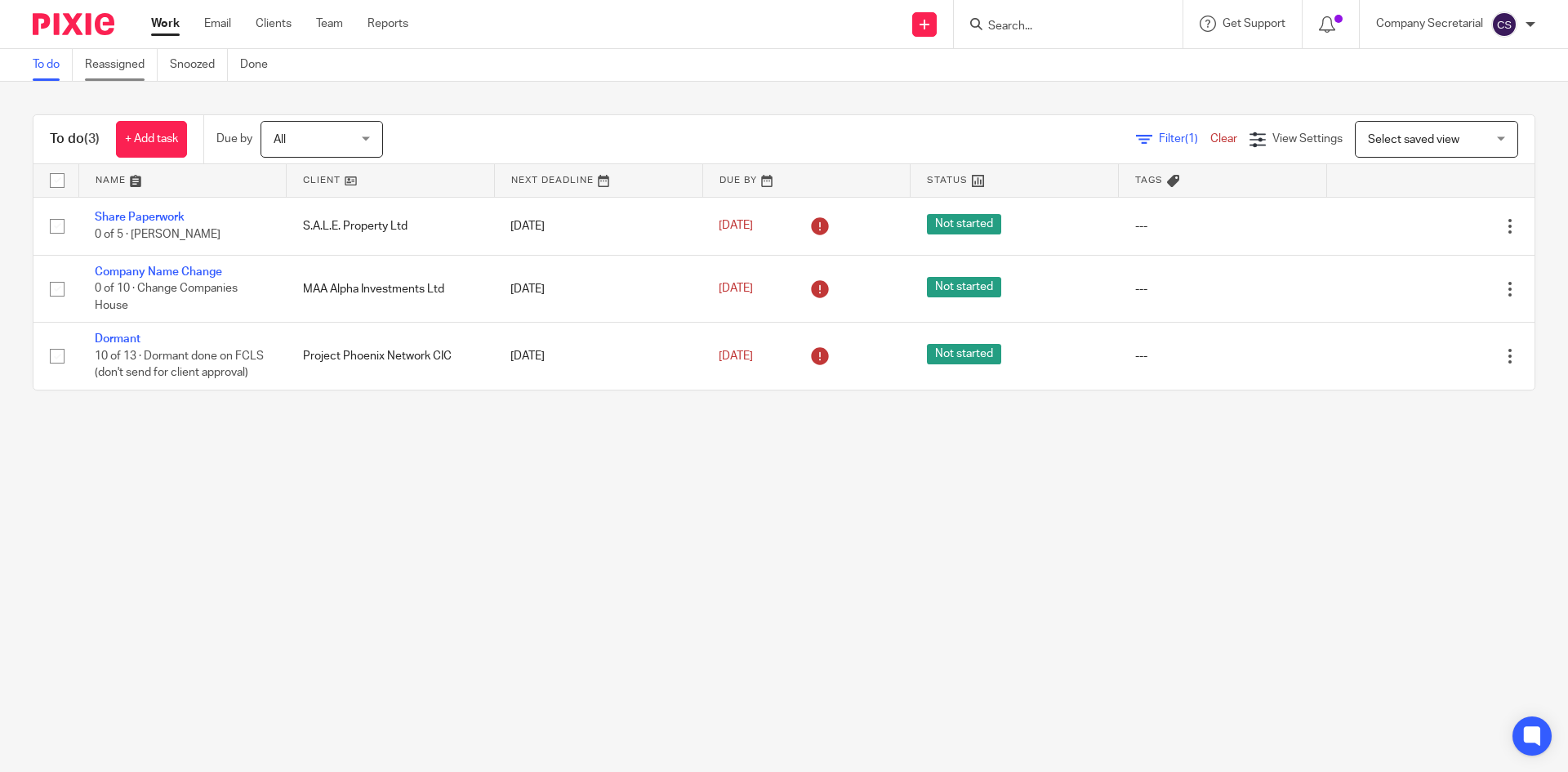
click at [114, 62] on link "Reassigned" at bounding box center [122, 65] width 73 height 32
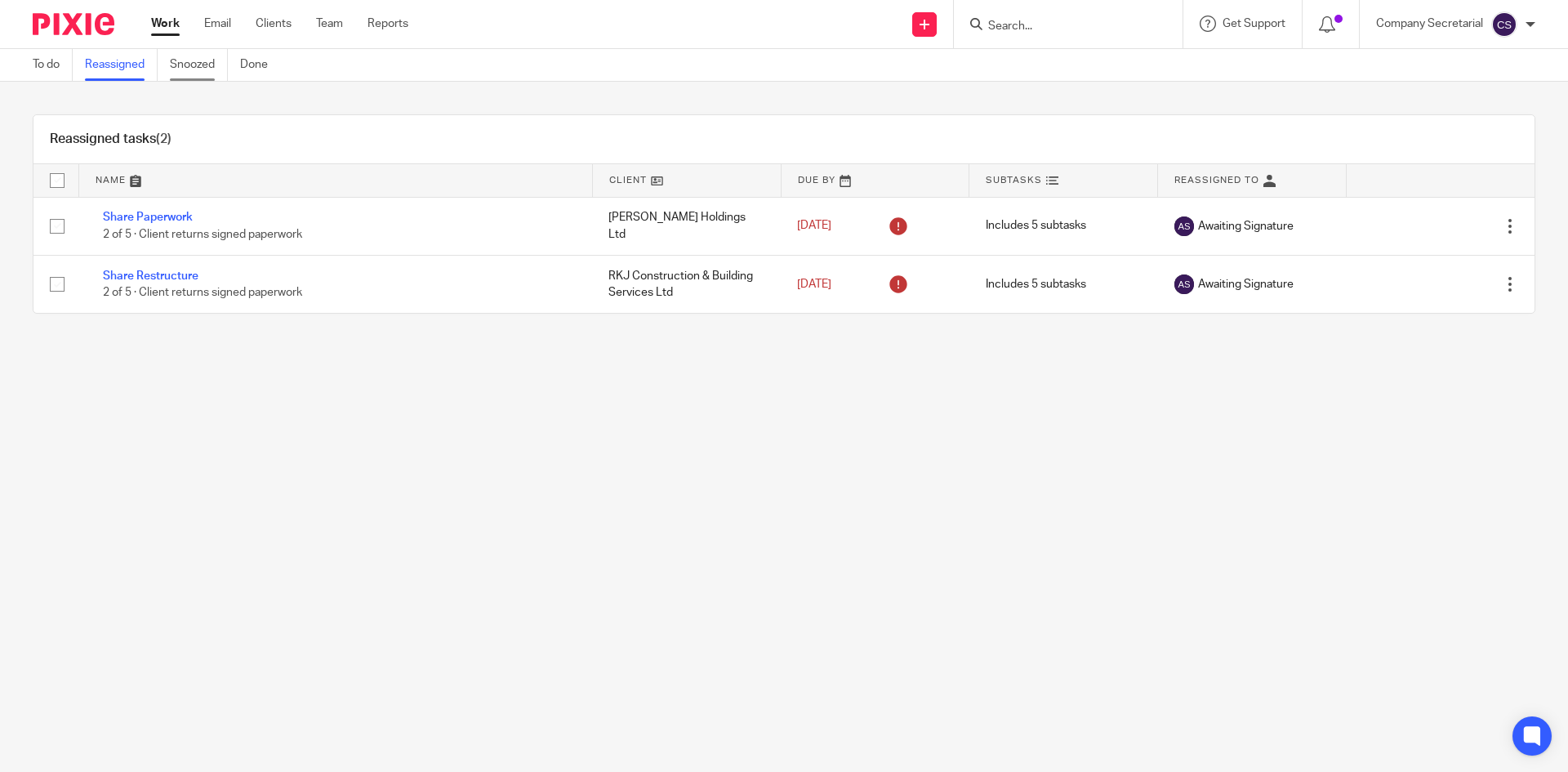
click at [201, 65] on link "Snoozed" at bounding box center [198, 65] width 58 height 32
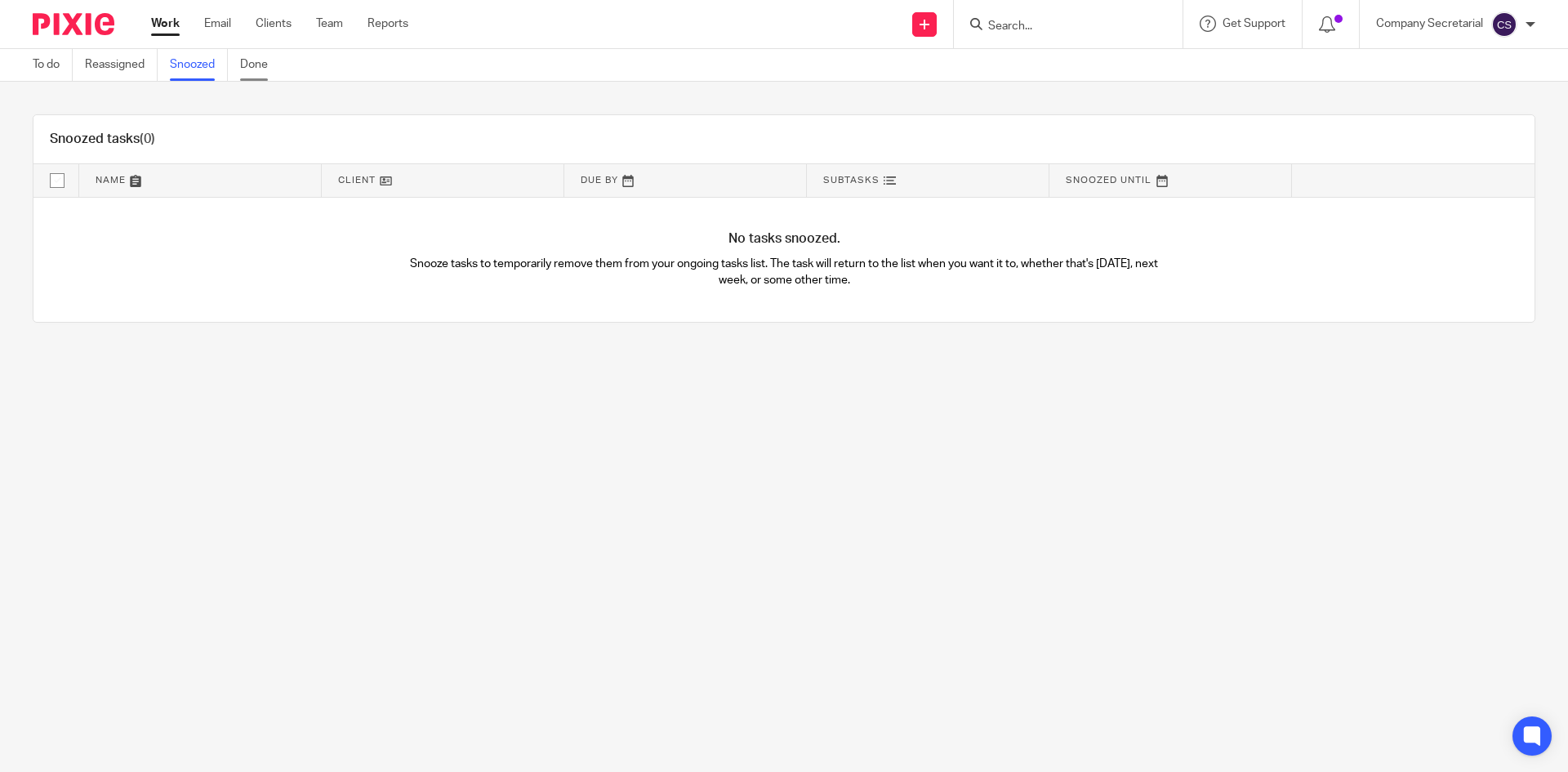
click at [272, 67] on link "Done" at bounding box center [260, 65] width 40 height 32
click at [1094, 181] on link at bounding box center [1170, 180] width 241 height 33
click at [1146, 181] on link at bounding box center [1170, 180] width 241 height 33
click at [227, 27] on link "Email" at bounding box center [217, 23] width 27 height 16
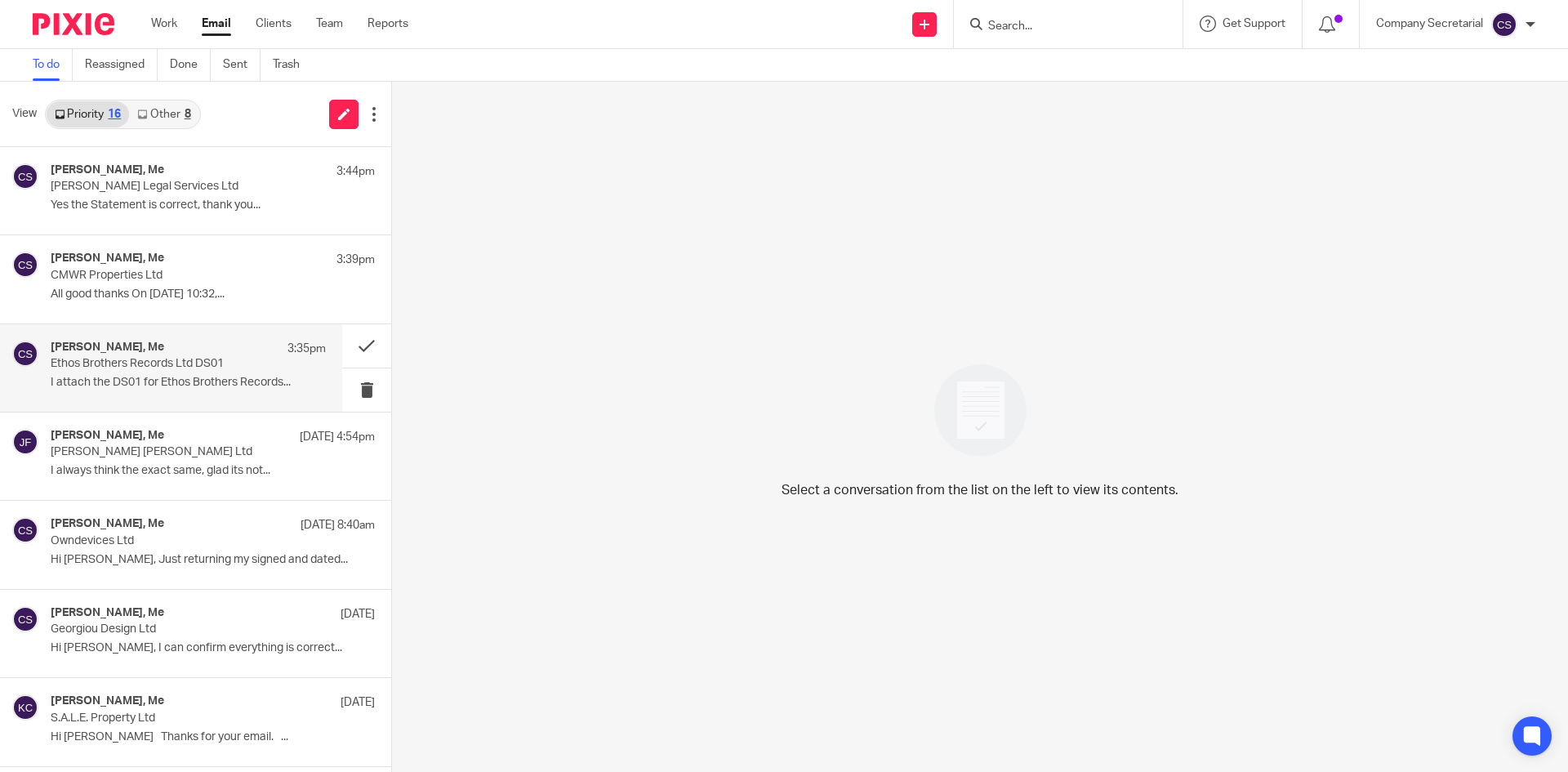
click at [223, 376] on p "I attach the DS01 for Ethos Brothers Records..." at bounding box center [188, 382] width 275 height 14
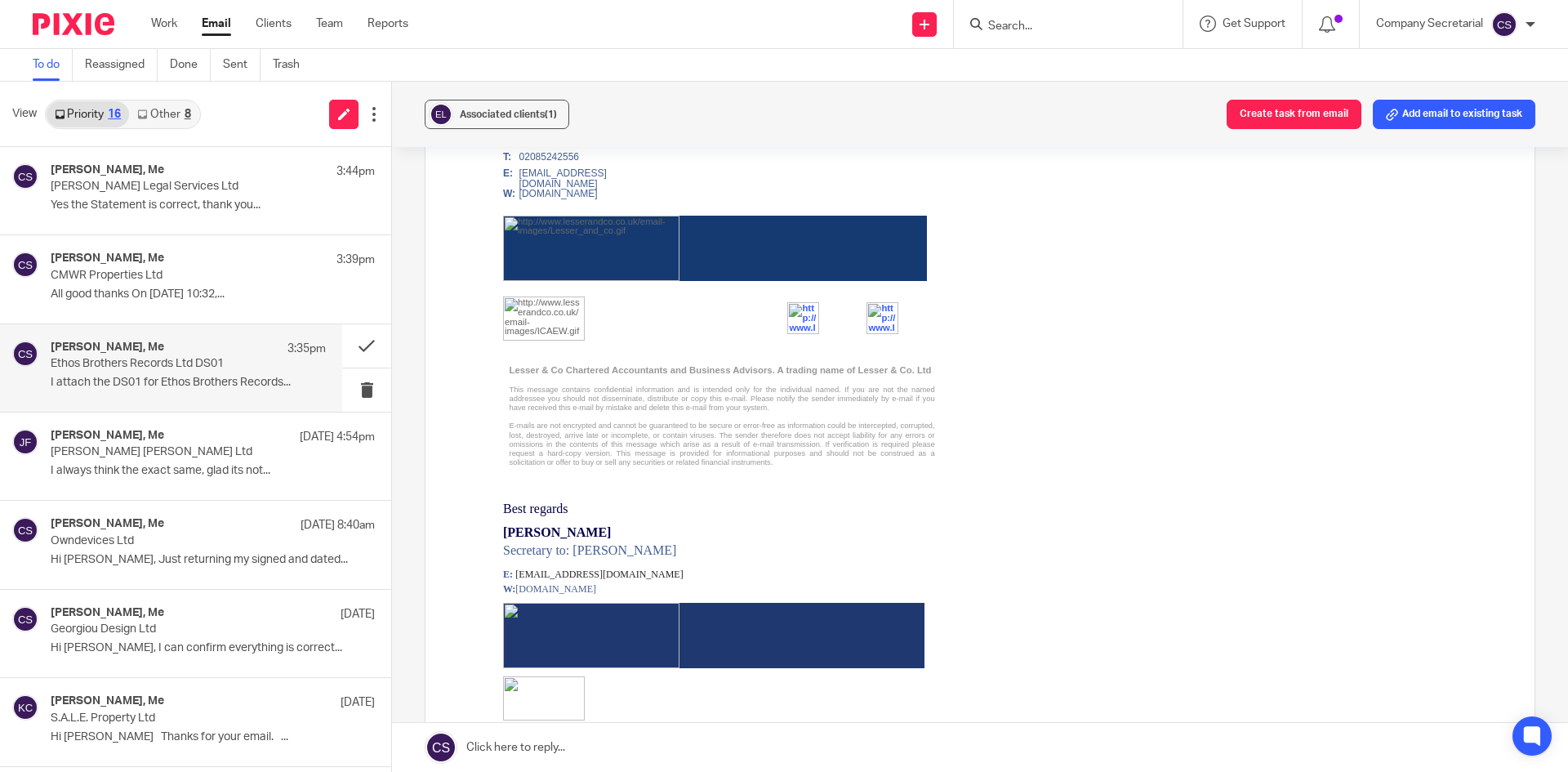
click at [786, 746] on link at bounding box center [980, 746] width 1176 height 49
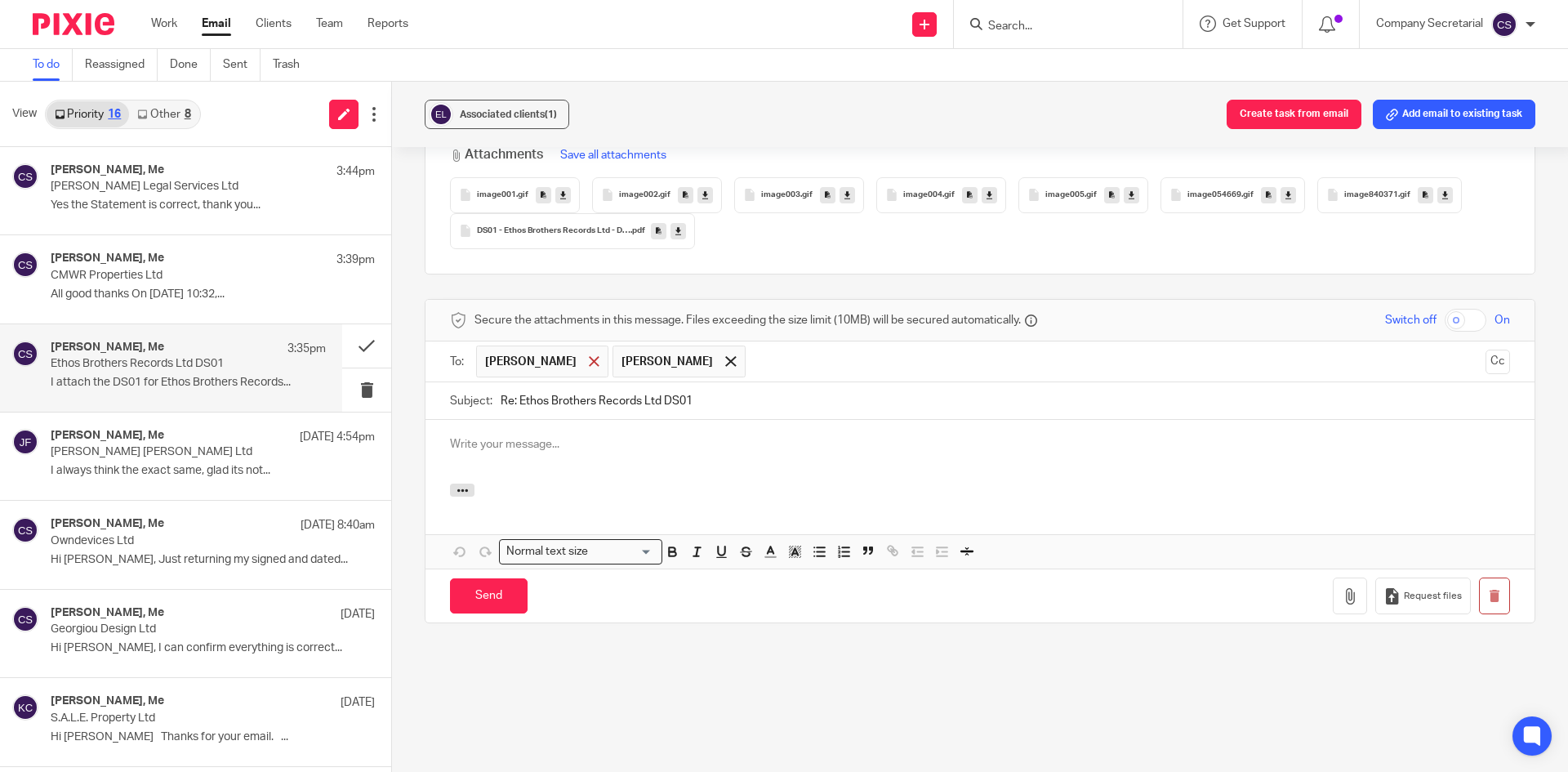
click at [588, 358] on span at bounding box center [594, 361] width 11 height 11
click at [571, 449] on p at bounding box center [980, 444] width 1060 height 16
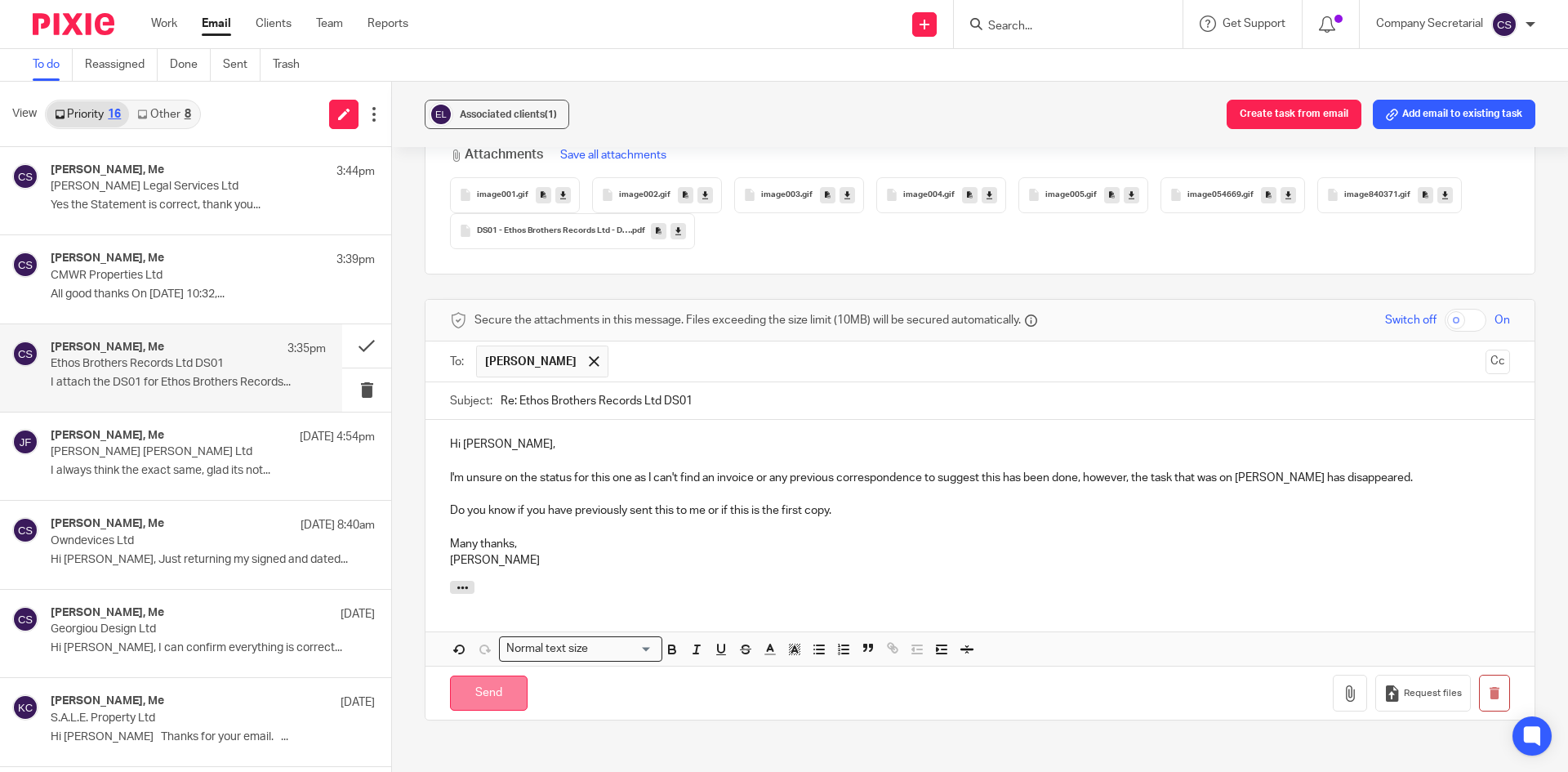
click at [502, 696] on input "Send" at bounding box center [488, 693] width 77 height 35
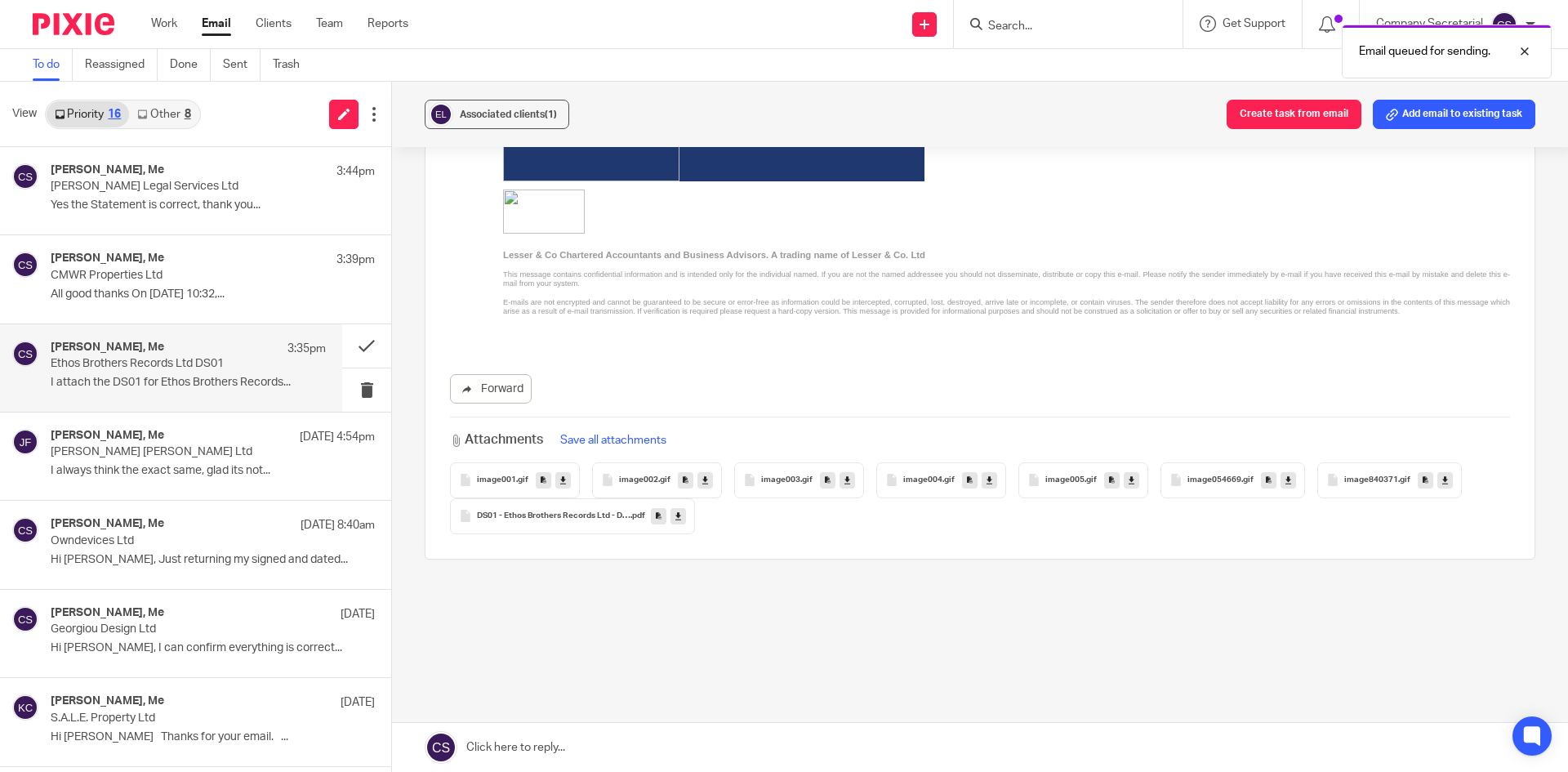
scroll to position [1391, 0]
click at [349, 342] on button at bounding box center [366, 345] width 49 height 43
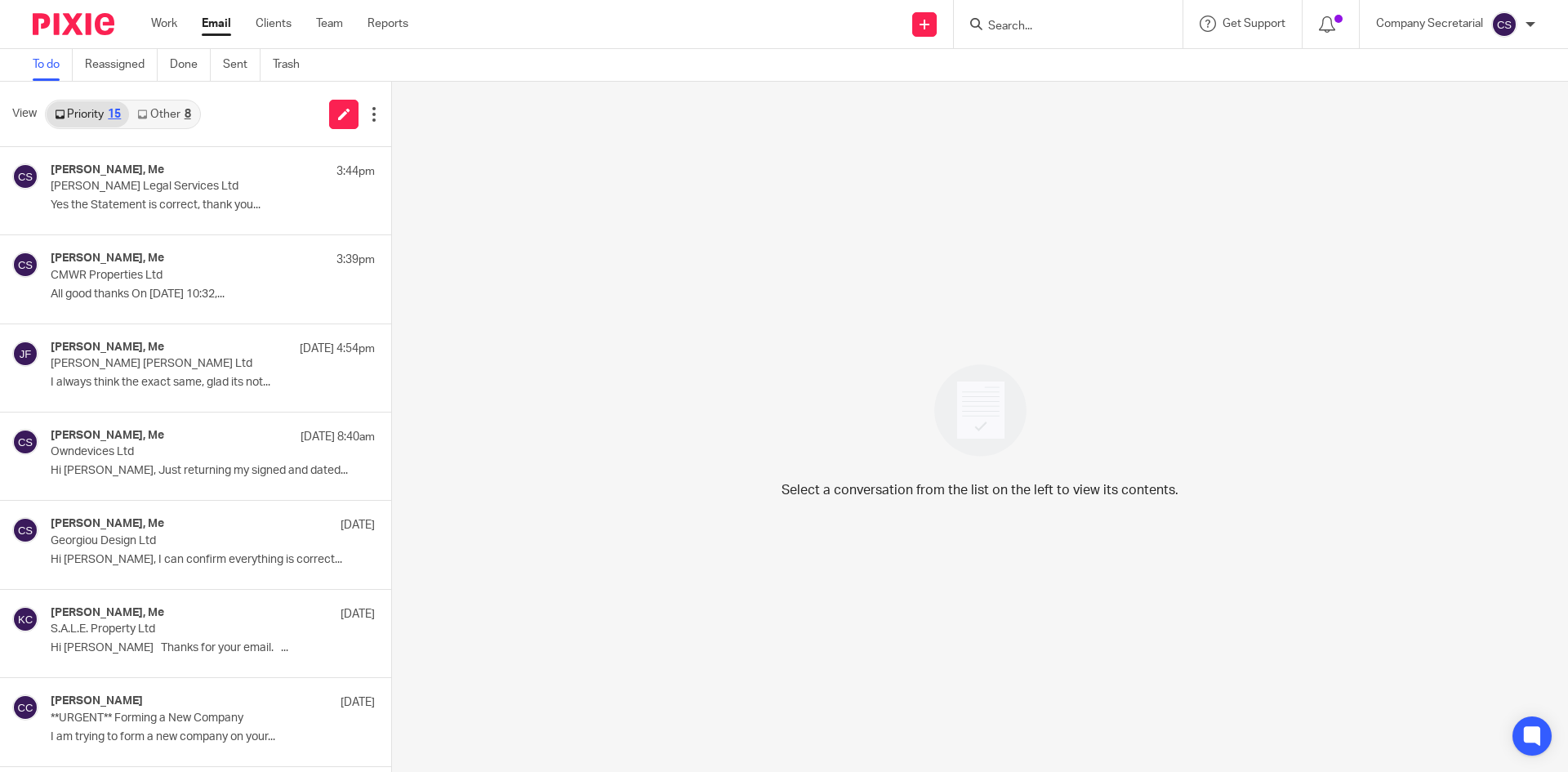
click at [77, 22] on img at bounding box center [74, 24] width 82 height 22
